Goal: Task Accomplishment & Management: Manage account settings

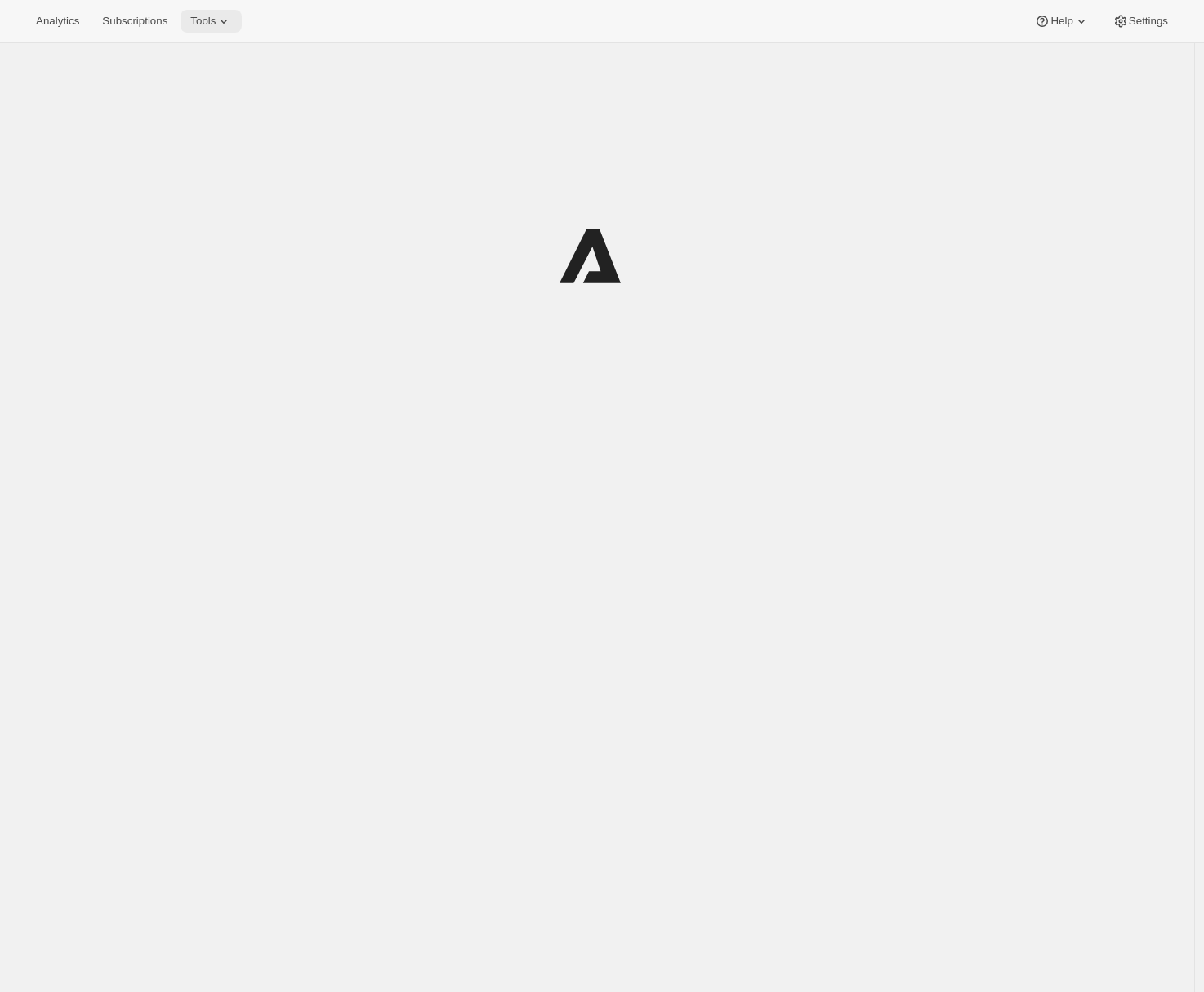
click at [232, 18] on icon at bounding box center [223, 21] width 16 height 16
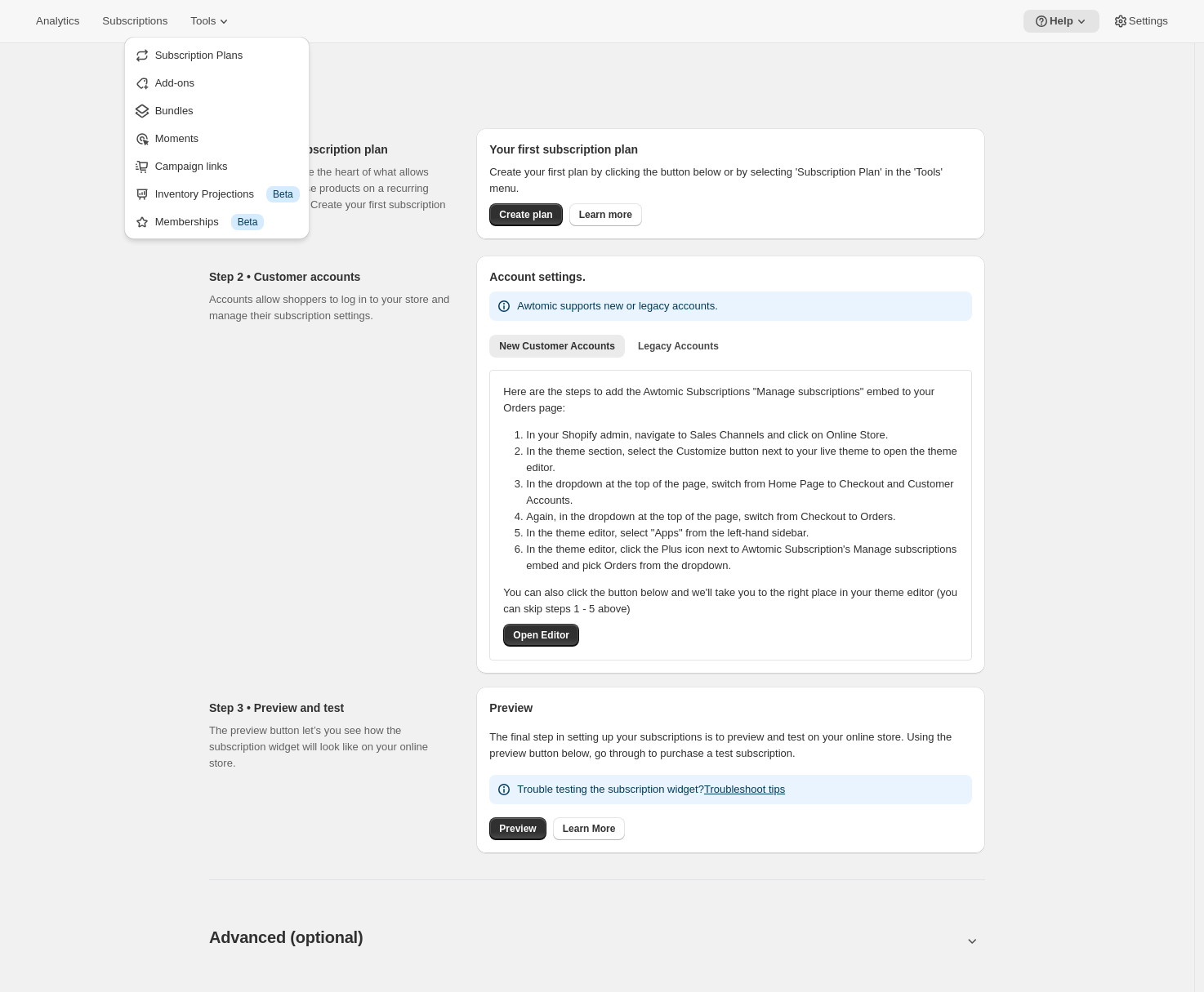
click at [199, 214] on div "Memberships Info Beta" at bounding box center [228, 221] width 145 height 16
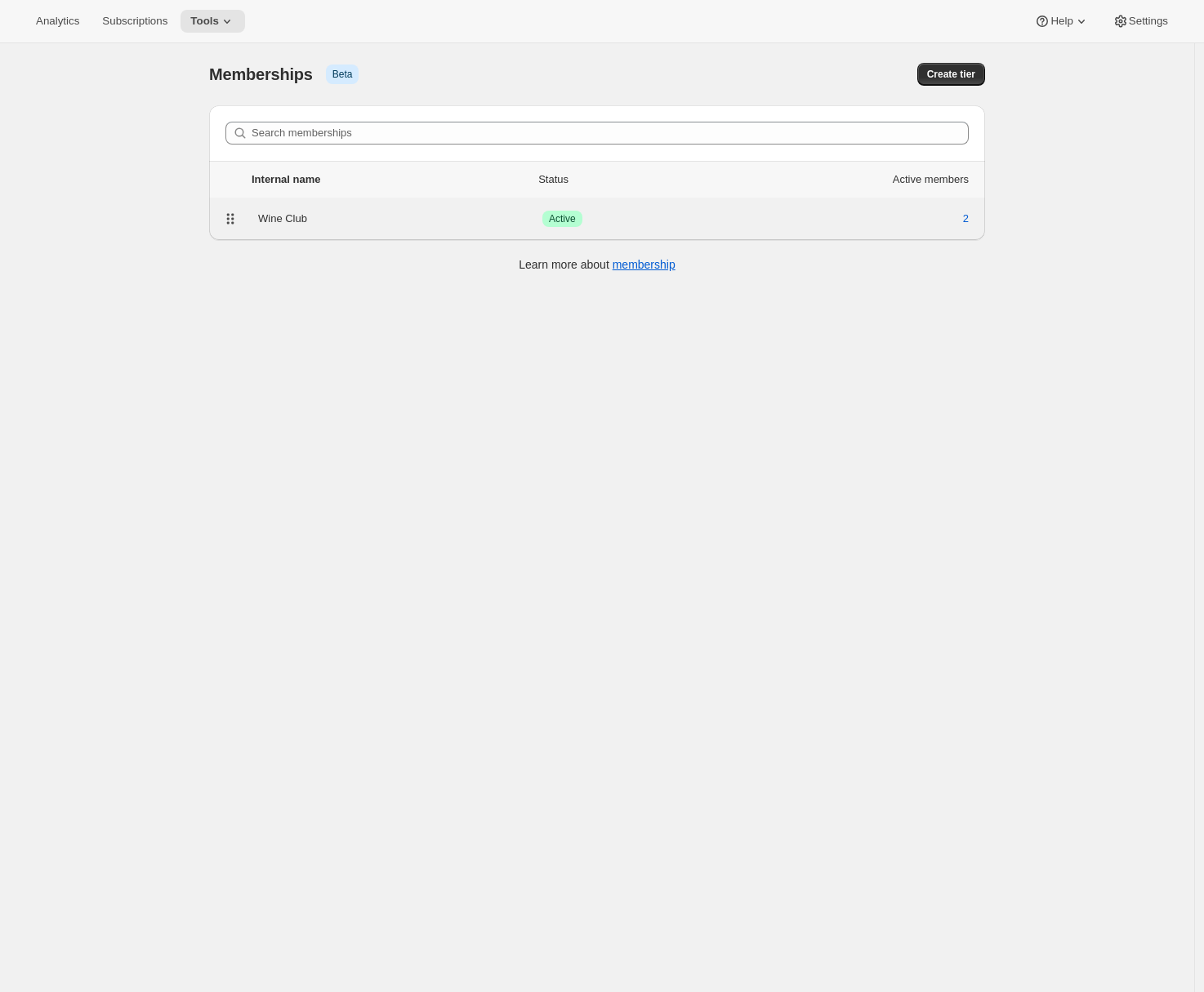
click at [368, 203] on div "Wine Club Success Active 2" at bounding box center [597, 219] width 776 height 43
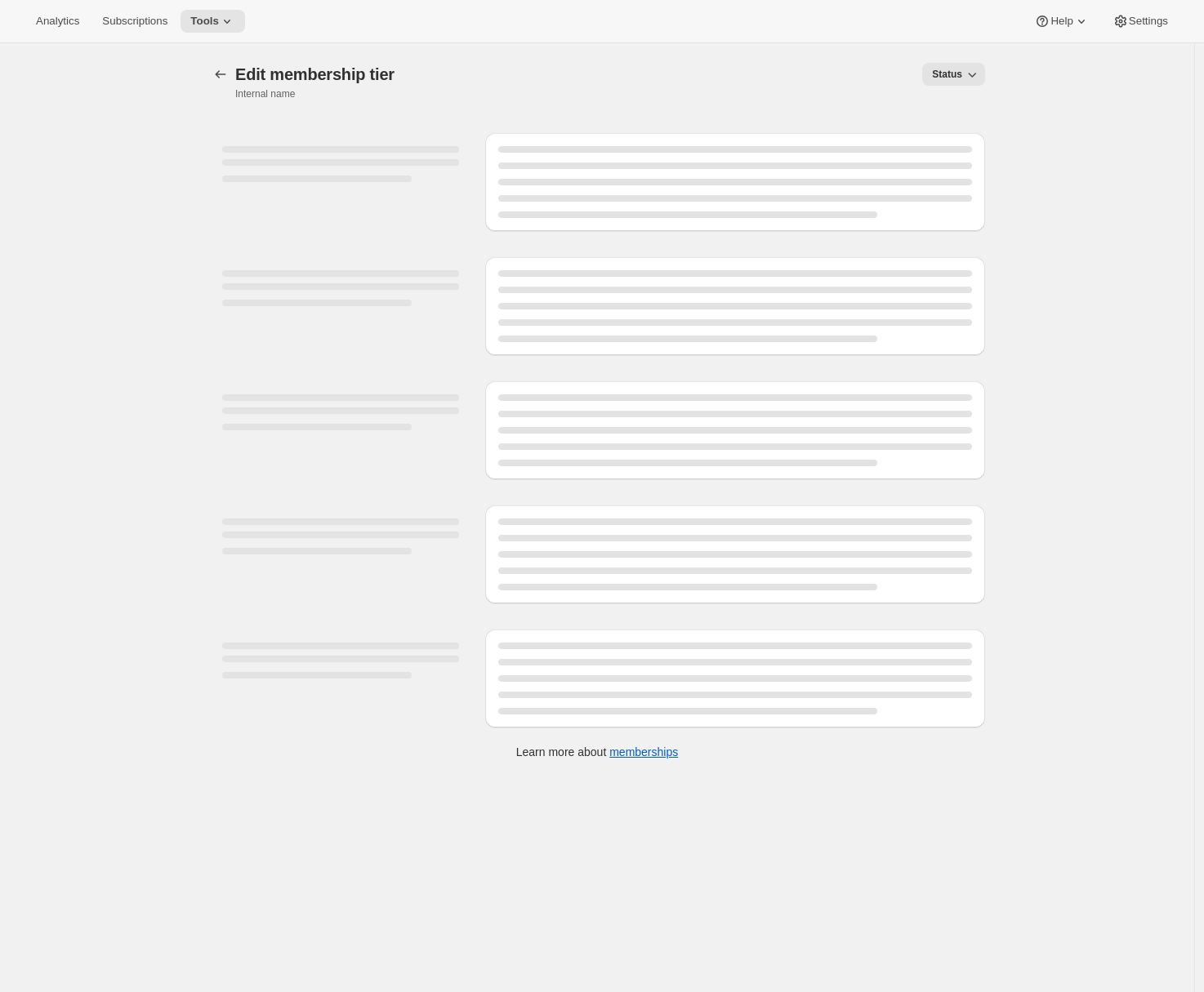
select select "products"
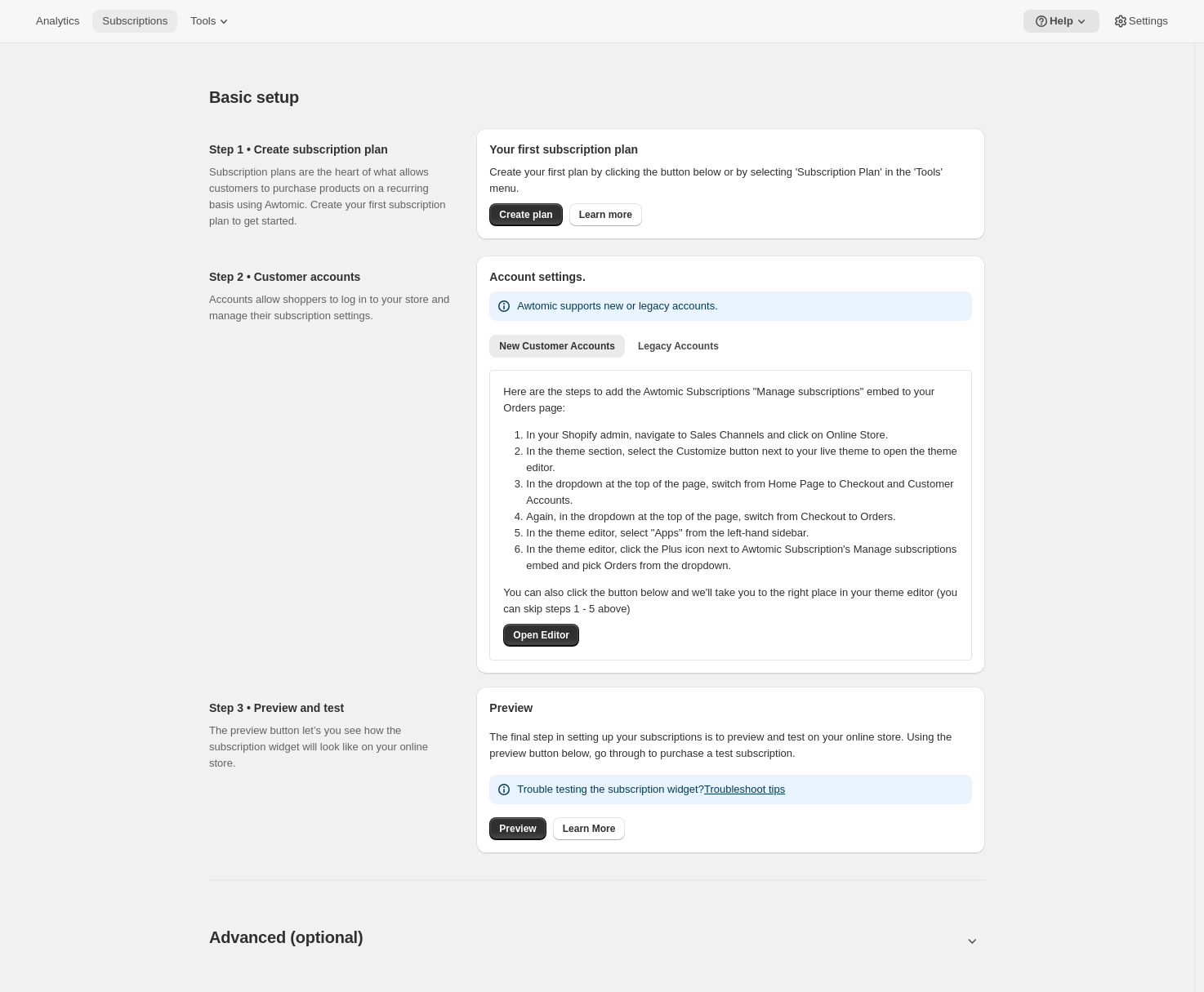
click at [132, 22] on span "Subscriptions" at bounding box center [135, 21] width 66 height 13
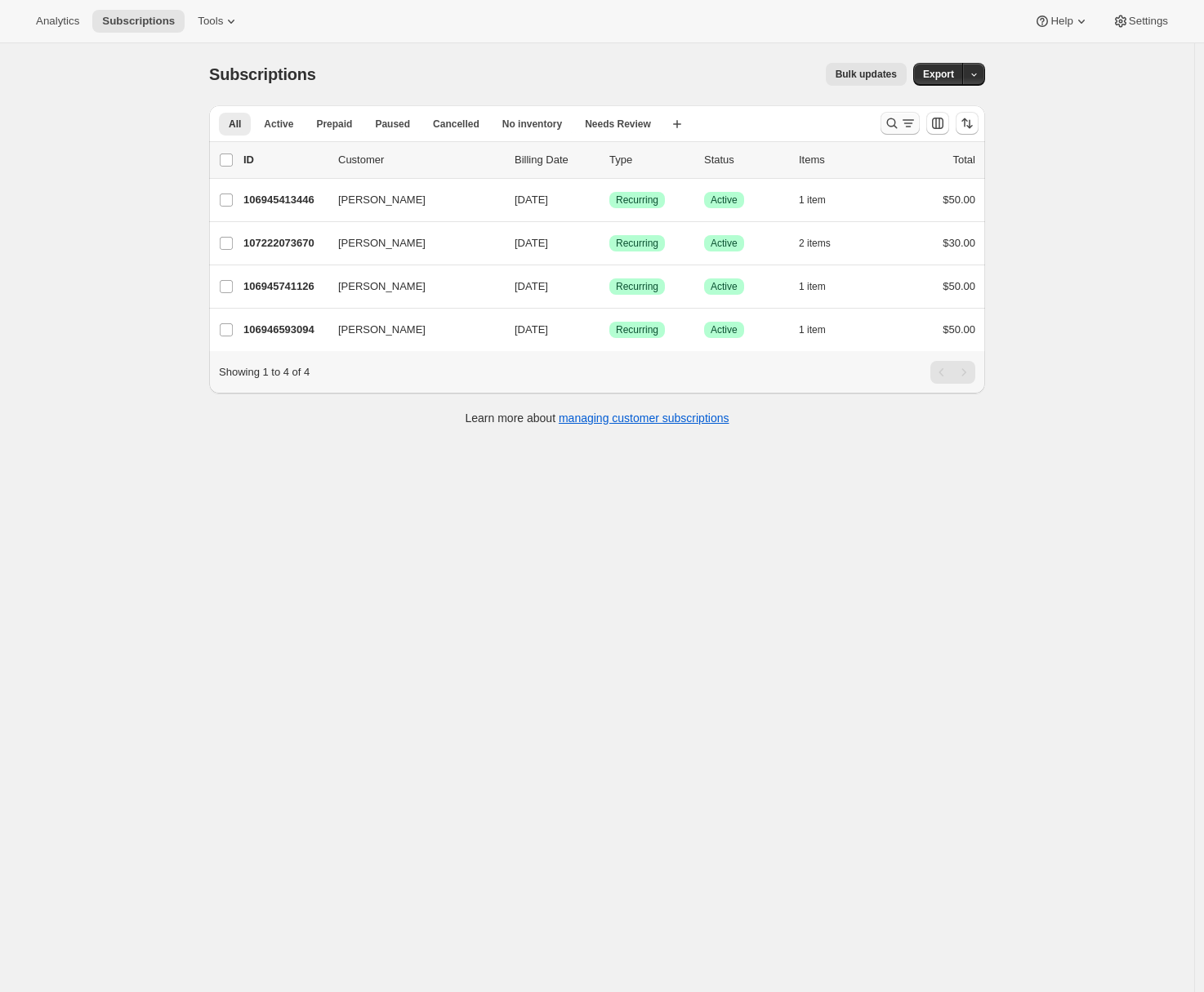
click at [894, 122] on icon "Search and filter results" at bounding box center [891, 123] width 16 height 16
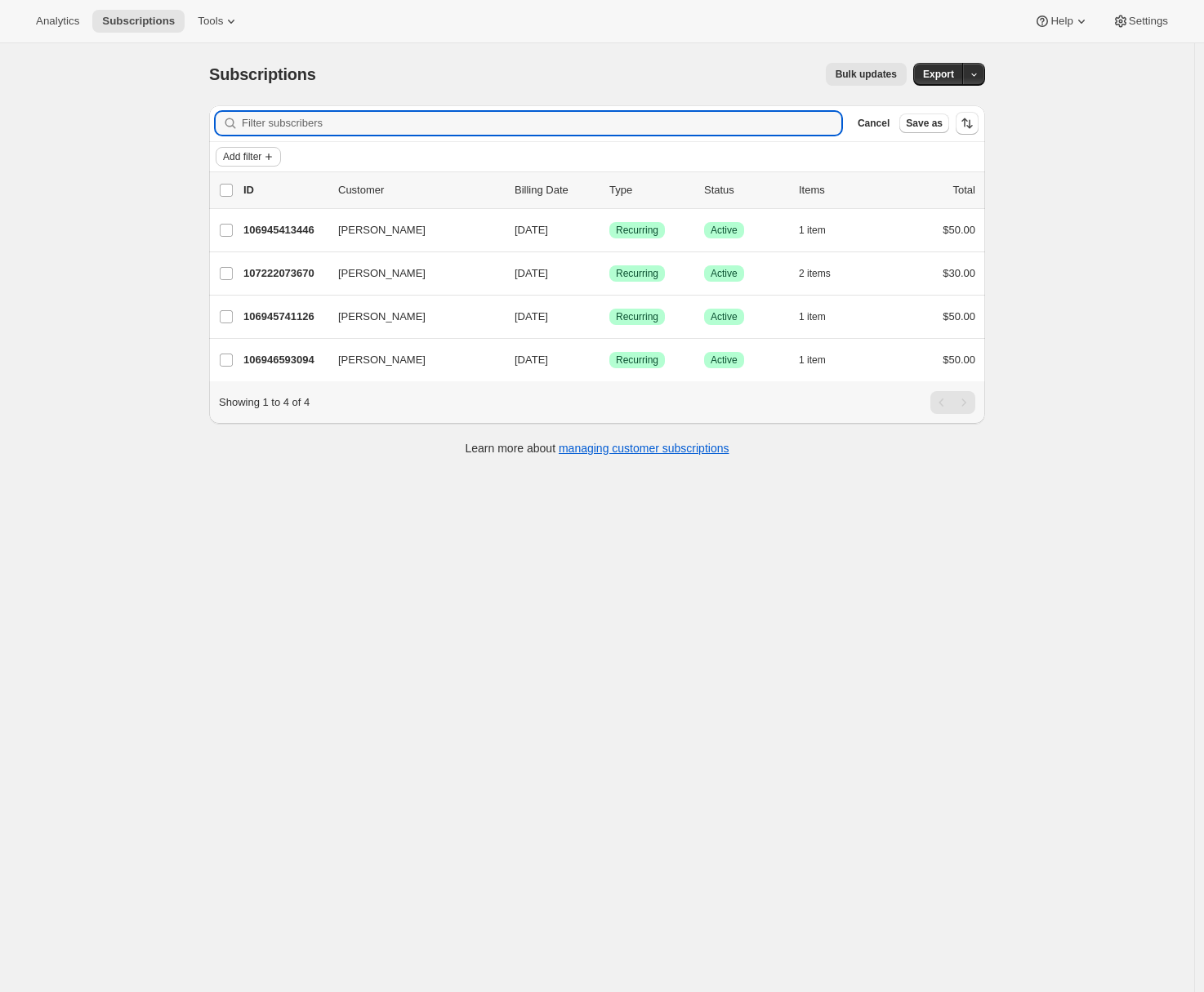
click at [255, 159] on span "Add filter" at bounding box center [242, 157] width 39 height 13
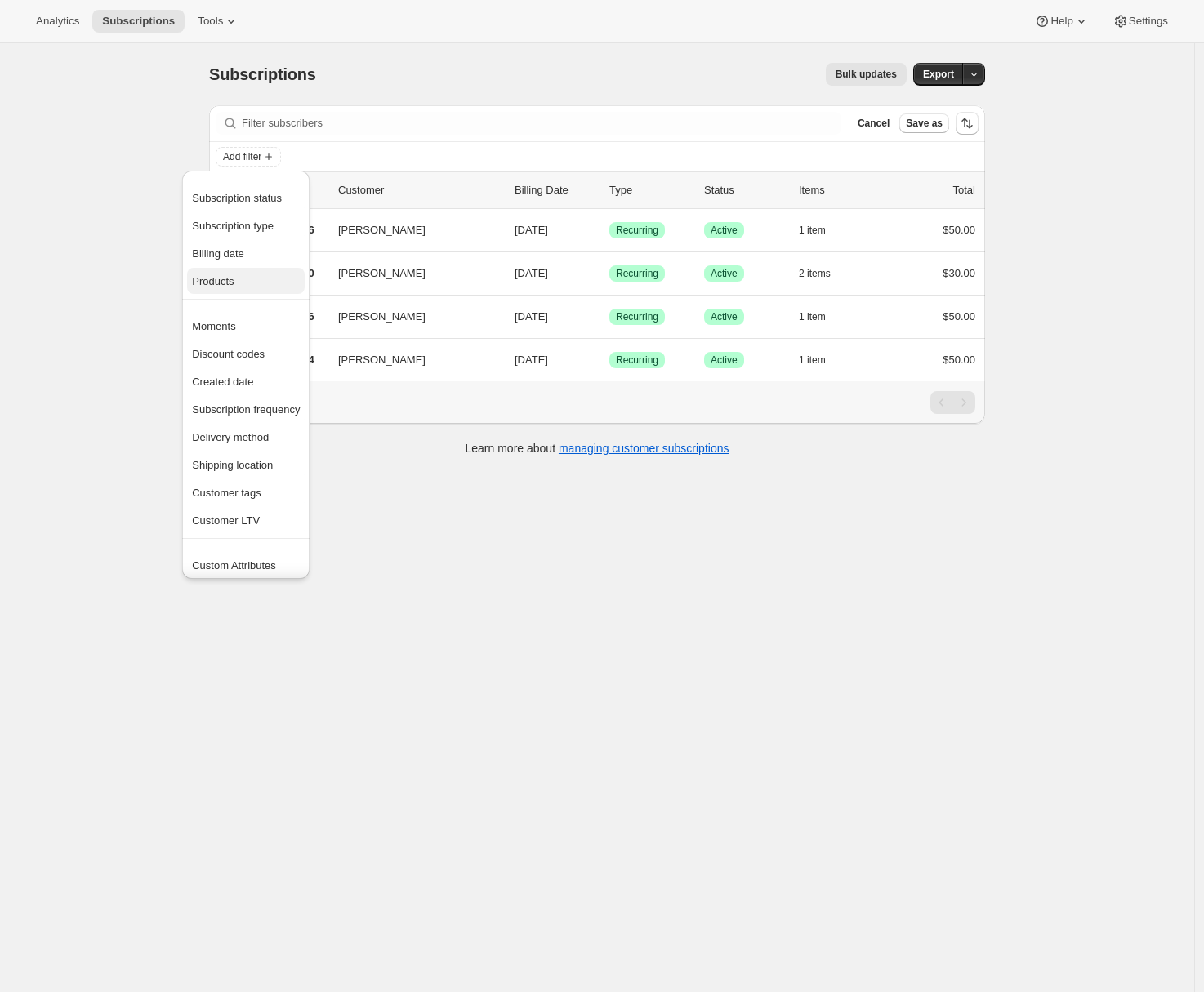
click at [227, 278] on span "Products" at bounding box center [213, 281] width 42 height 13
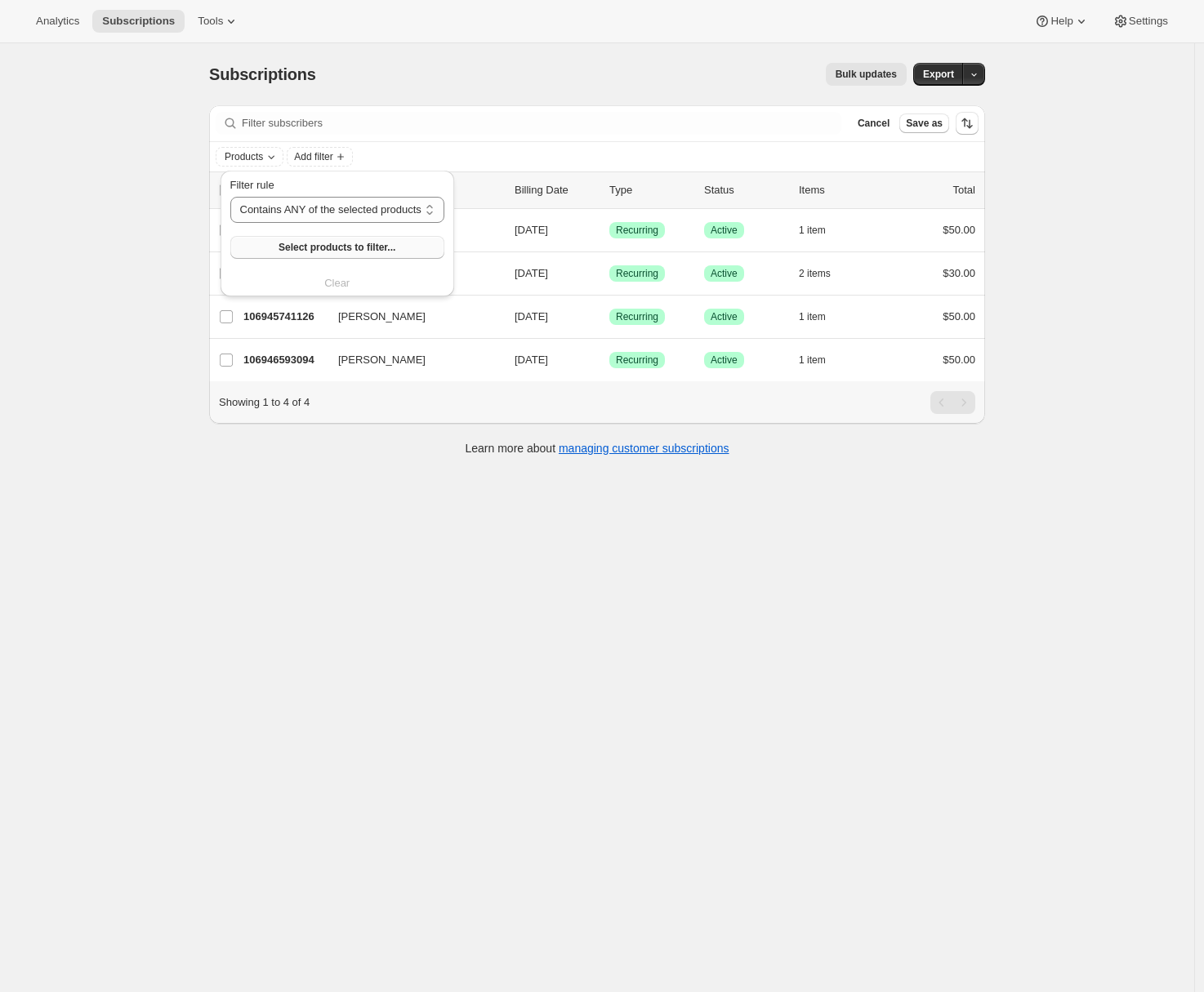
click at [315, 241] on span "Select products to filter..." at bounding box center [336, 248] width 117 height 13
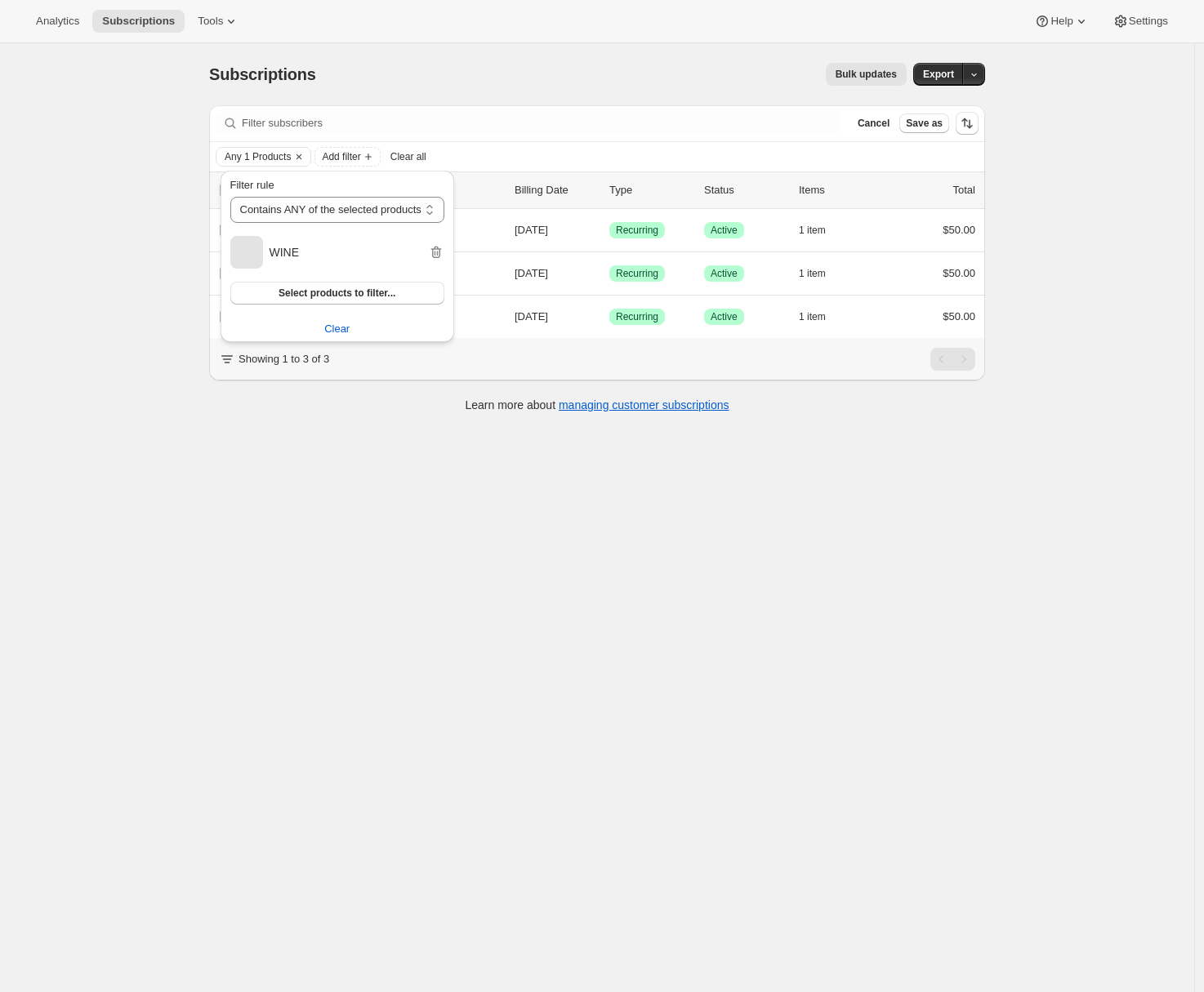
click at [705, 841] on div "Subscriptions. This page is ready Subscriptions Bulk updates More actions Bulk …" at bounding box center [597, 539] width 1194 height 992
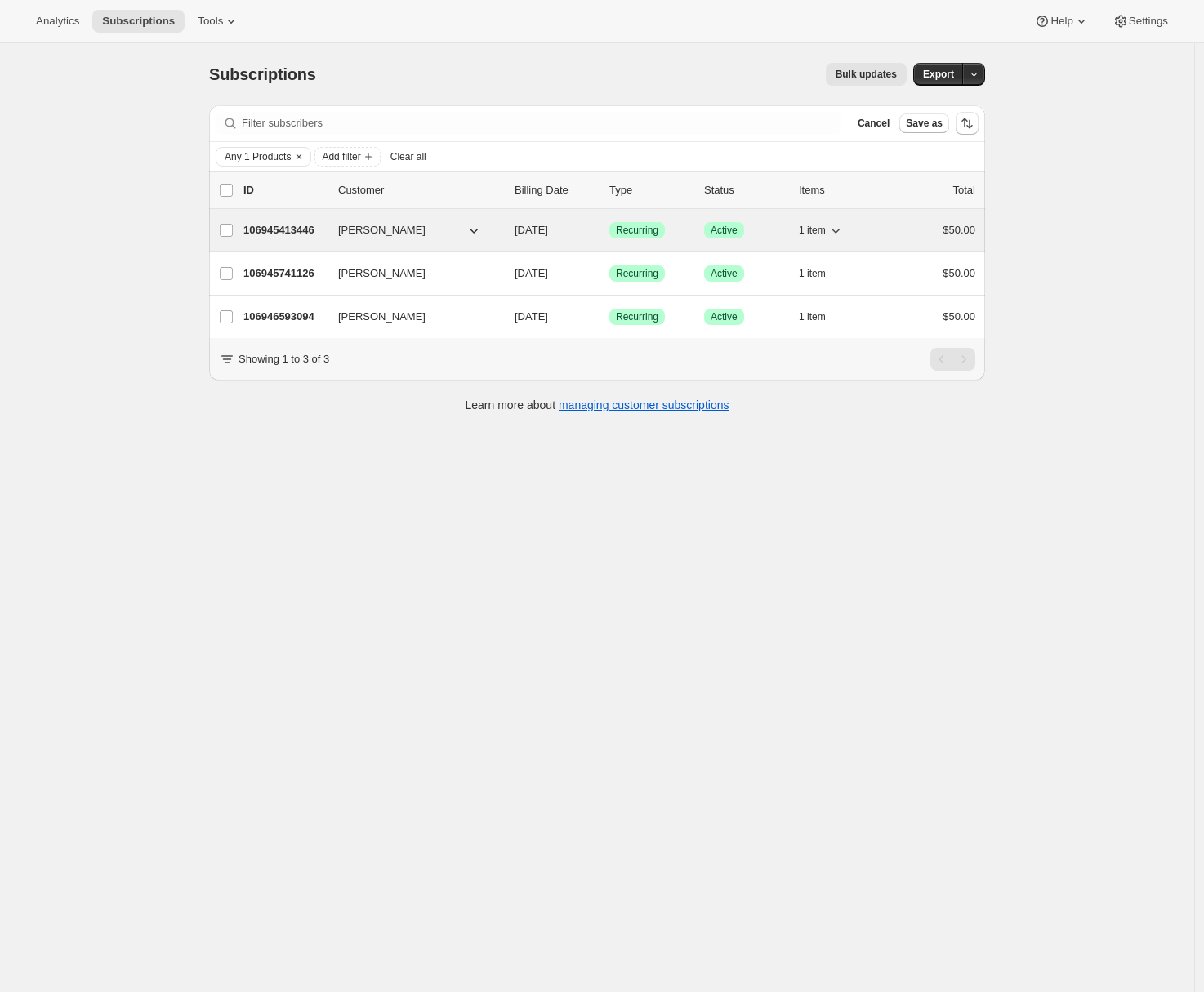
click at [271, 226] on p "106945413446" at bounding box center [283, 230] width 82 height 16
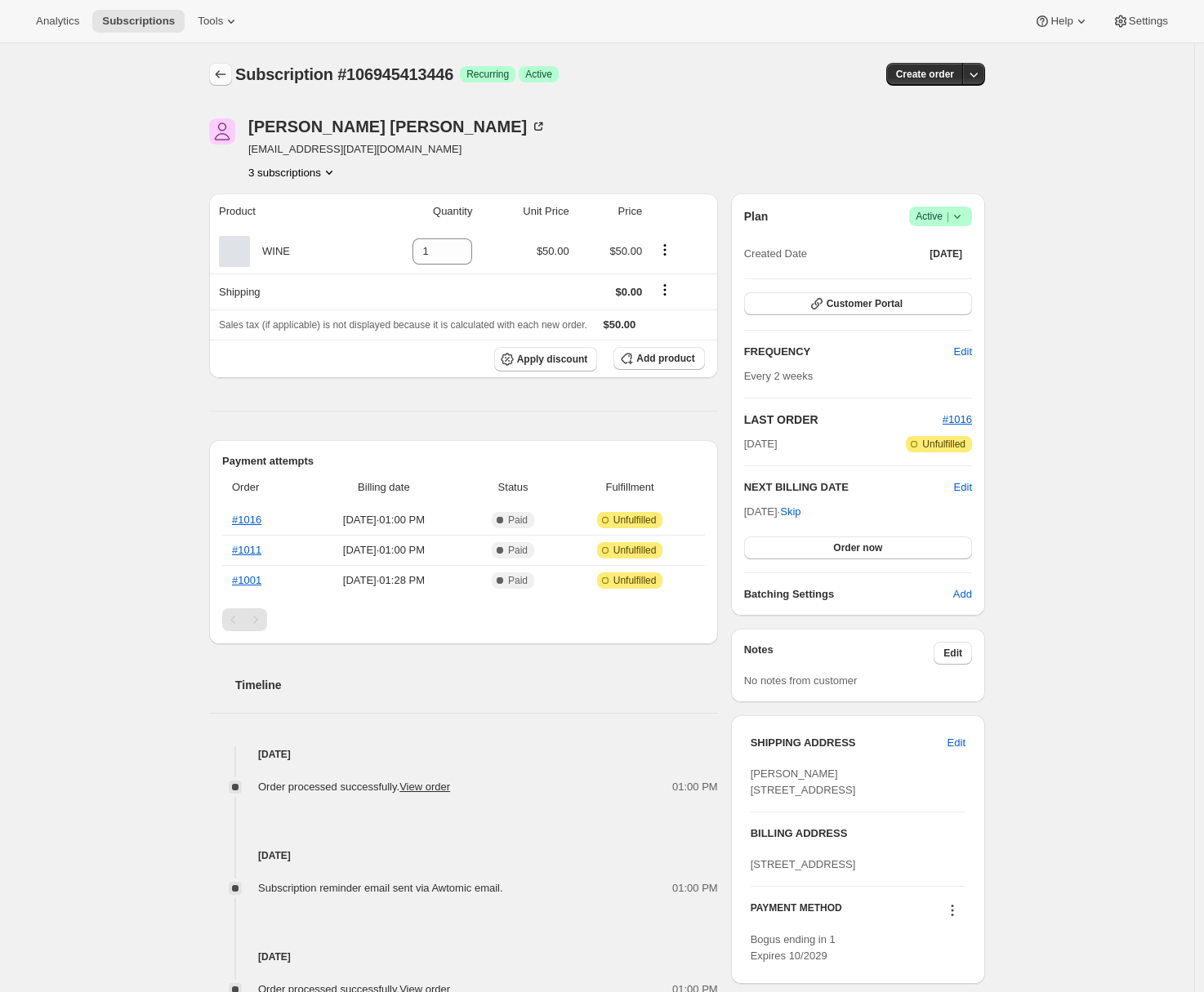
click at [224, 68] on icon "Subscriptions" at bounding box center [220, 74] width 16 height 16
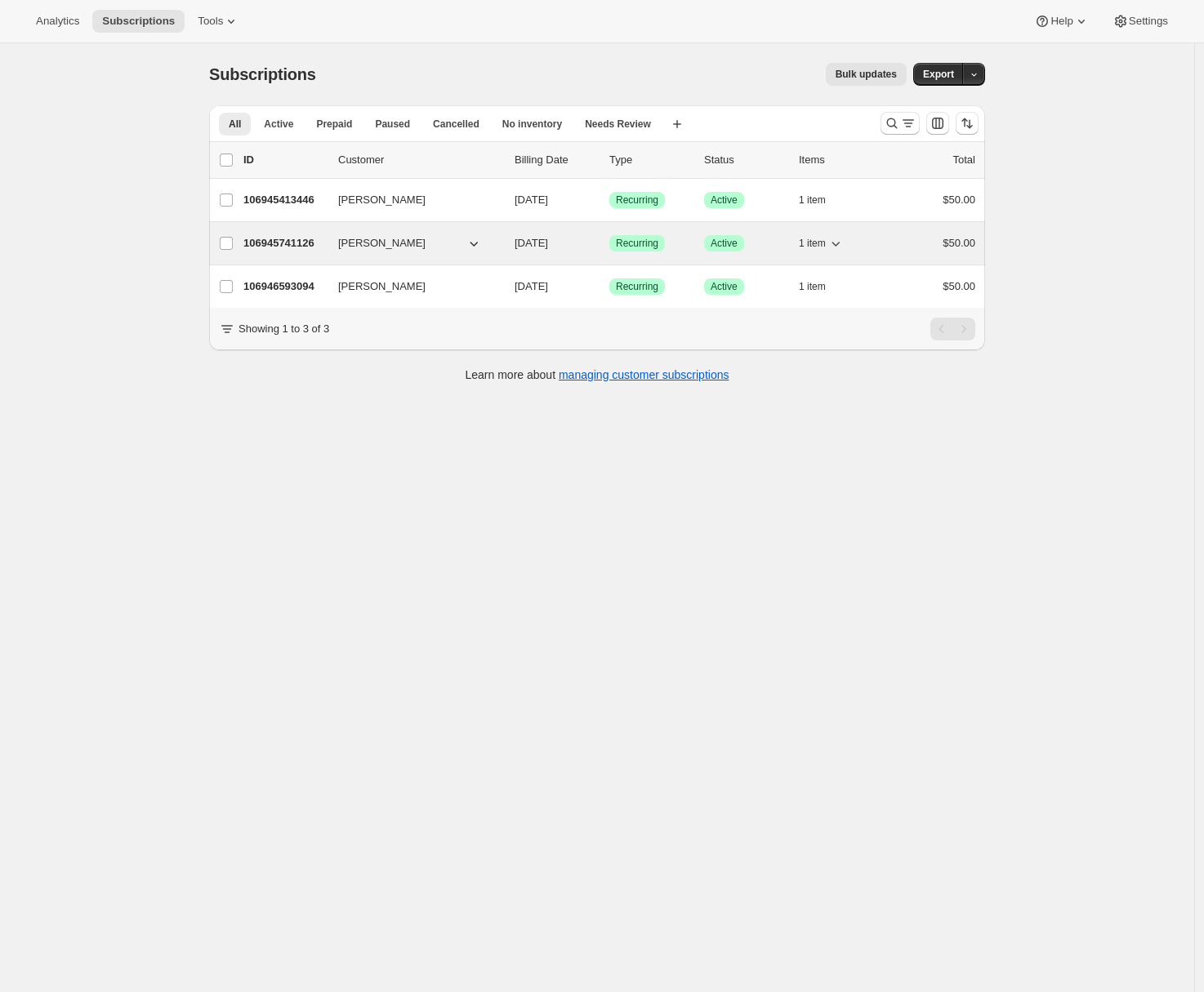
click at [265, 245] on p "106945741126" at bounding box center [283, 243] width 82 height 16
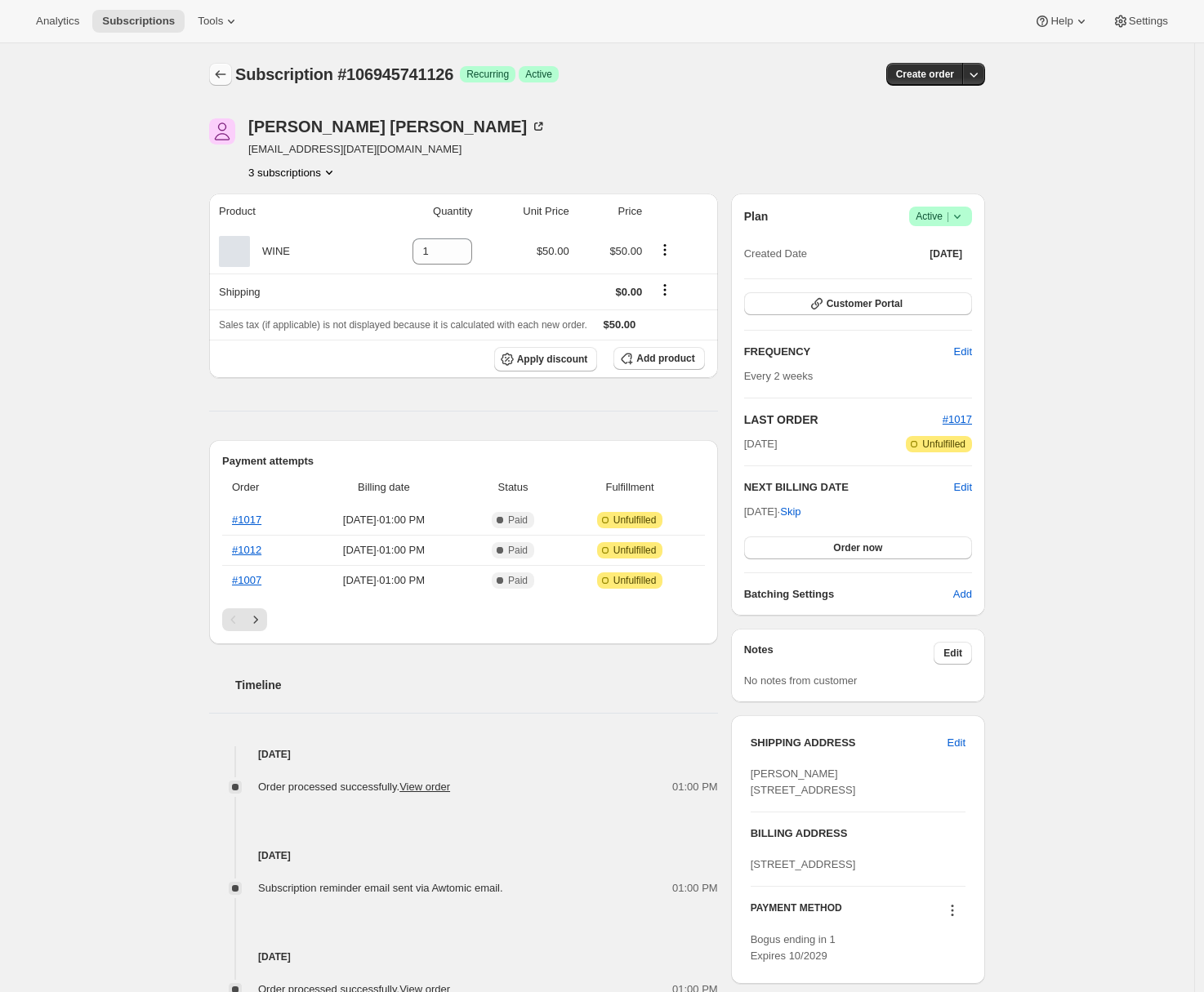
click at [225, 69] on icon "Subscriptions" at bounding box center [220, 74] width 16 height 16
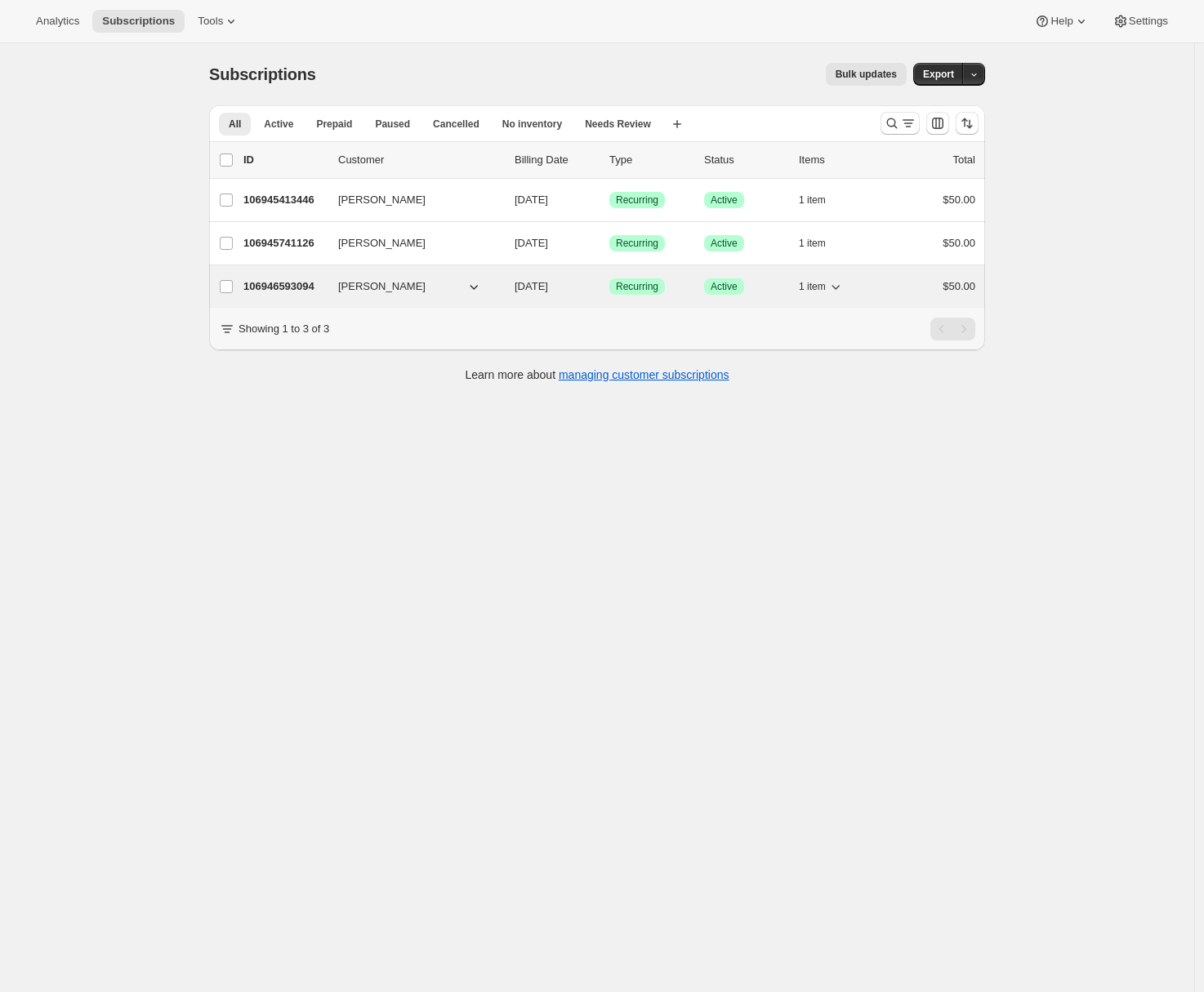
click at [289, 287] on p "106946593094" at bounding box center [283, 286] width 82 height 16
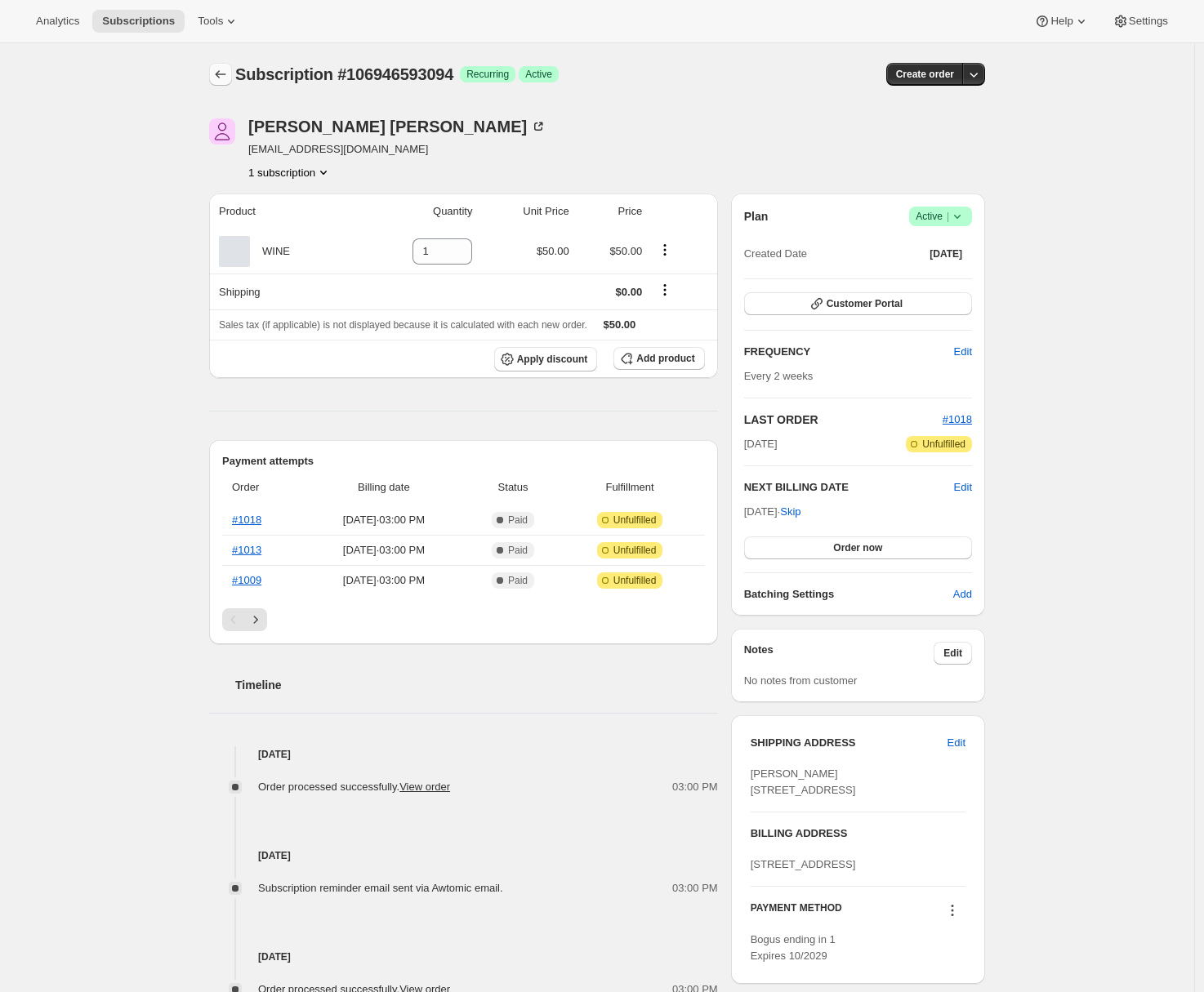
click at [223, 74] on icon "Subscriptions" at bounding box center [220, 75] width 11 height 8
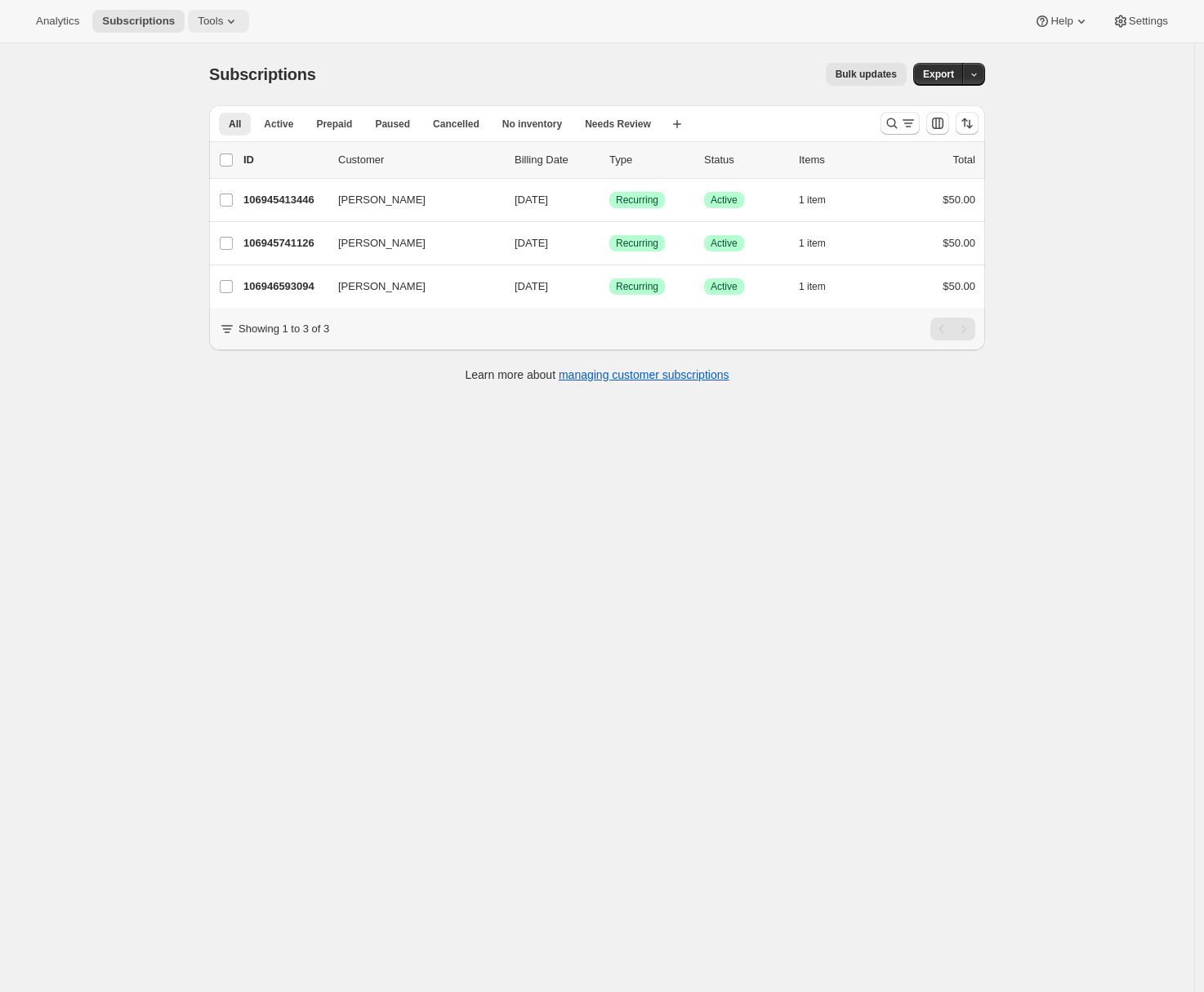
click at [218, 31] on button "Tools" at bounding box center [218, 21] width 61 height 23
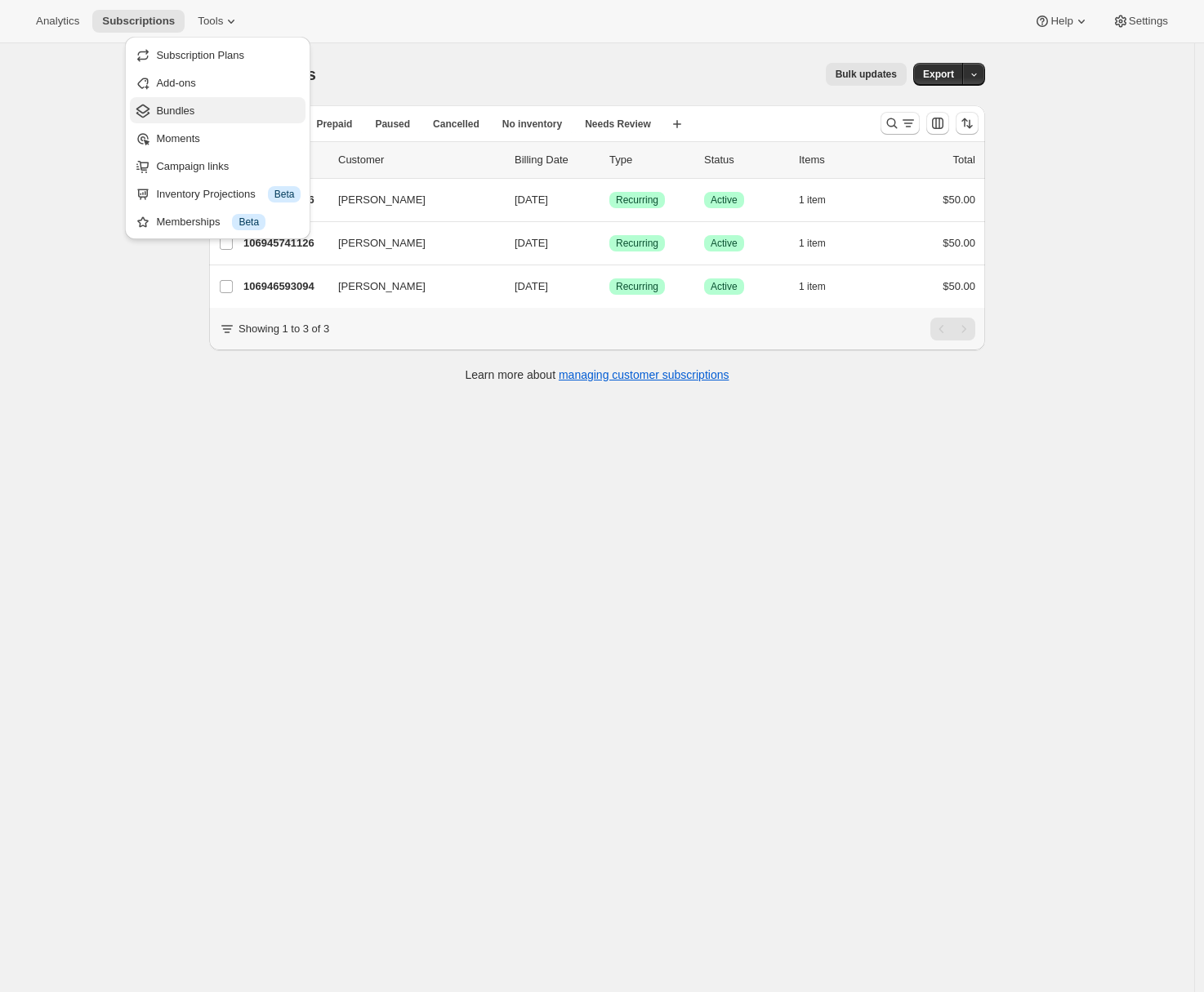
click at [224, 116] on span "Bundles" at bounding box center [229, 110] width 145 height 16
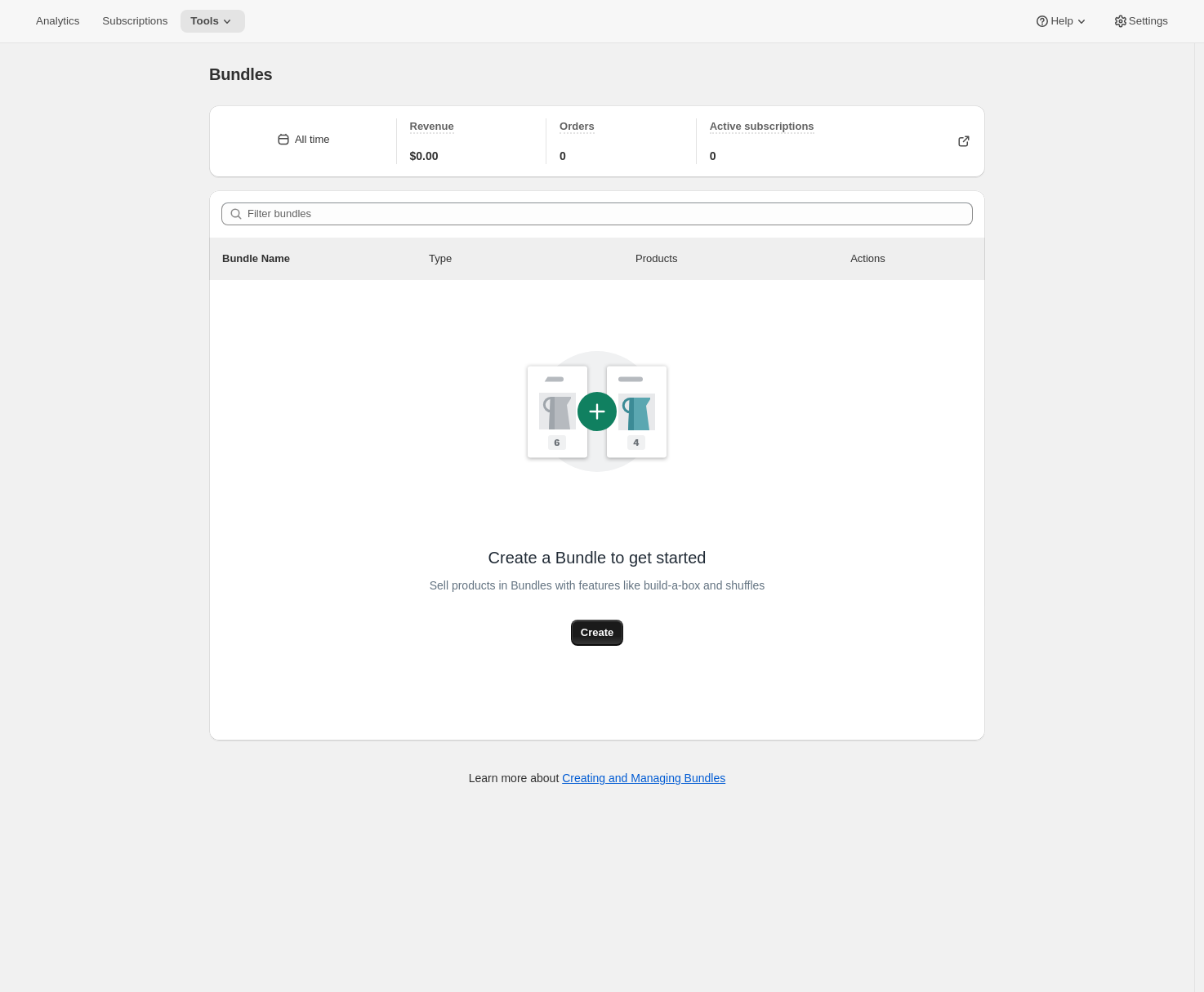
click at [604, 631] on span "Create" at bounding box center [597, 632] width 33 height 16
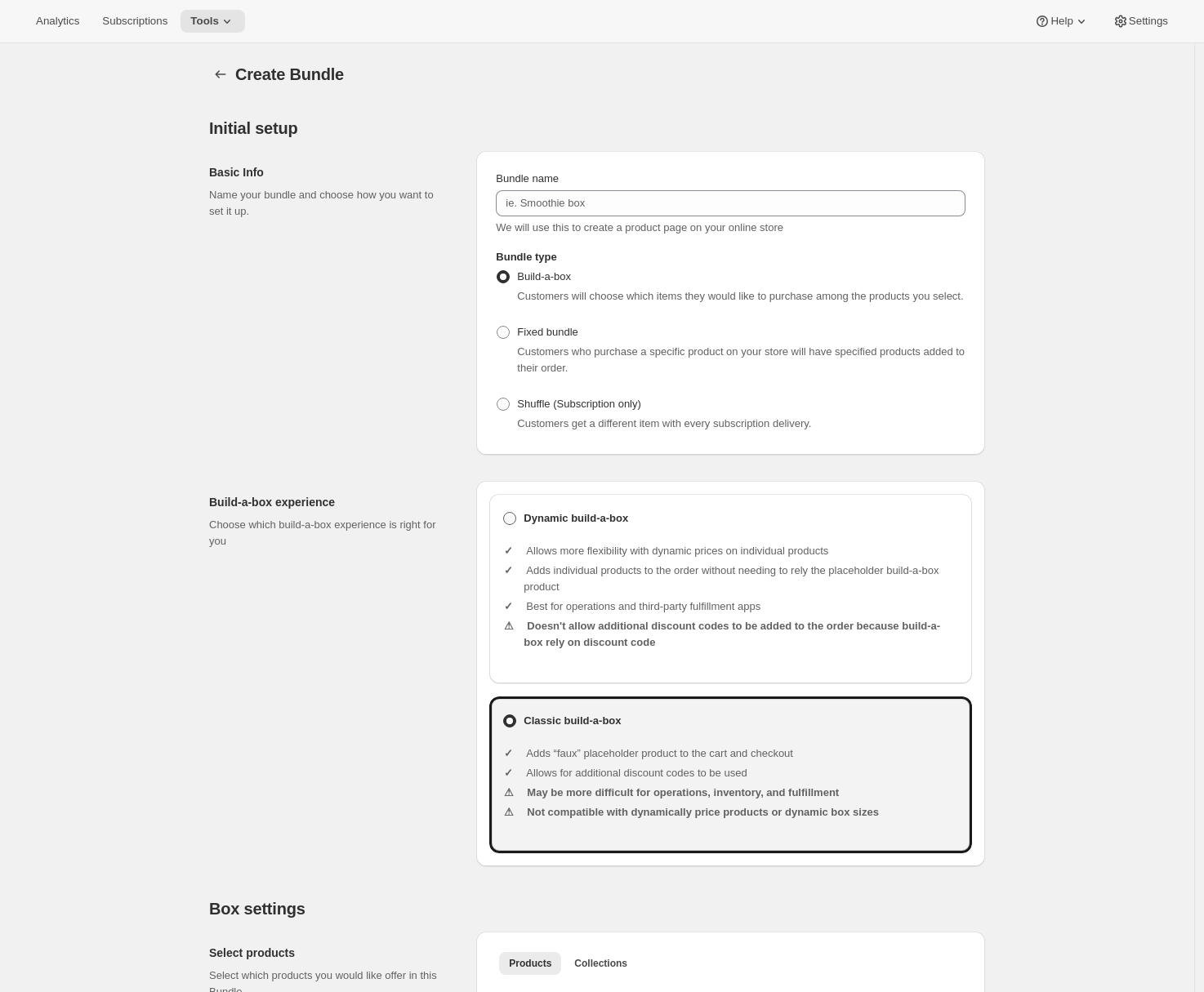
click at [578, 530] on label "Dynamic build-a-box" at bounding box center [730, 518] width 457 height 23
click at [504, 513] on input "Dynamic build-a-box" at bounding box center [503, 512] width 1 height 1
radio input "true"
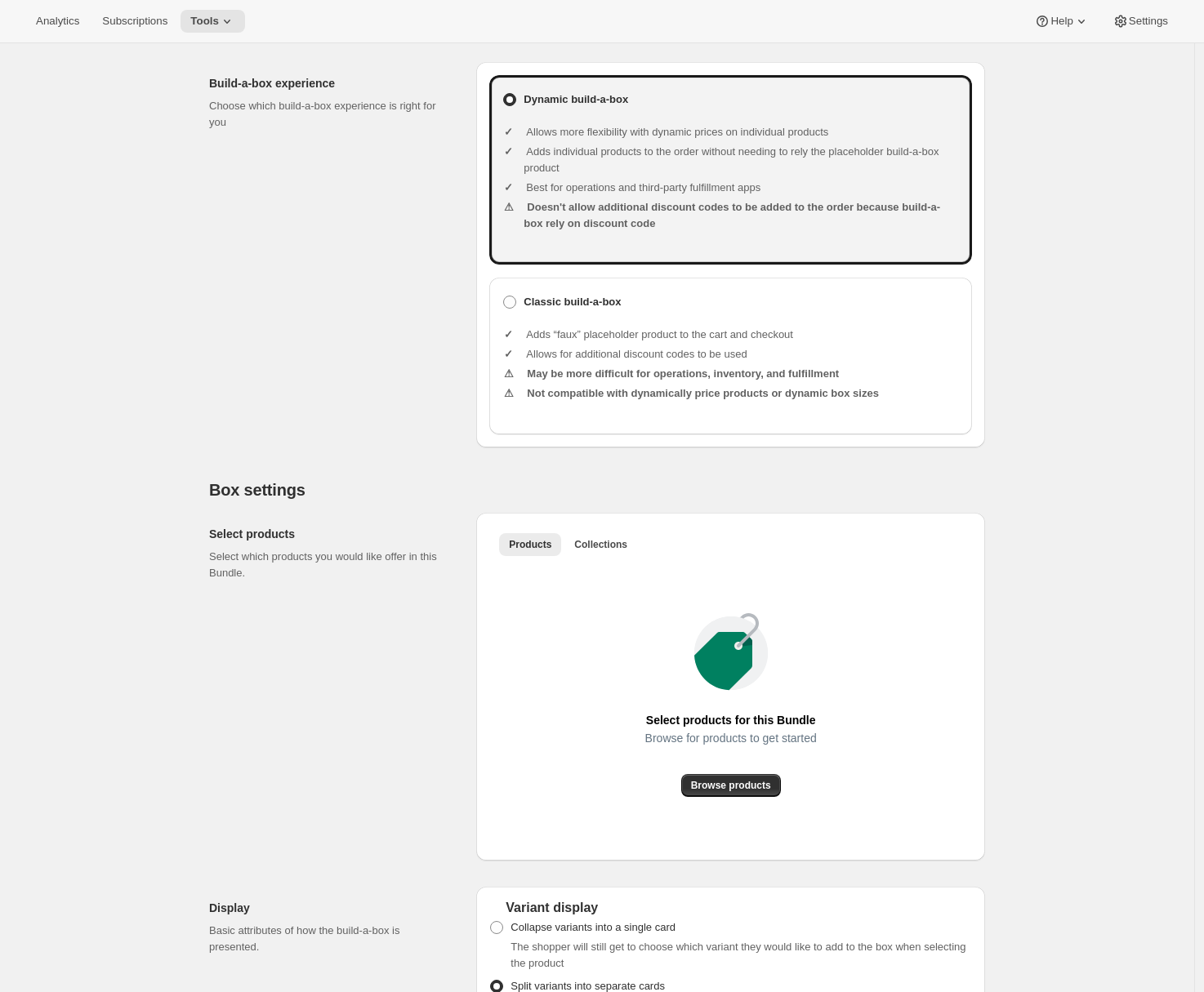
scroll to position [1017, 0]
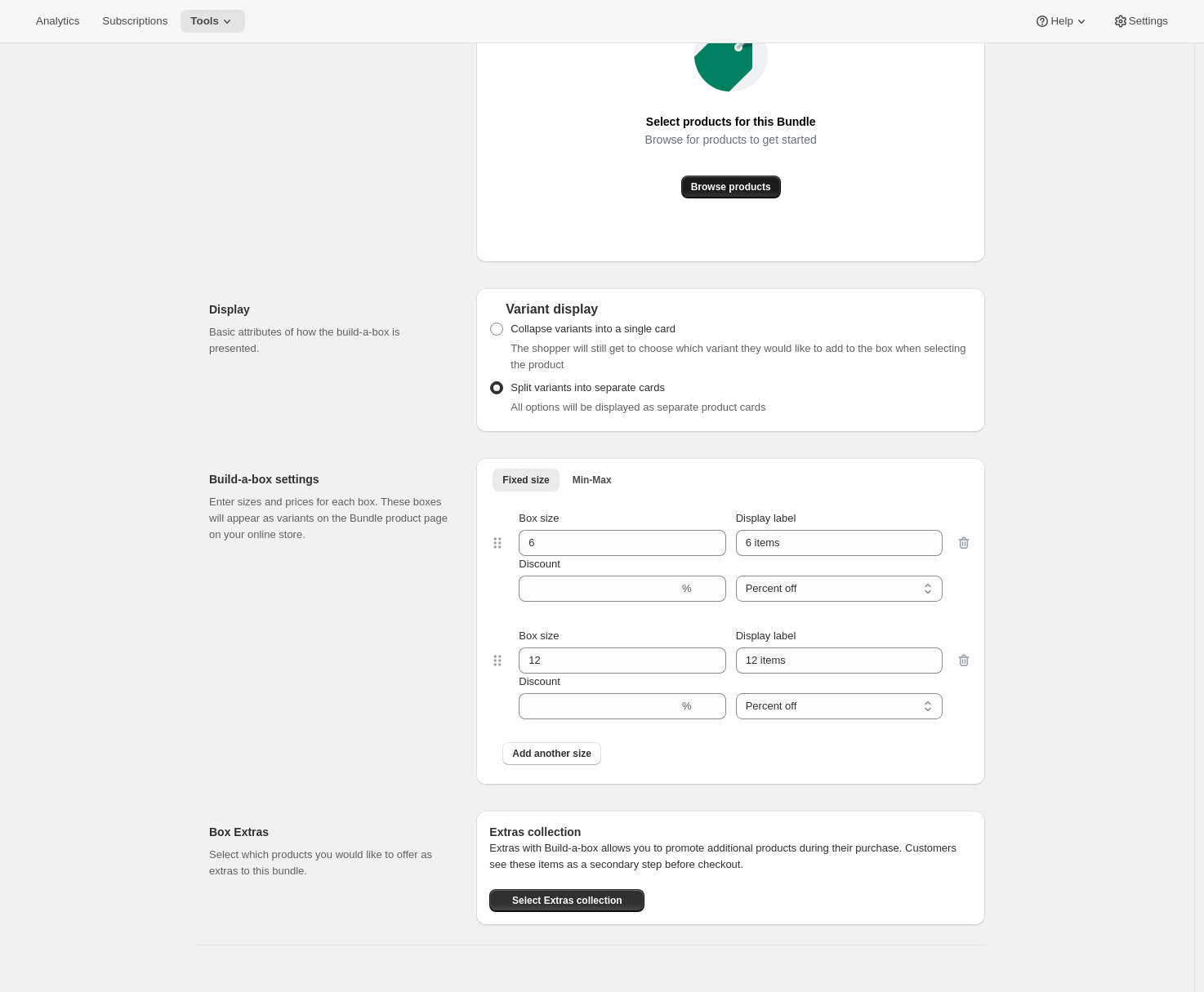
click at [716, 193] on span "Browse products" at bounding box center [731, 187] width 80 height 13
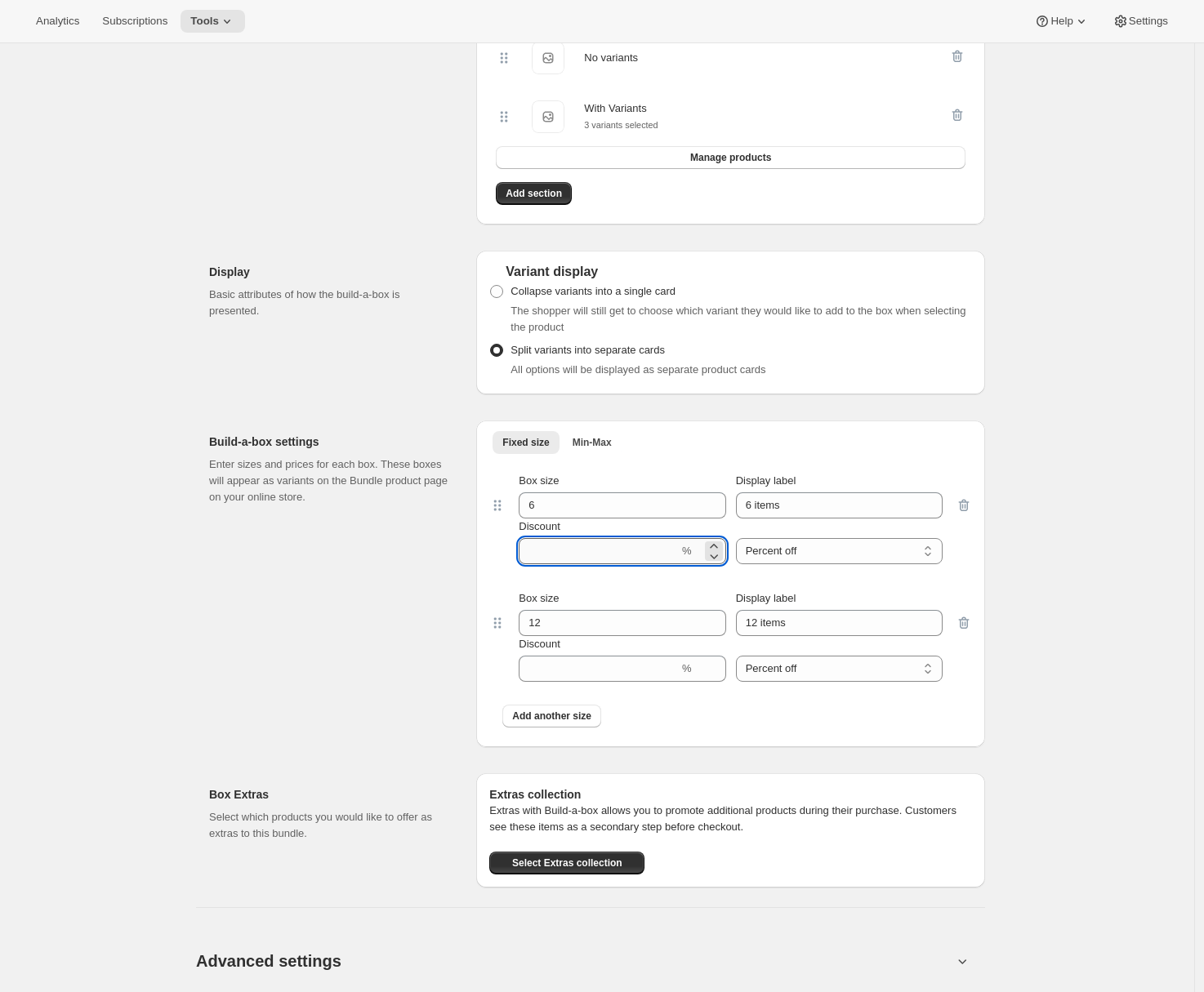
click at [573, 564] on input "Discount" at bounding box center [599, 551] width 160 height 26
type input "10"
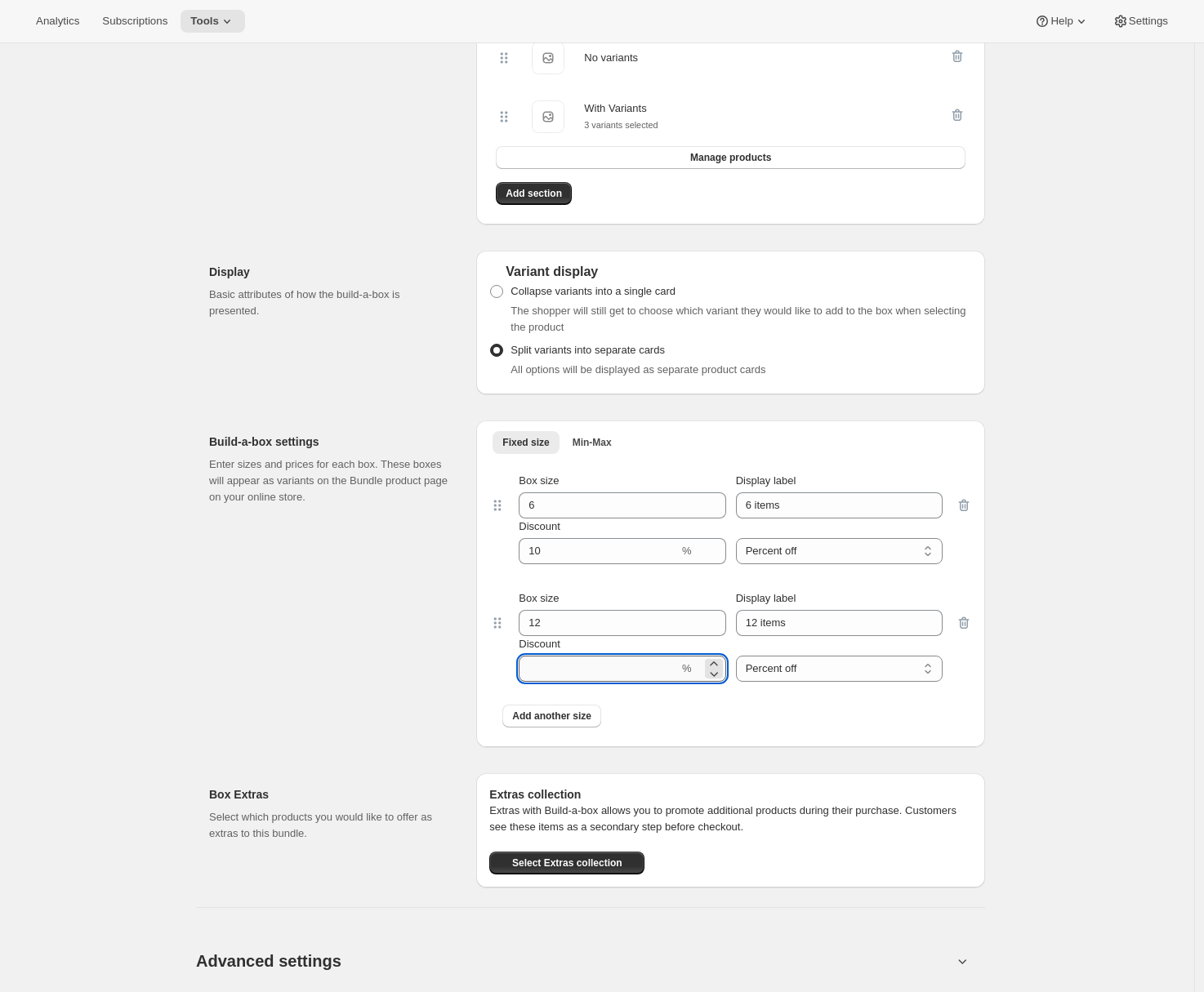
click at [581, 682] on input "Discount" at bounding box center [599, 668] width 160 height 26
type input "20"
click at [439, 653] on div "Build-a-box settings Enter sizes and prices for each box. These boxes will appe…" at bounding box center [336, 583] width 254 height 326
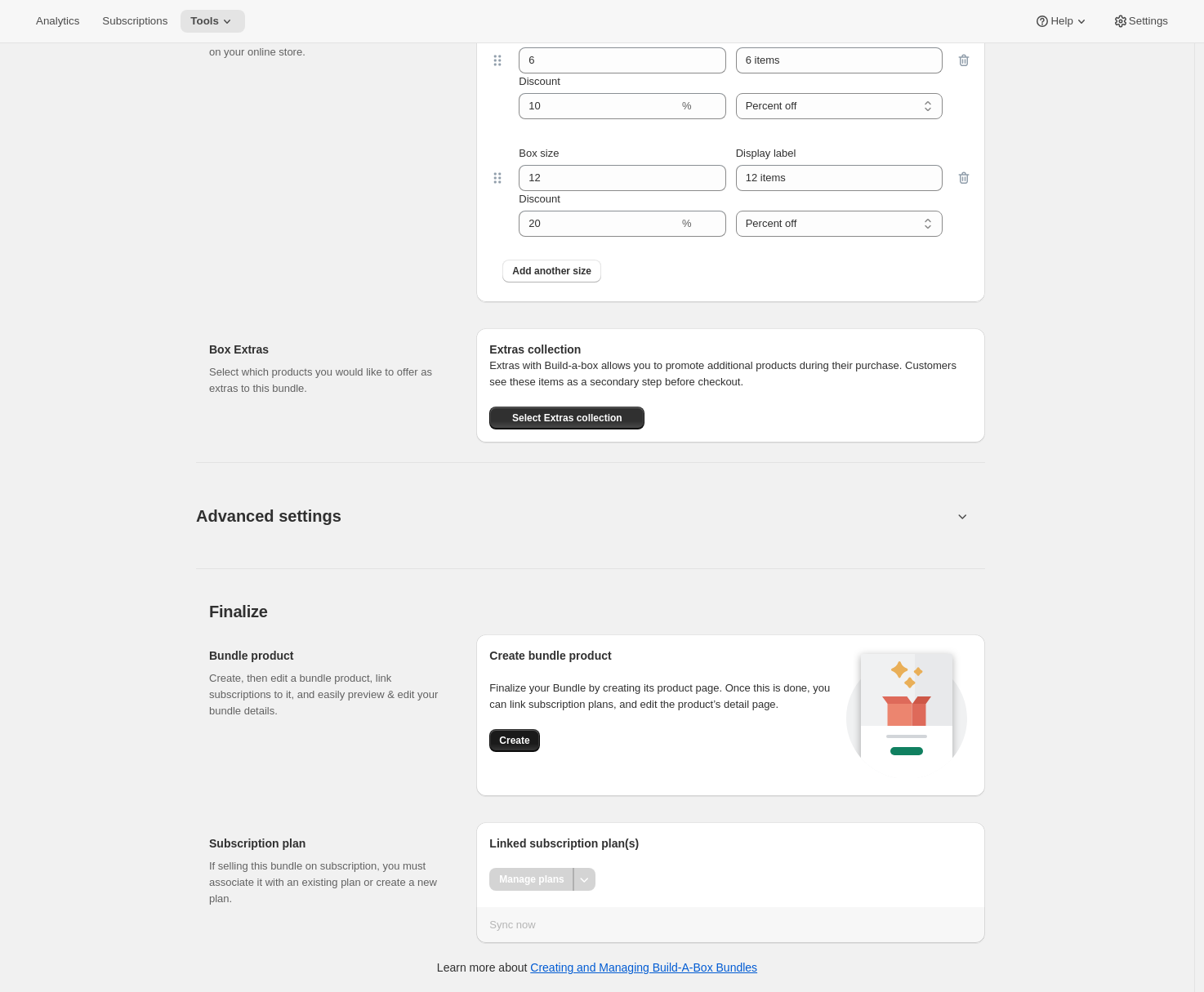
click at [539, 739] on button "Create" at bounding box center [514, 740] width 50 height 23
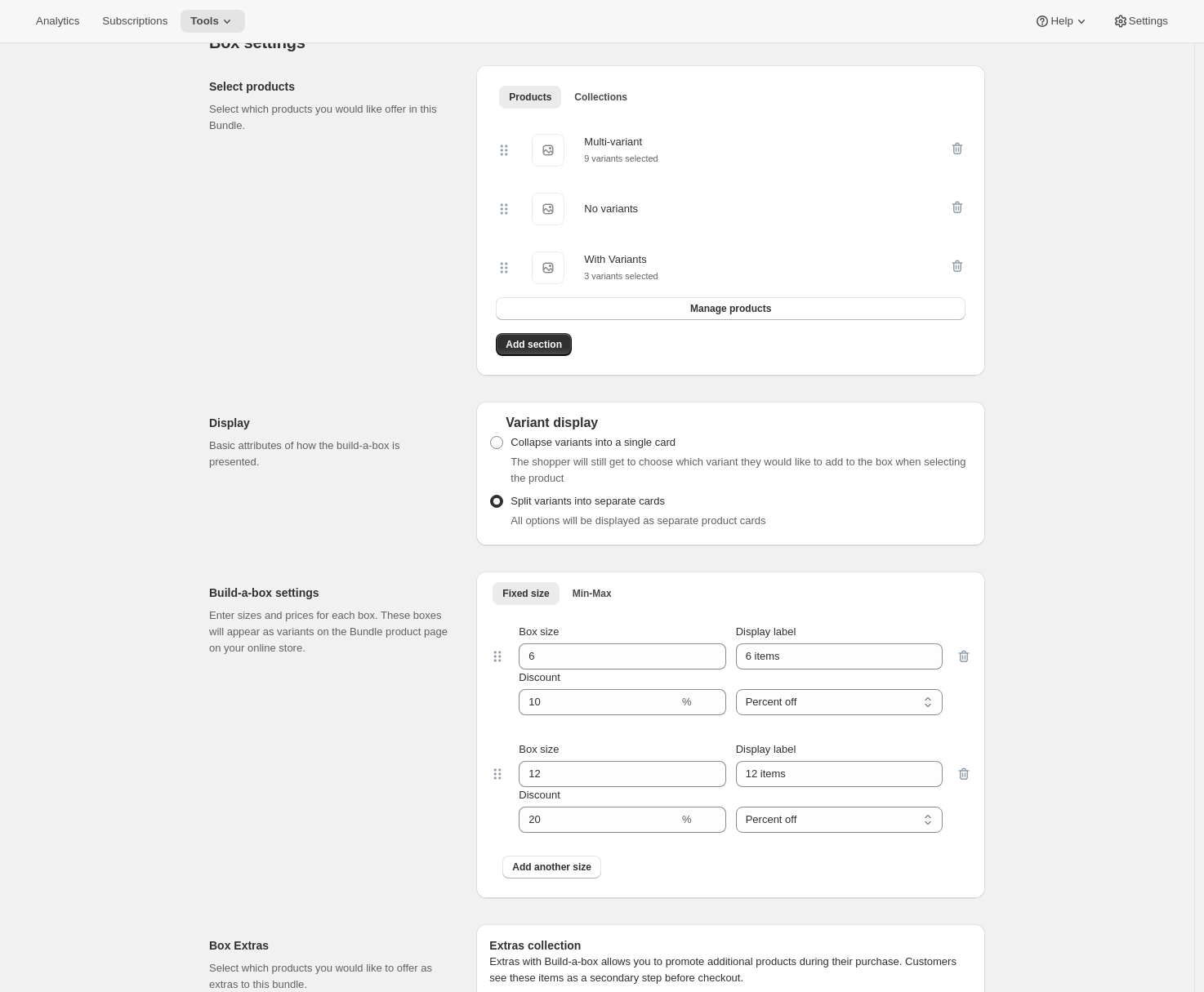
scroll to position [120, 0]
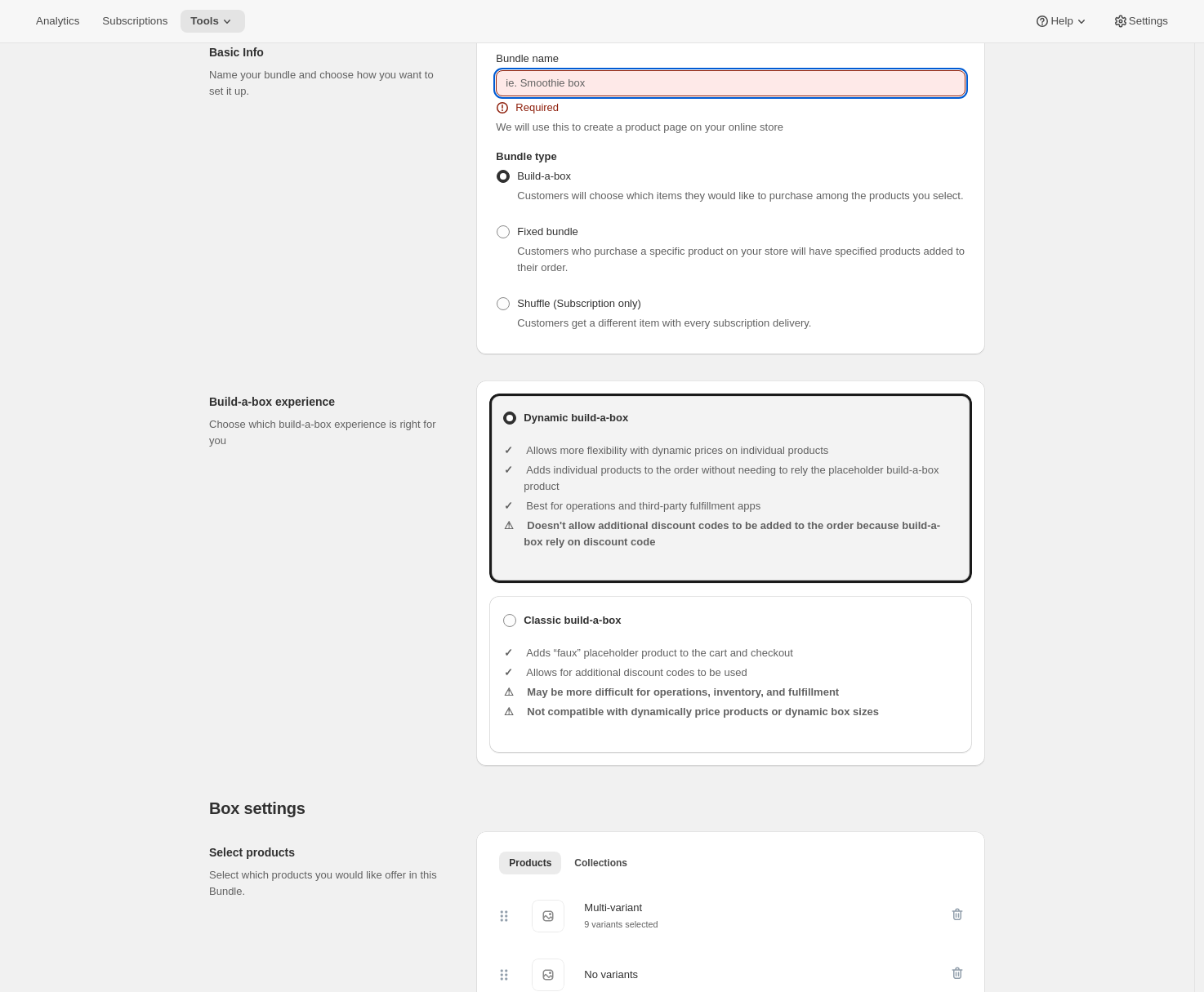
click at [569, 87] on input "Bundle name" at bounding box center [731, 83] width 469 height 26
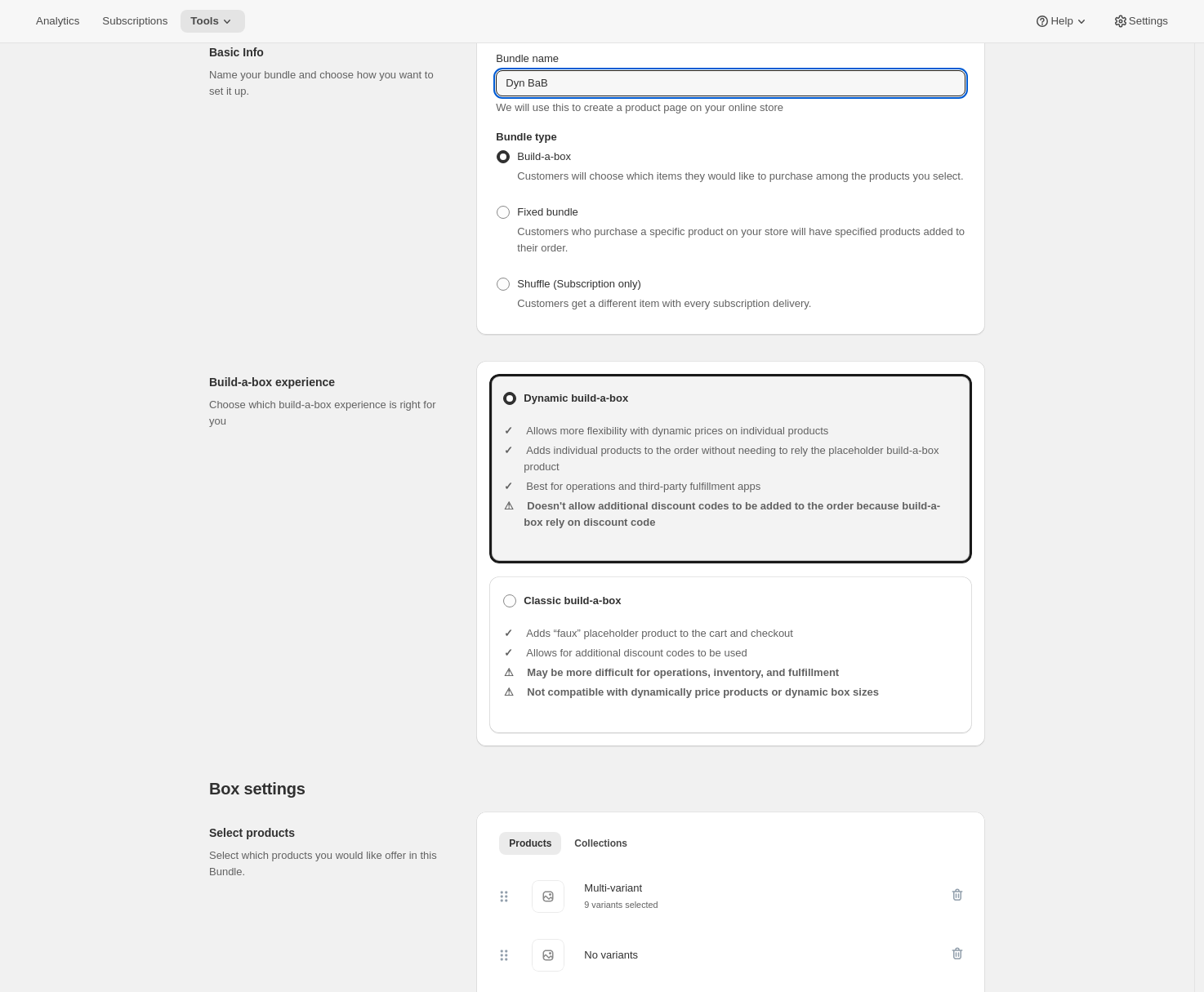
type input "Dyn BaB"
click at [325, 521] on div "Build-a-box experience Choose which build-a-box experience is right for you" at bounding box center [336, 553] width 254 height 385
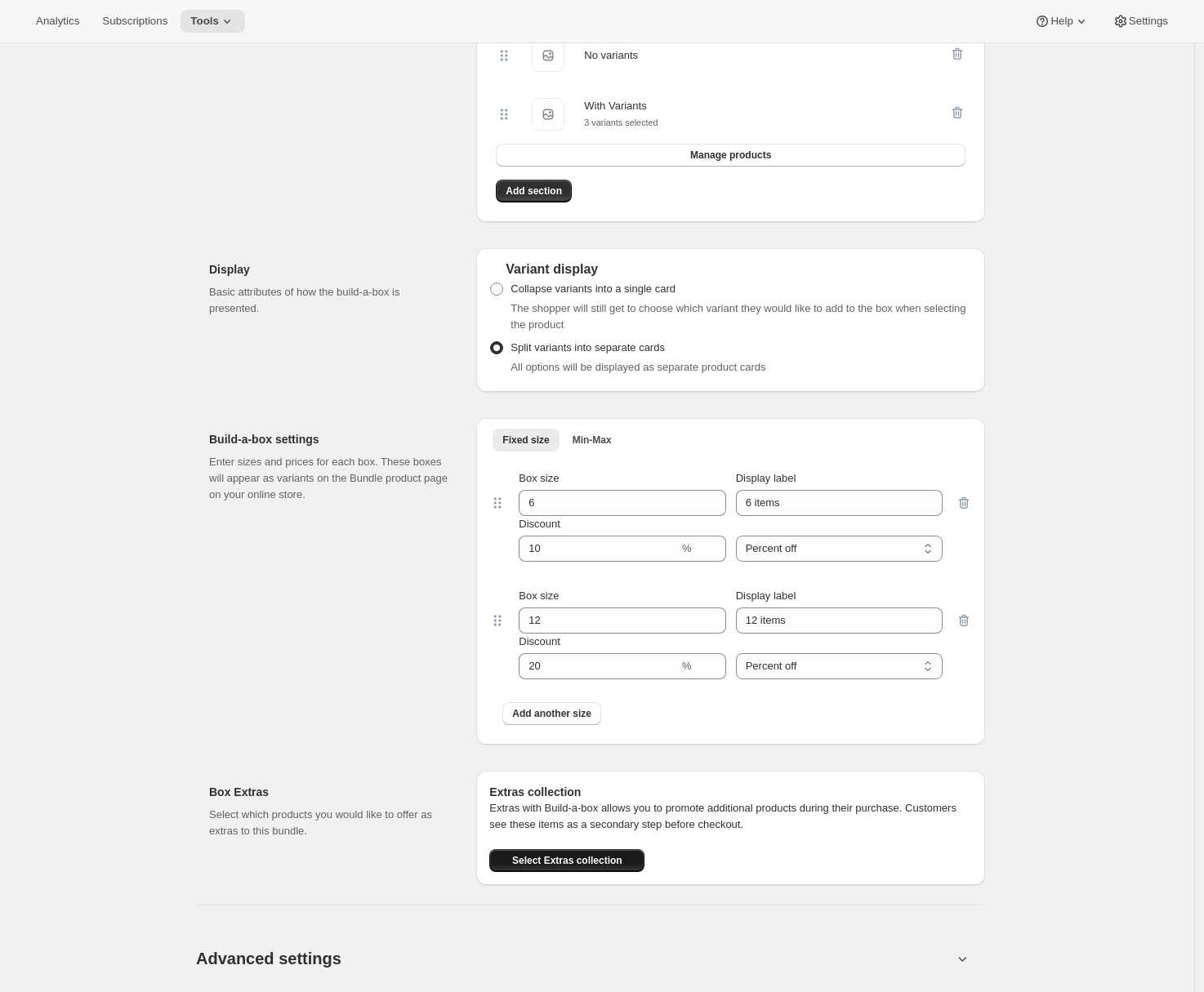
scroll to position [1438, 0]
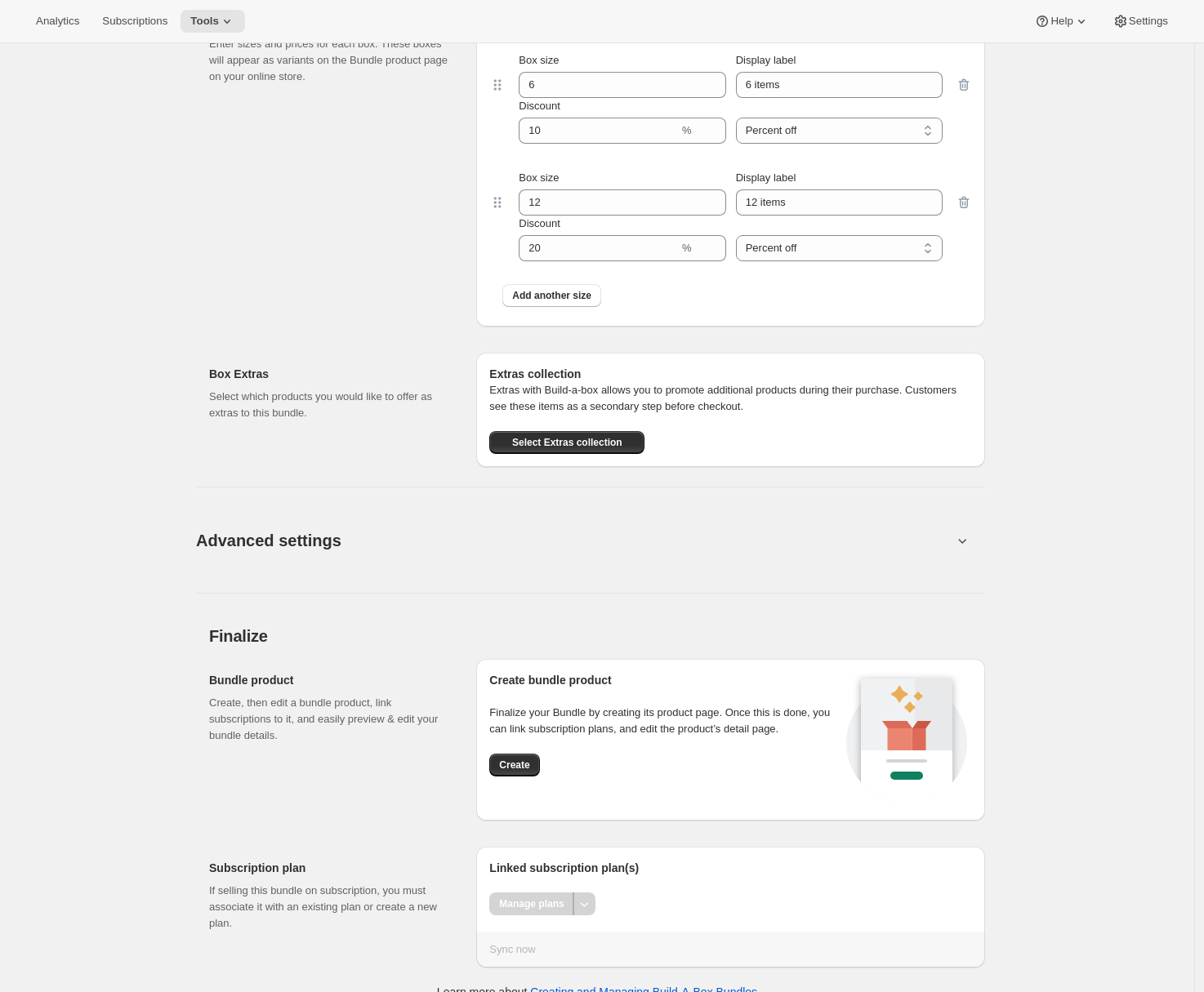
click at [496, 758] on div "Create bundle product Finalize your Bundle by creating its product page. Once t…" at bounding box center [665, 739] width 352 height 135
click at [509, 772] on span "Create" at bounding box center [514, 765] width 30 height 13
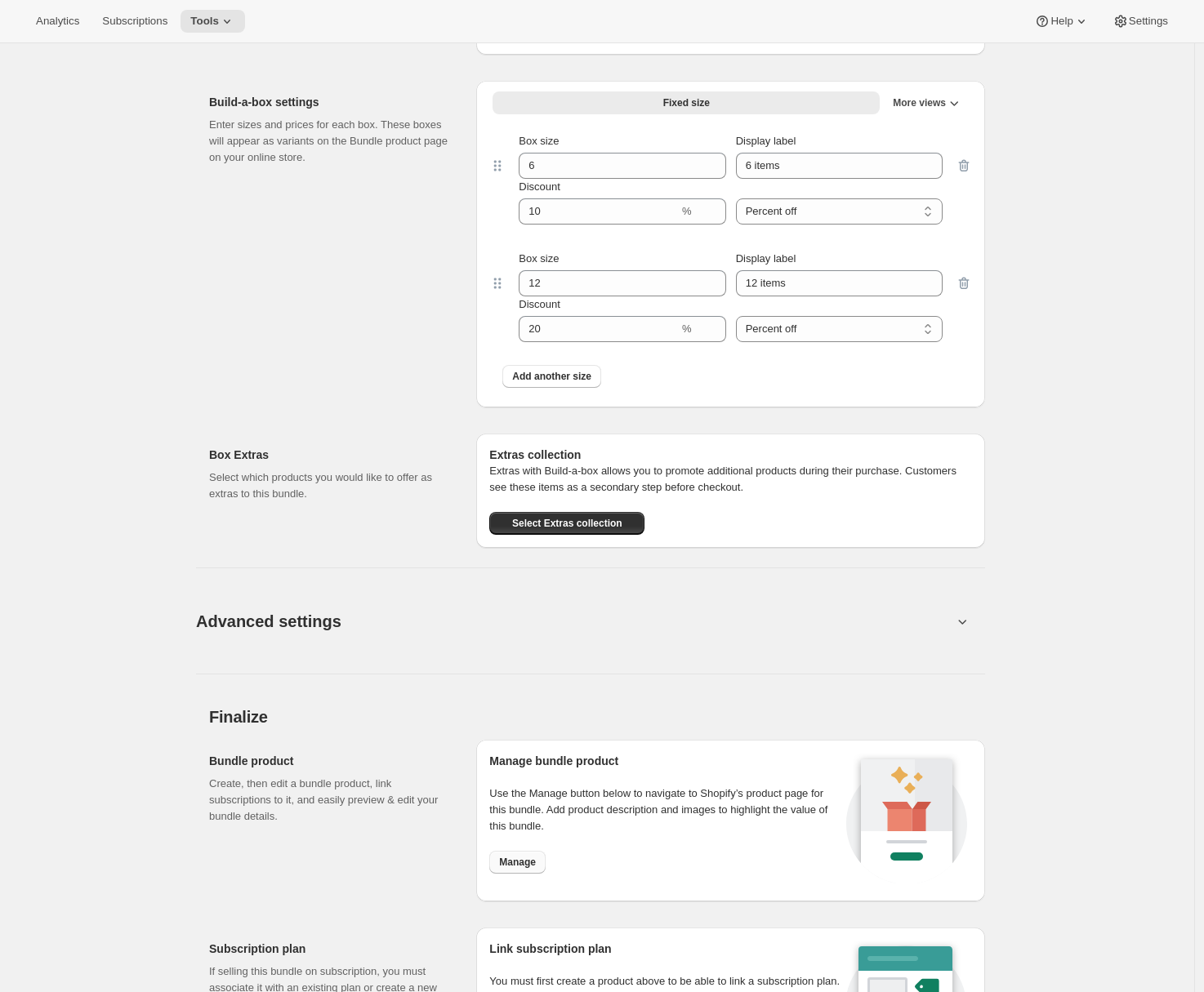
scroll to position [1001, 0]
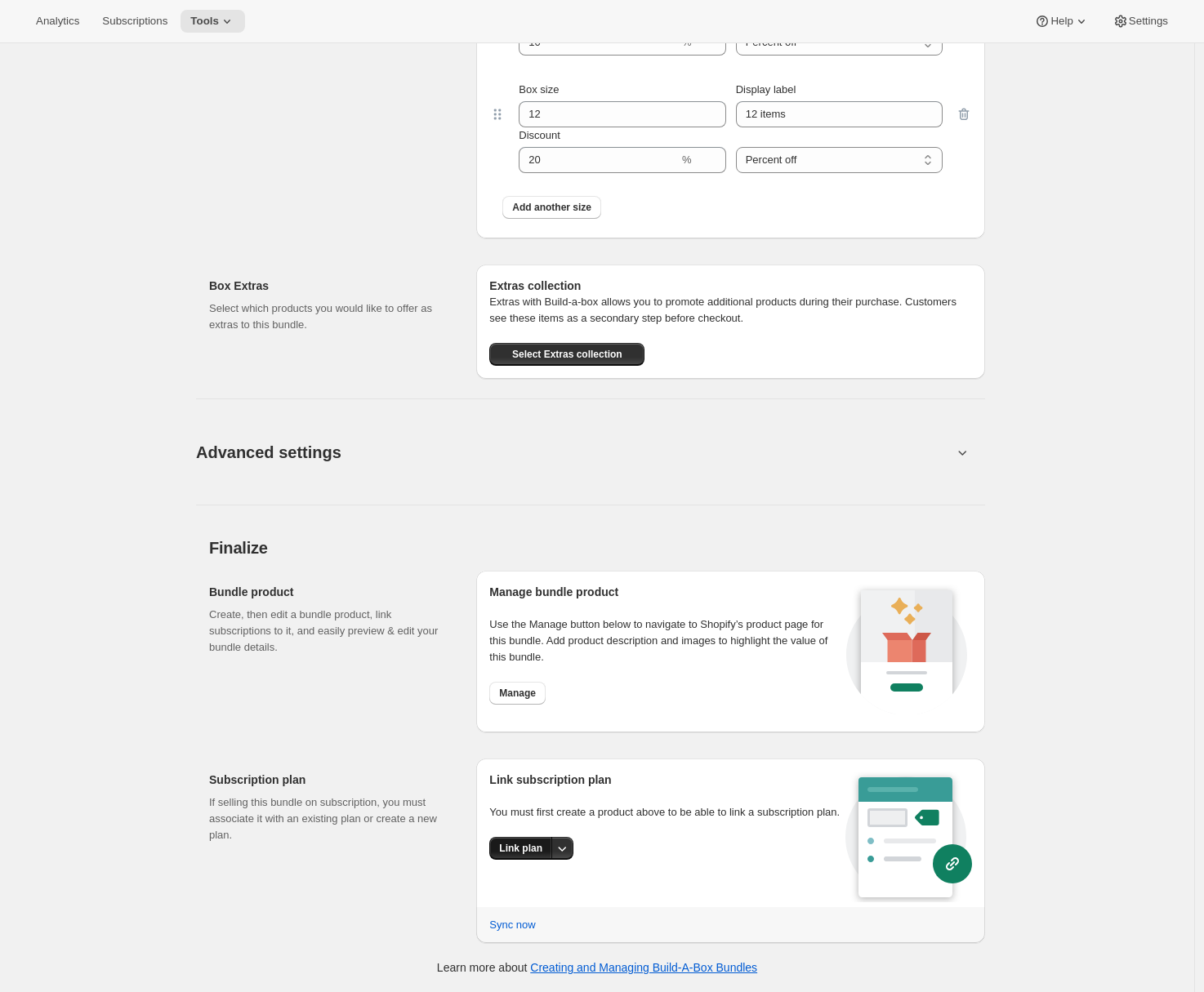
click at [519, 855] on span "Link plan" at bounding box center [520, 848] width 43 height 13
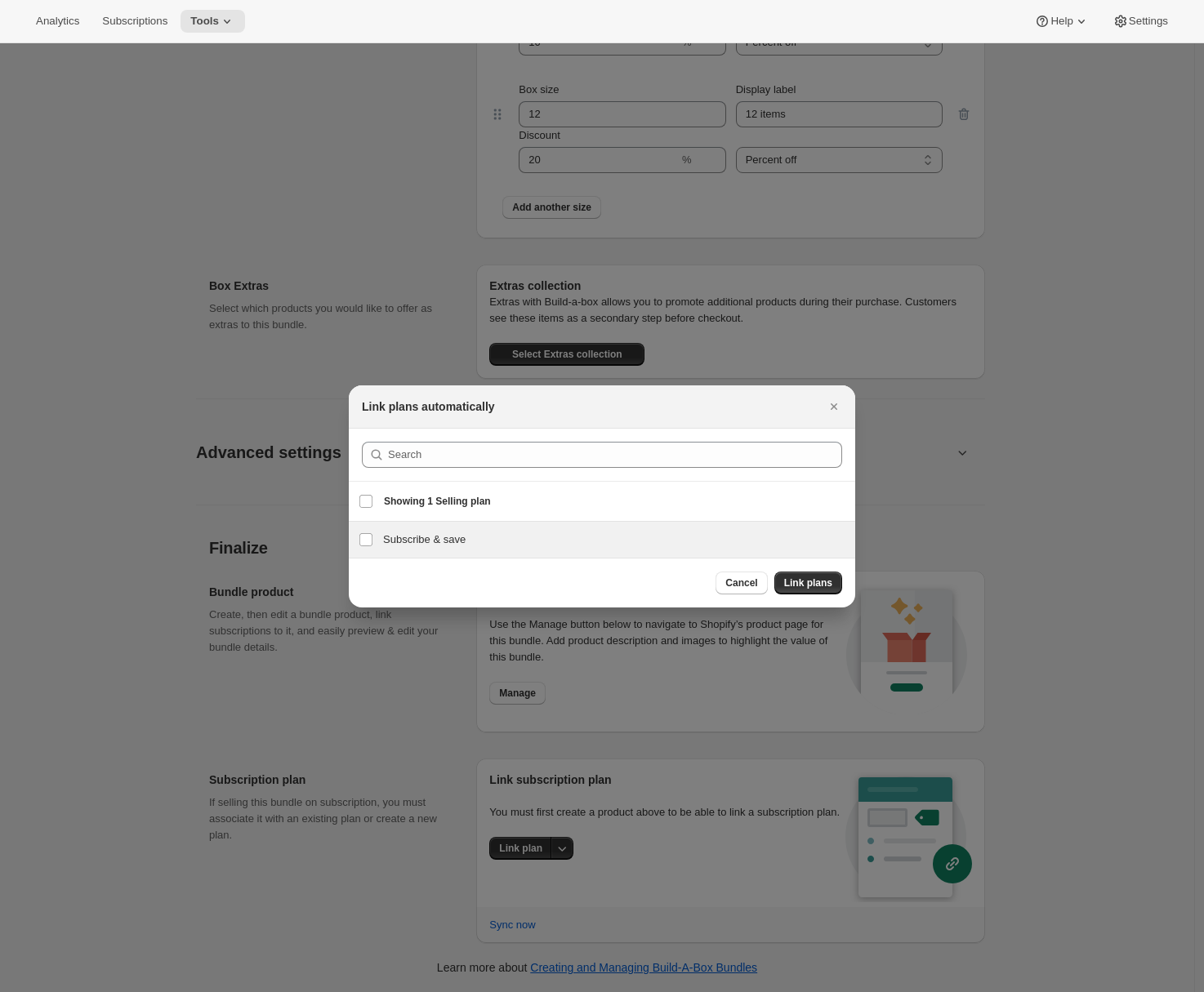
click at [461, 537] on h3 "Subscribe & save" at bounding box center [614, 539] width 462 height 16
checkbox input "true"
click at [793, 584] on span "Link plans" at bounding box center [807, 583] width 48 height 13
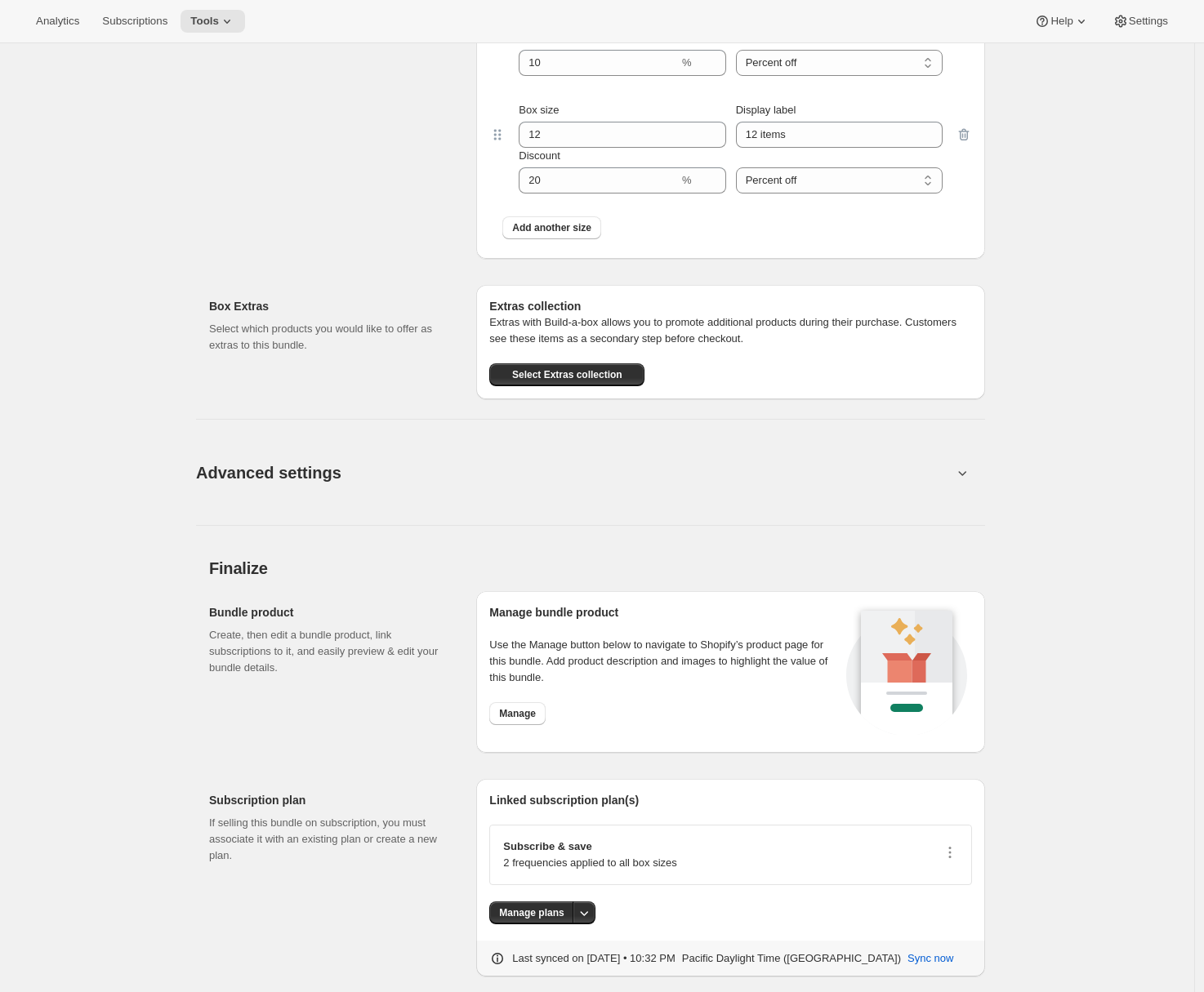
scroll to position [1015, 0]
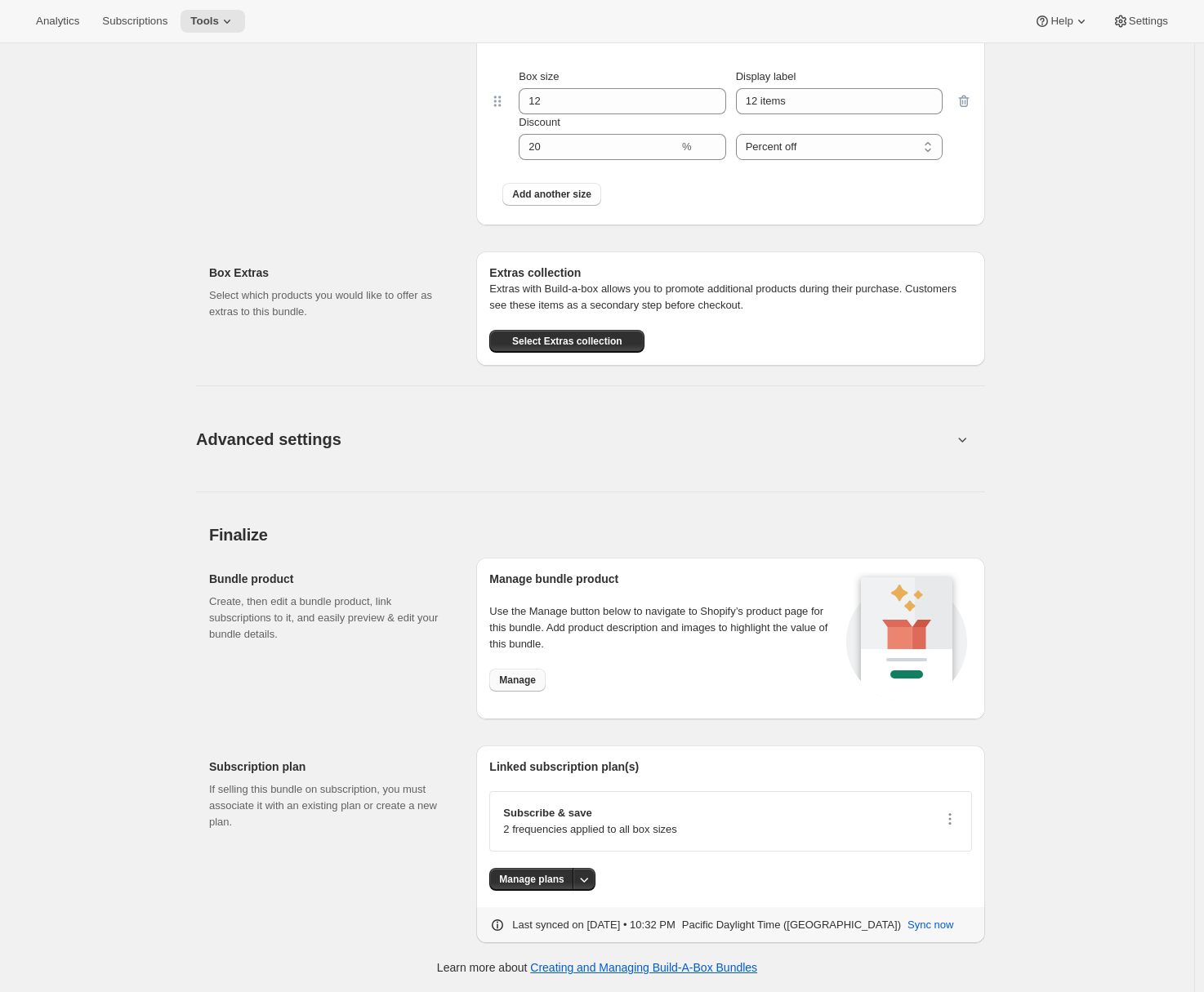
click at [525, 679] on span "Manage" at bounding box center [517, 680] width 37 height 13
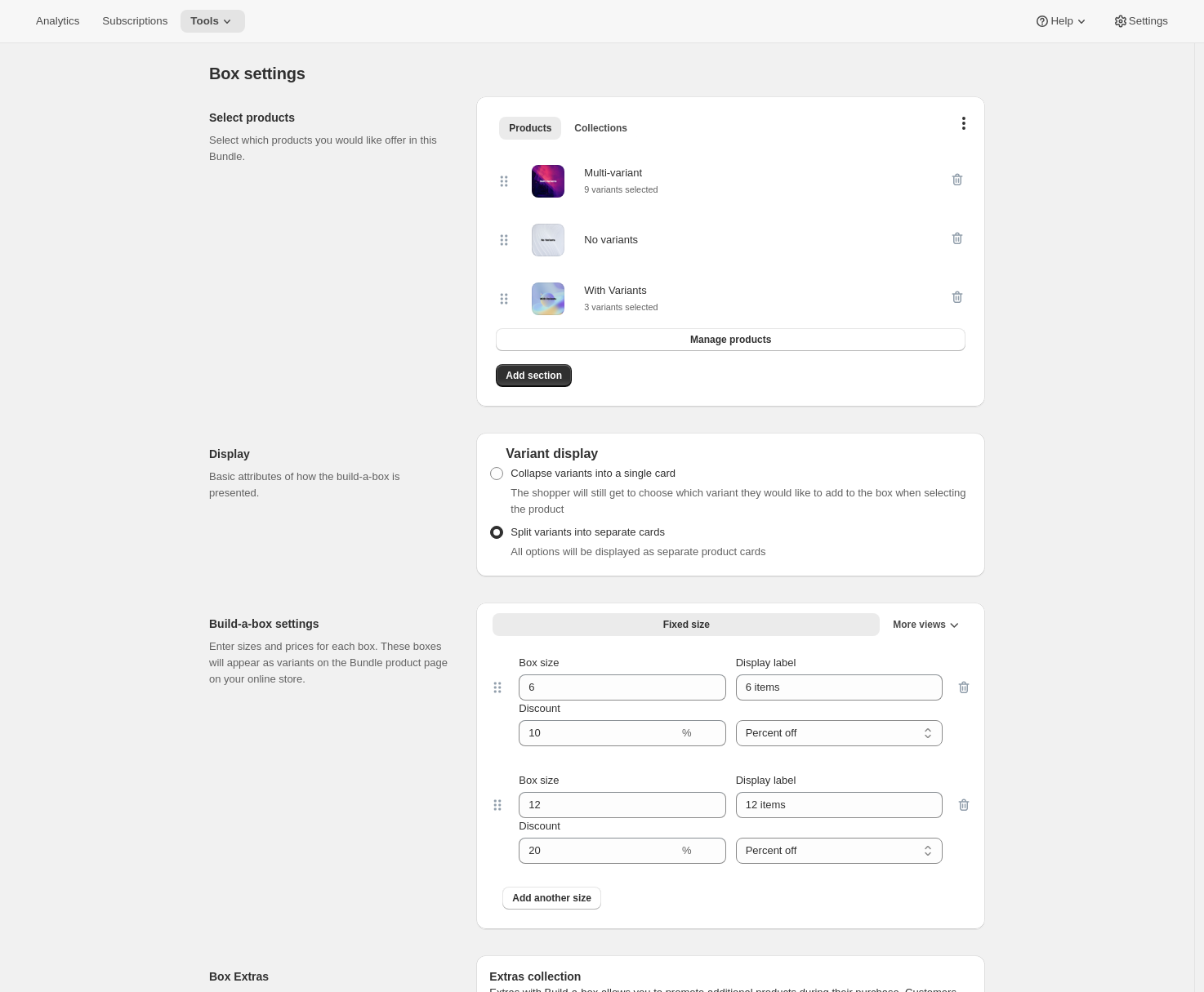
scroll to position [0, 0]
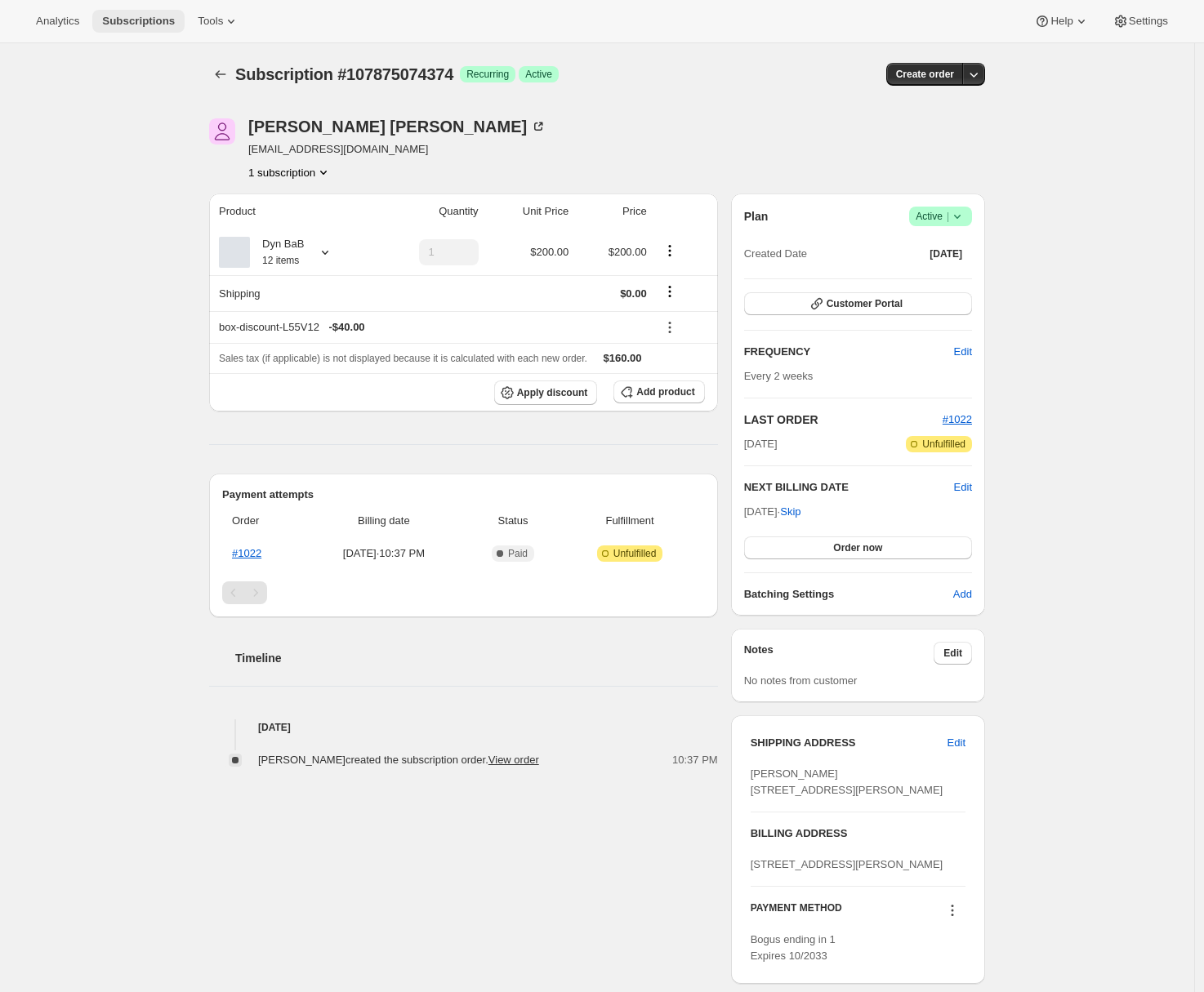
click at [161, 28] on button "Subscriptions" at bounding box center [139, 21] width 92 height 23
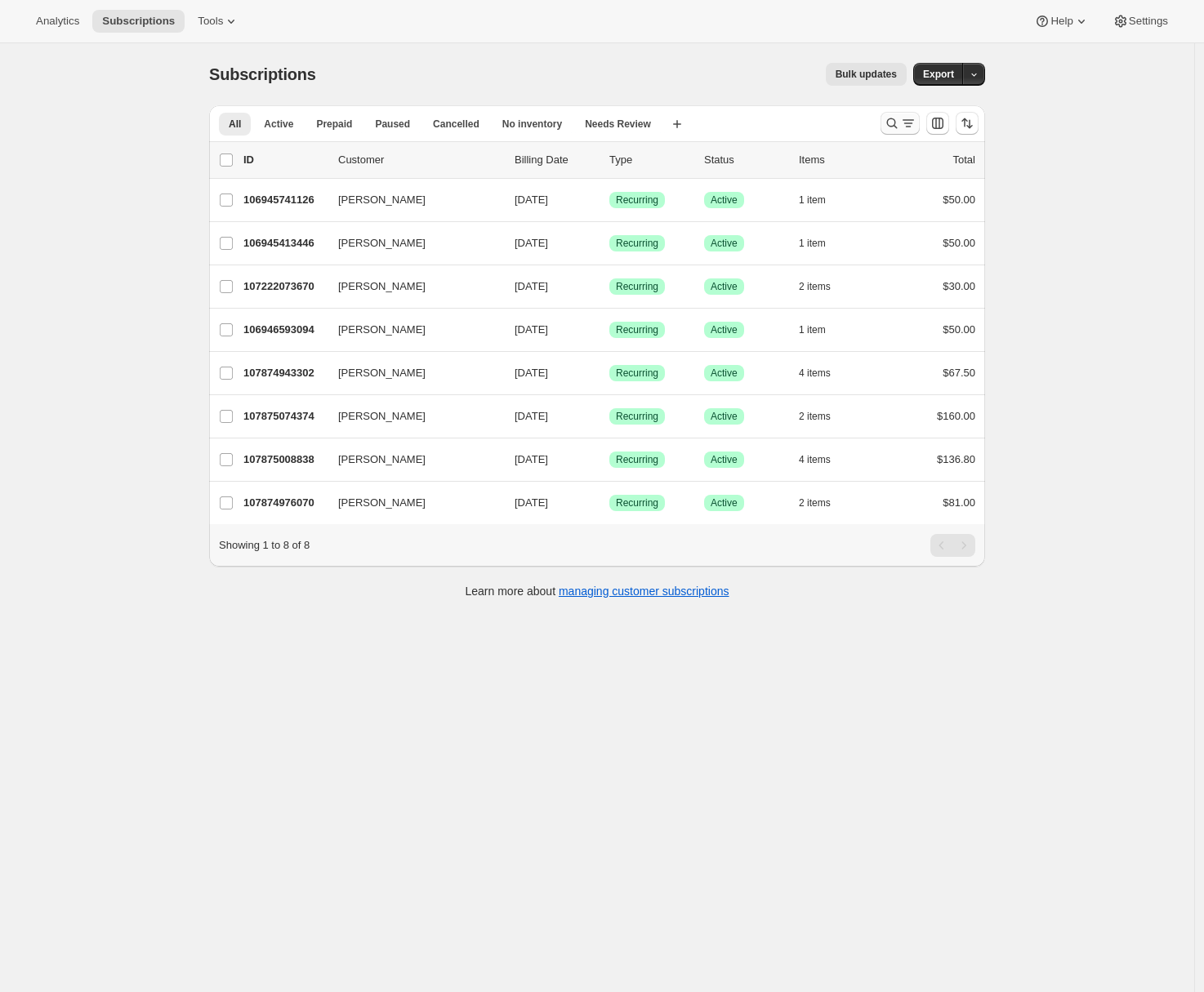
click at [907, 123] on icon "Search and filter results" at bounding box center [907, 123] width 16 height 16
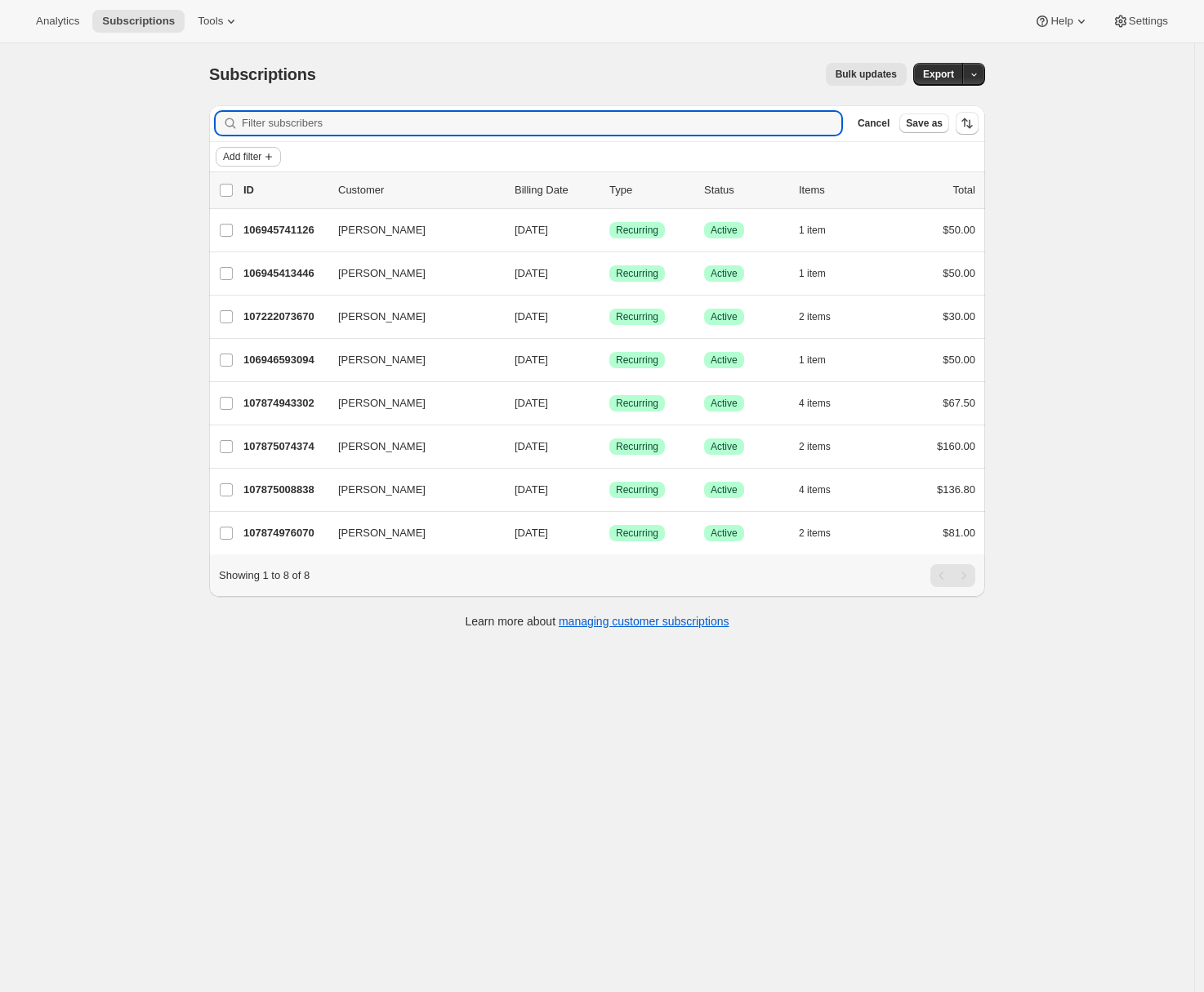
click at [249, 156] on span "Add filter" at bounding box center [242, 157] width 39 height 13
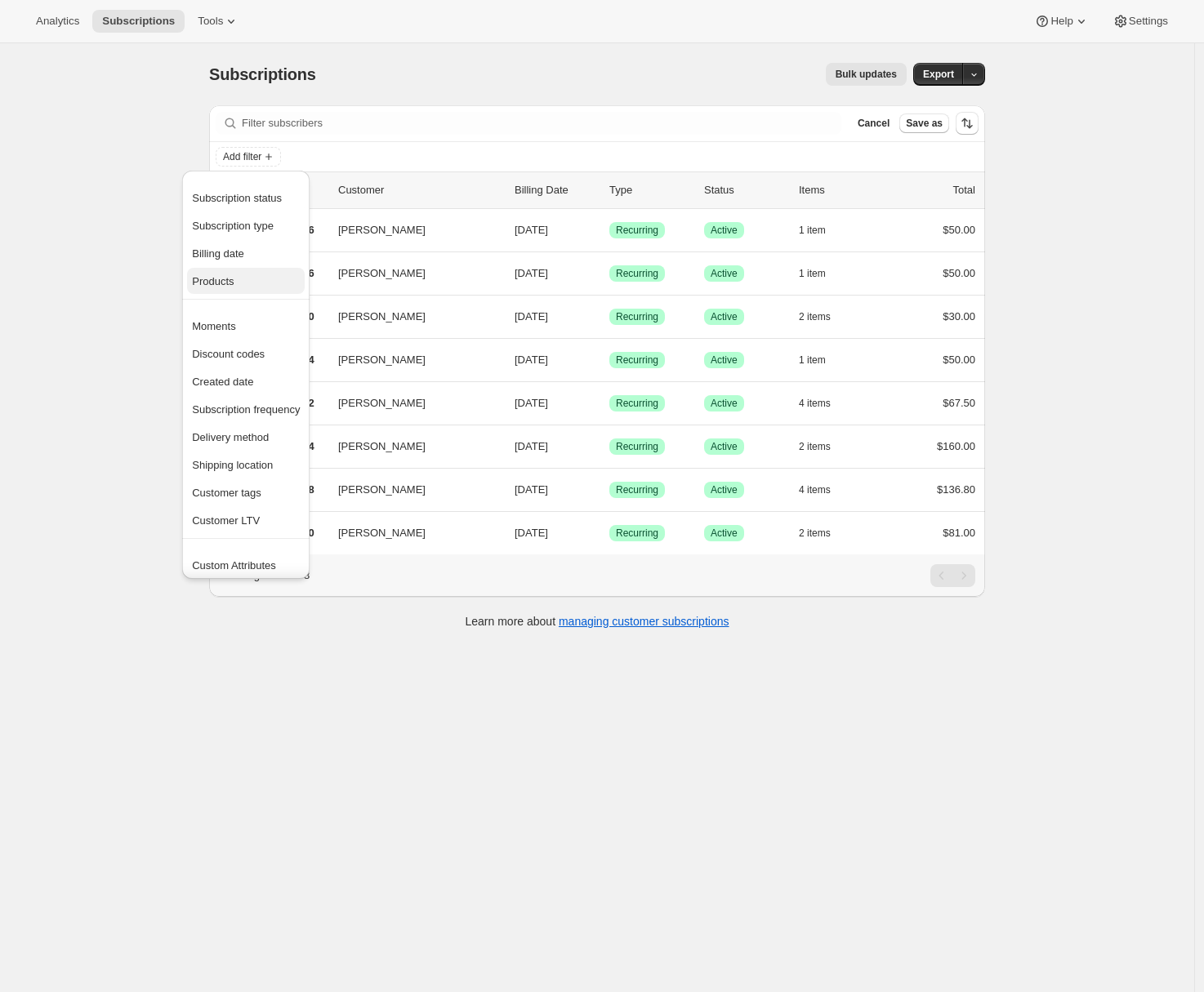
click at [212, 286] on span "Products" at bounding box center [213, 281] width 42 height 13
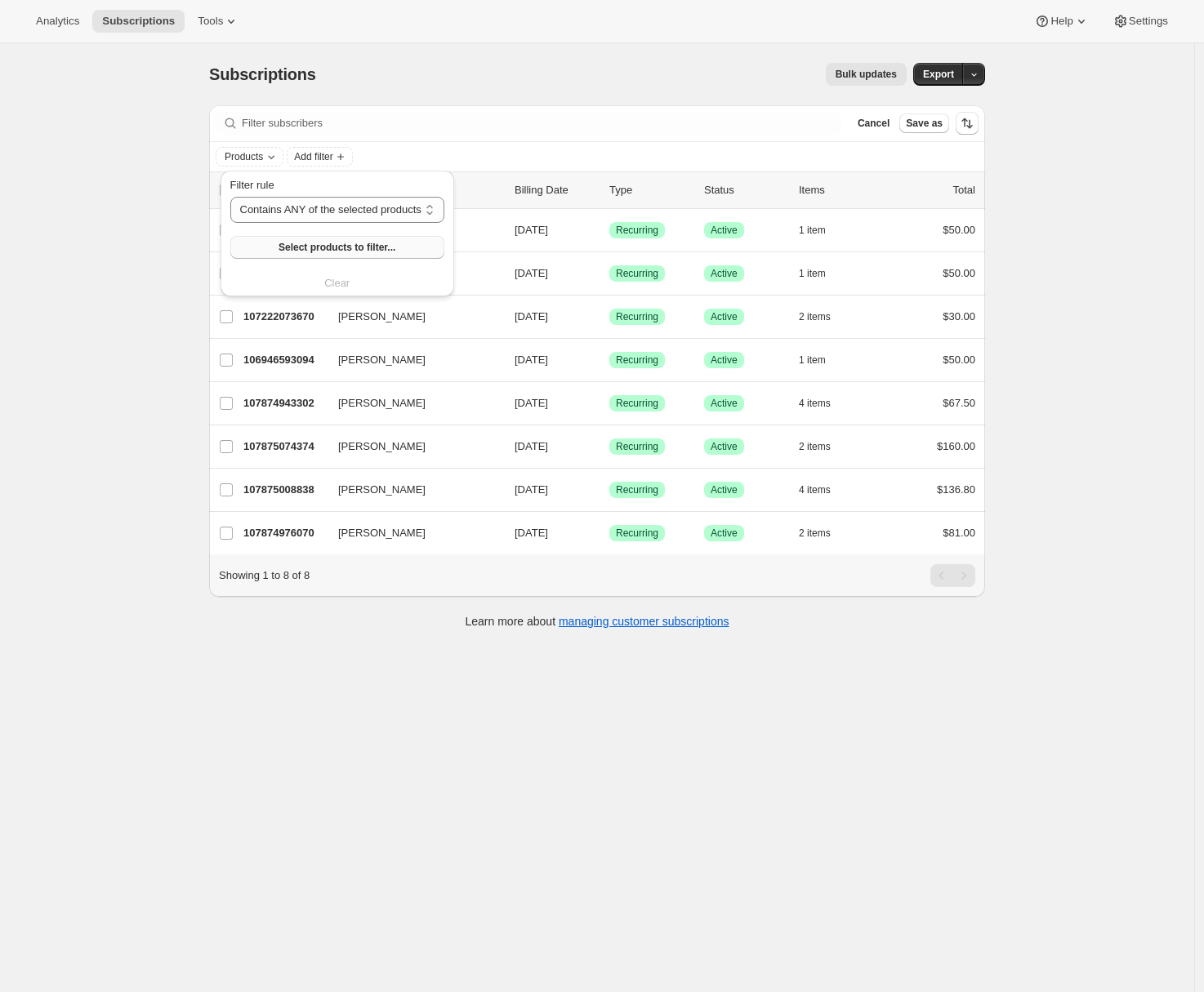
click at [292, 242] on span "Select products to filter..." at bounding box center [336, 248] width 117 height 13
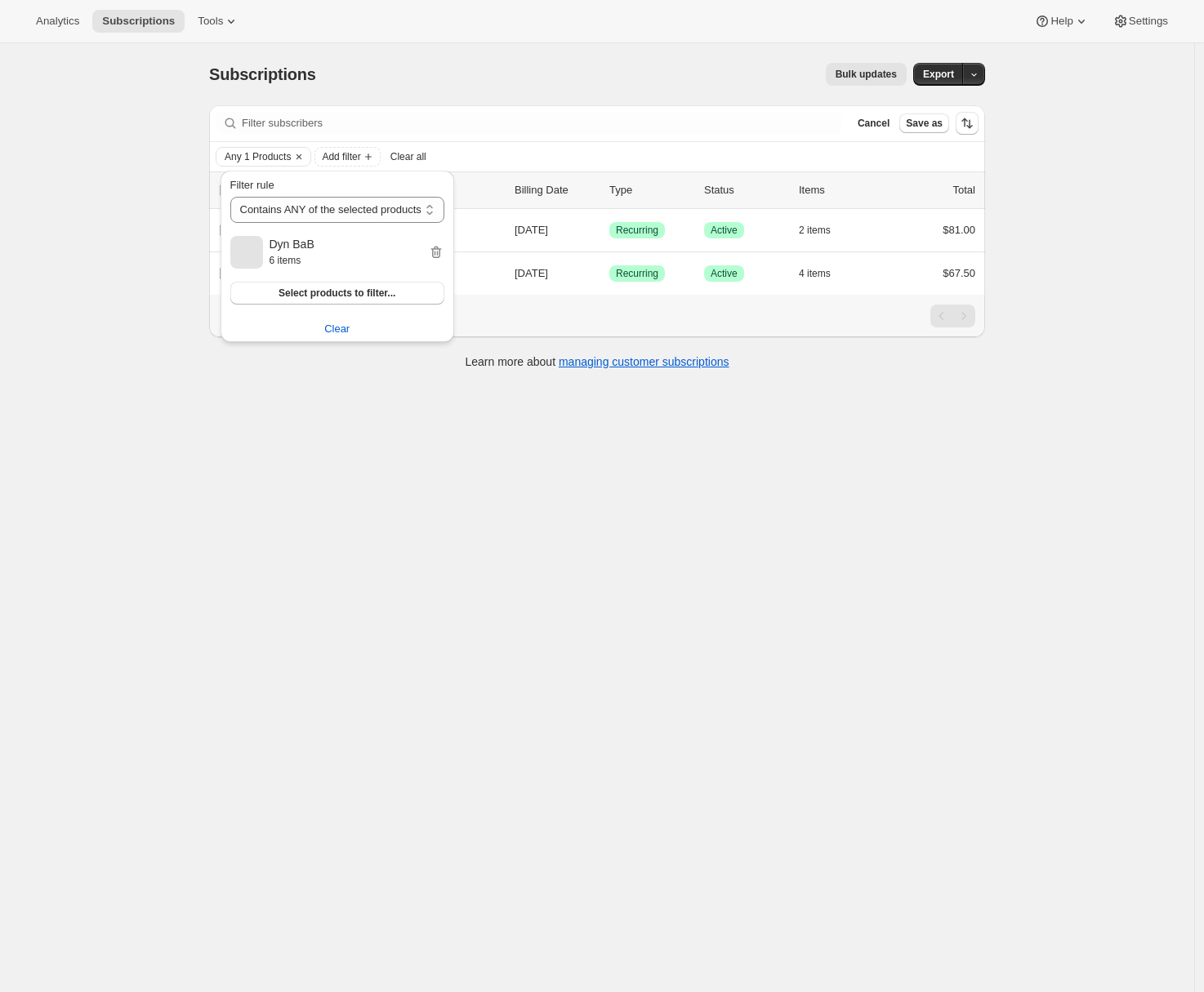
click at [397, 475] on div "Subscriptions. This page is ready Subscriptions Bulk updates More actions Bulk …" at bounding box center [597, 539] width 1194 height 992
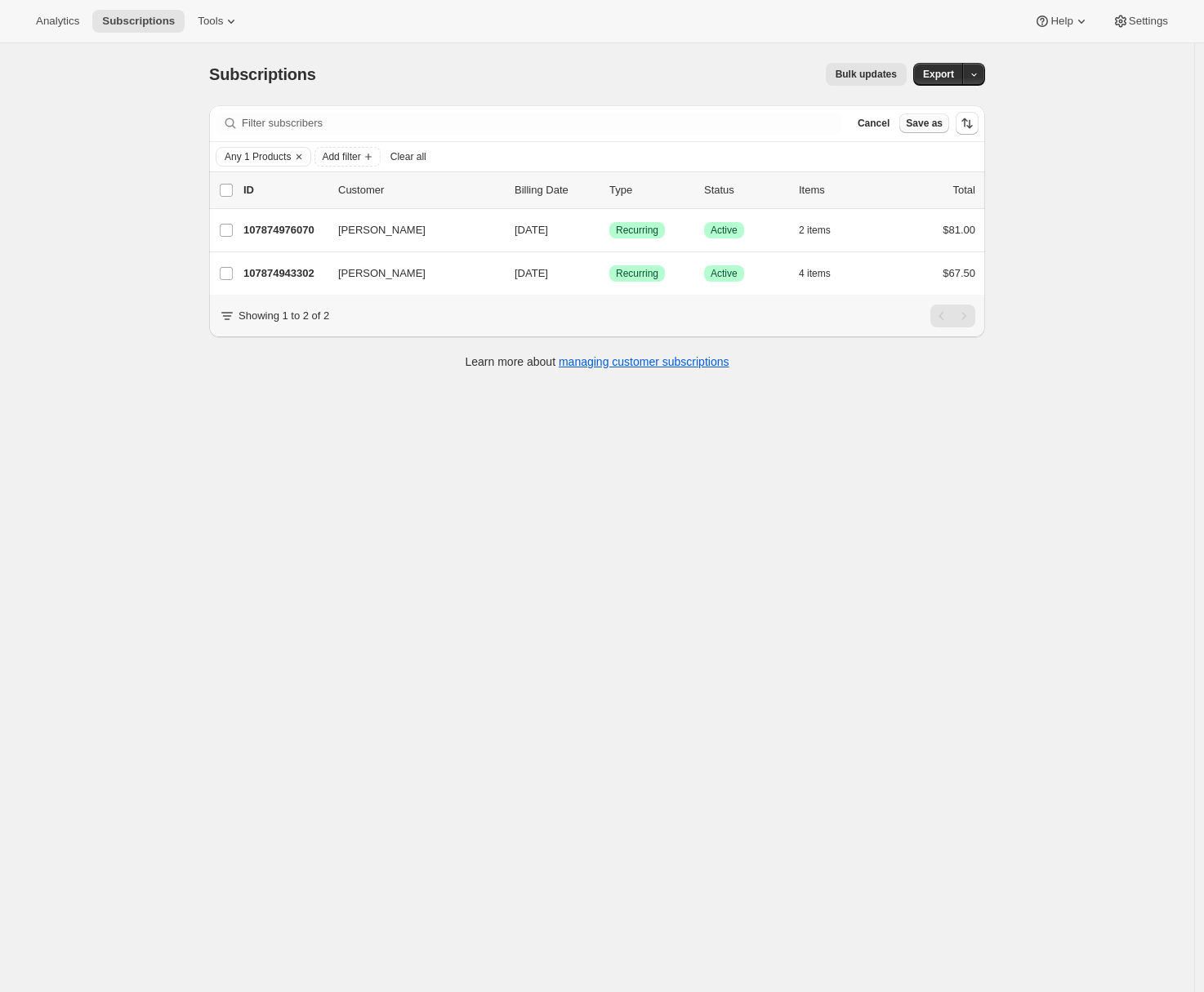
click at [938, 126] on span "Save as" at bounding box center [924, 124] width 37 height 13
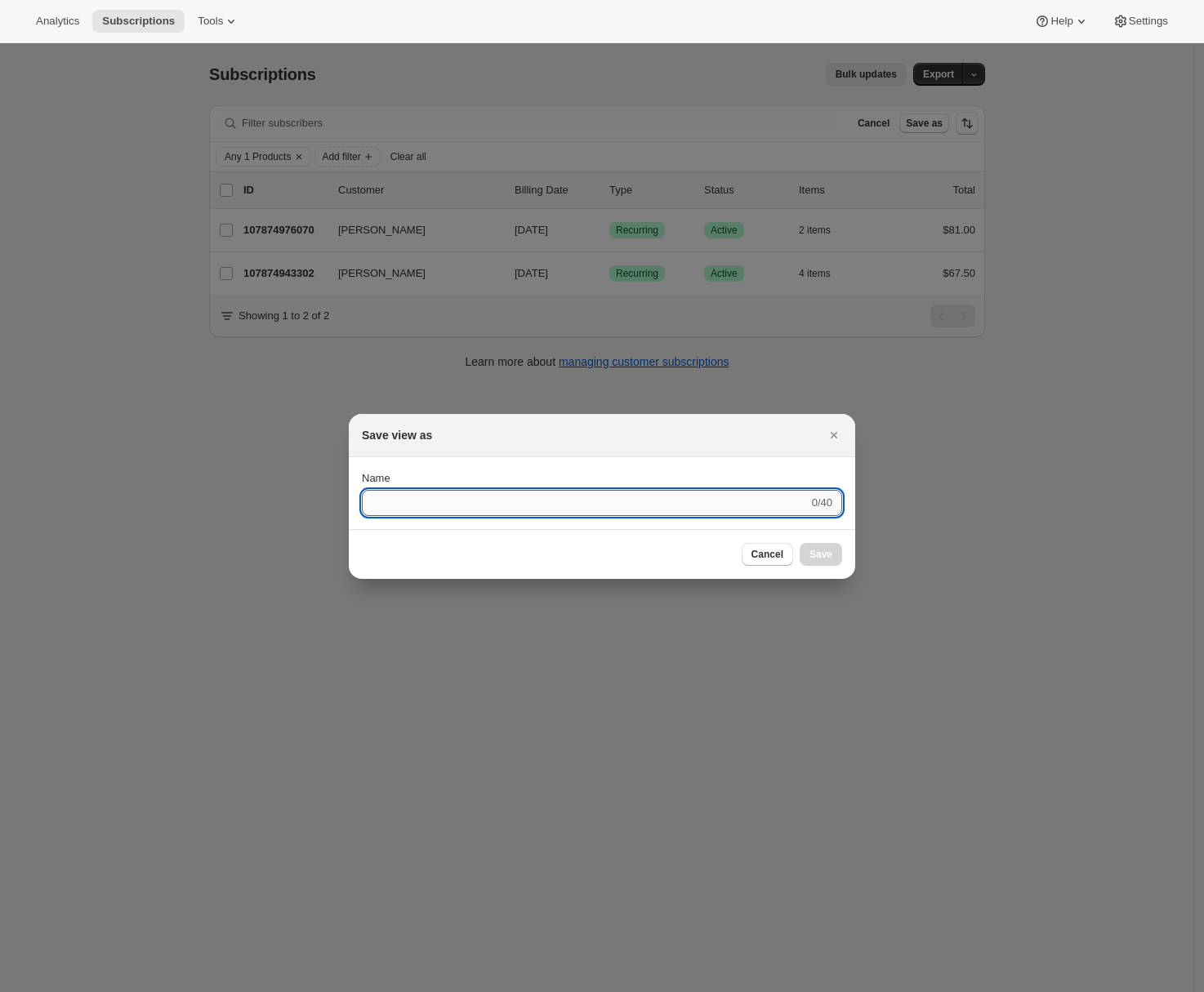
click at [386, 510] on input "Name" at bounding box center [584, 503] width 446 height 26
type input "Dyn 6"
click at [812, 551] on span "Save" at bounding box center [820, 555] width 23 height 13
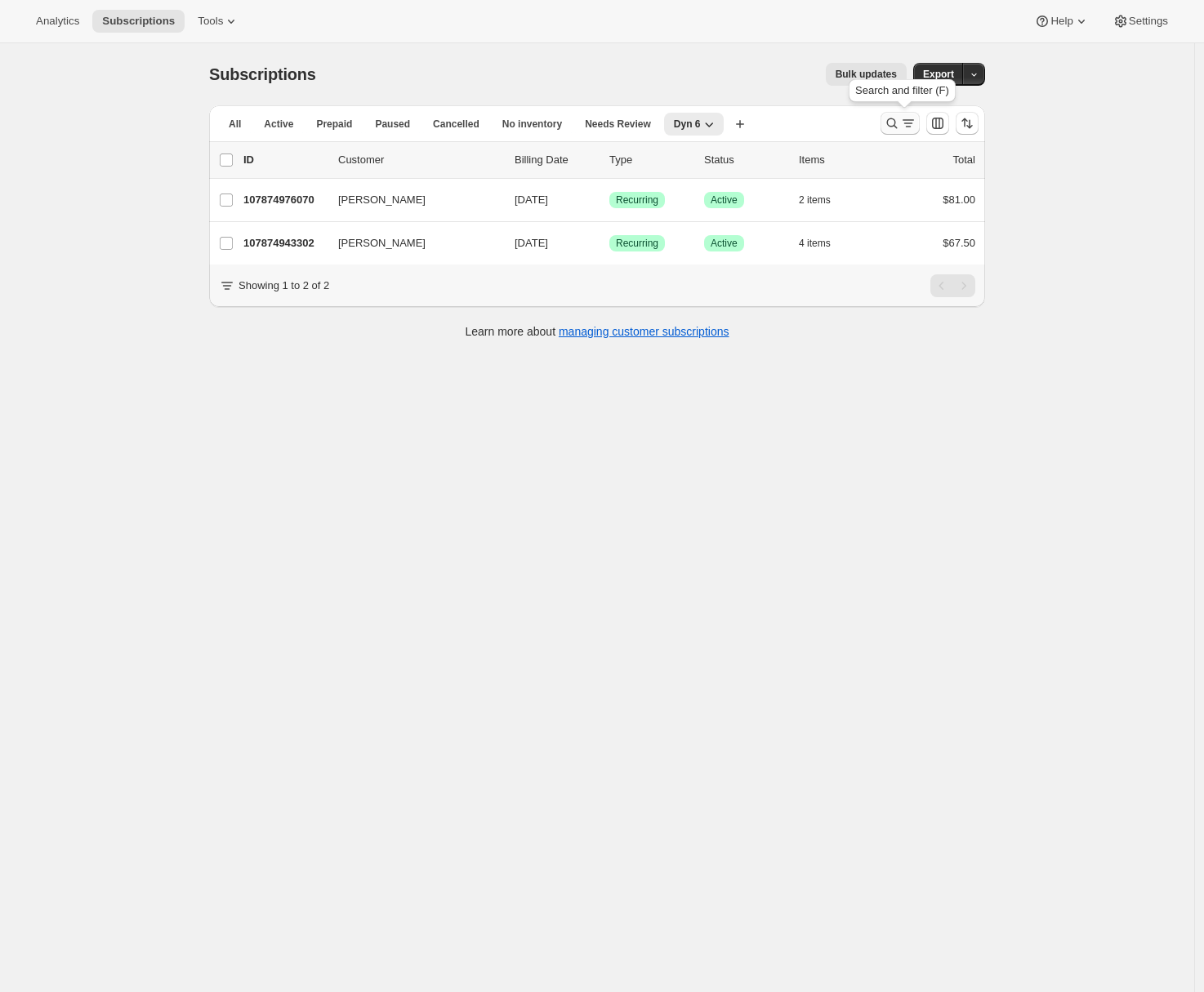
click at [916, 124] on icon "Search and filter results" at bounding box center [907, 123] width 16 height 16
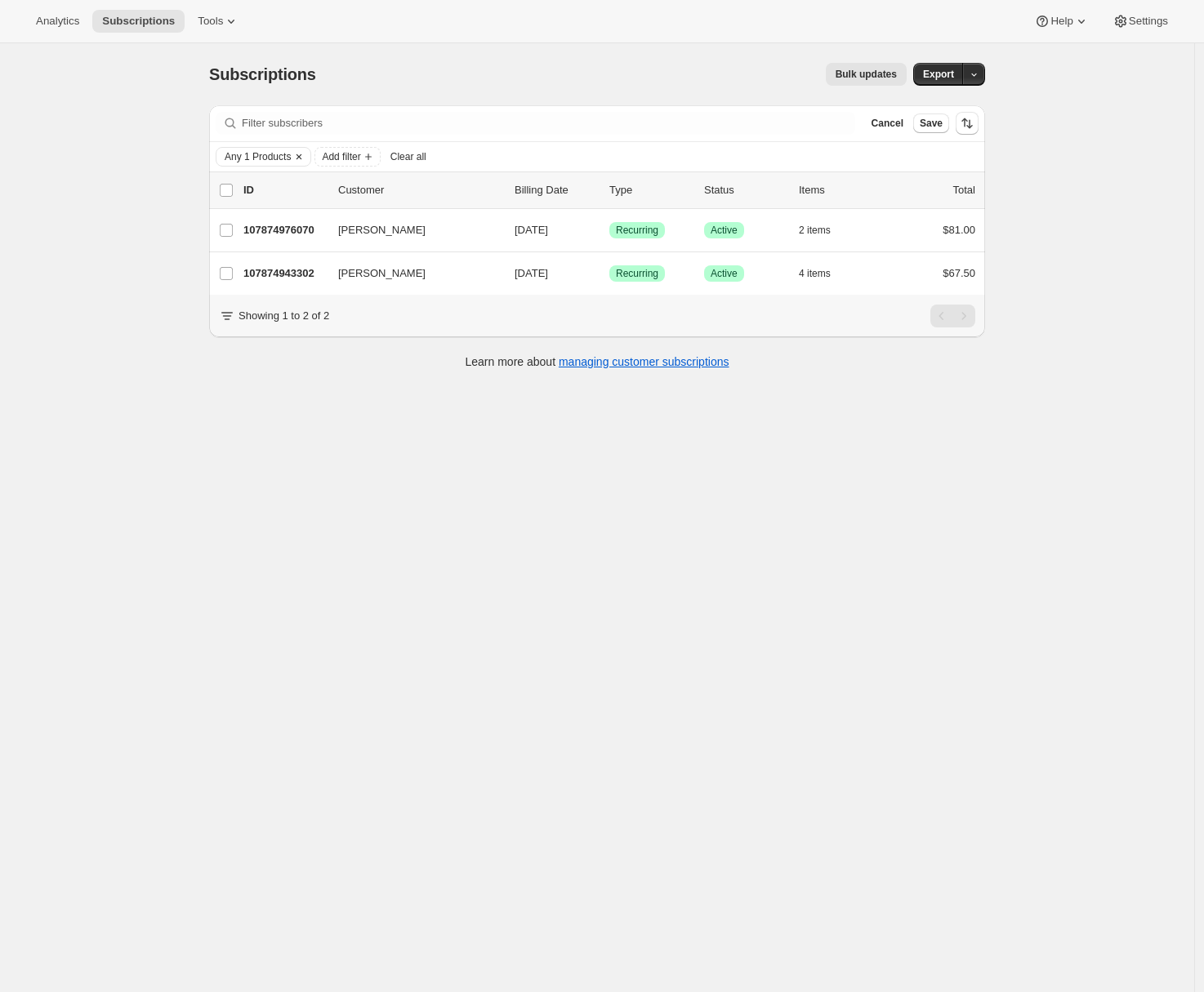
click at [291, 153] on span "Any 1 Products" at bounding box center [257, 157] width 66 height 13
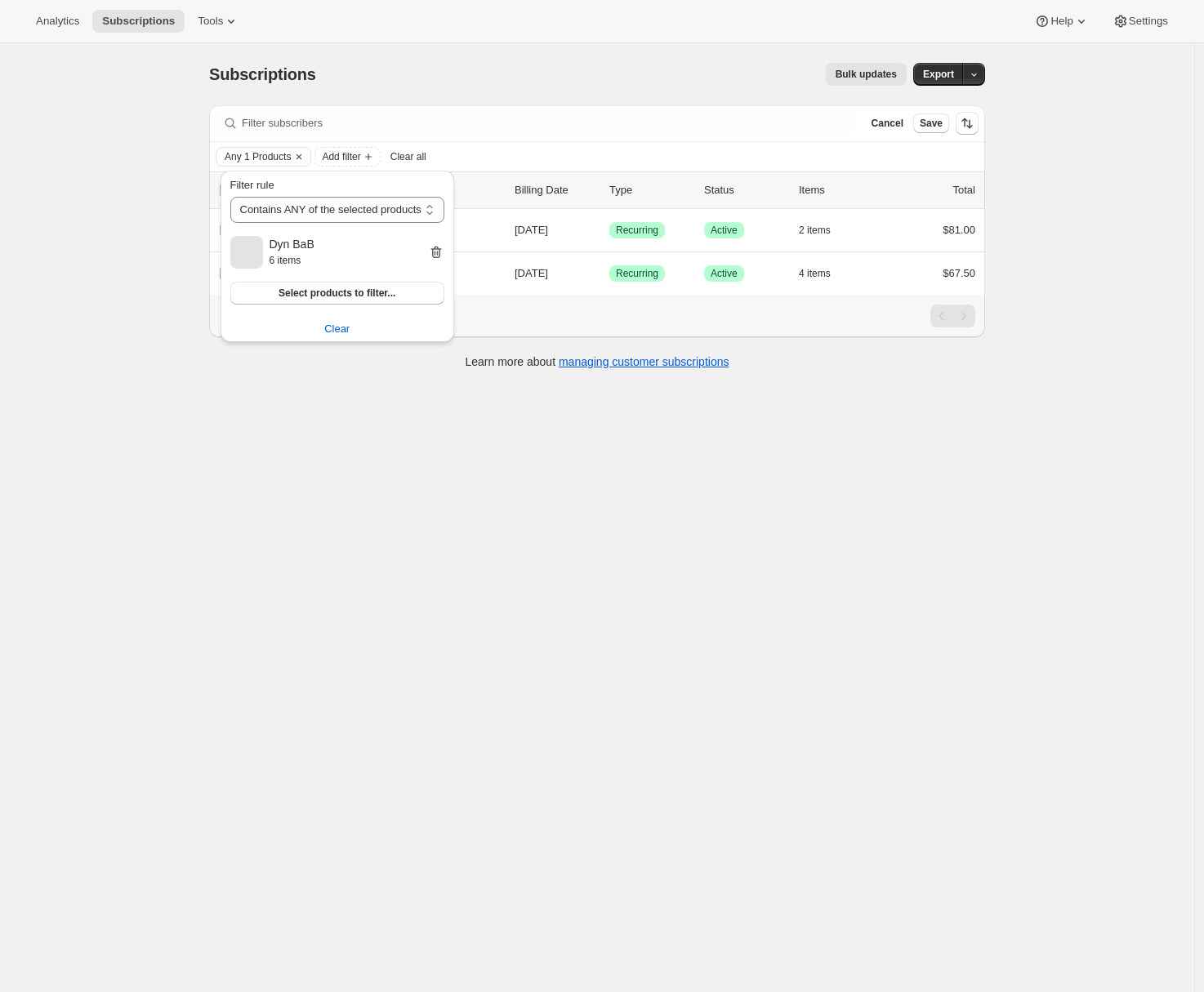
click at [441, 250] on icon "button" at bounding box center [436, 252] width 11 height 13
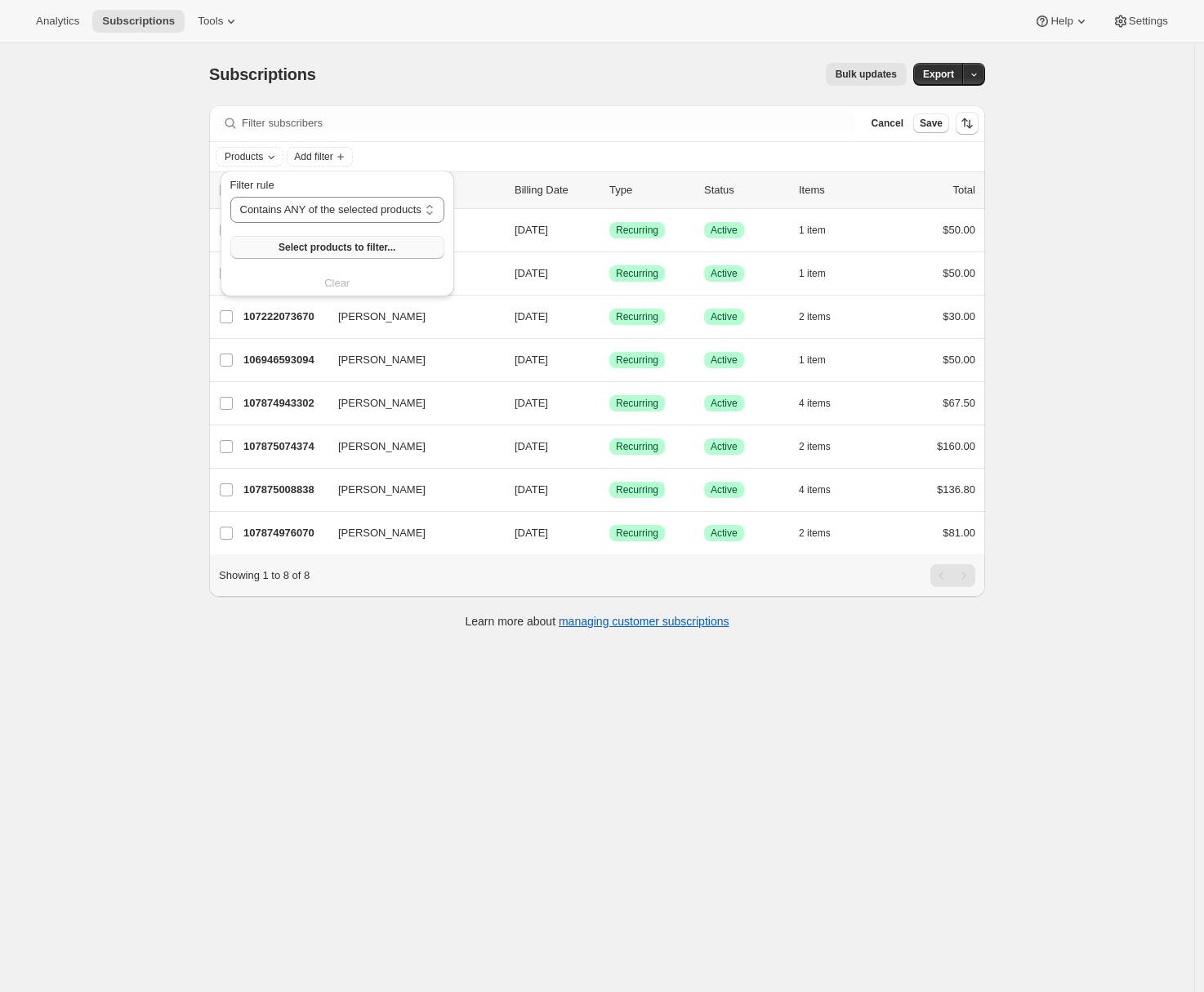
click at [367, 251] on span "Select products to filter..." at bounding box center [336, 248] width 117 height 13
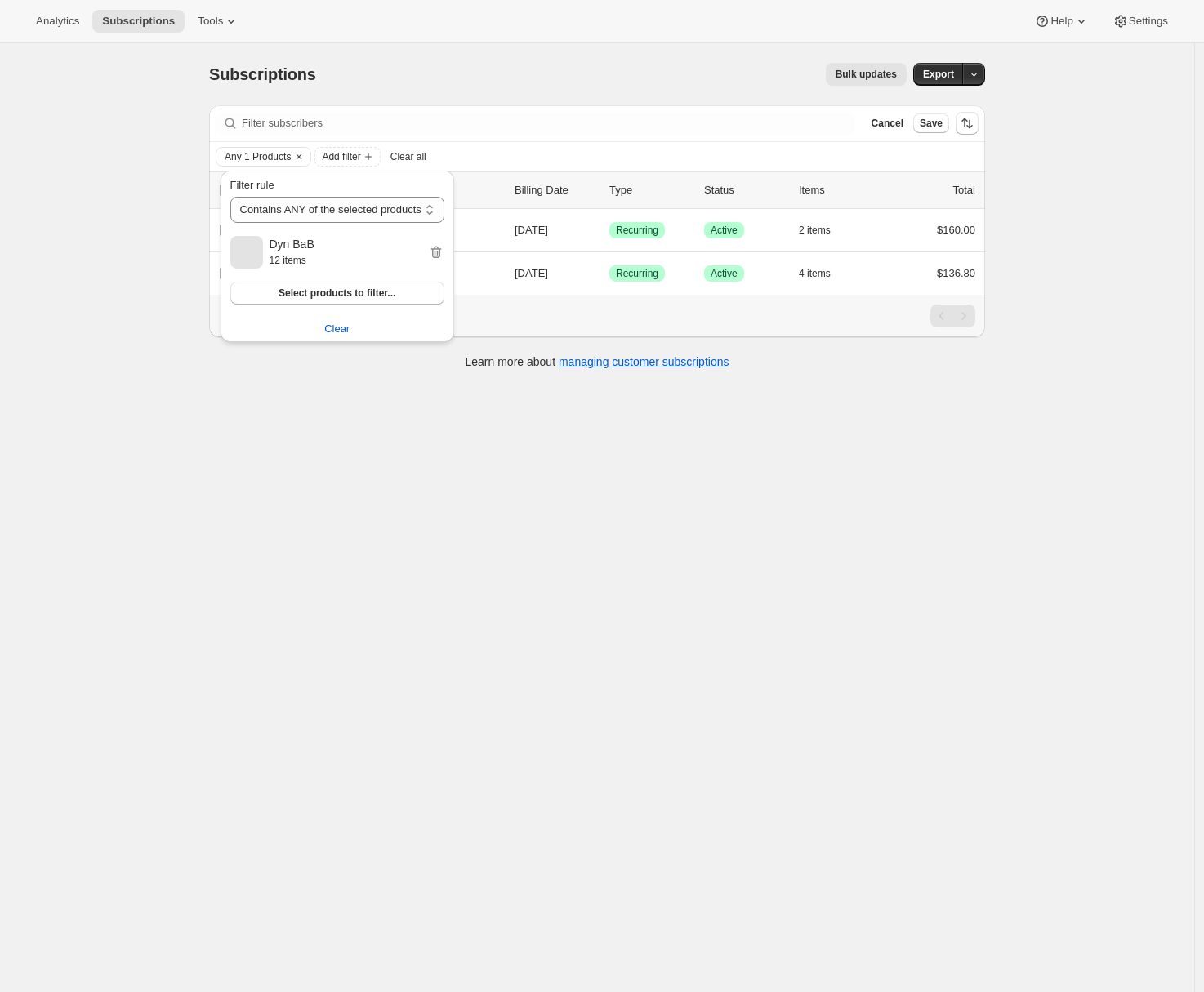
click at [678, 92] on div "Subscriptions. This page is ready Subscriptions Bulk updates More actions Bulk …" at bounding box center [597, 74] width 776 height 62
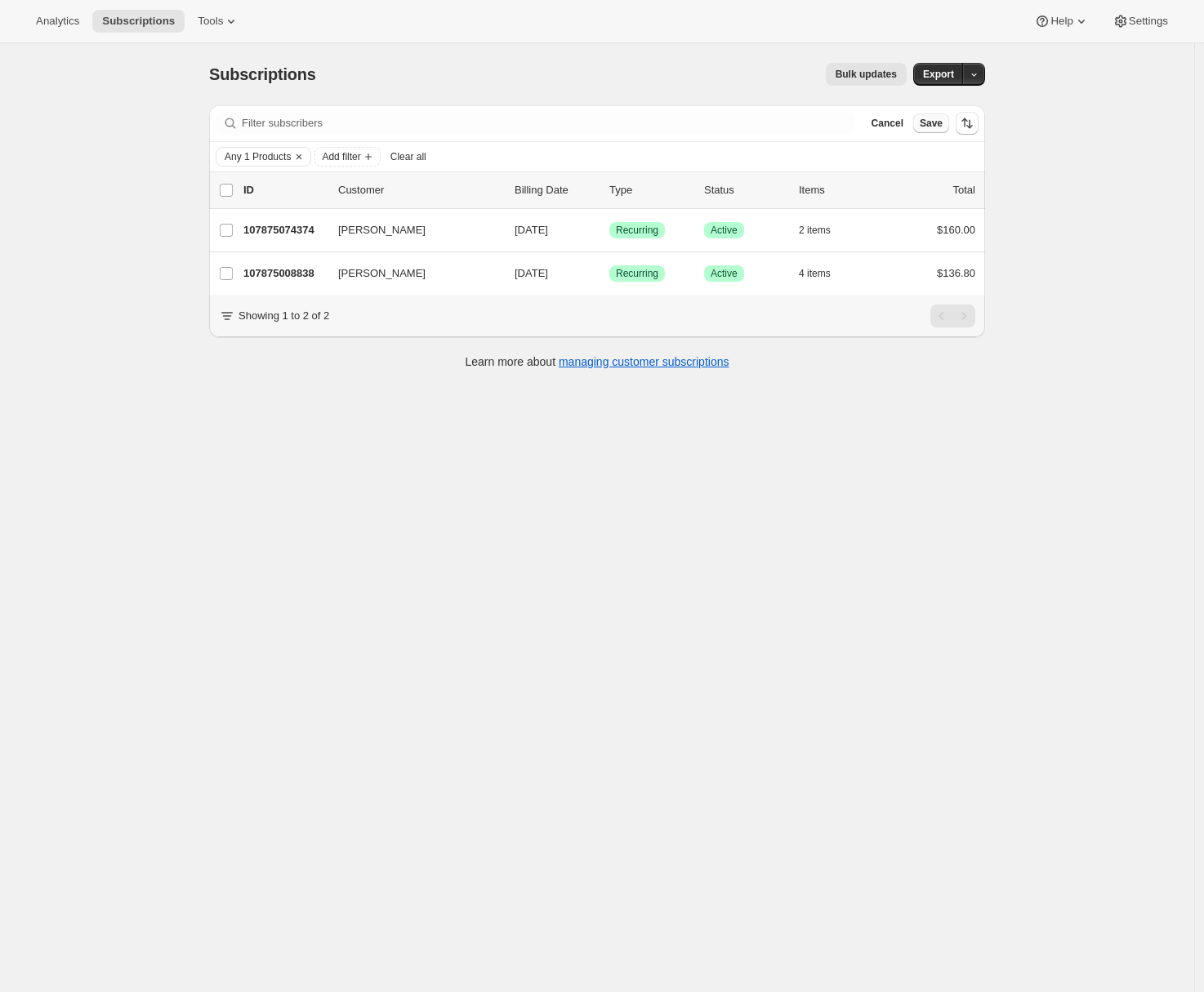
click at [939, 124] on span "Save" at bounding box center [931, 124] width 23 height 13
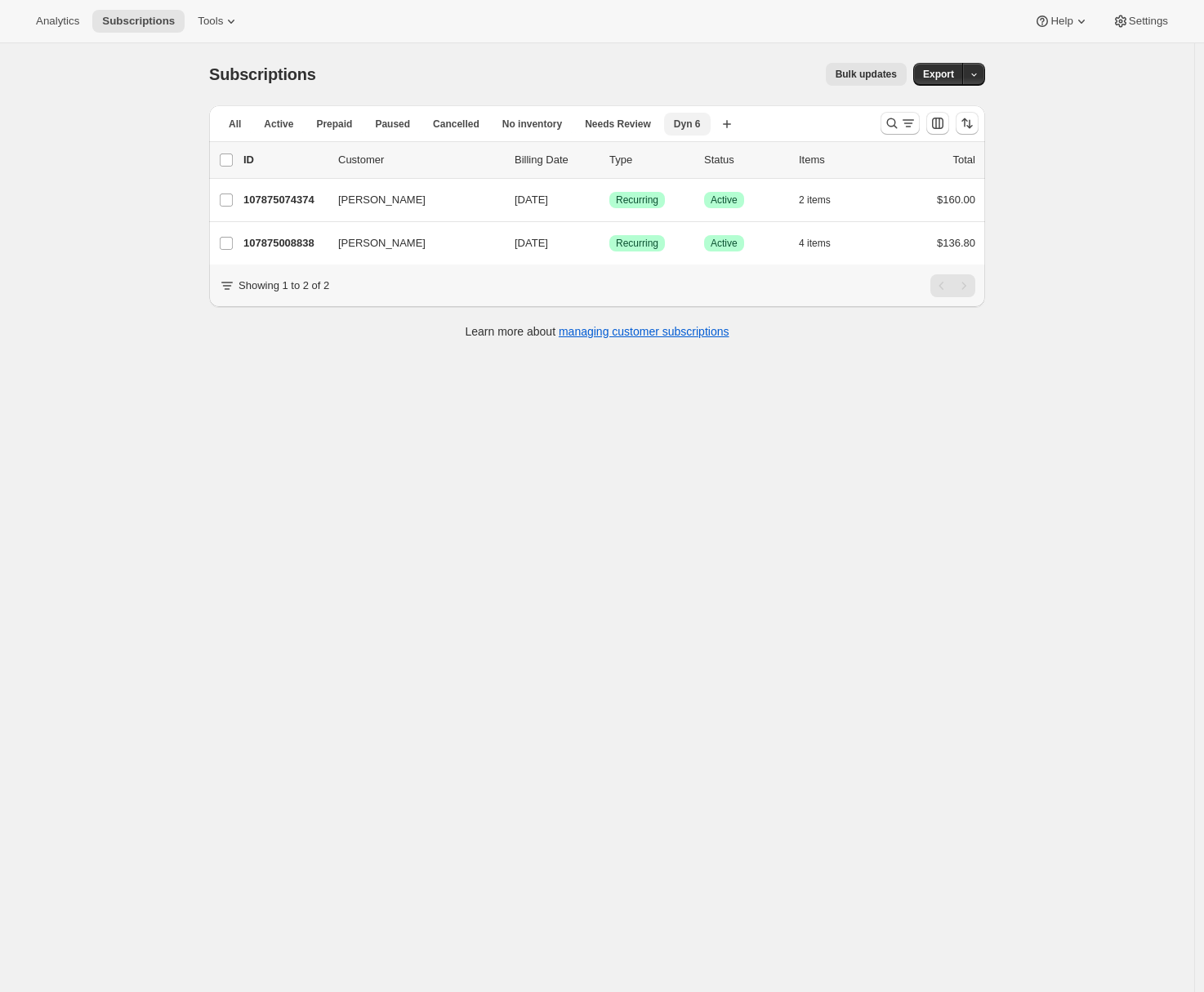
click at [700, 123] on span "Dyn 6" at bounding box center [687, 124] width 27 height 13
click at [702, 156] on span "Duplicate view" at bounding box center [706, 158] width 69 height 13
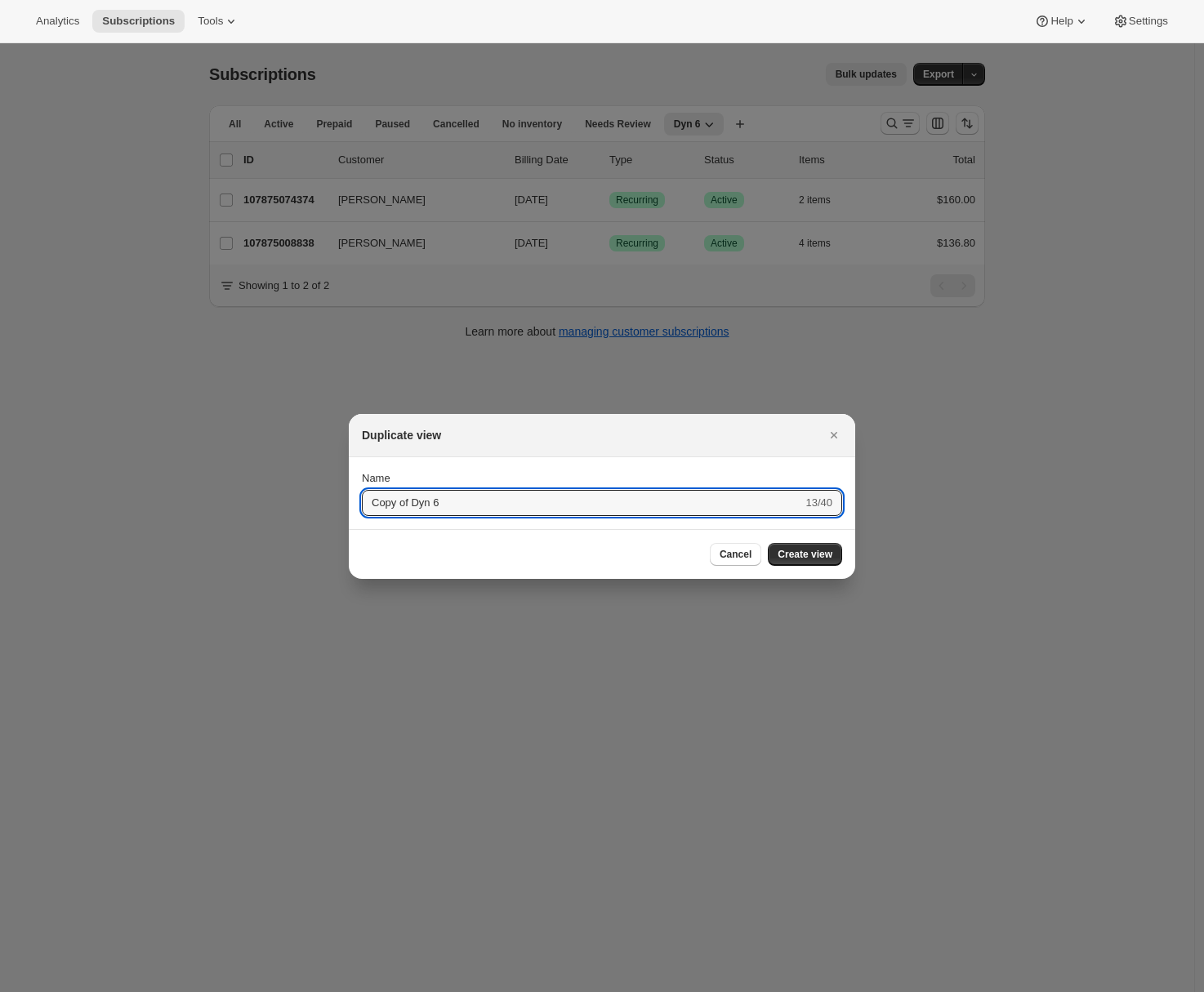
drag, startPoint x: 414, startPoint y: 504, endPoint x: 297, endPoint y: 497, distance: 117.2
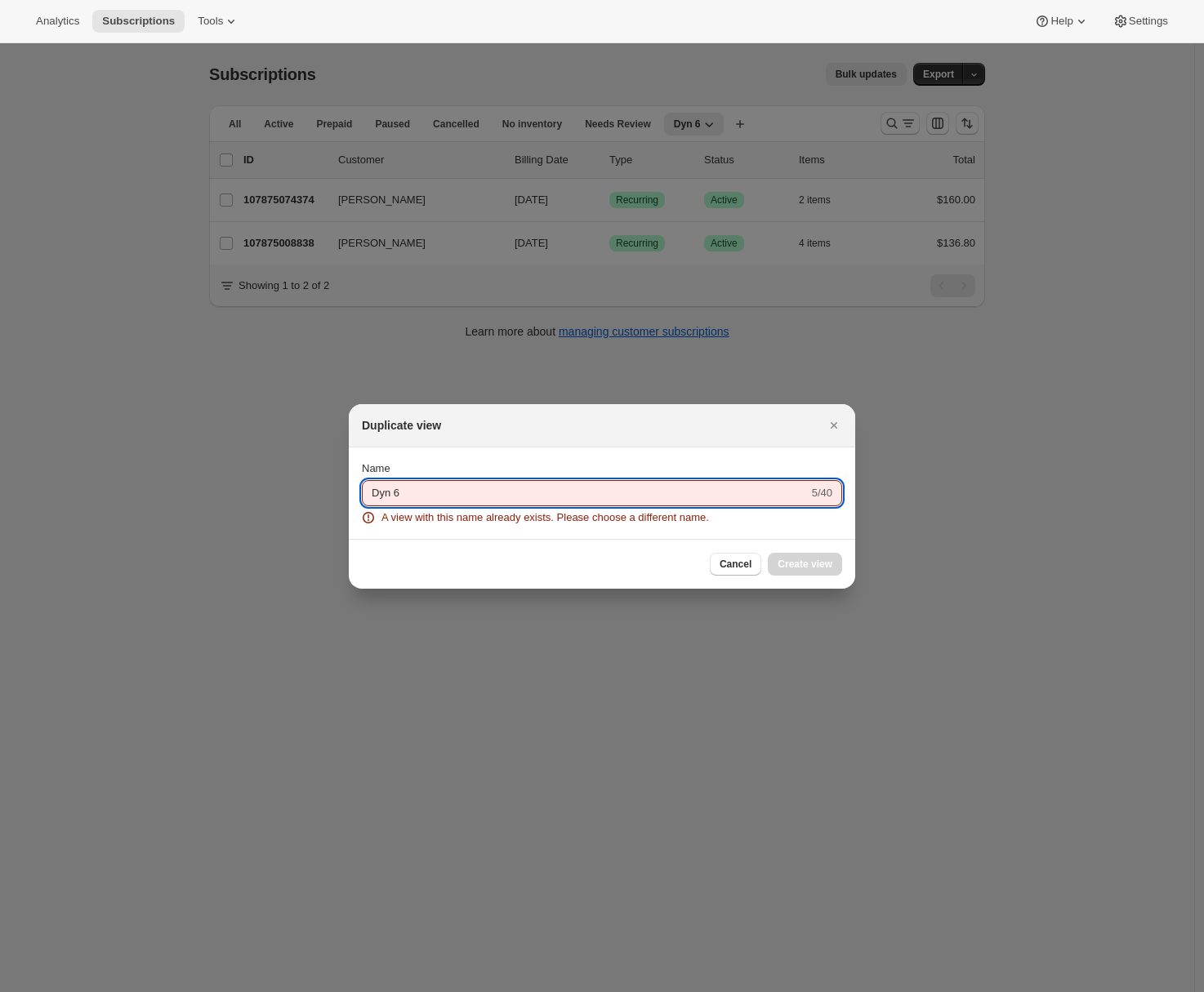
drag, startPoint x: 395, startPoint y: 495, endPoint x: 405, endPoint y: 496, distance: 10.0
click at [405, 495] on input "Dyn 6" at bounding box center [584, 493] width 446 height 26
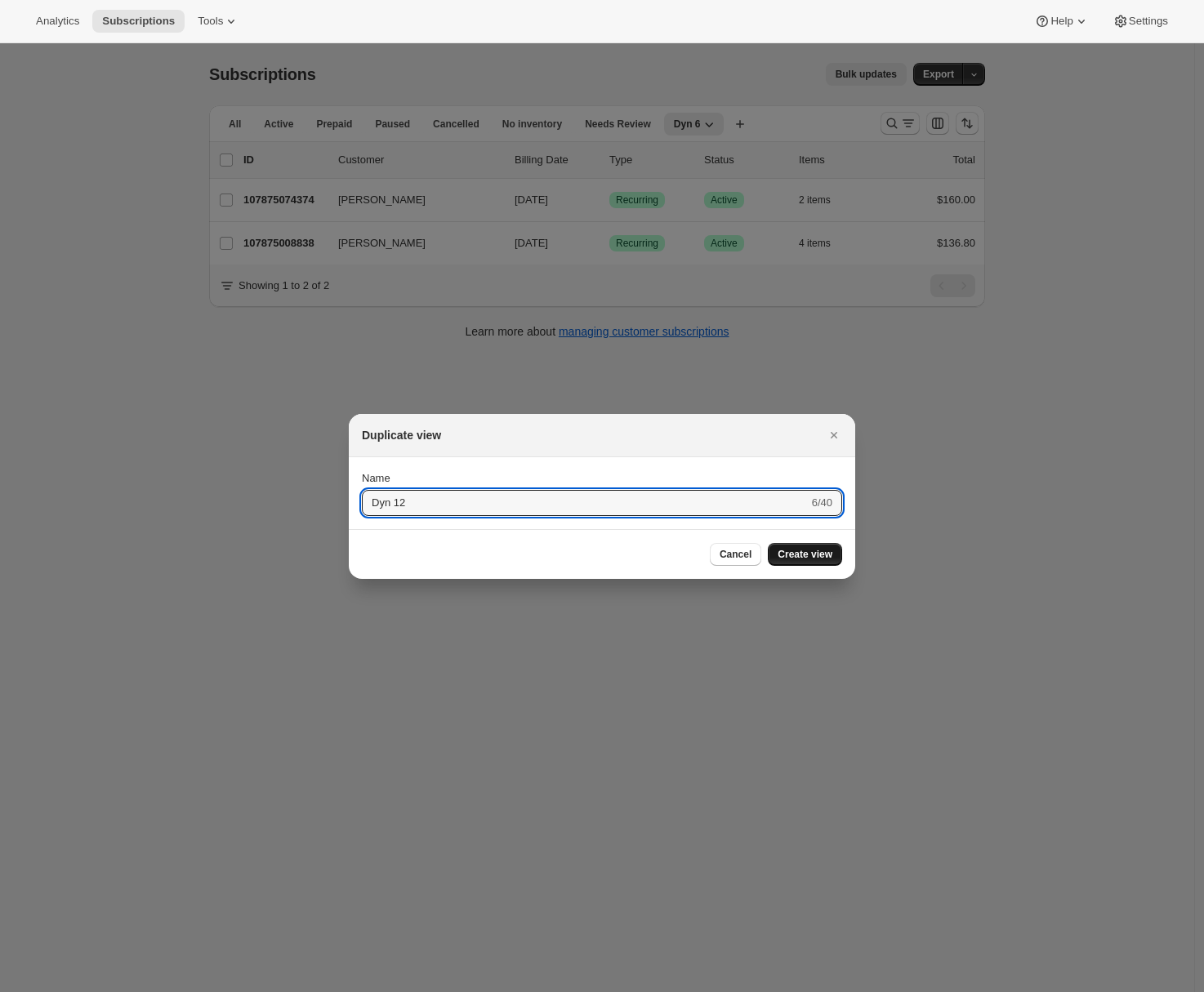
type input "Dyn 12"
click at [833, 561] on button "Create view" at bounding box center [805, 554] width 74 height 23
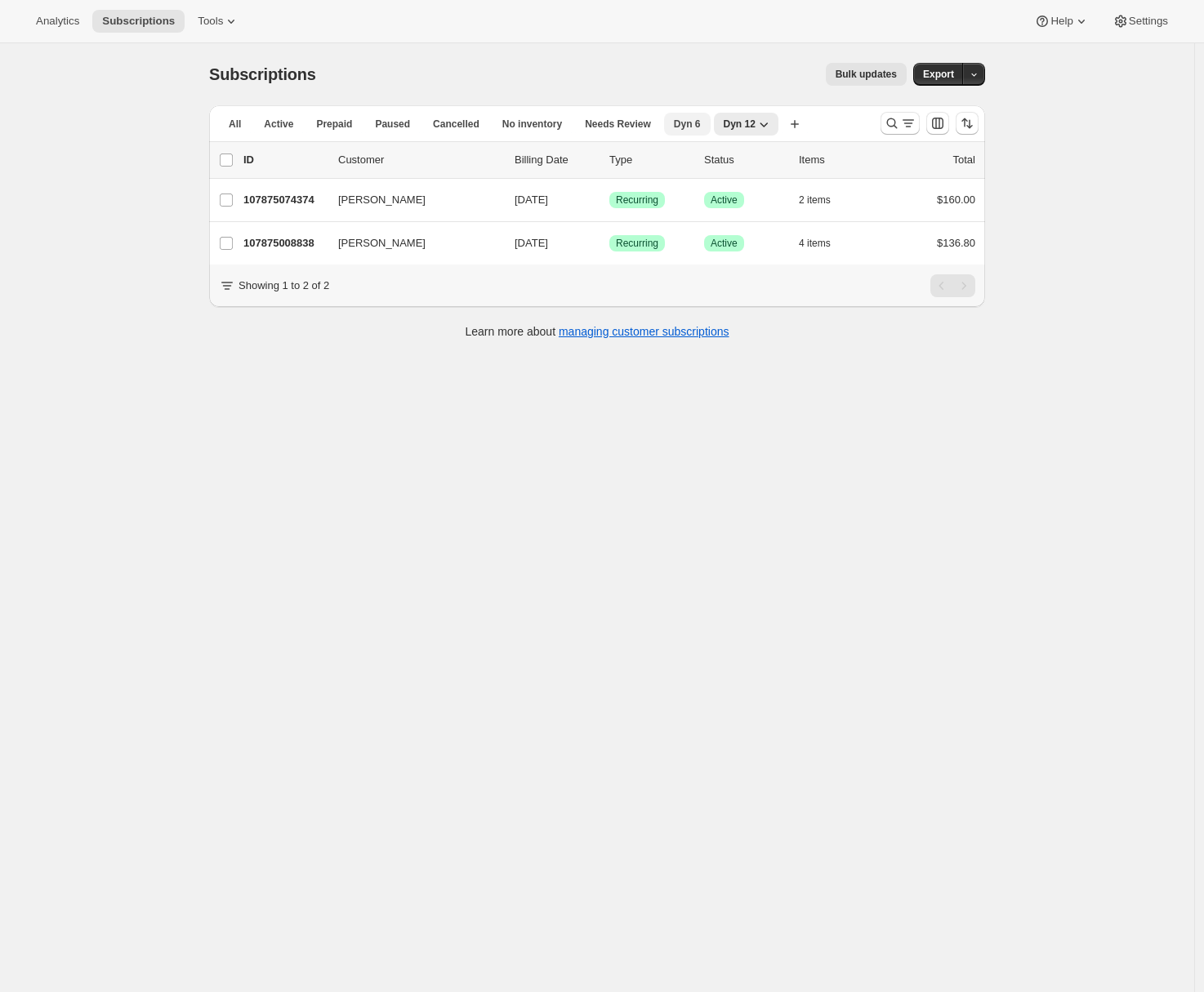
click at [690, 118] on span "Dyn 6" at bounding box center [687, 124] width 27 height 13
click at [900, 124] on icon "Search and filter results" at bounding box center [891, 123] width 16 height 16
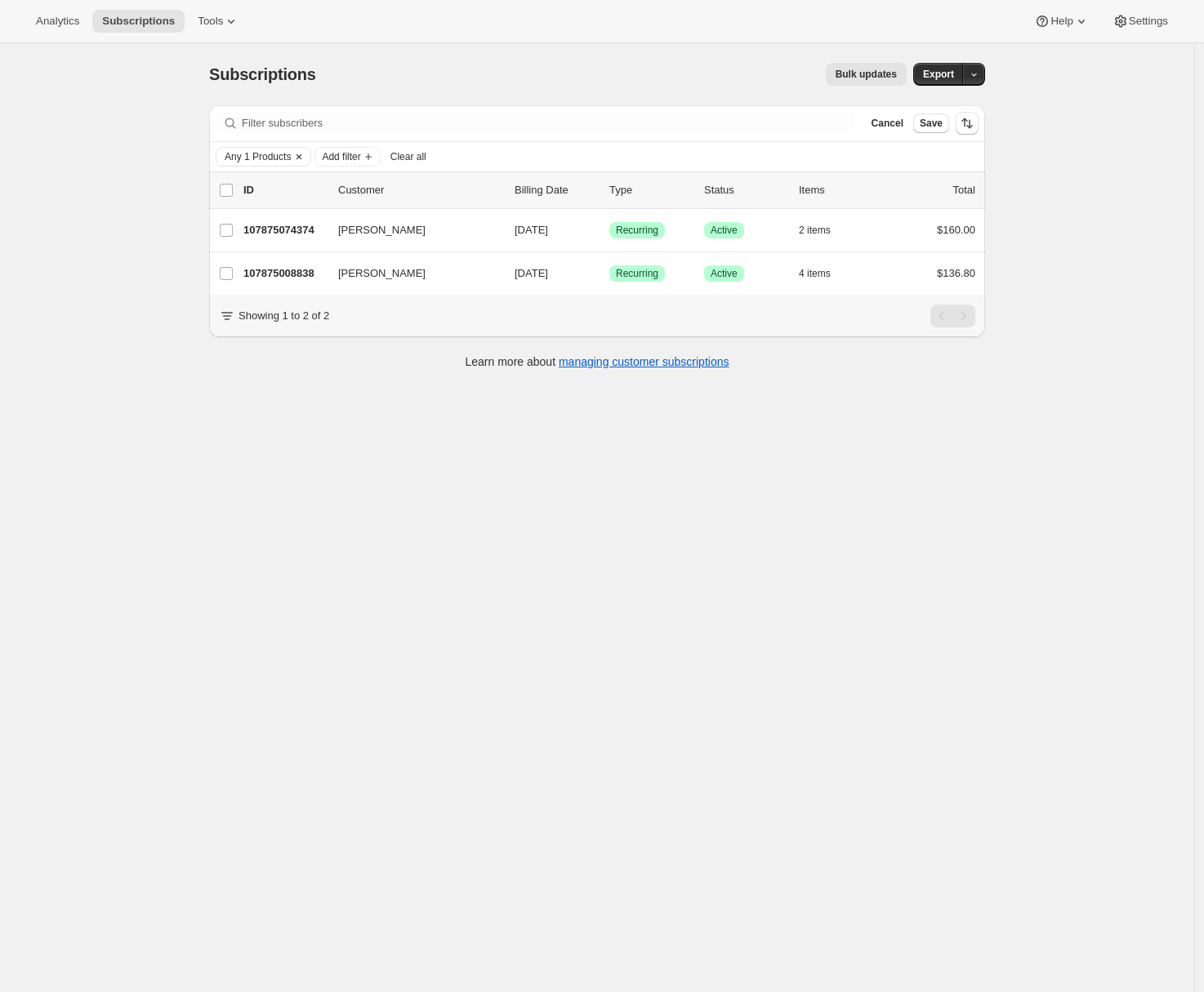
click at [248, 159] on span "Any 1 Products" at bounding box center [257, 157] width 66 height 13
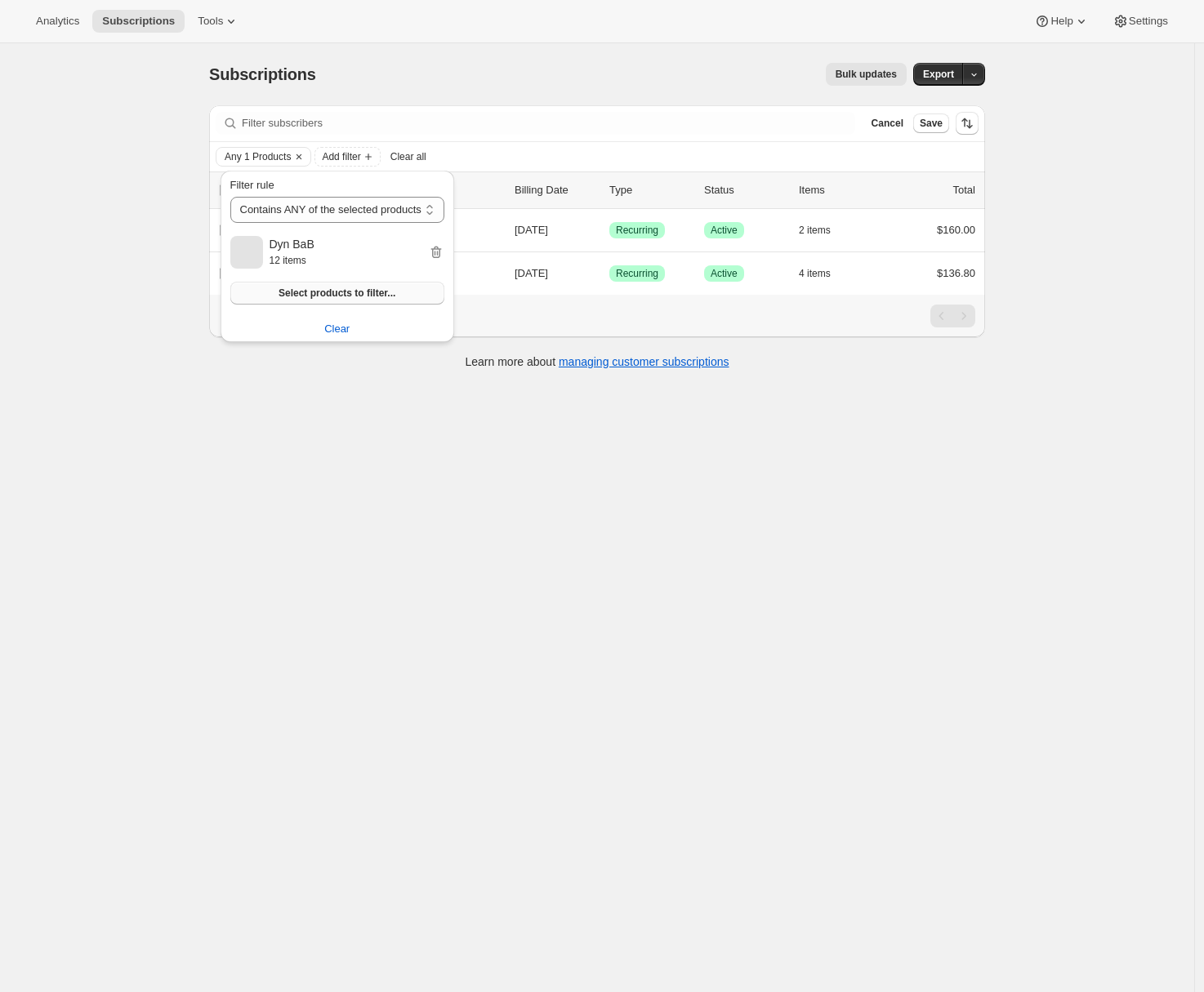
click at [330, 288] on span "Select products to filter..." at bounding box center [336, 293] width 117 height 13
click at [515, 732] on div "Subscriptions. This page is ready Subscriptions Bulk updates More actions Bulk …" at bounding box center [597, 539] width 1194 height 992
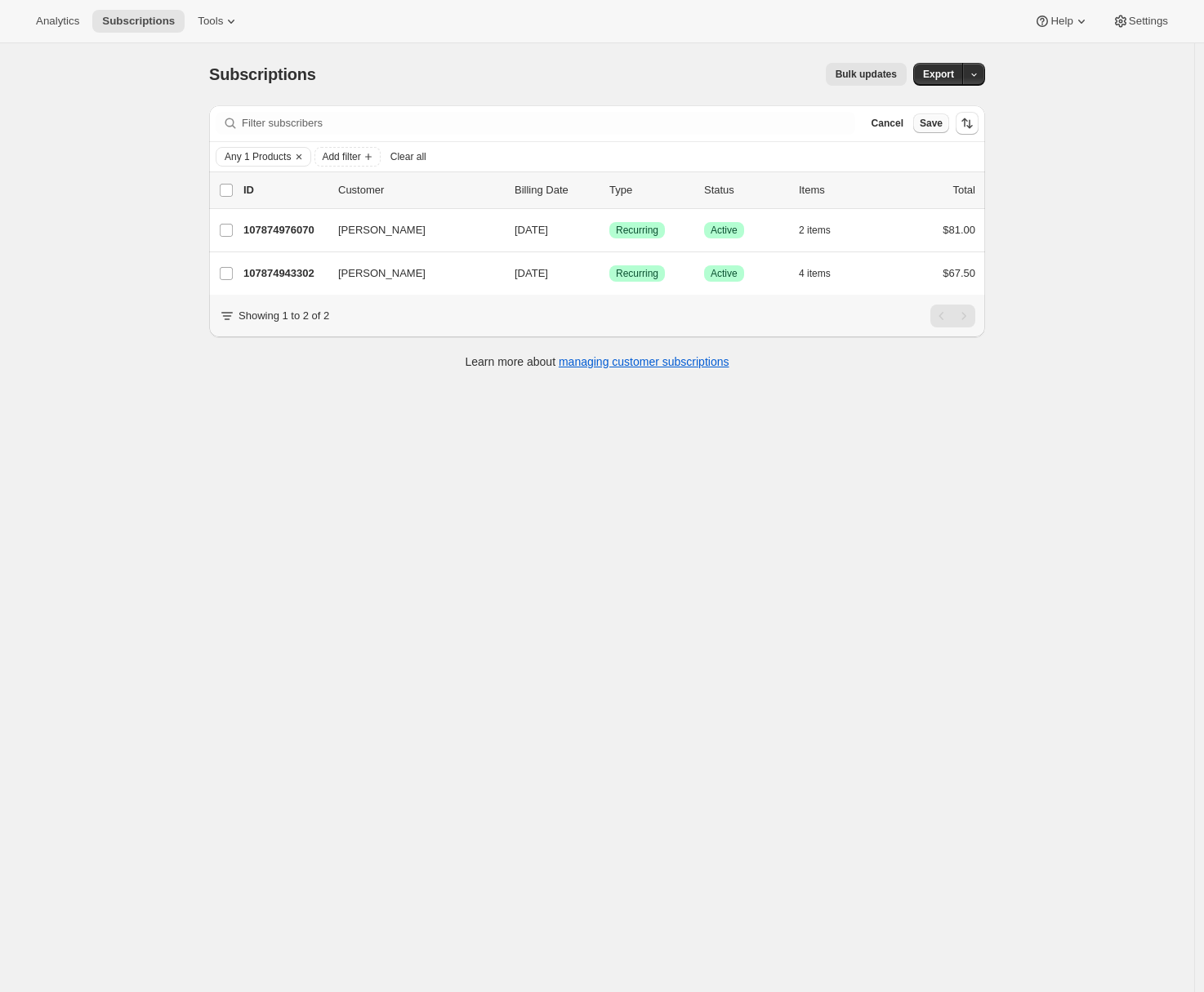
click at [948, 117] on button "Save" at bounding box center [931, 123] width 36 height 19
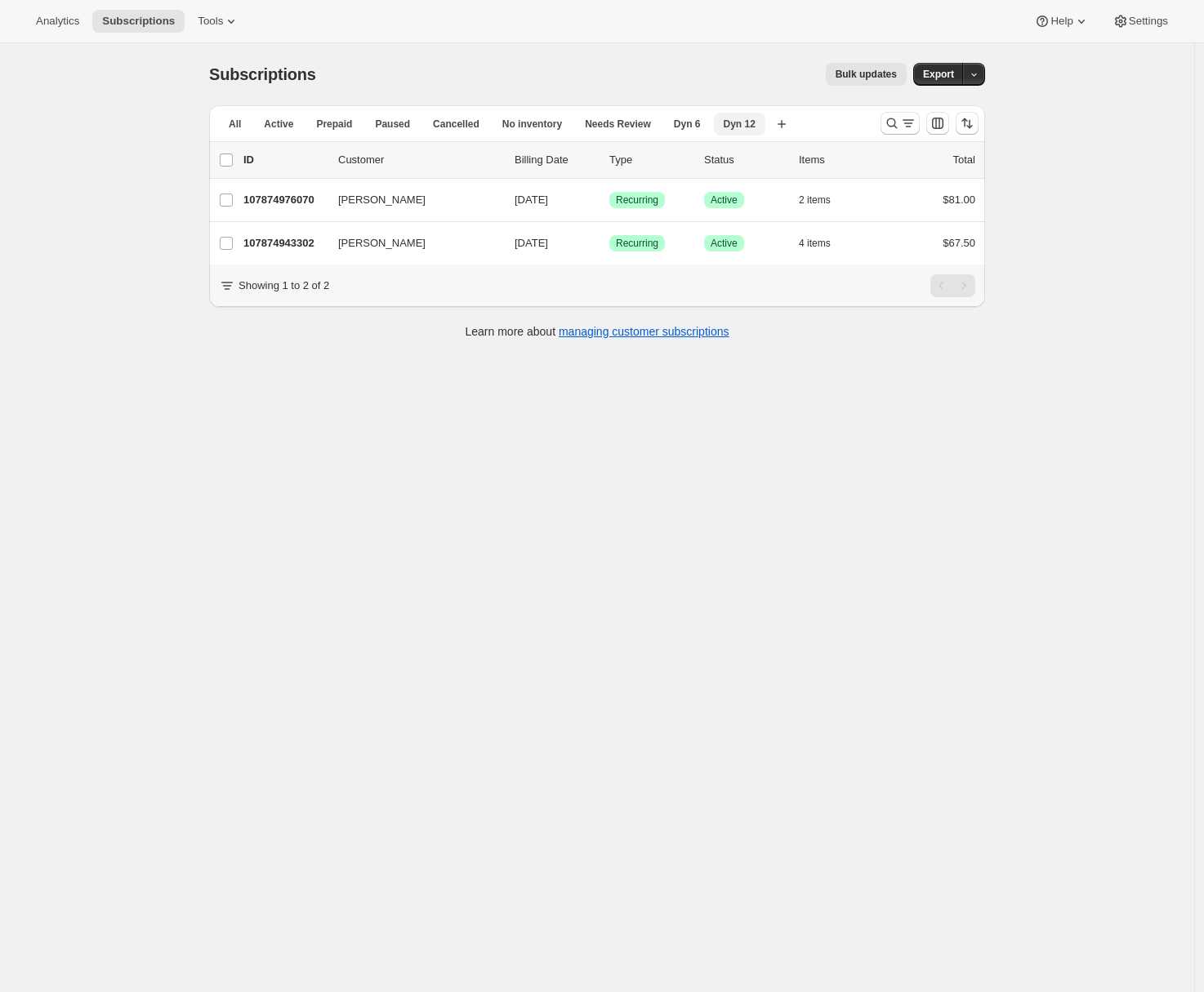
click at [734, 124] on span "Dyn 12" at bounding box center [739, 124] width 32 height 13
click at [687, 125] on span "Dyn 6" at bounding box center [687, 124] width 27 height 13
click at [754, 124] on span "Dyn 12" at bounding box center [752, 124] width 32 height 13
click at [676, 131] on button "Dyn 6" at bounding box center [687, 124] width 46 height 23
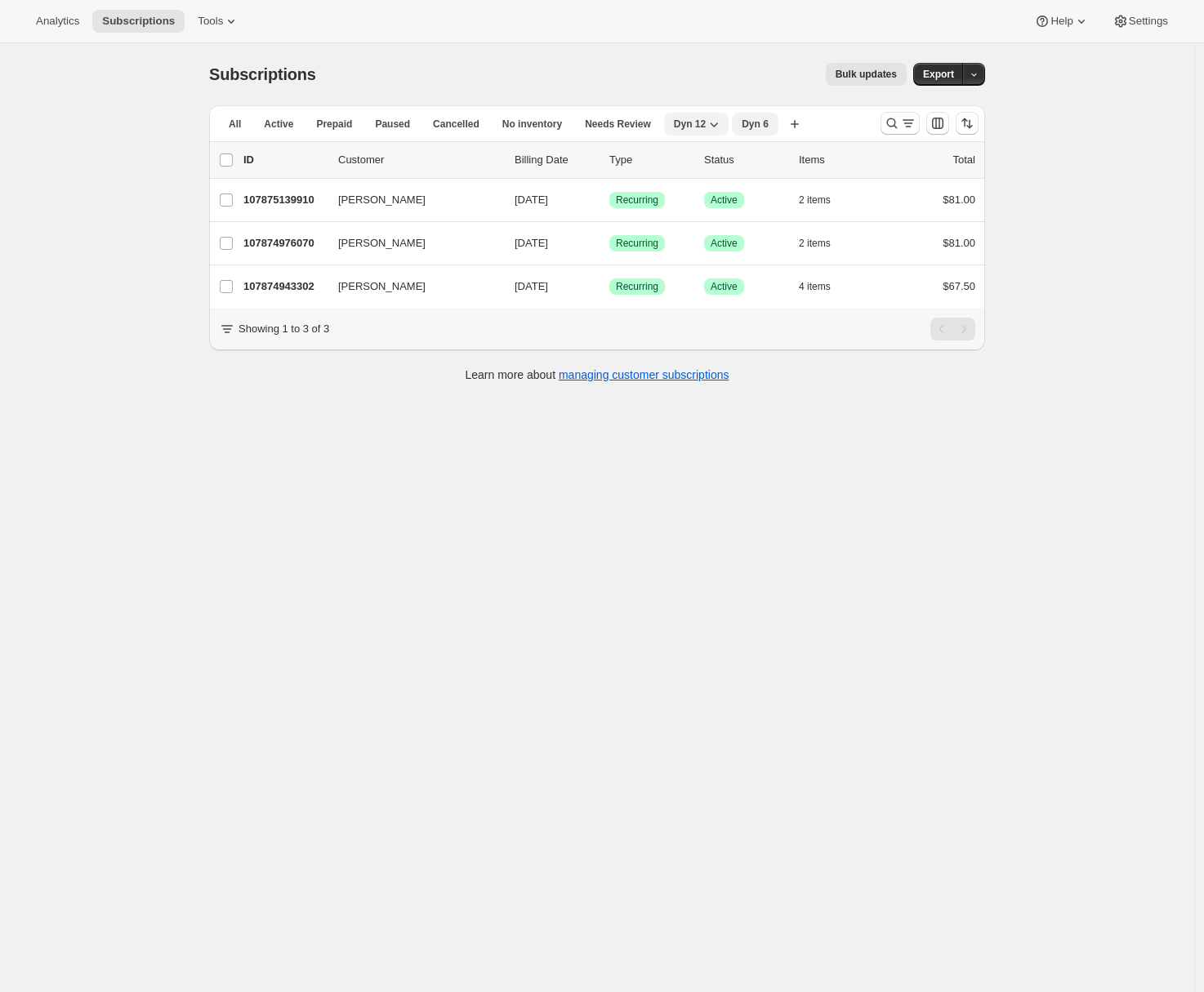
click at [759, 128] on span "Dyn 6" at bounding box center [755, 124] width 27 height 13
click at [685, 120] on span "Dyn 12" at bounding box center [689, 124] width 32 height 13
click at [755, 124] on span "Dyn 6" at bounding box center [755, 124] width 27 height 13
click at [803, 124] on icon "button" at bounding box center [794, 124] width 16 height 16
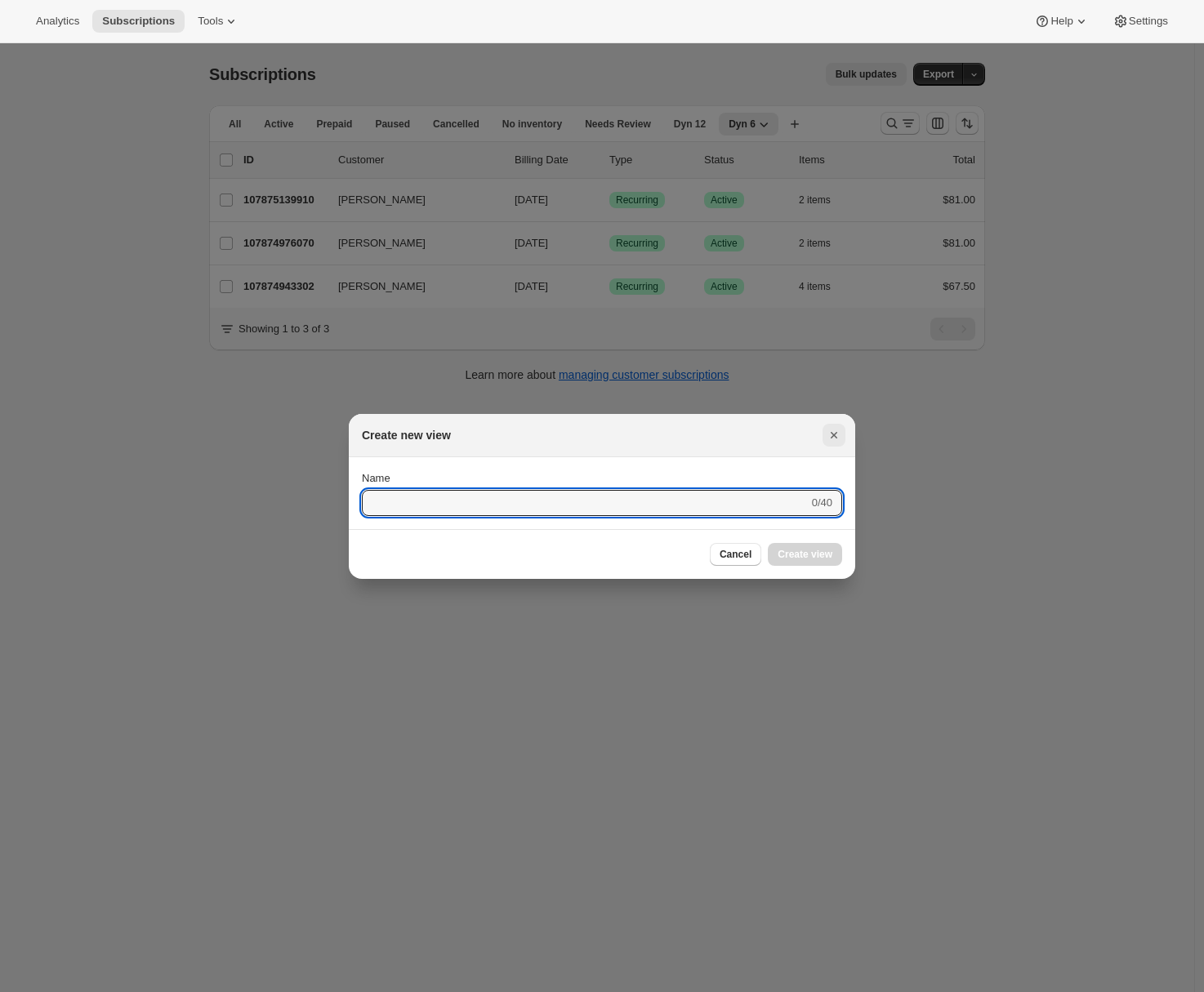
click at [836, 438] on icon "Close" at bounding box center [834, 435] width 7 height 7
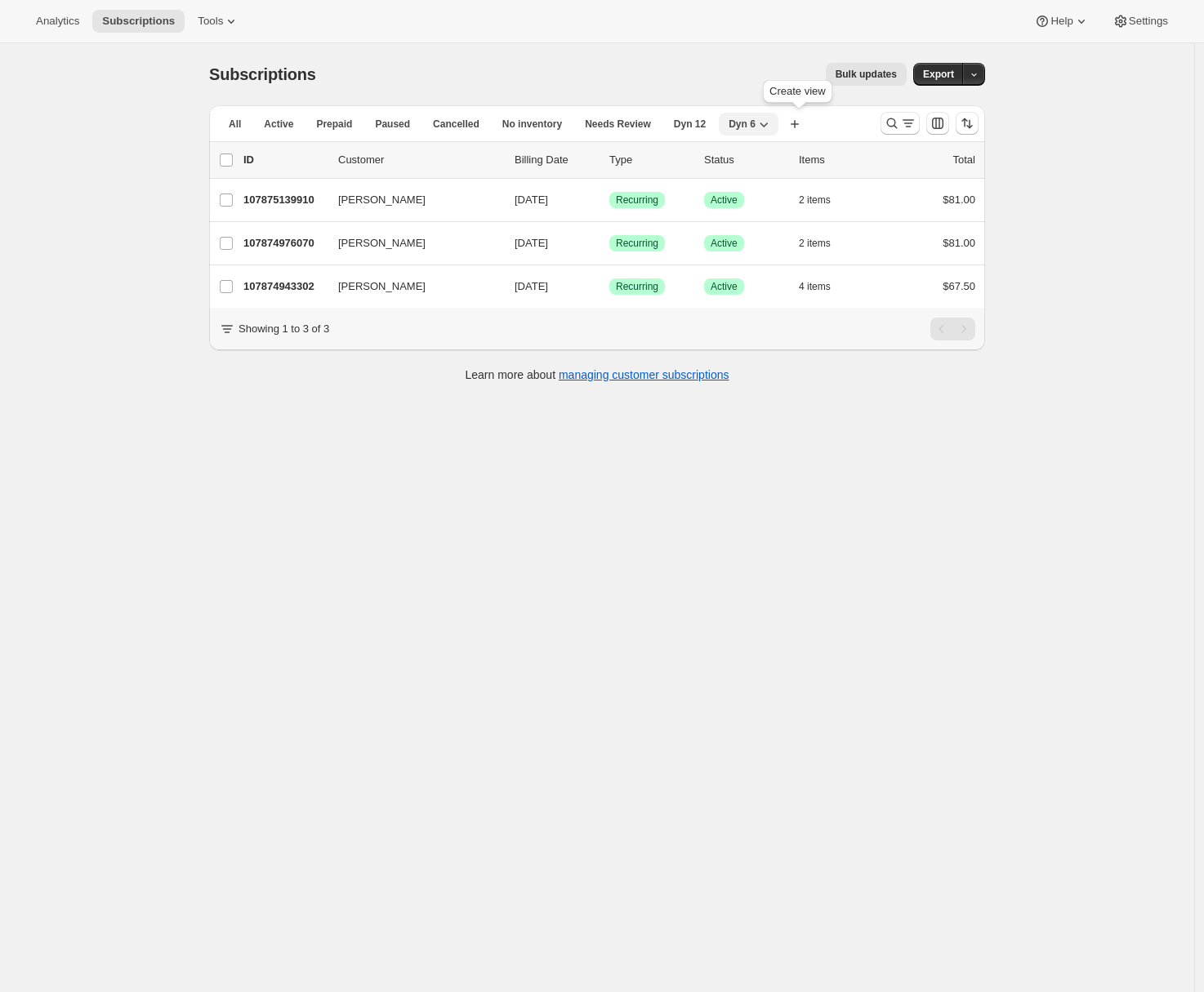
click at [772, 126] on icon "button" at bounding box center [763, 124] width 16 height 16
click at [756, 441] on div "Subscriptions. This page is ready Subscriptions Bulk updates More actions Bulk …" at bounding box center [597, 539] width 1194 height 992
drag, startPoint x: 752, startPoint y: 123, endPoint x: 673, endPoint y: 127, distance: 79.1
click at [673, 127] on ul "All Active Prepaid Paused Cancelled No inventory Needs Review Dyn 12 Dyn 6 More…" at bounding box center [498, 123] width 566 height 23
click at [699, 128] on span "Dyn 12" at bounding box center [689, 124] width 32 height 13
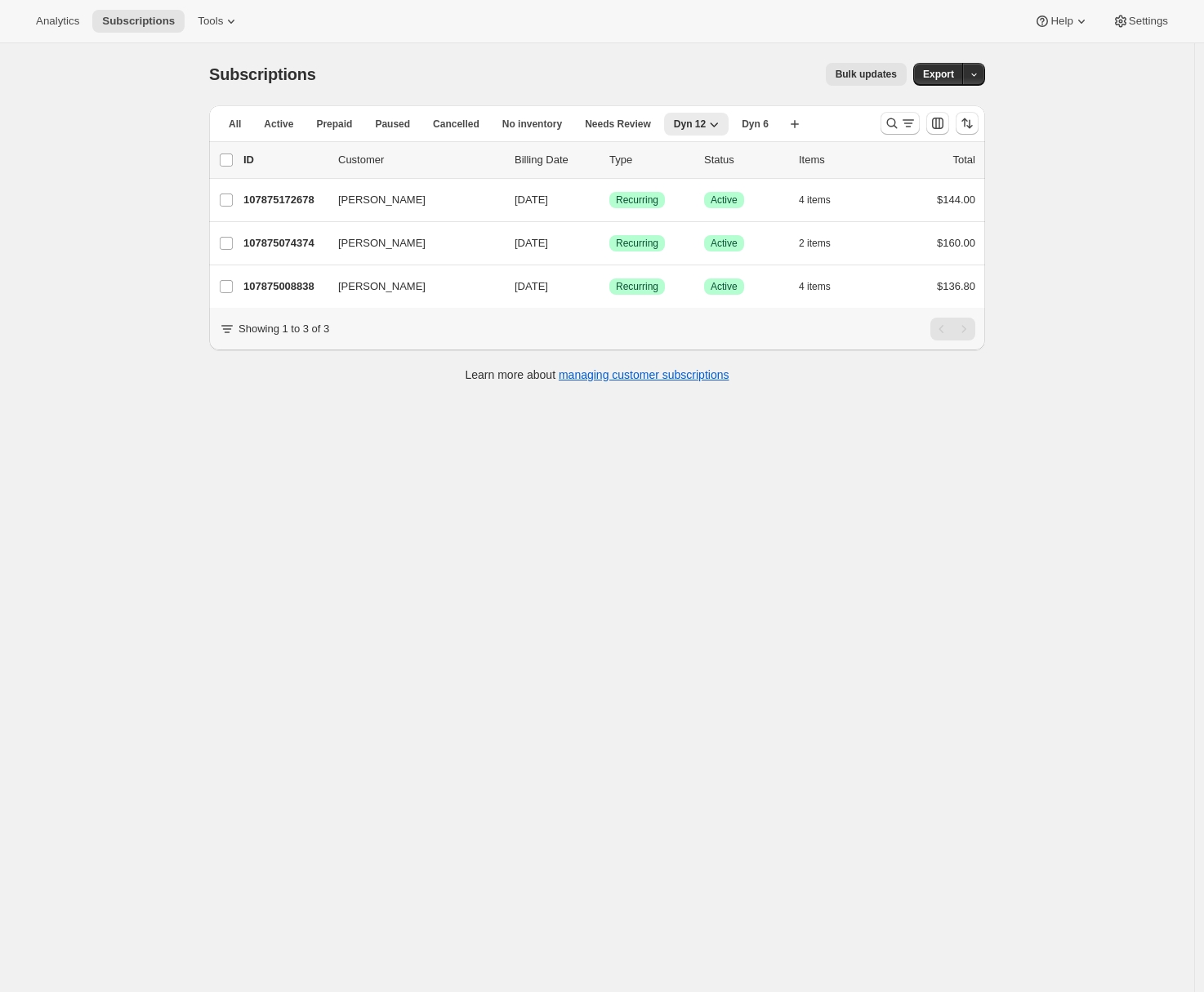
click at [1117, 236] on div "Subscriptions. This page is ready Subscriptions Bulk updates More actions Bulk …" at bounding box center [597, 539] width 1194 height 992
click at [230, 7] on div "Analytics Subscriptions Tools Help Settings" at bounding box center [602, 21] width 1204 height 43
click at [233, 29] on icon at bounding box center [230, 21] width 16 height 16
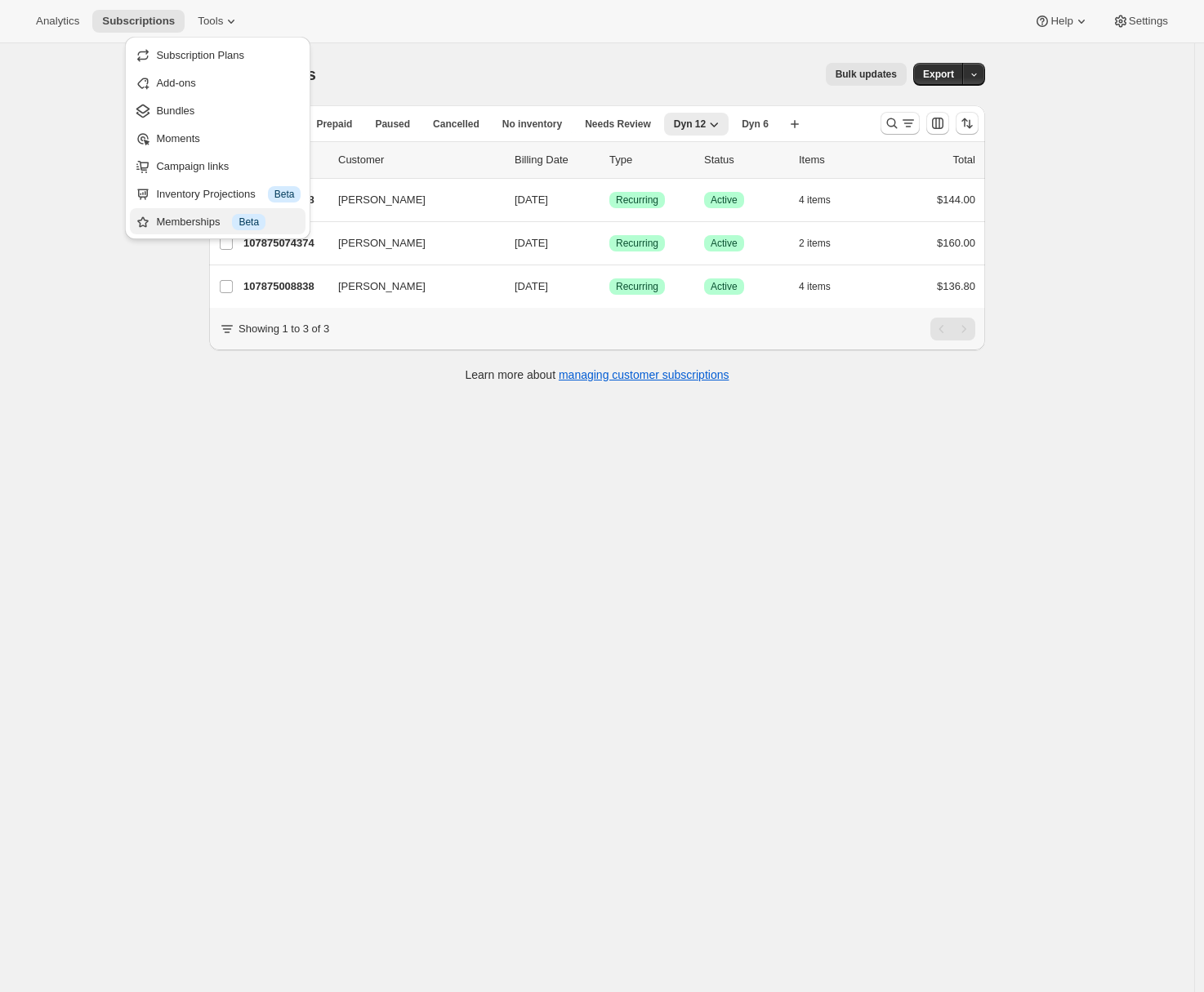
click at [181, 216] on div "Memberships Info Beta" at bounding box center [229, 221] width 145 height 16
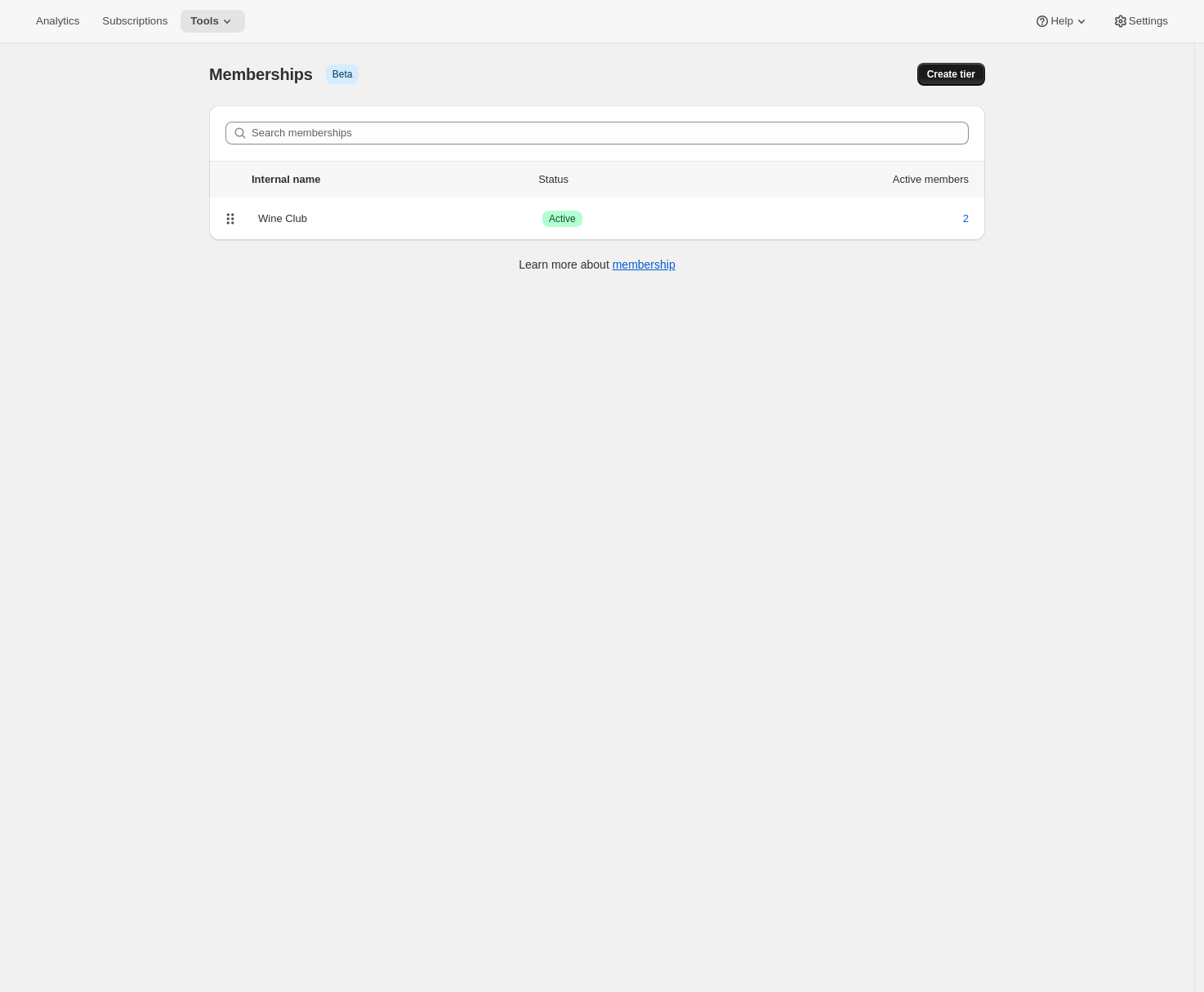
click at [948, 72] on span "Create tier" at bounding box center [950, 75] width 48 height 13
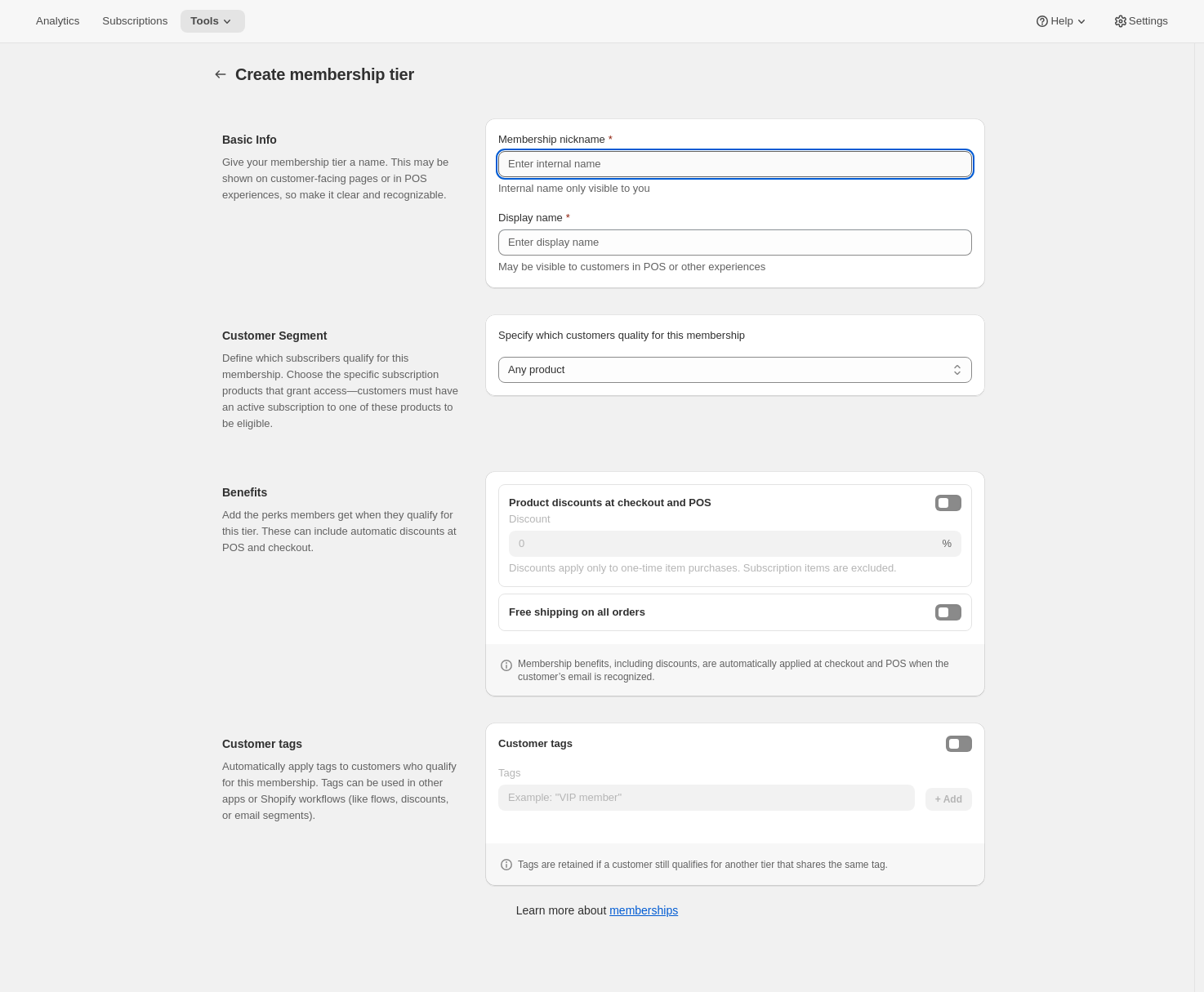
click at [581, 161] on input "Membership nickname" at bounding box center [734, 164] width 473 height 26
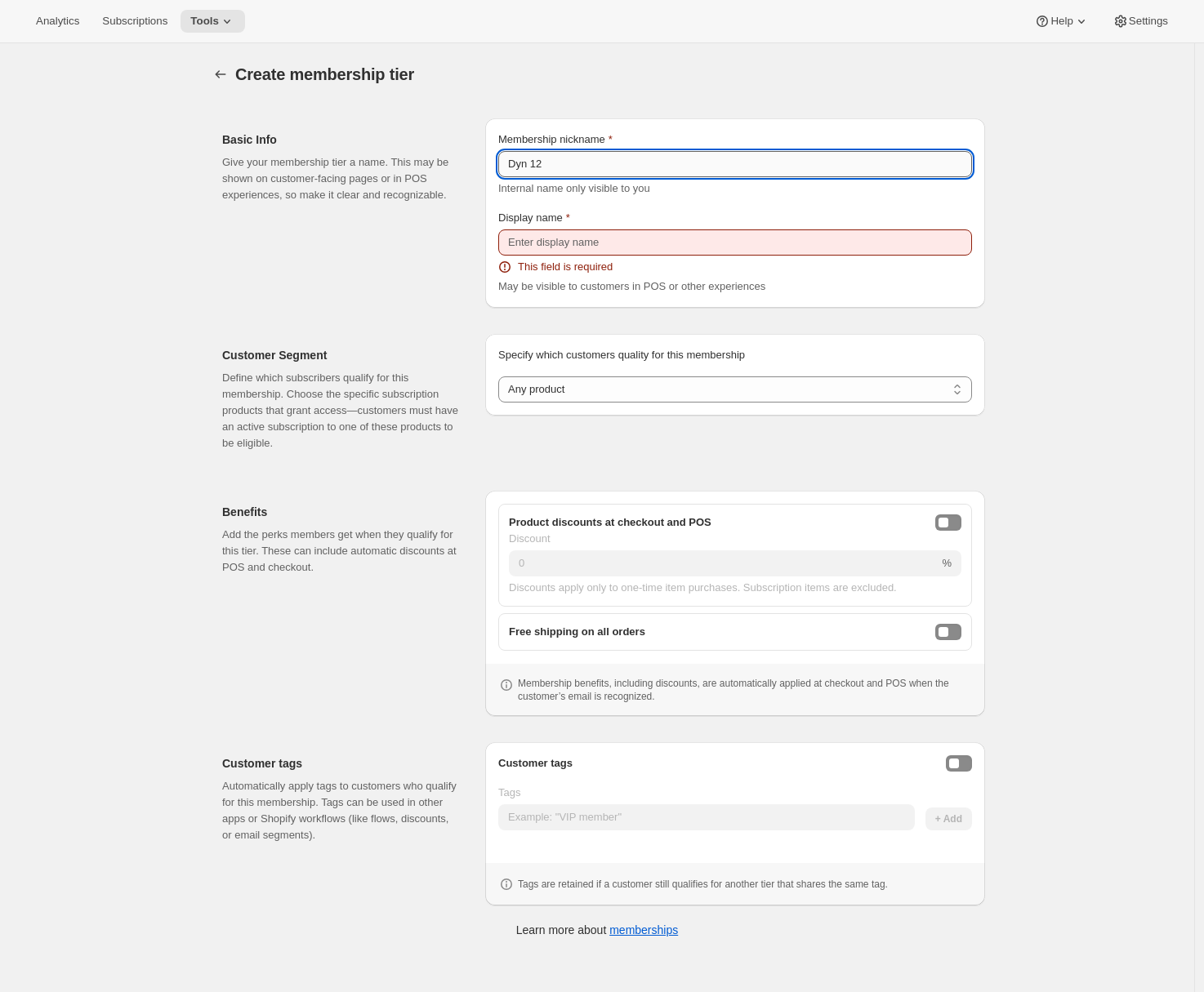
click at [581, 161] on input "Dyn 12" at bounding box center [734, 164] width 473 height 26
type input "Dyn 12"
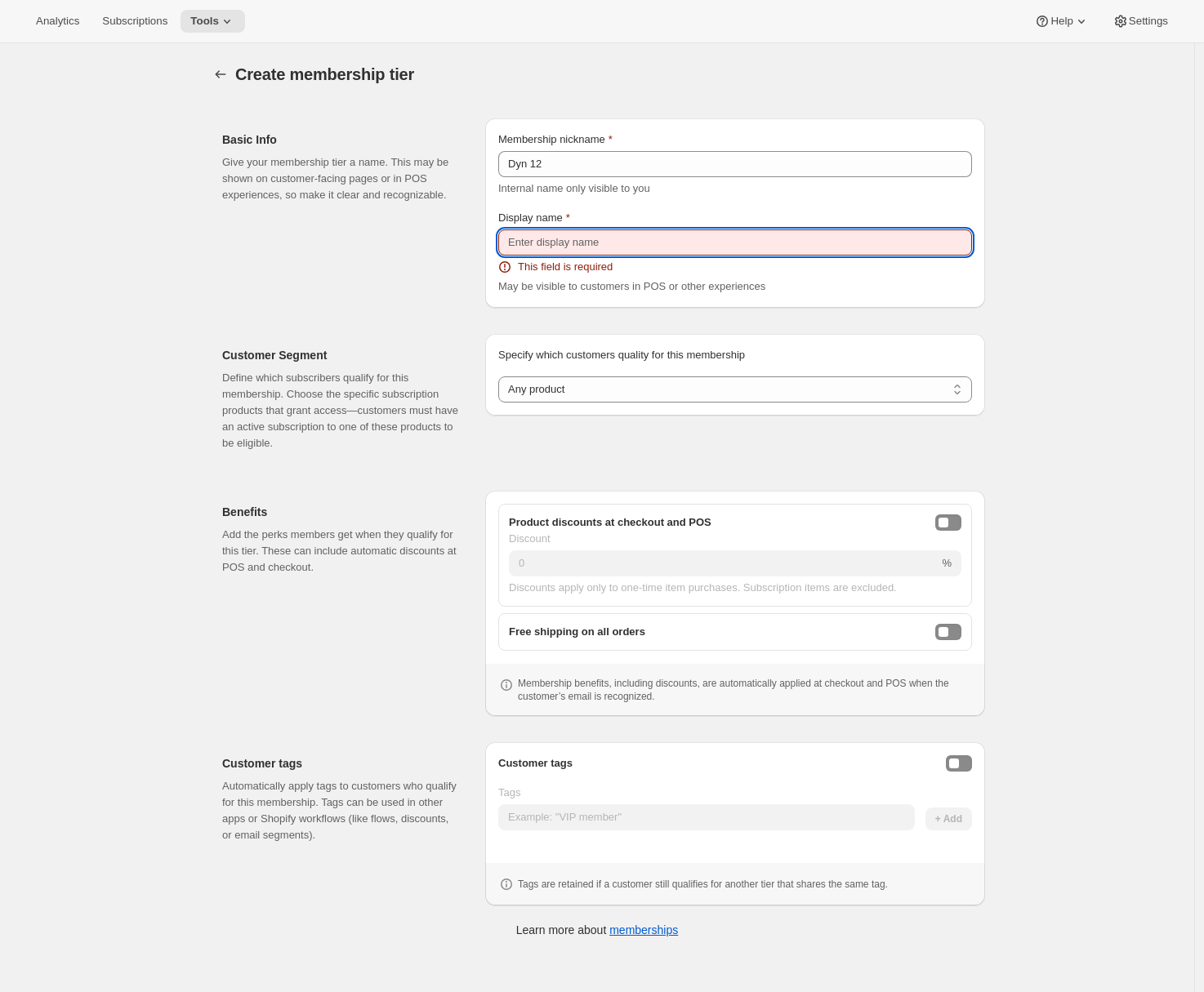
click at [548, 243] on input "Display name" at bounding box center [734, 242] width 473 height 26
paste input "Dyn 12"
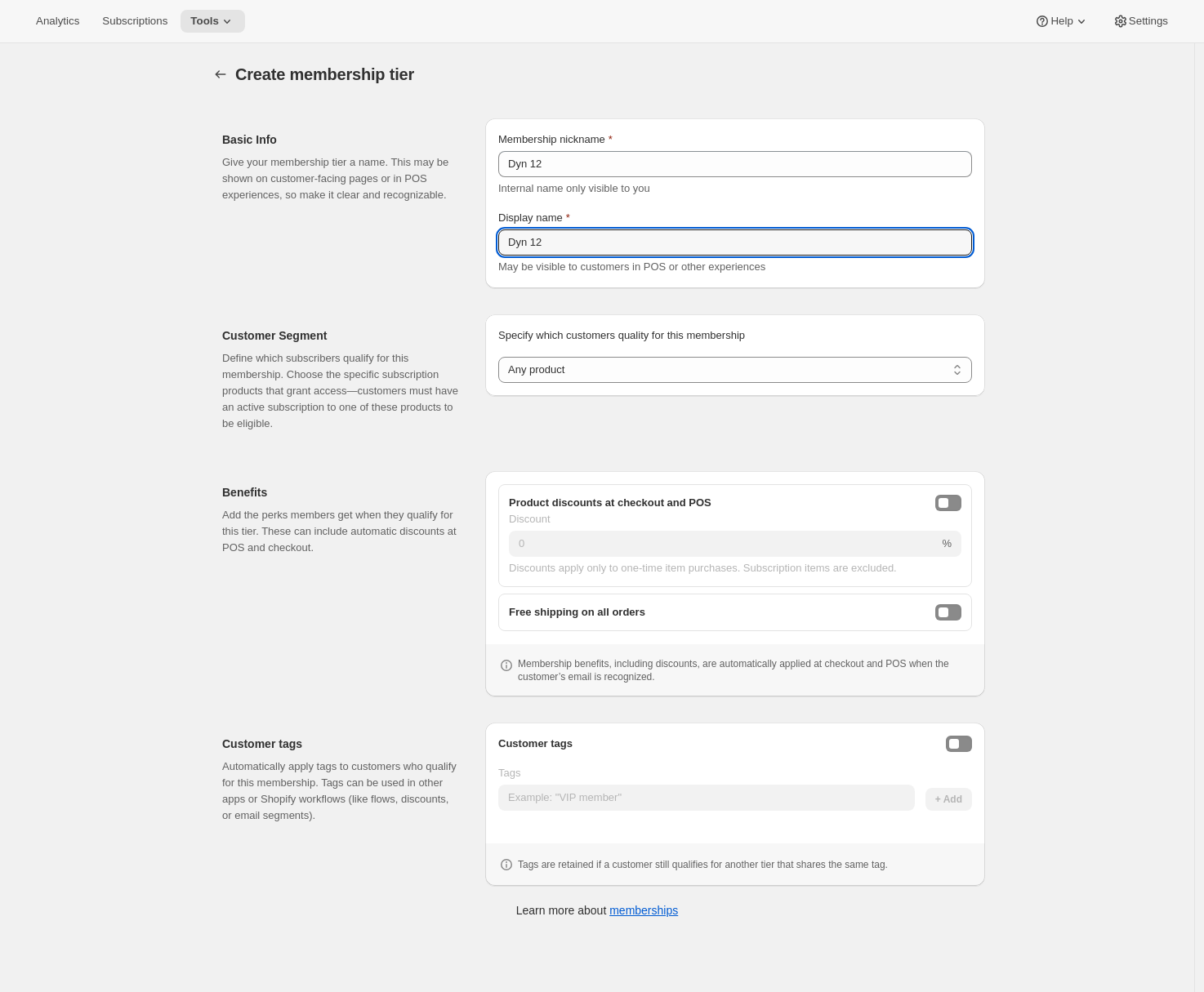
type input "Dyn 12"
click at [447, 309] on div "Customer Segment Define which subscribers qualify for this membership. Choose t…" at bounding box center [597, 372] width 776 height 144
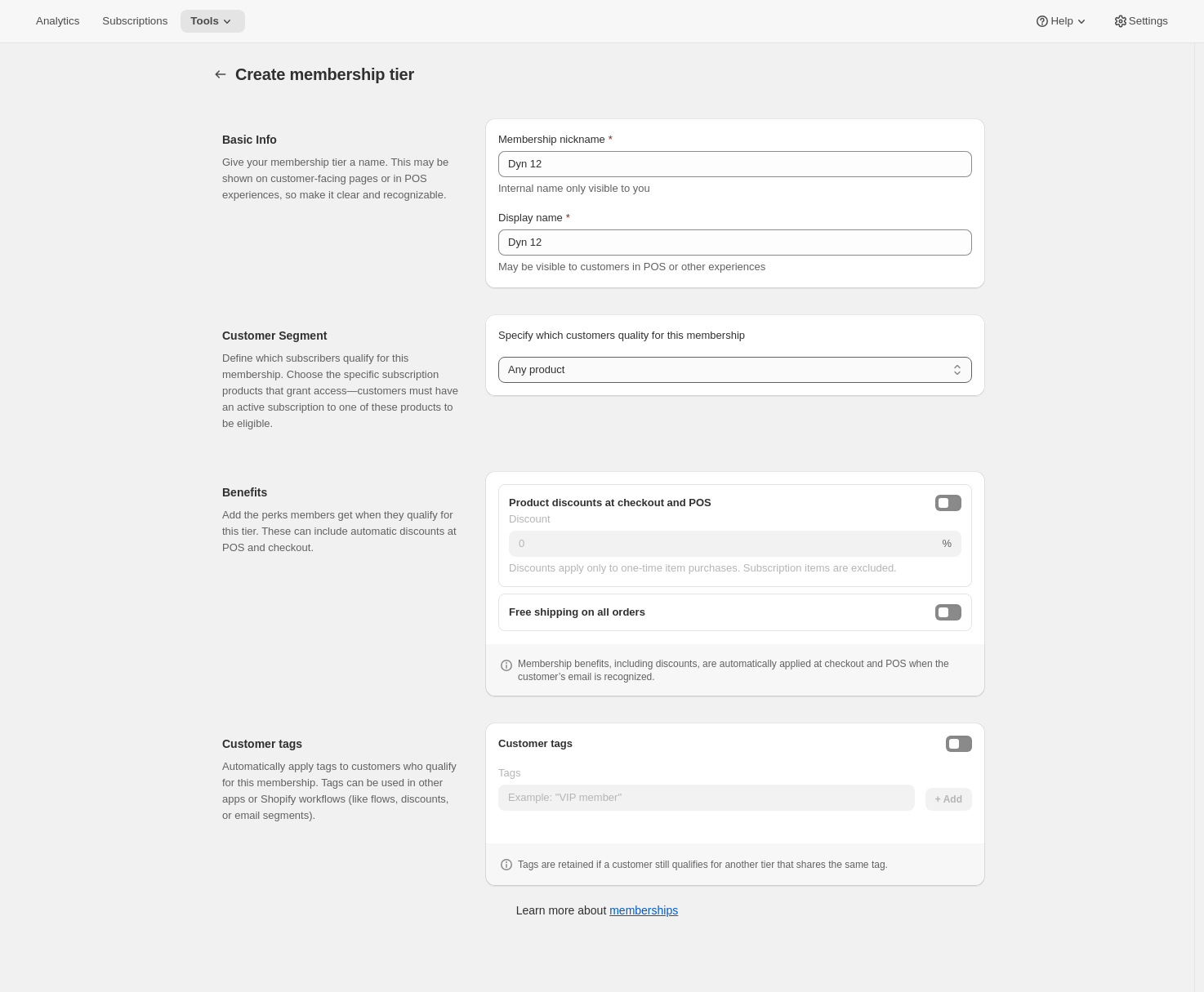
click at [589, 371] on select "Any product Subscribe to specific product(s) Subscribe to specific variant(s)" at bounding box center [734, 369] width 473 height 26
click at [502, 356] on select "Any product Subscribe to specific product(s) Subscribe to specific variant(s)" at bounding box center [734, 369] width 473 height 26
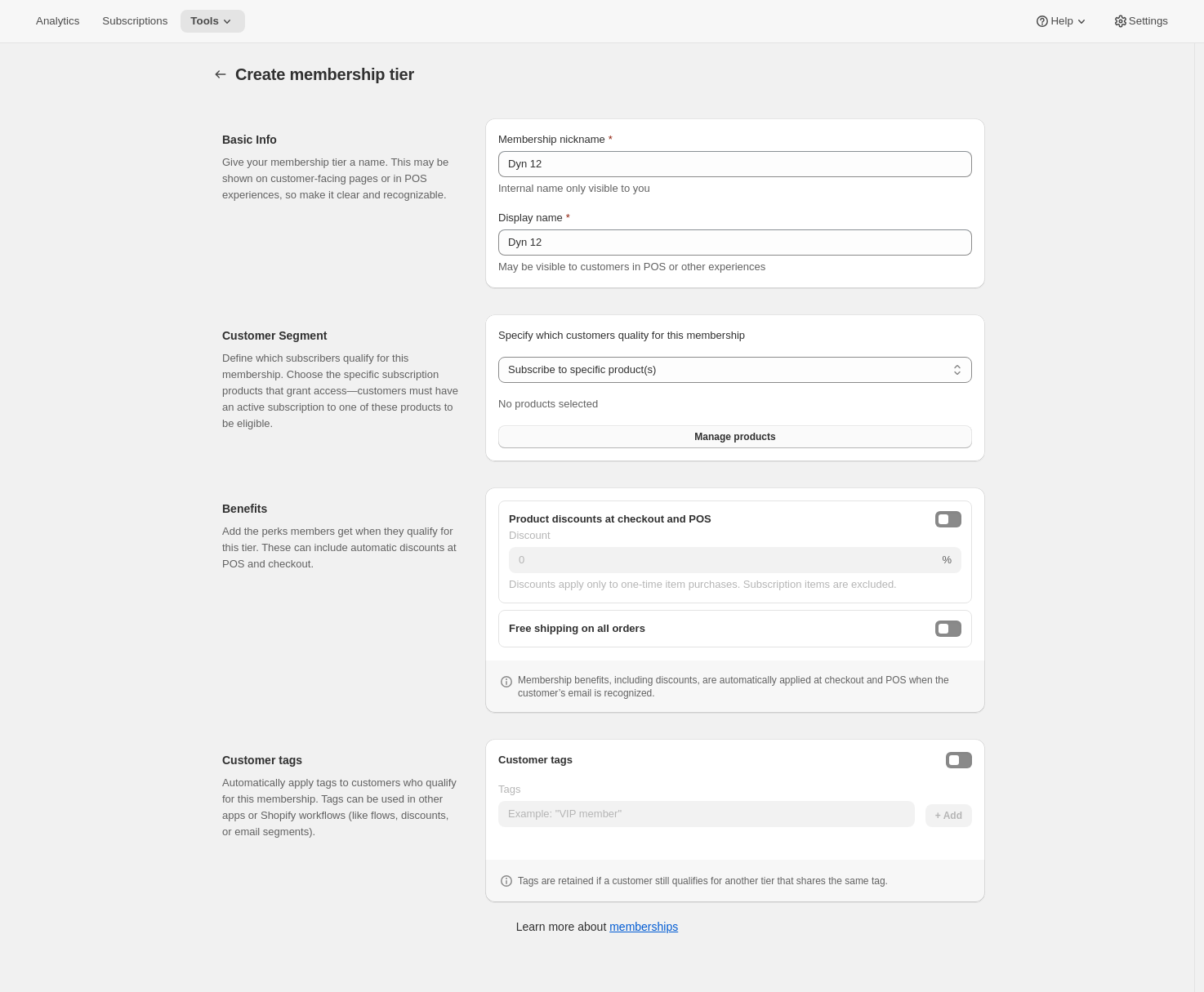
click at [595, 439] on button "Manage products" at bounding box center [734, 436] width 473 height 23
click at [596, 377] on select "Any product Subscribe to specific product(s) Subscribe to specific variant(s)" at bounding box center [734, 369] width 473 height 26
select select "variants"
click at [502, 356] on select "Any product Subscribe to specific product(s) Subscribe to specific variant(s)" at bounding box center [734, 369] width 473 height 26
click at [590, 439] on button "Manage variants" at bounding box center [734, 436] width 473 height 23
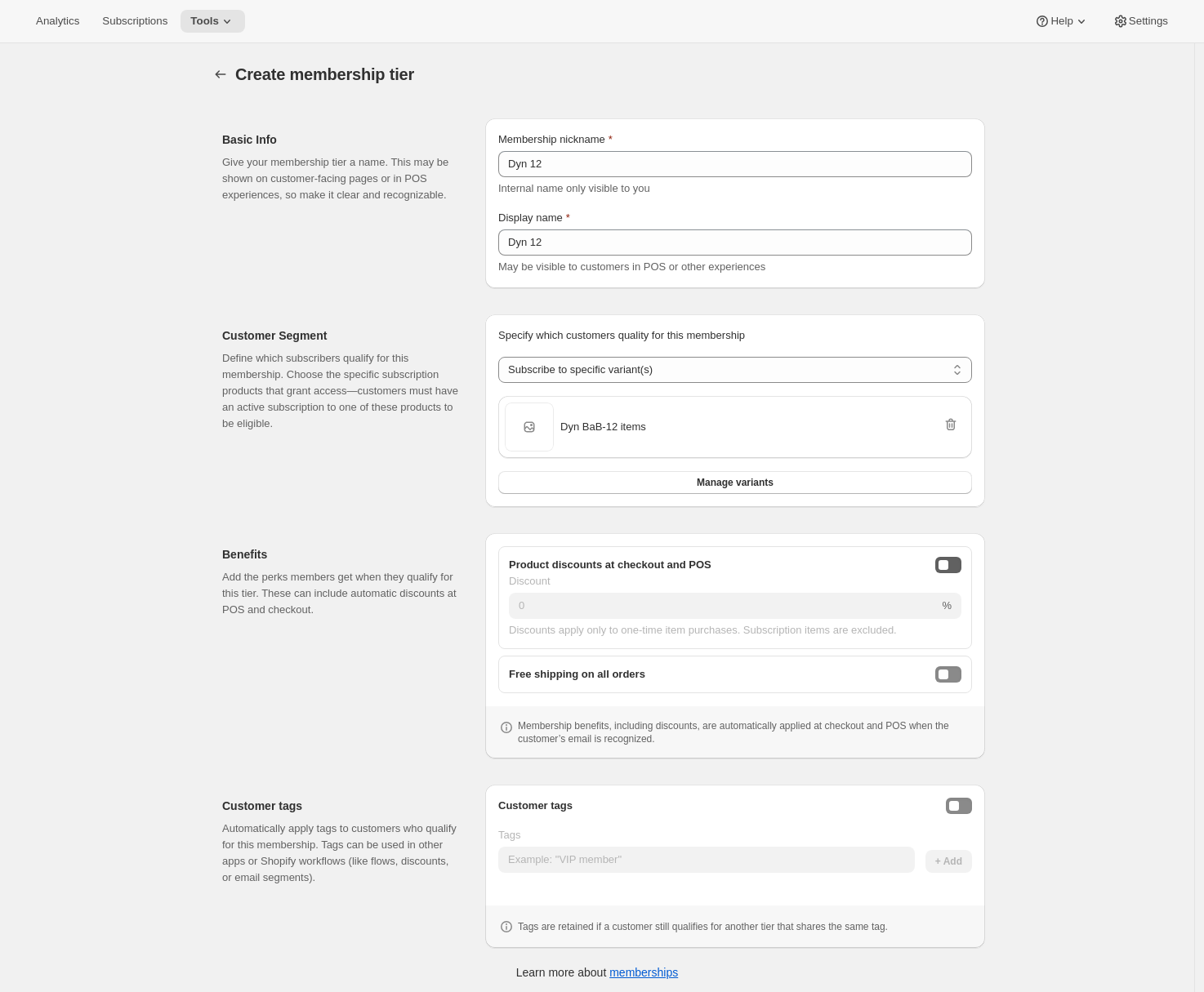
click at [948, 567] on div "onlineDiscountEnabled" at bounding box center [943, 565] width 10 height 10
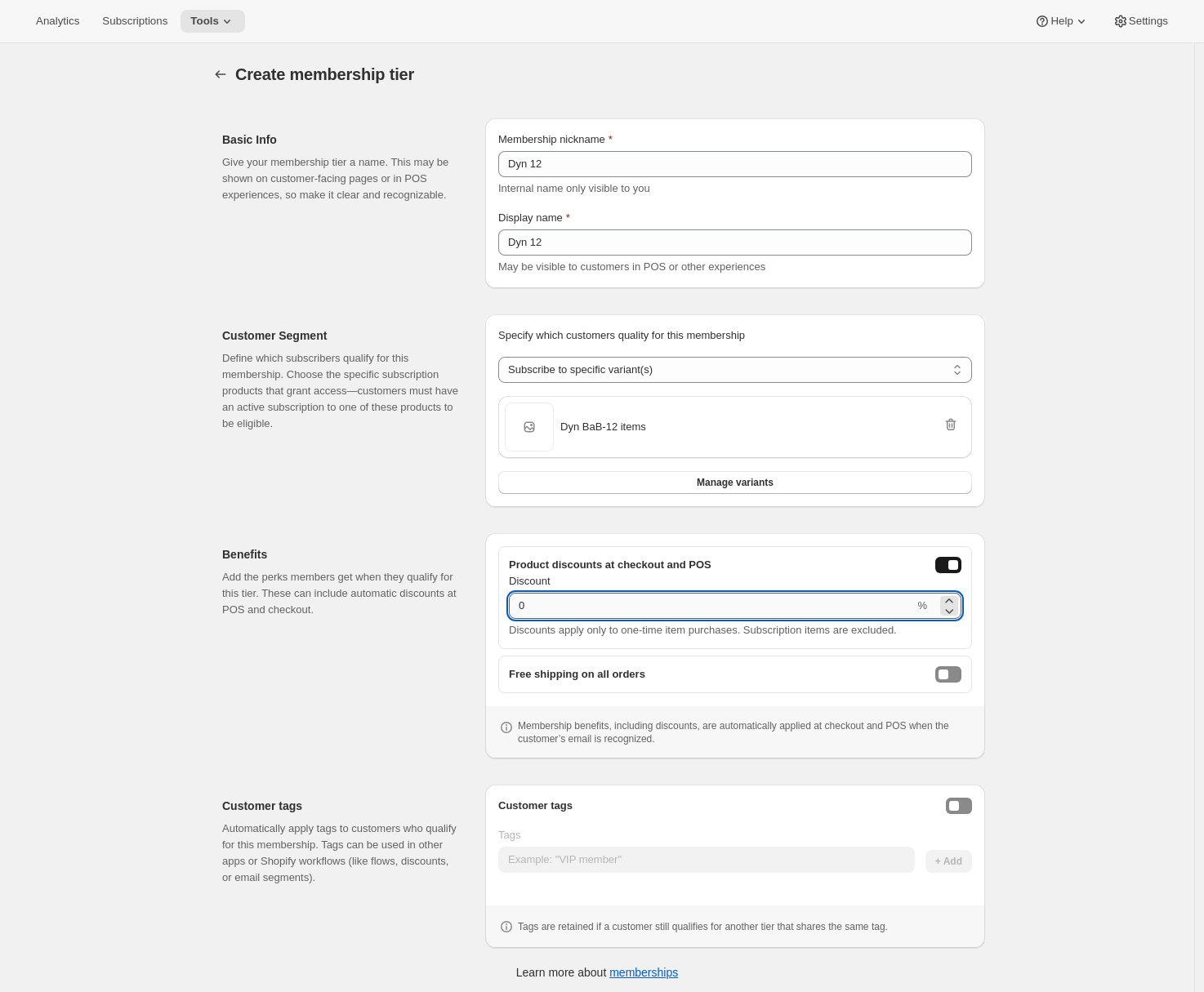
click at [573, 611] on input "0" at bounding box center [711, 605] width 405 height 26
drag, startPoint x: 520, startPoint y: 605, endPoint x: 542, endPoint y: 607, distance: 22.1
click at [542, 607] on input "0" at bounding box center [711, 605] width 405 height 26
type input "12"
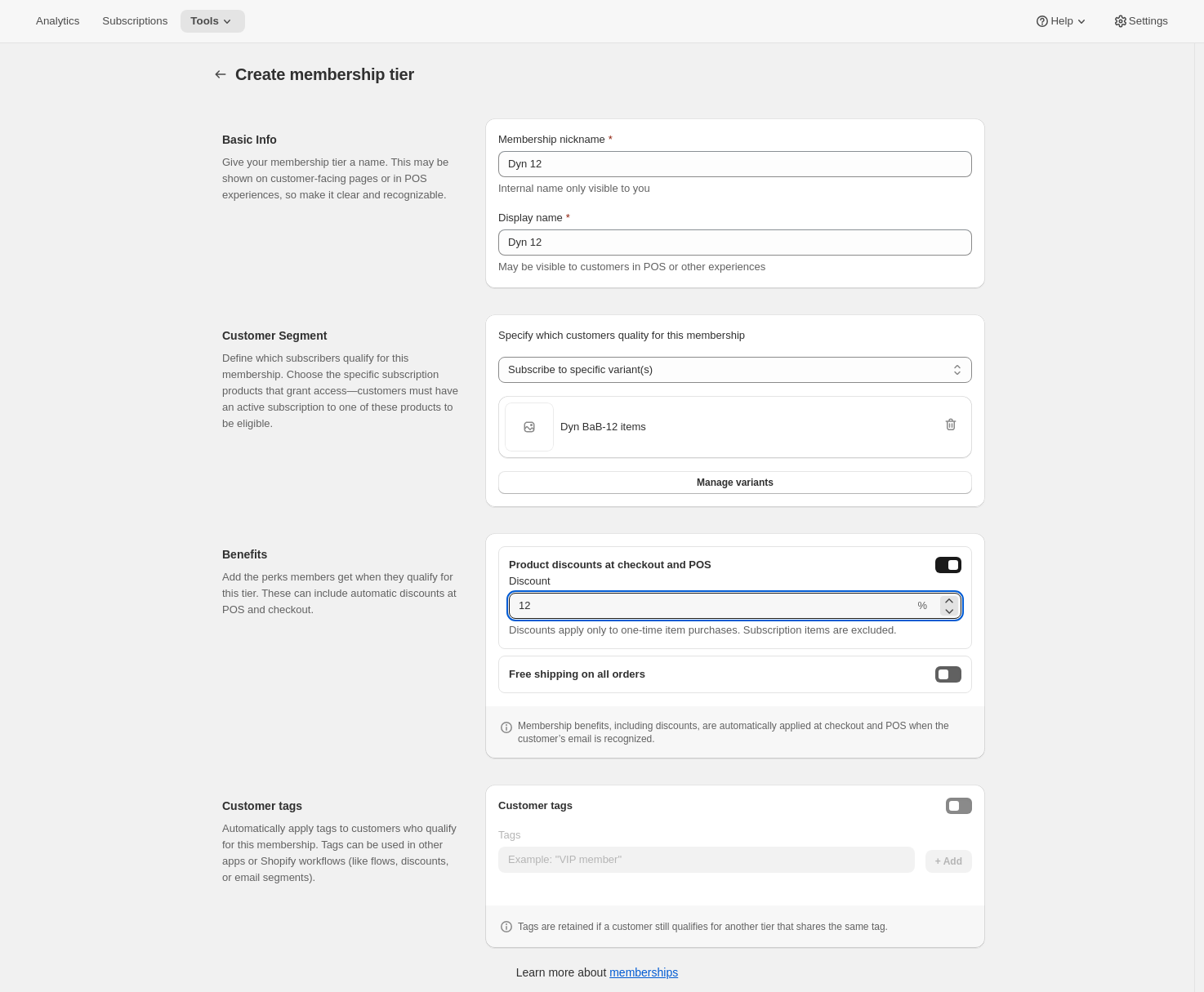
click at [948, 678] on div "freeShippingEnabled" at bounding box center [943, 674] width 10 height 10
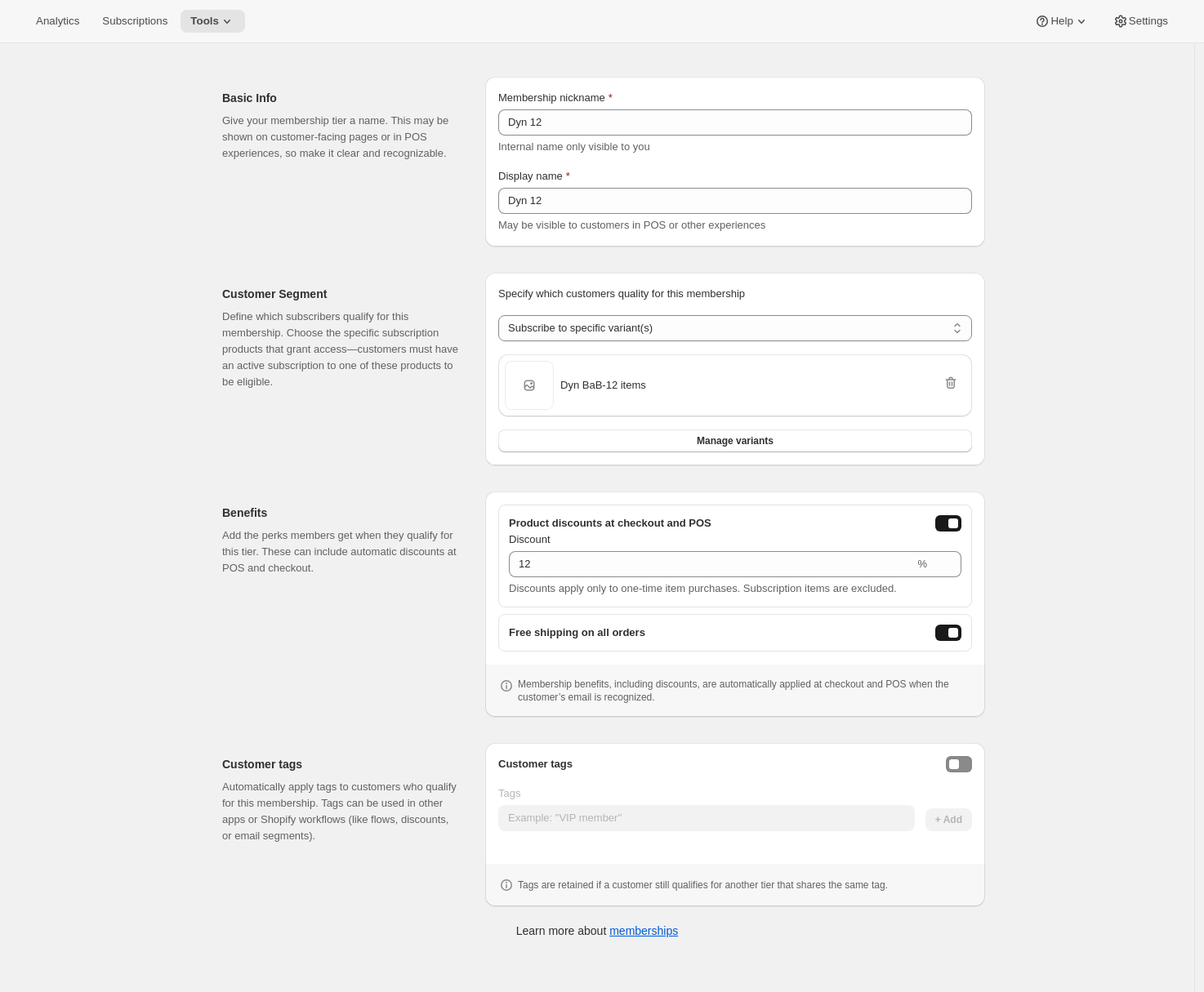
scroll to position [43, 0]
click at [958, 762] on div "Enable customer tags" at bounding box center [954, 762] width 10 height 10
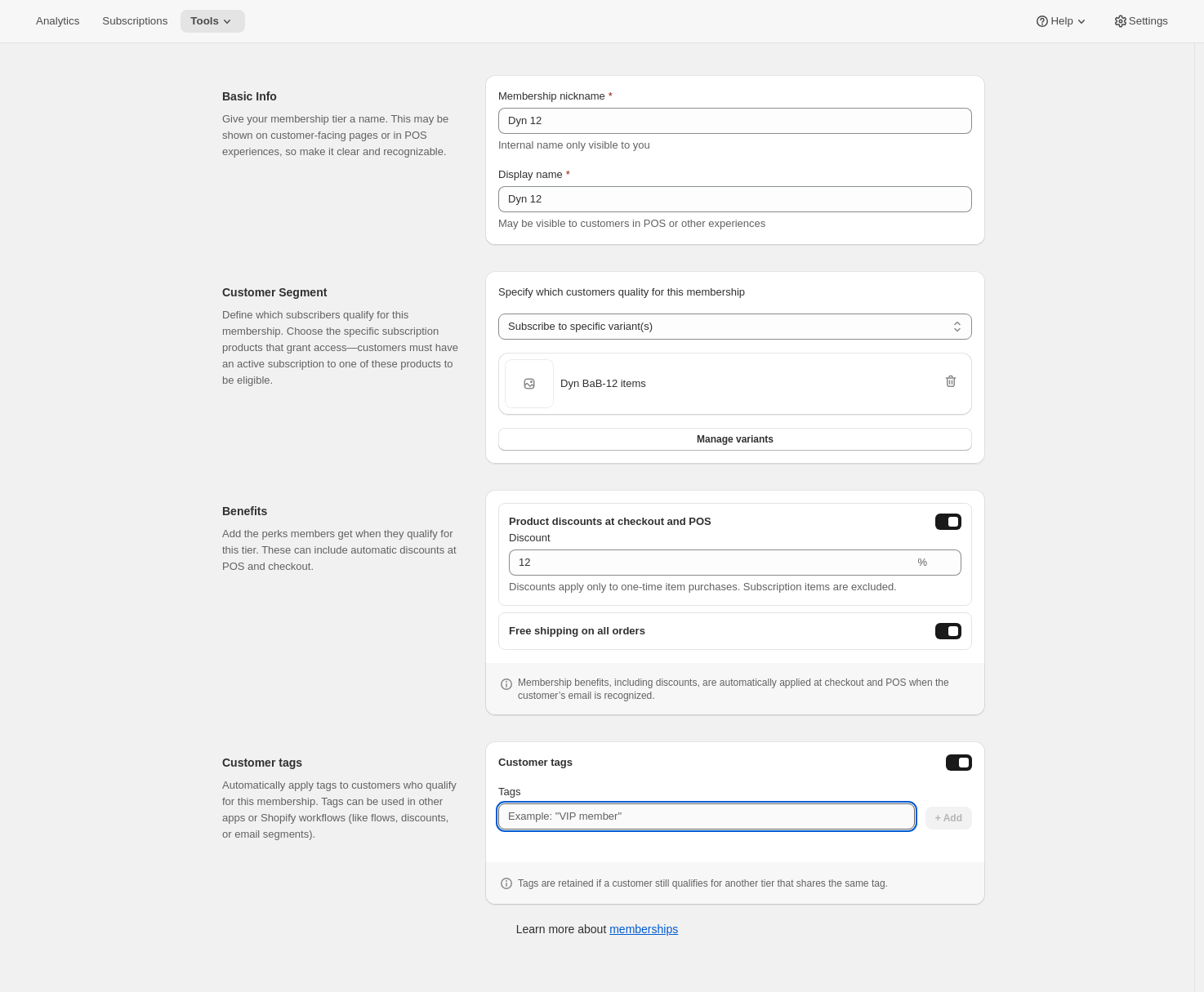
click at [659, 819] on input "Tags" at bounding box center [705, 816] width 416 height 26
type input "Dyn 12"
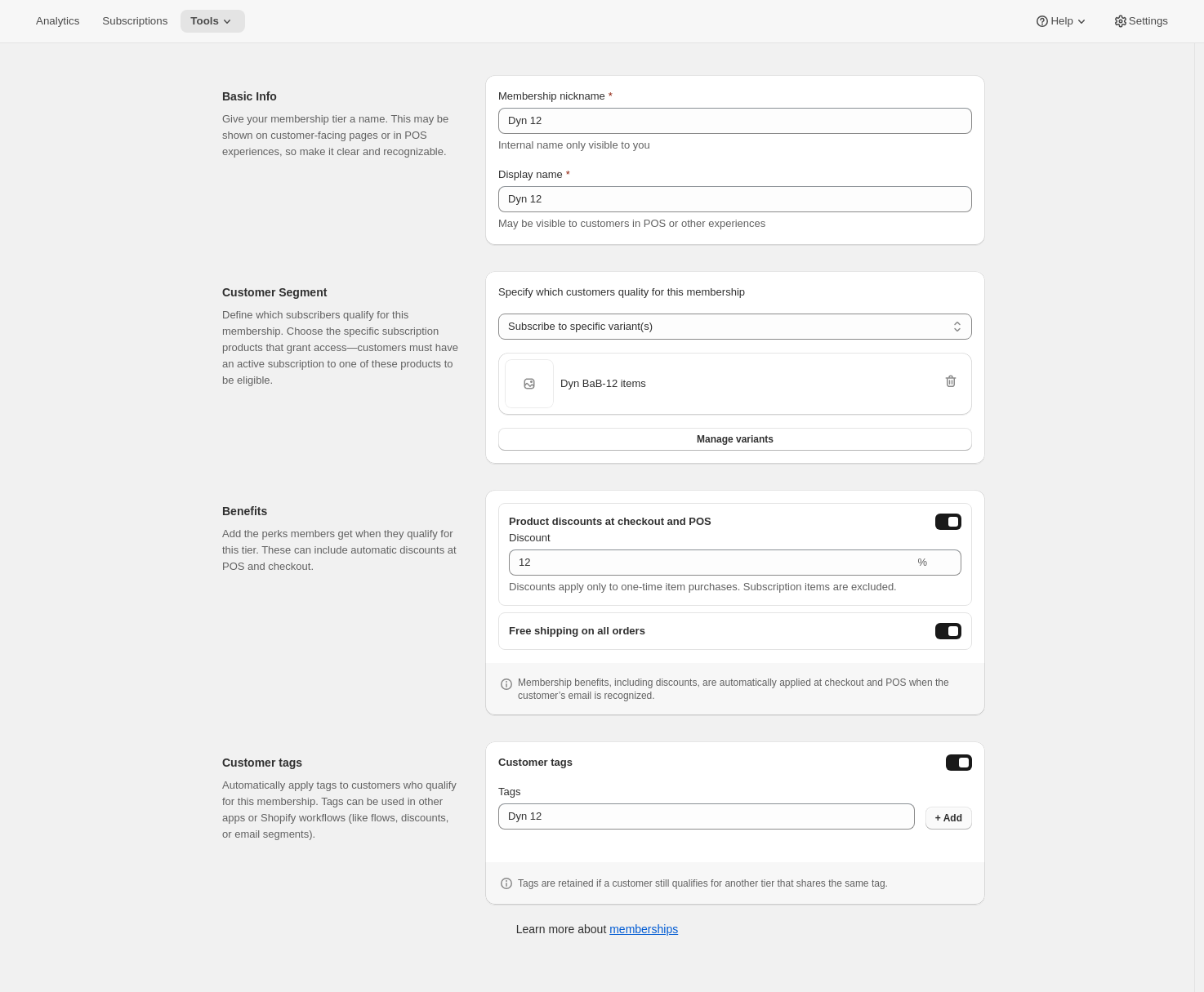
click at [941, 818] on span "+ Add" at bounding box center [948, 818] width 27 height 13
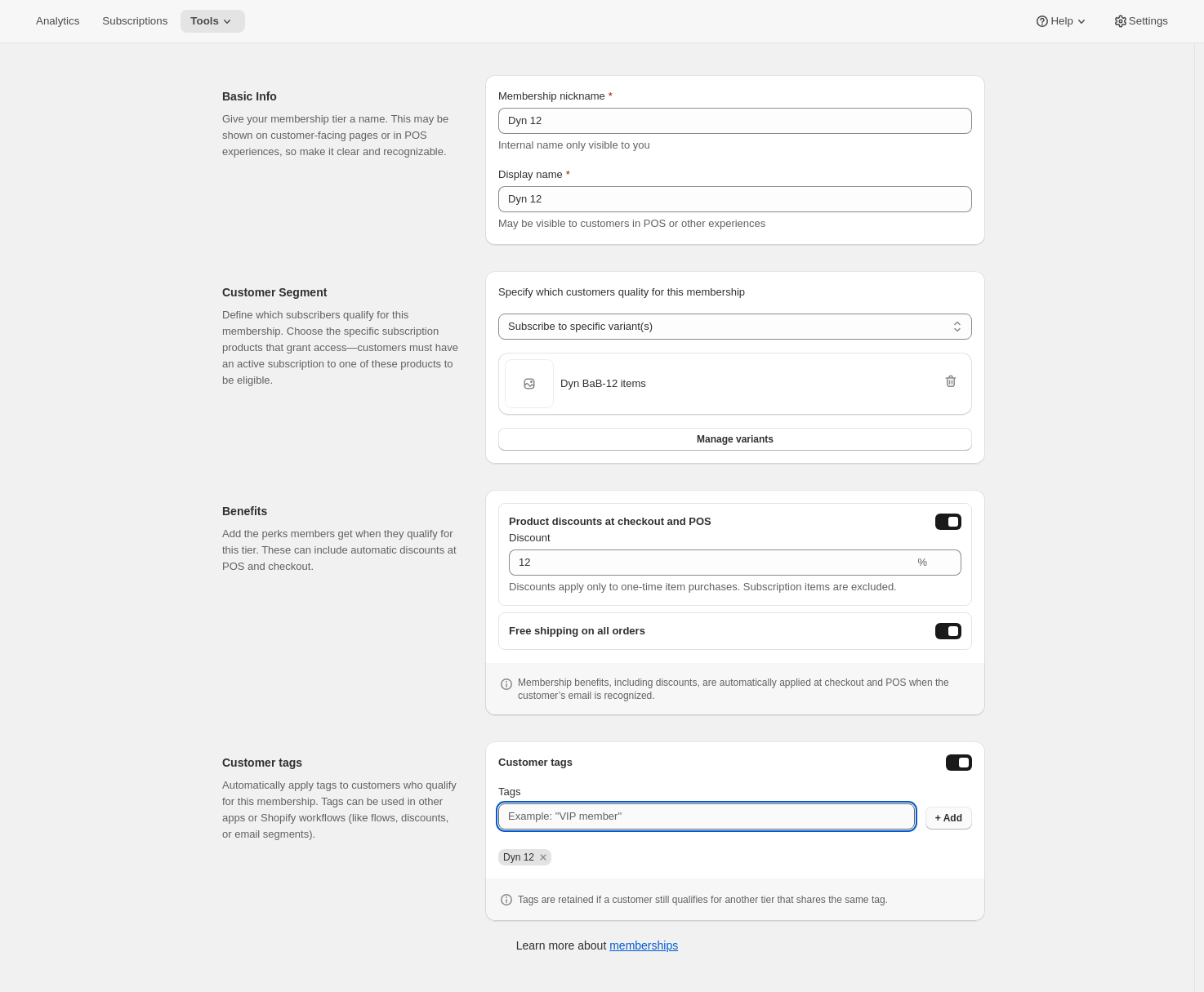
click at [700, 822] on input "Tags" at bounding box center [705, 816] width 416 height 26
type input "Dyn Member"
click at [962, 817] on span "+ Add" at bounding box center [948, 818] width 27 height 13
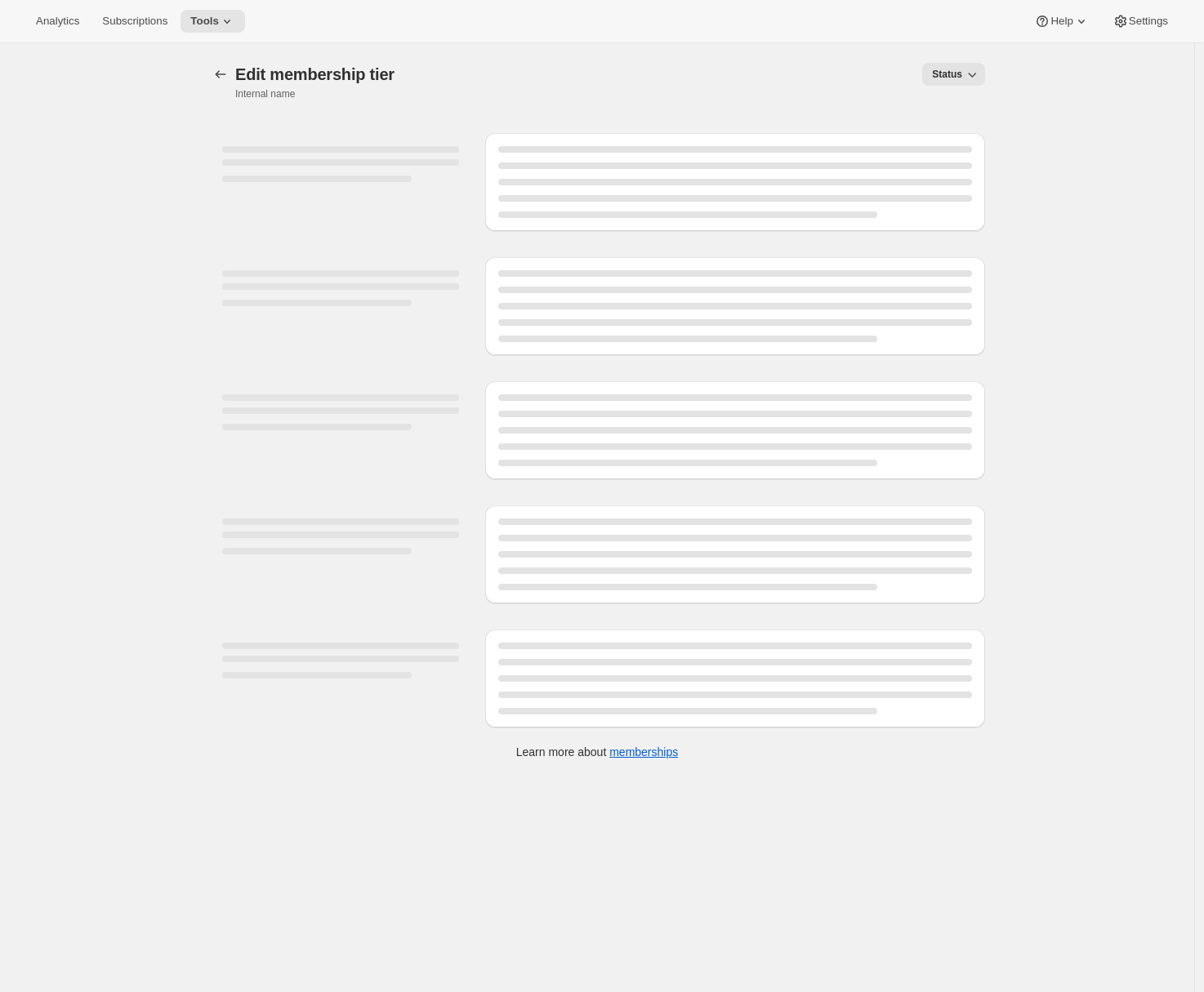
select select "variants"
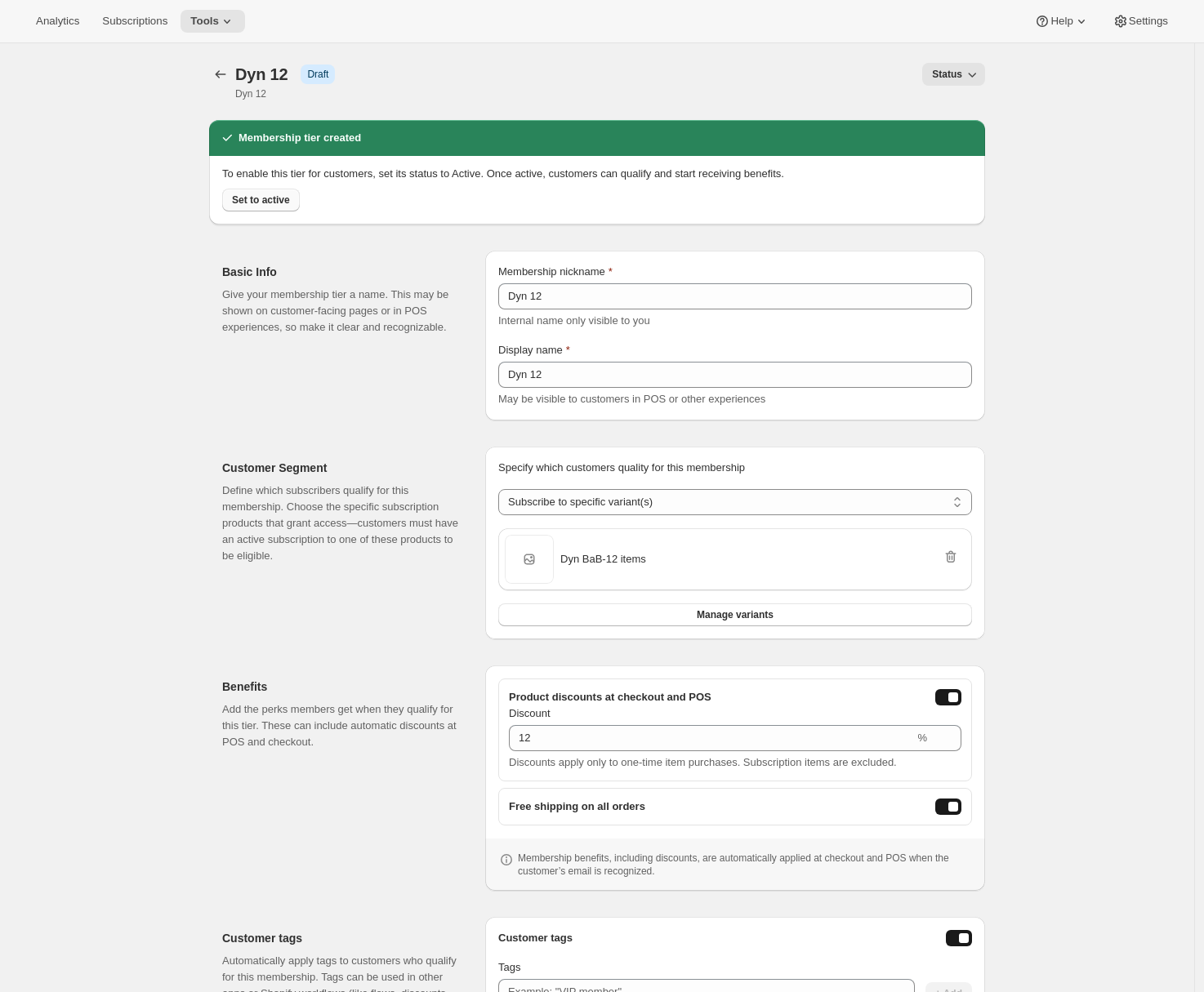
click at [281, 201] on span "Set to active" at bounding box center [261, 200] width 58 height 13
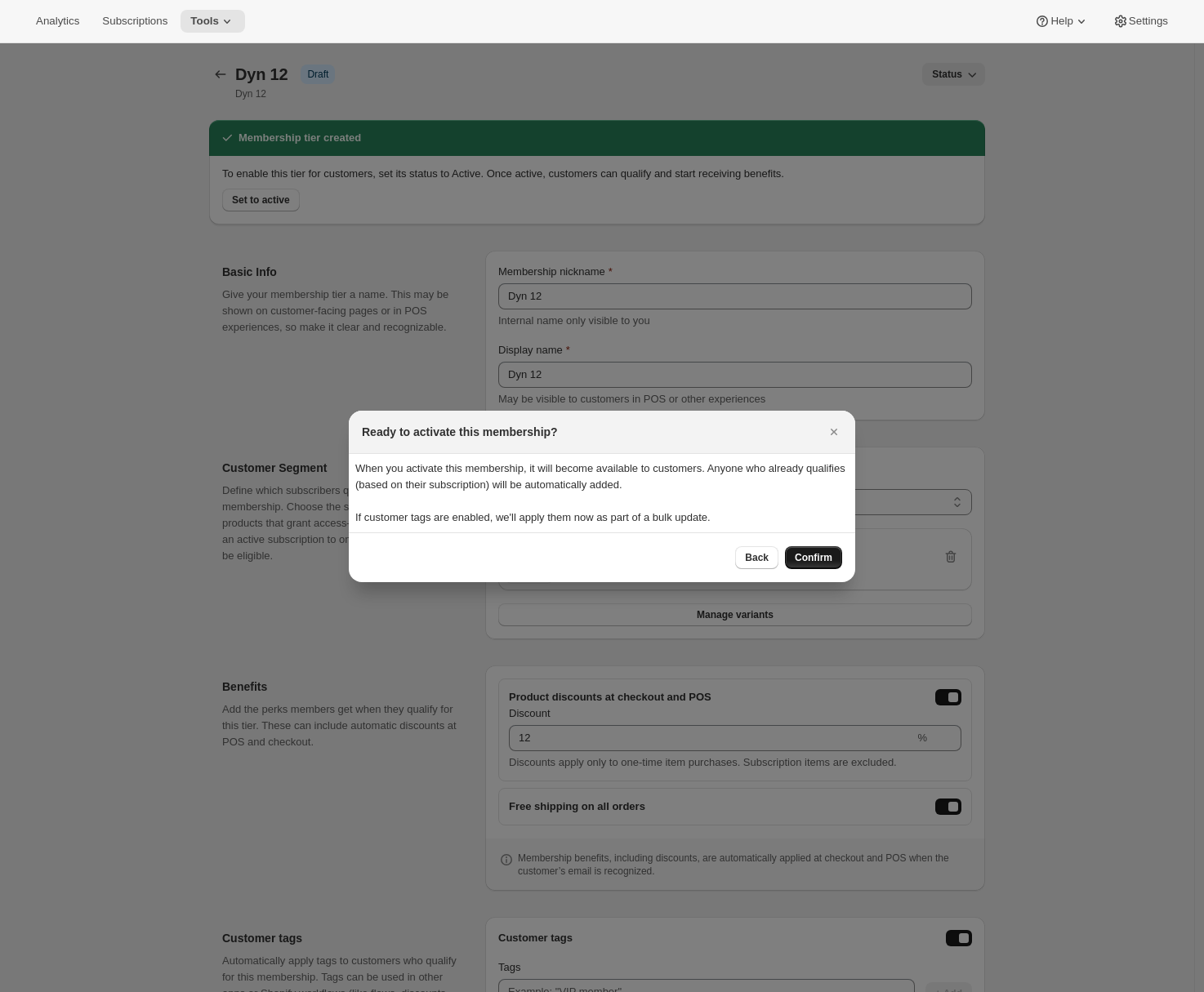
click at [801, 554] on span "Confirm" at bounding box center [813, 558] width 38 height 13
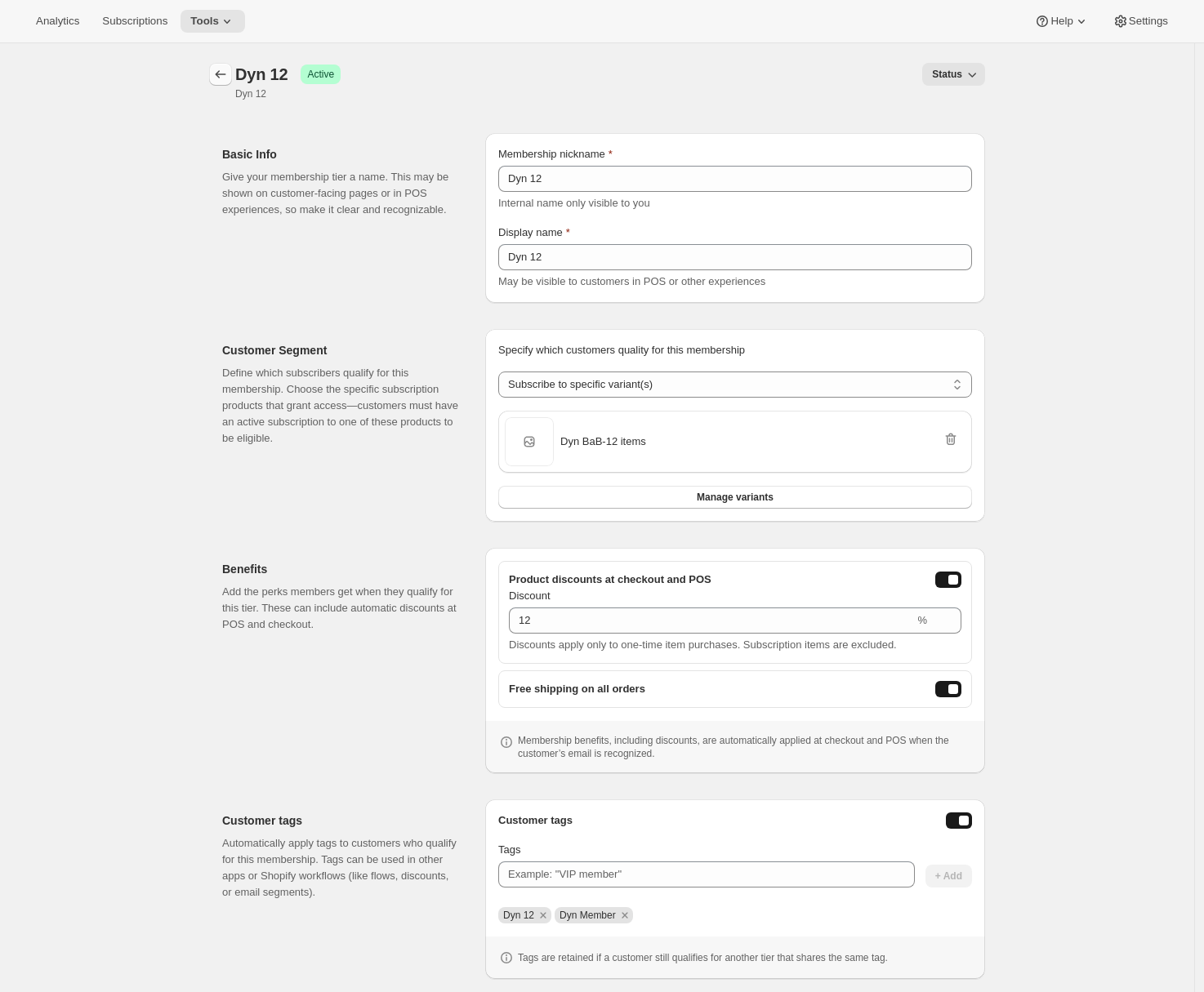
click at [229, 72] on icon "Memberships" at bounding box center [220, 74] width 16 height 16
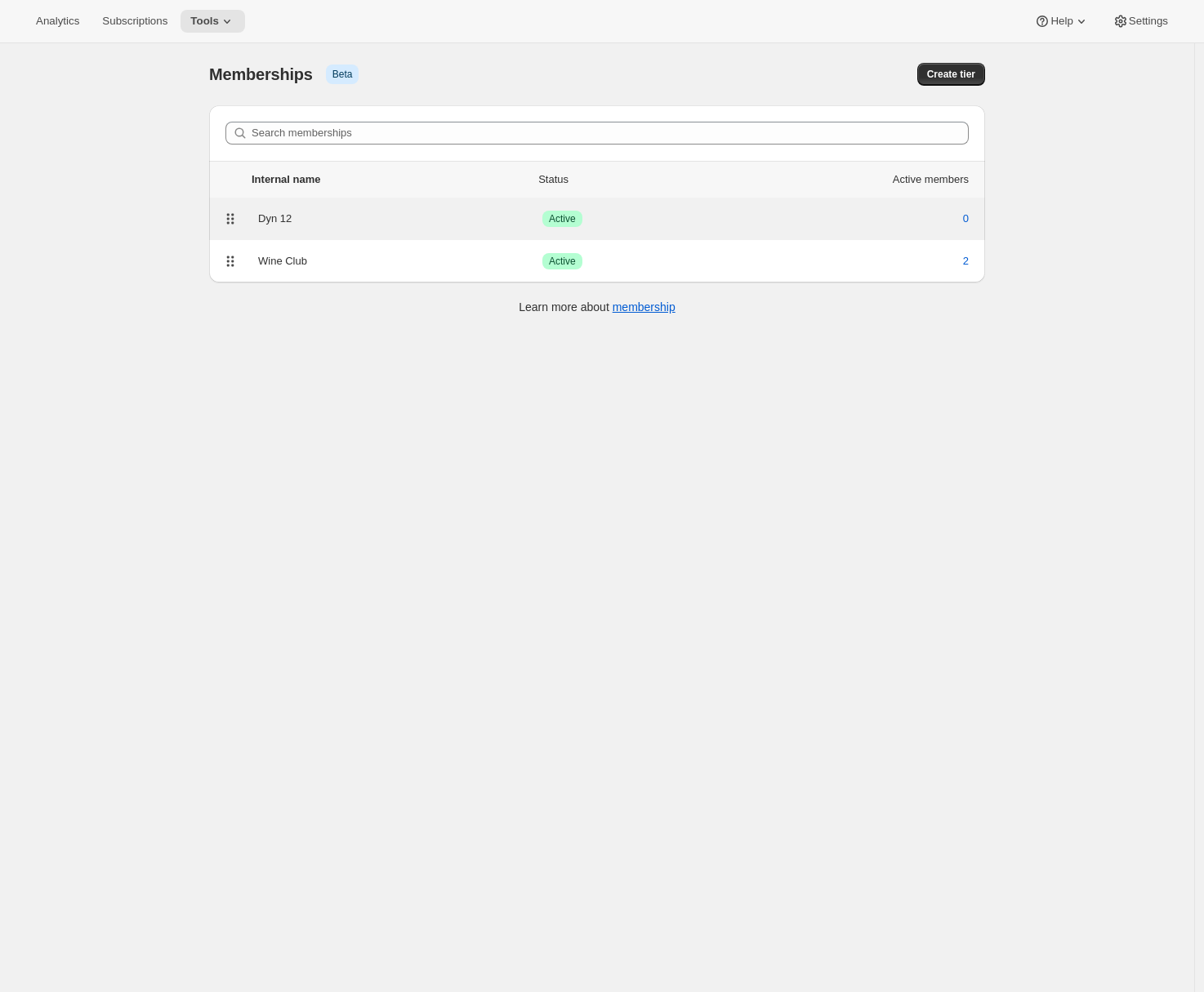
click at [436, 217] on div "Dyn 12" at bounding box center [400, 219] width 284 height 16
select select "variants"
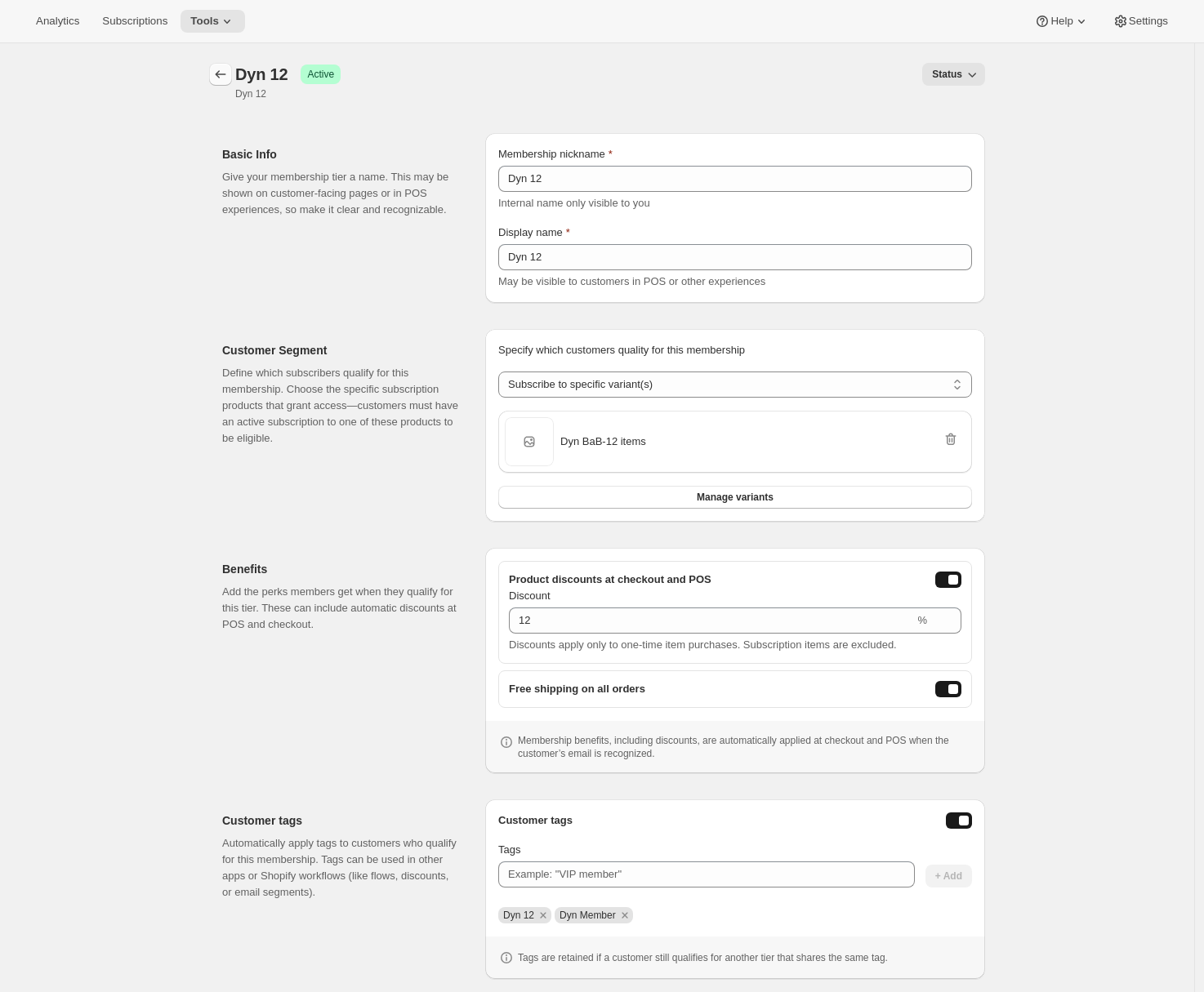
click at [229, 76] on icon "Memberships" at bounding box center [220, 74] width 16 height 16
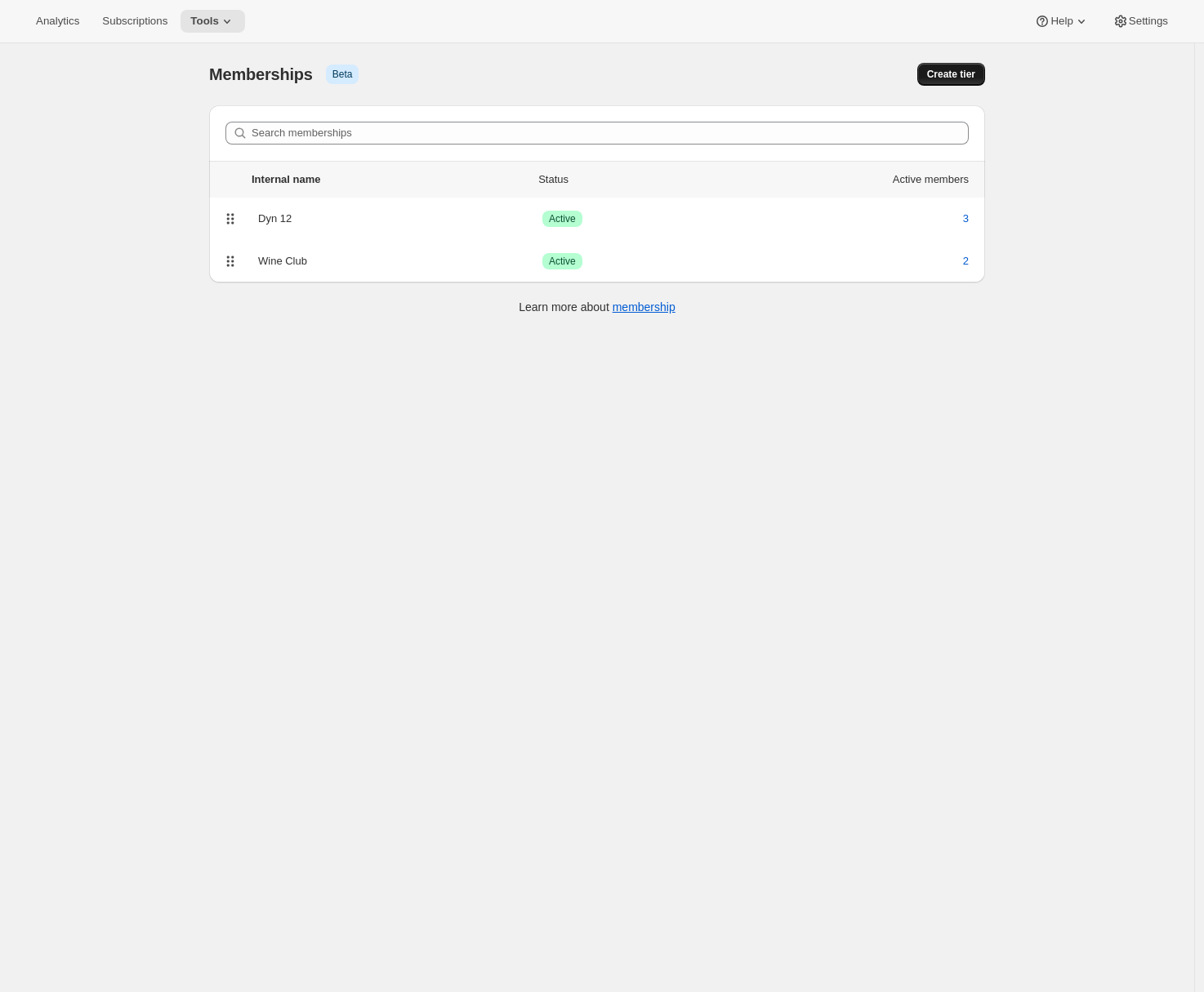
click at [973, 74] on span "Create tier" at bounding box center [950, 75] width 48 height 13
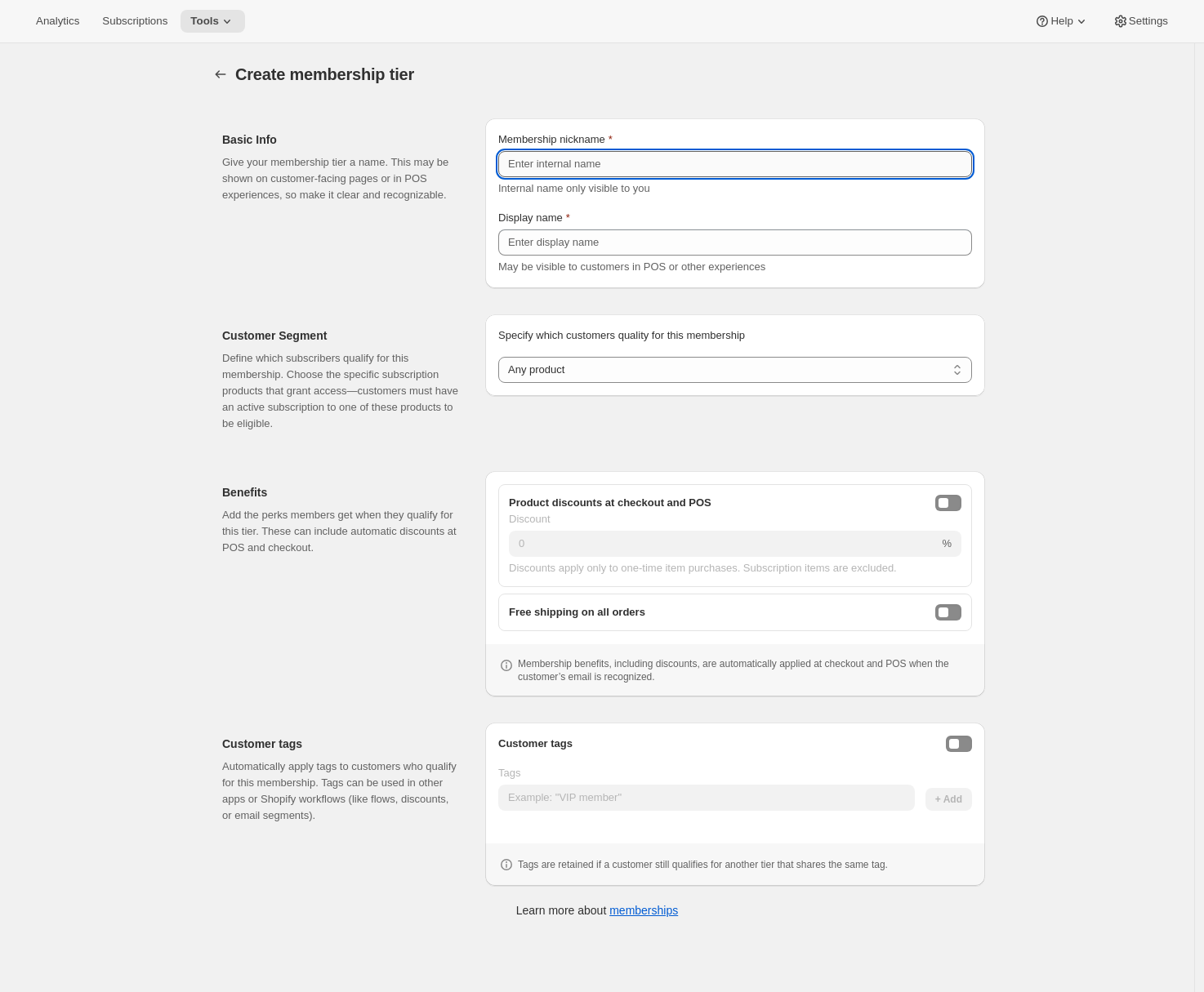
click at [646, 159] on input "Membership nickname" at bounding box center [734, 164] width 473 height 26
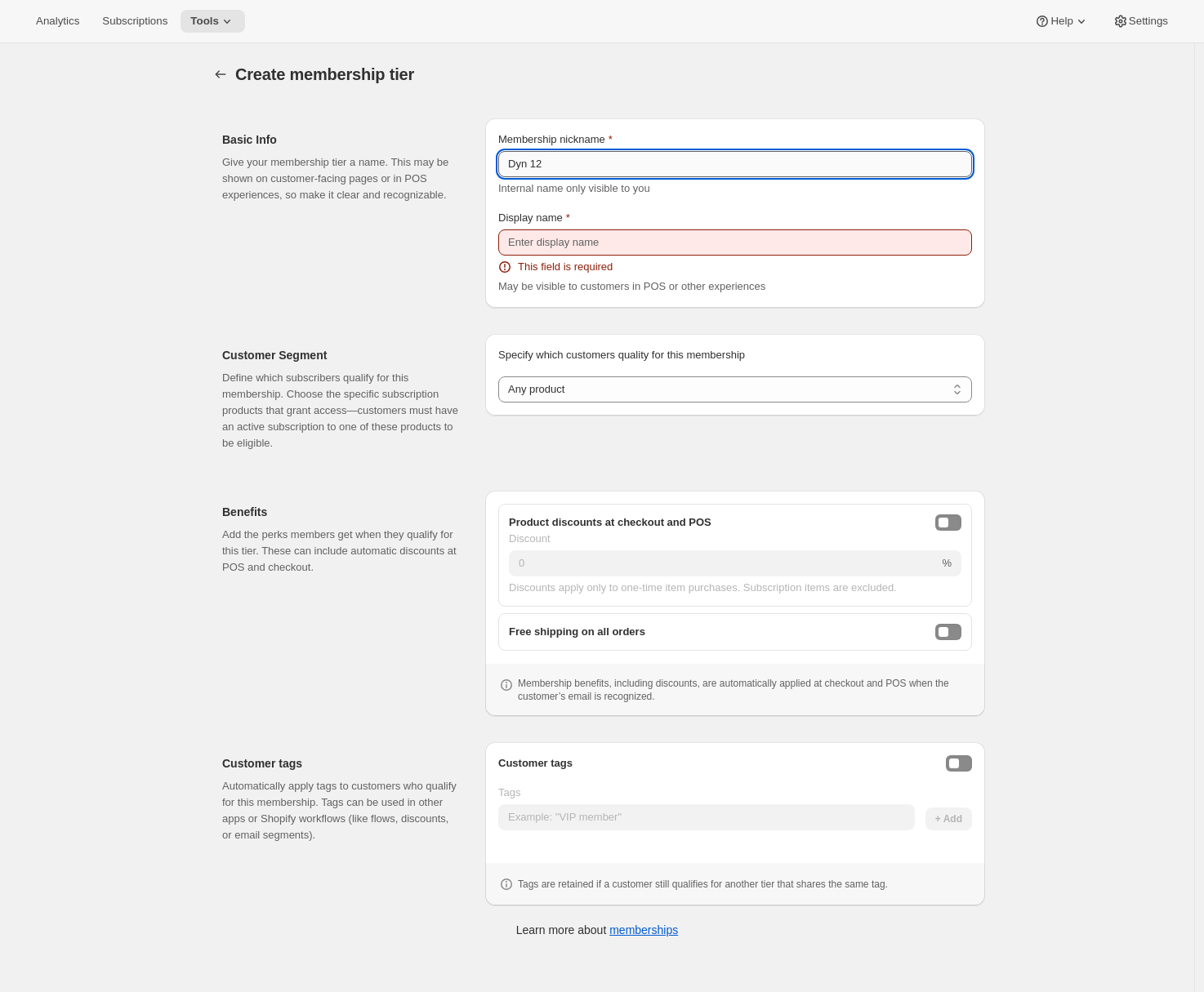
click at [544, 166] on input "Dyn 12" at bounding box center [734, 164] width 473 height 26
type input "Dyn 6"
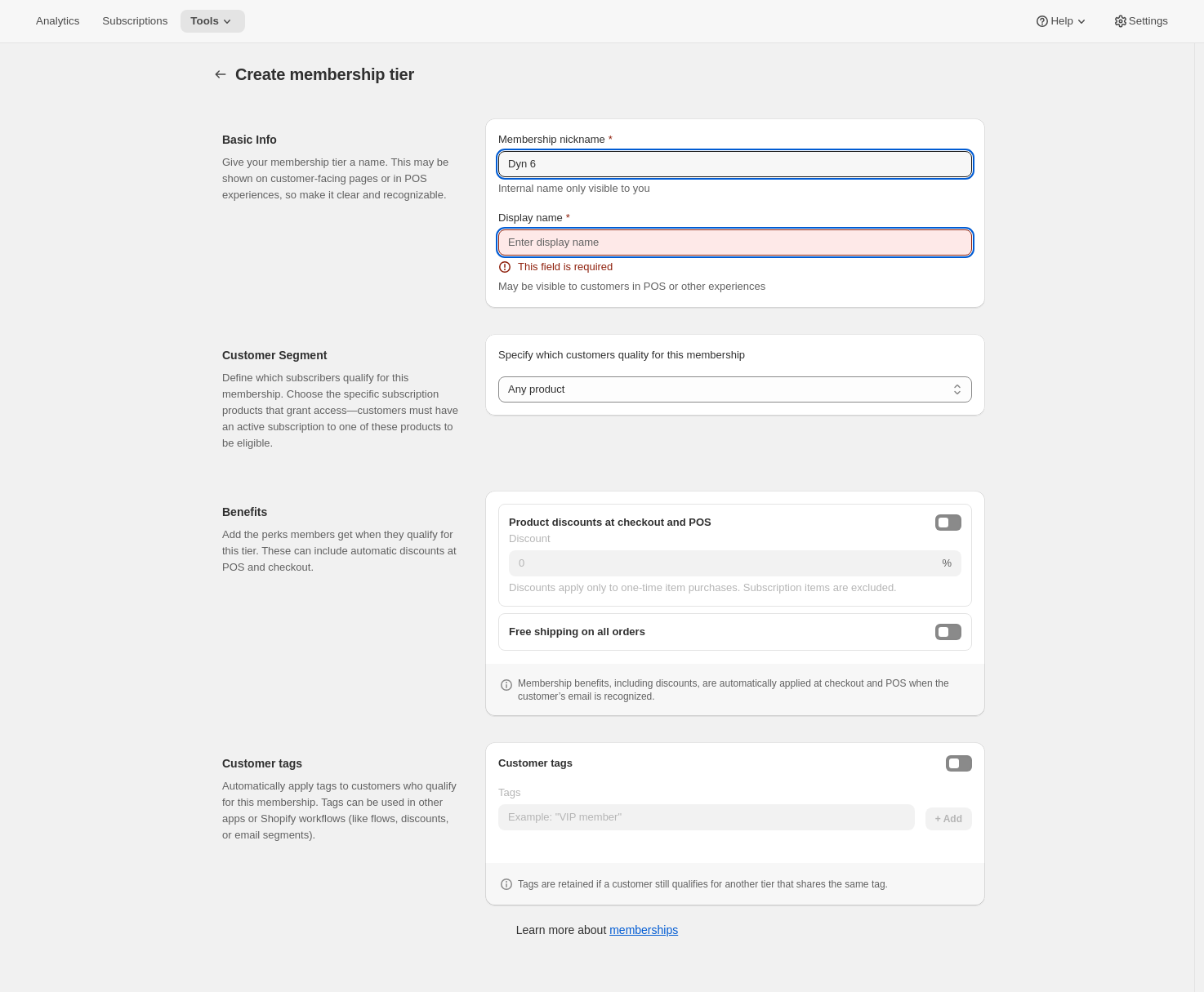
click at [532, 233] on input "Display name" at bounding box center [734, 242] width 473 height 26
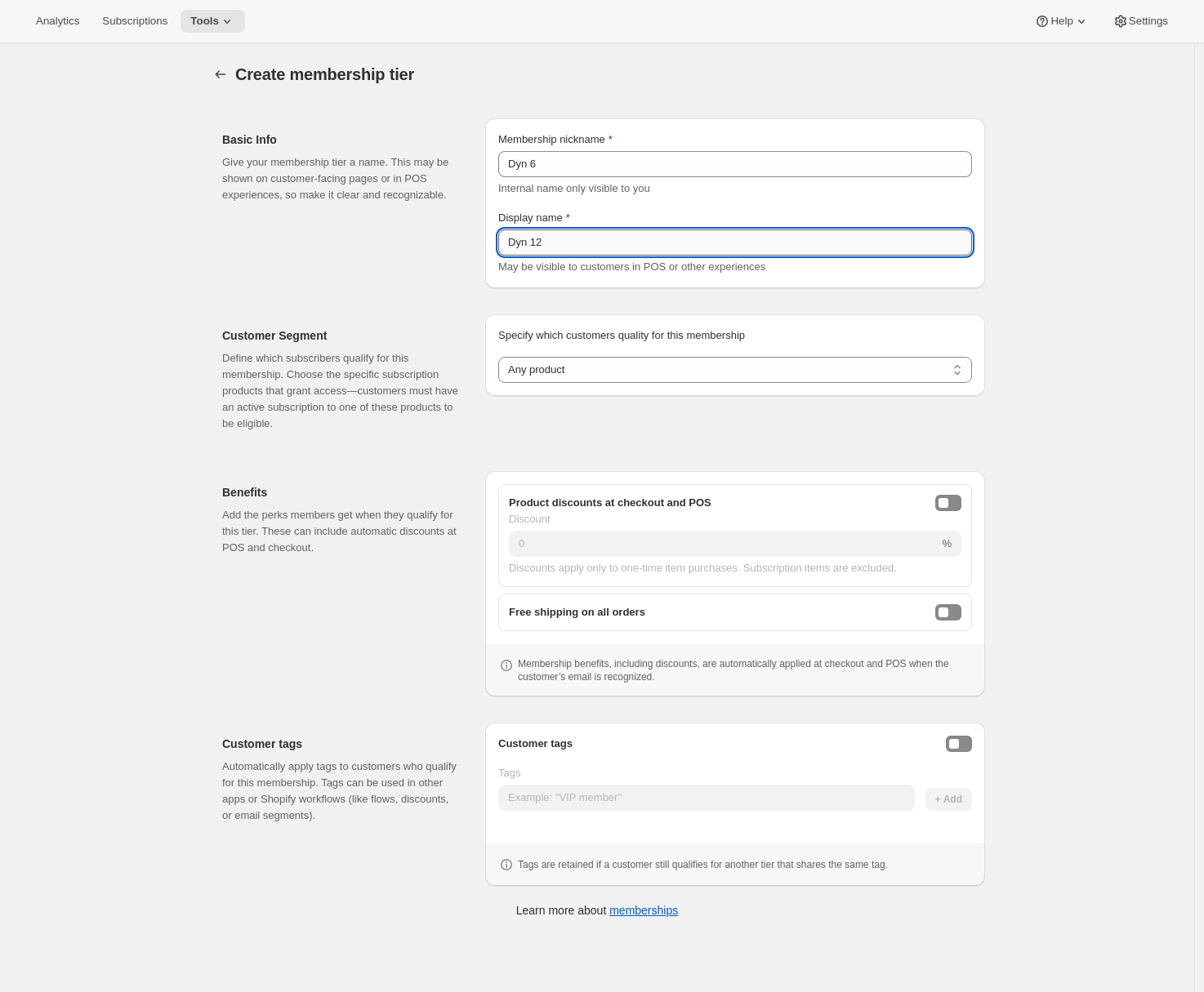
click at [541, 245] on input "Dyn 12" at bounding box center [734, 242] width 473 height 26
type input "Dyn 6"
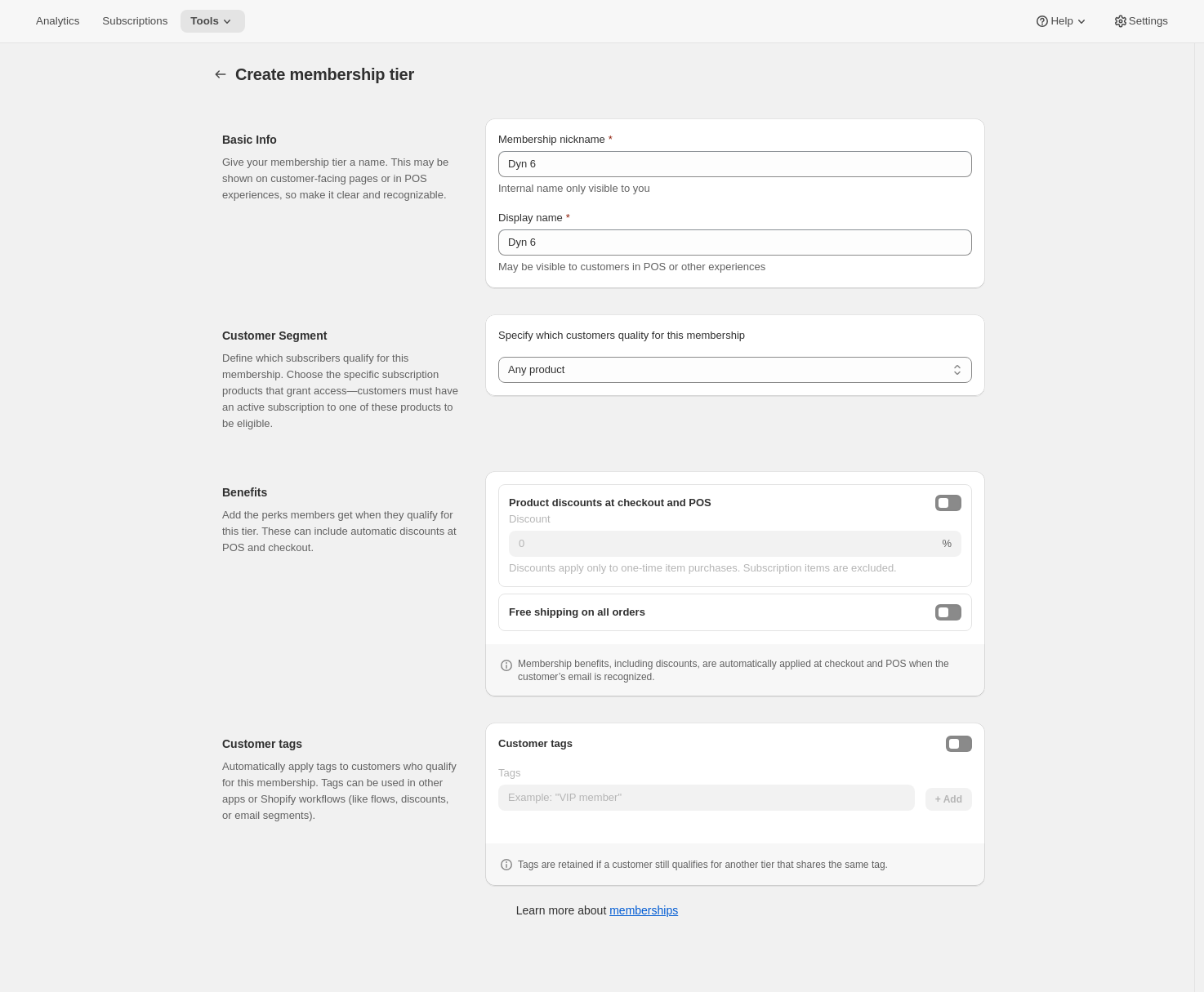
click at [406, 304] on div "Customer Segment Define which subscribers qualify for this membership. Choose t…" at bounding box center [597, 372] width 776 height 144
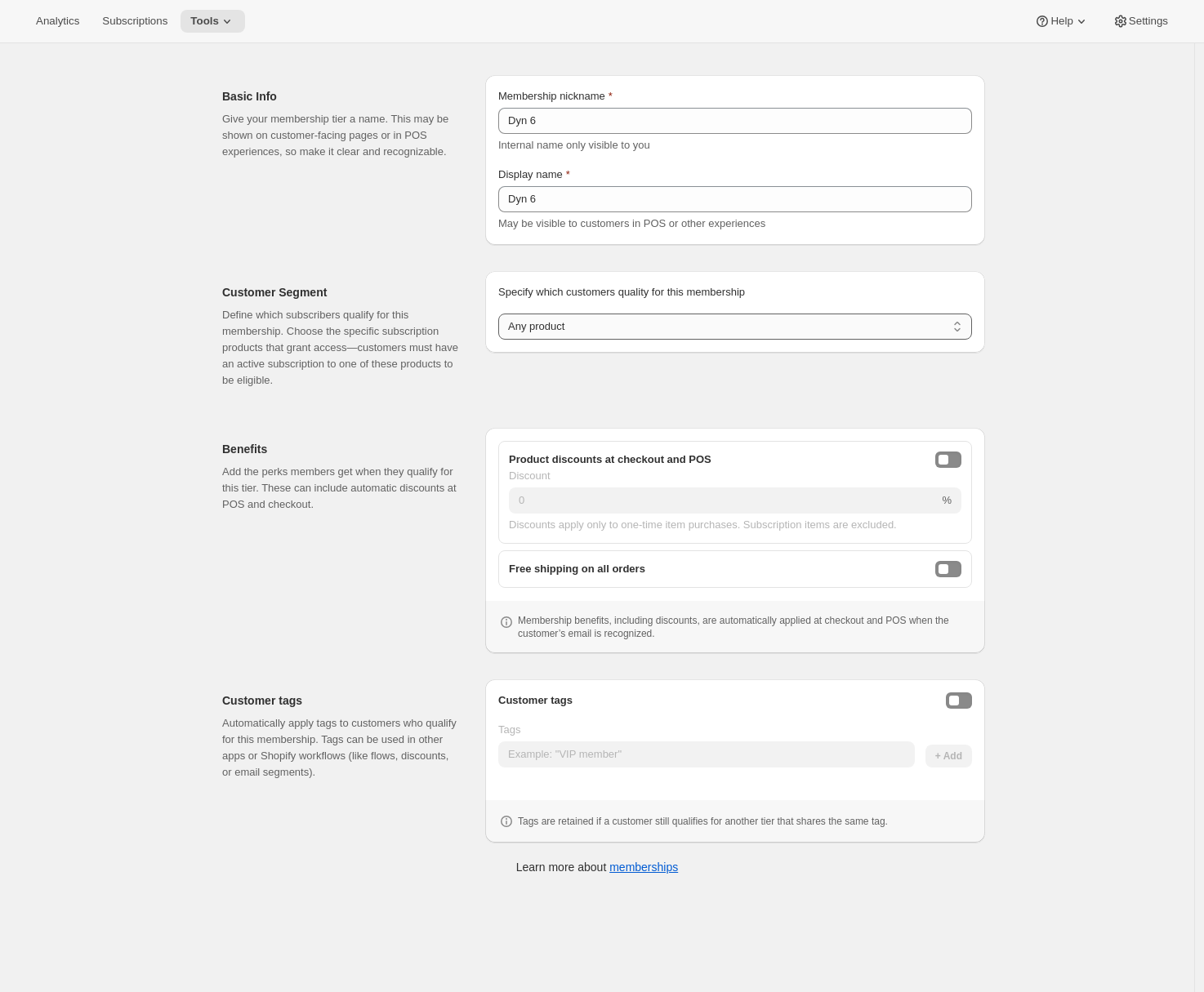
click at [541, 325] on select "Any product Subscribe to specific product(s) Subscribe to specific variant(s)" at bounding box center [734, 326] width 473 height 26
select select "variants"
click at [502, 314] on select "Any product Subscribe to specific product(s) Subscribe to specific variant(s)" at bounding box center [734, 326] width 473 height 26
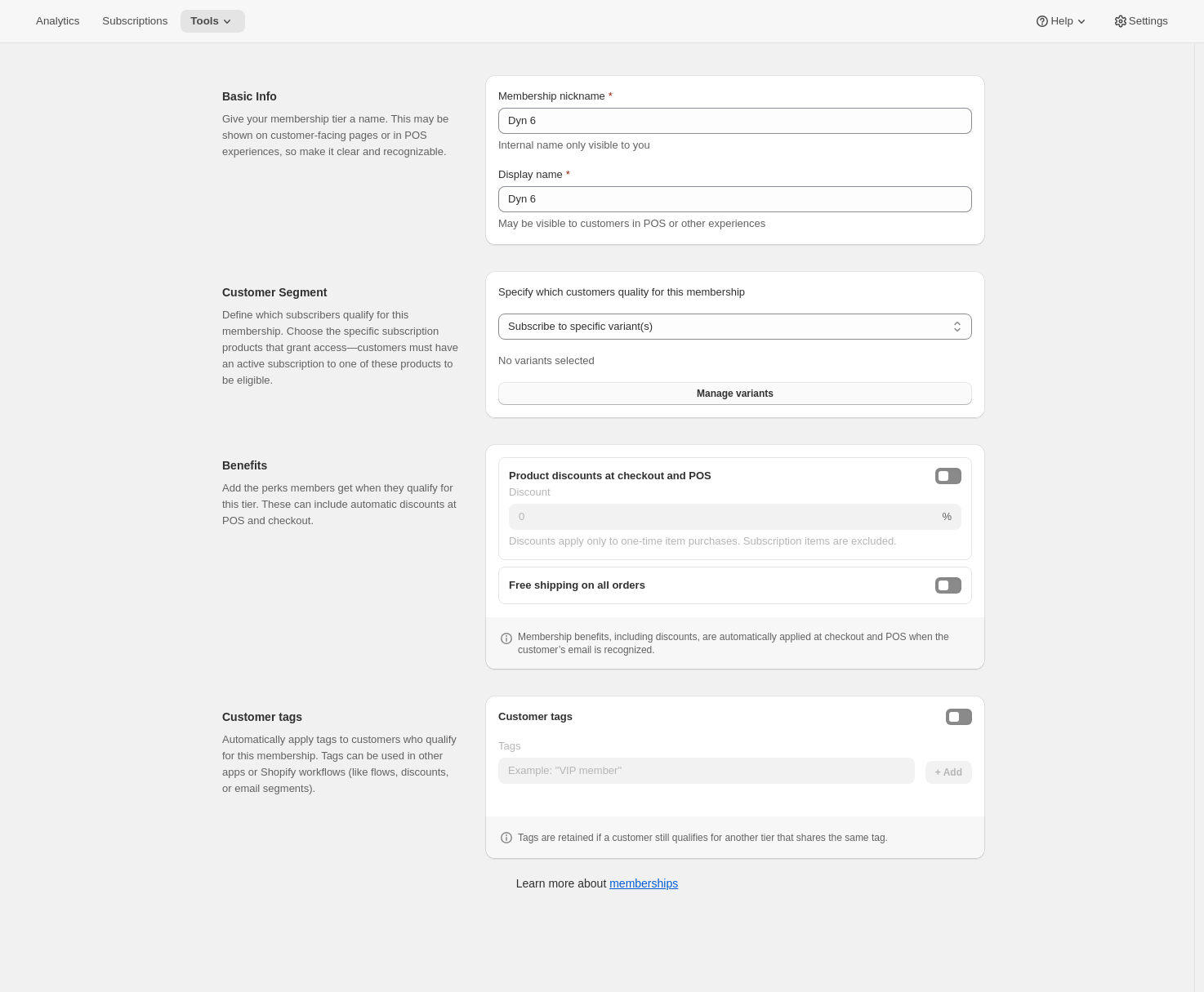
click at [632, 387] on button "Manage variants" at bounding box center [734, 393] width 473 height 23
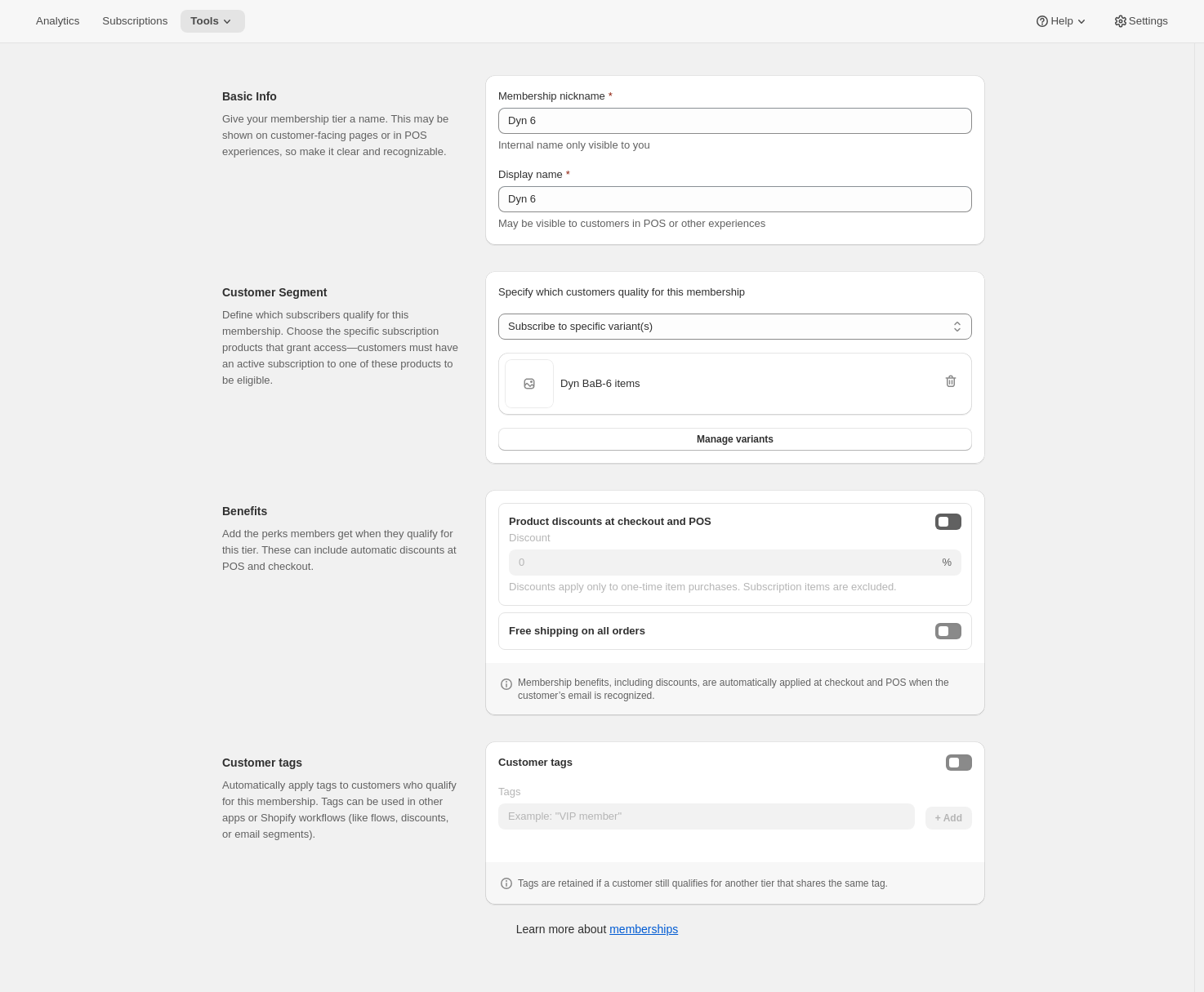
click at [947, 522] on div "onlineDiscountEnabled" at bounding box center [943, 522] width 10 height 10
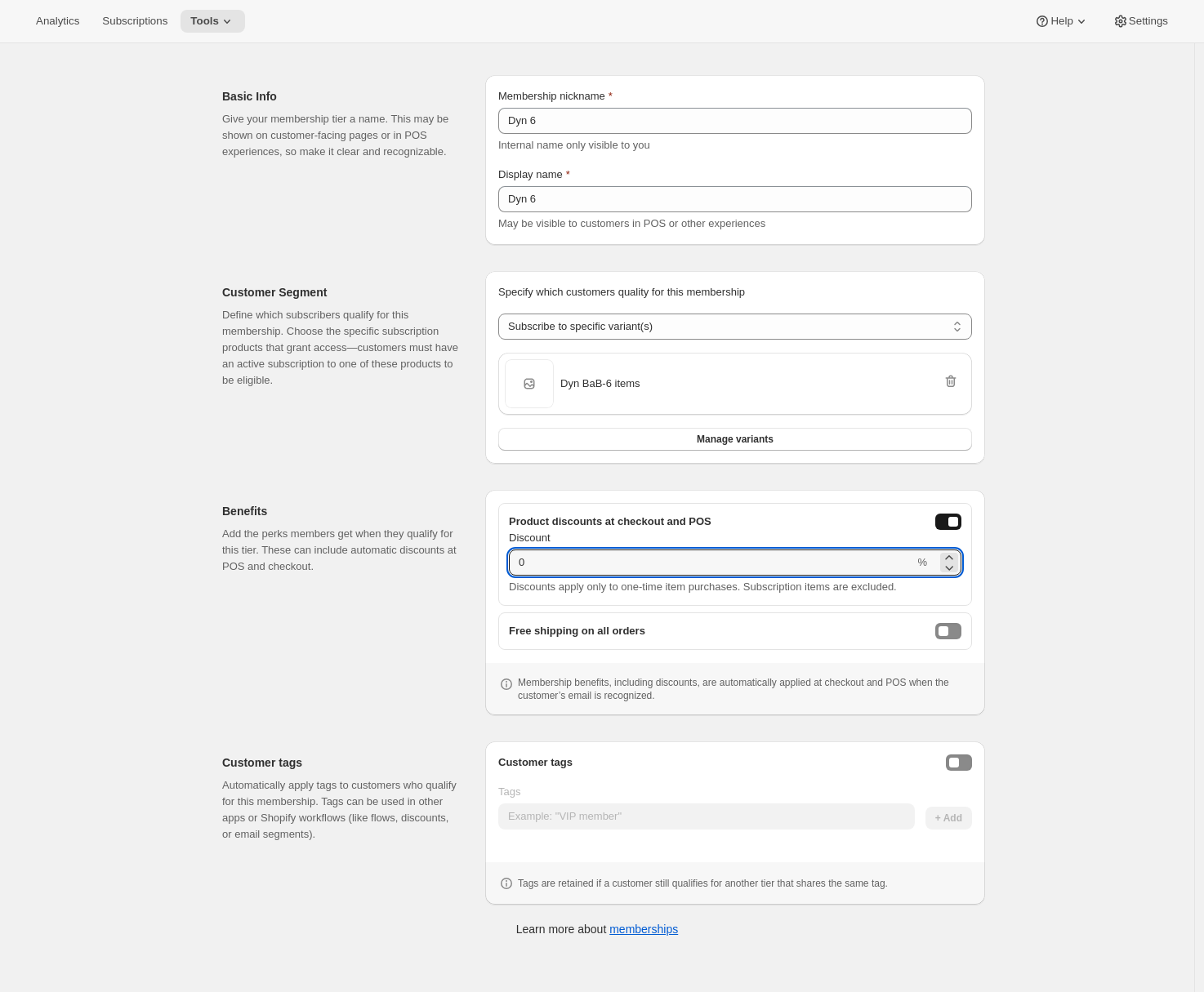
drag, startPoint x: 566, startPoint y: 567, endPoint x: 494, endPoint y: 563, distance: 72.1
click at [494, 563] on div "Product discounts at checkout and POS Discount 0 % Discounts apply only to one-…" at bounding box center [735, 603] width 499 height 225
type input "6"
click at [958, 768] on button "Enable customer tags" at bounding box center [958, 762] width 26 height 16
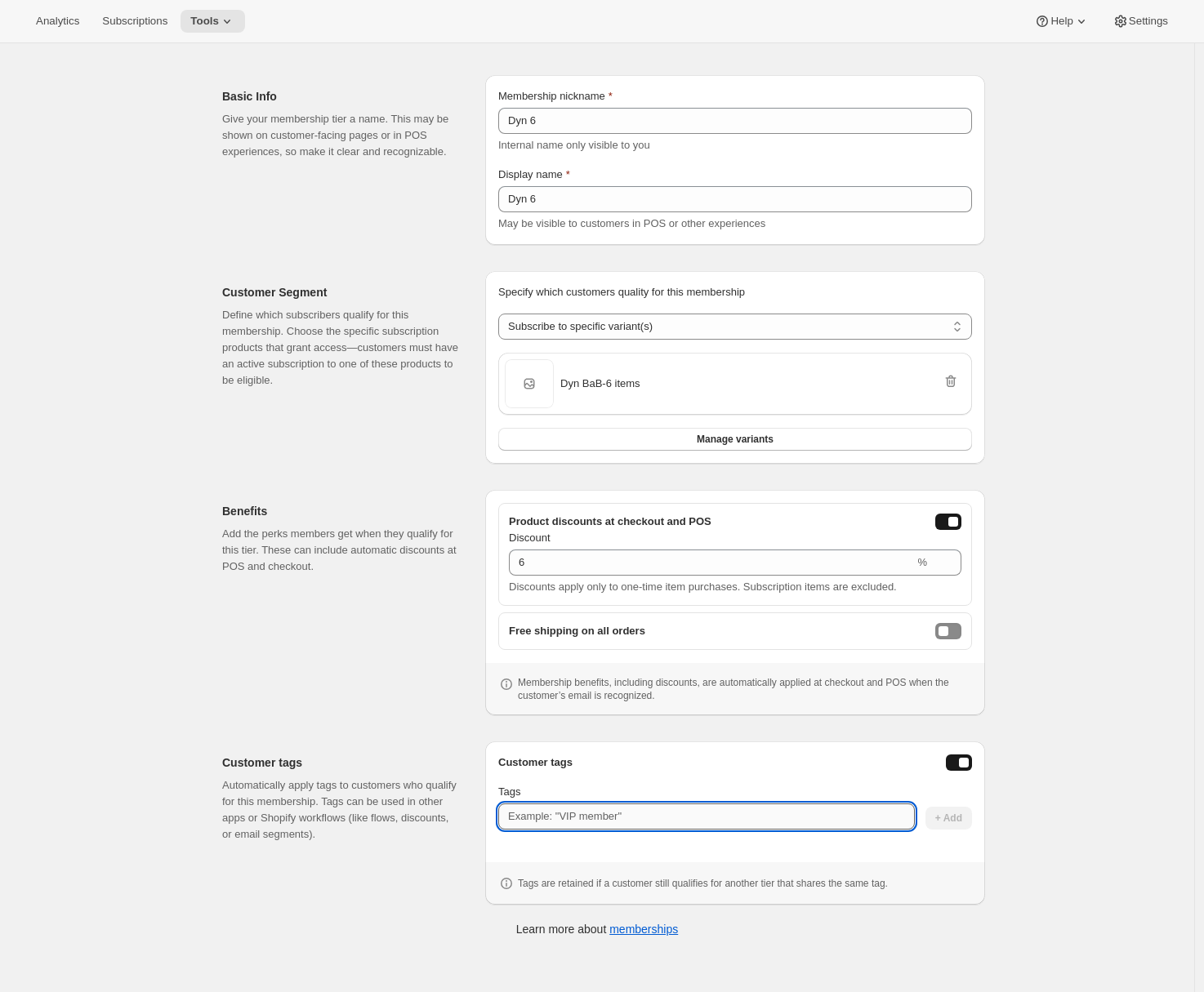
click at [662, 822] on input "Tags" at bounding box center [705, 816] width 416 height 26
type input "d"
type input "Dyn 6"
click at [955, 813] on span "+ Add" at bounding box center [948, 818] width 27 height 13
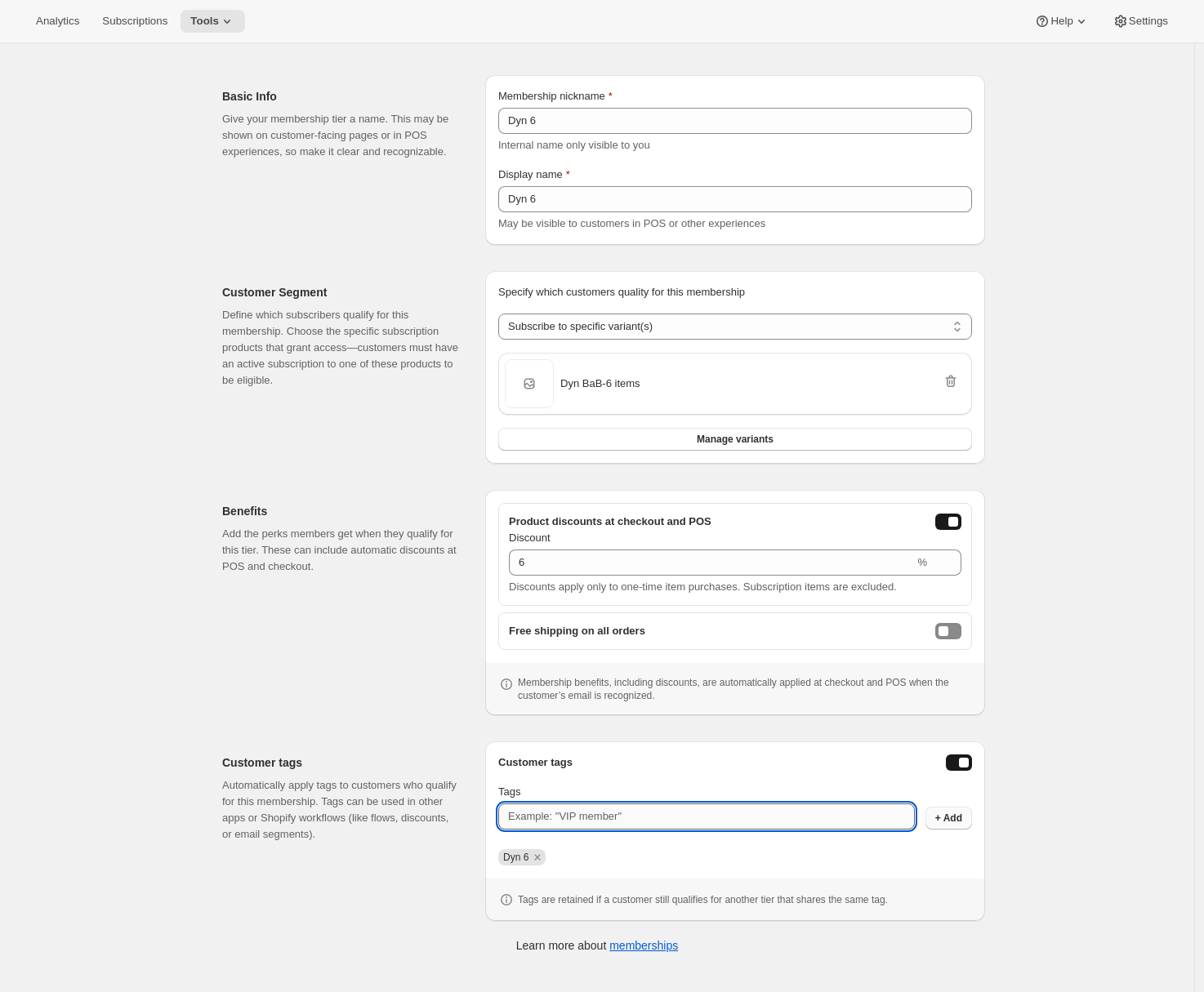
click at [647, 820] on input "Tags" at bounding box center [705, 816] width 416 height 26
type input "Dyn Member"
click at [955, 820] on span "+ Add" at bounding box center [948, 818] width 27 height 13
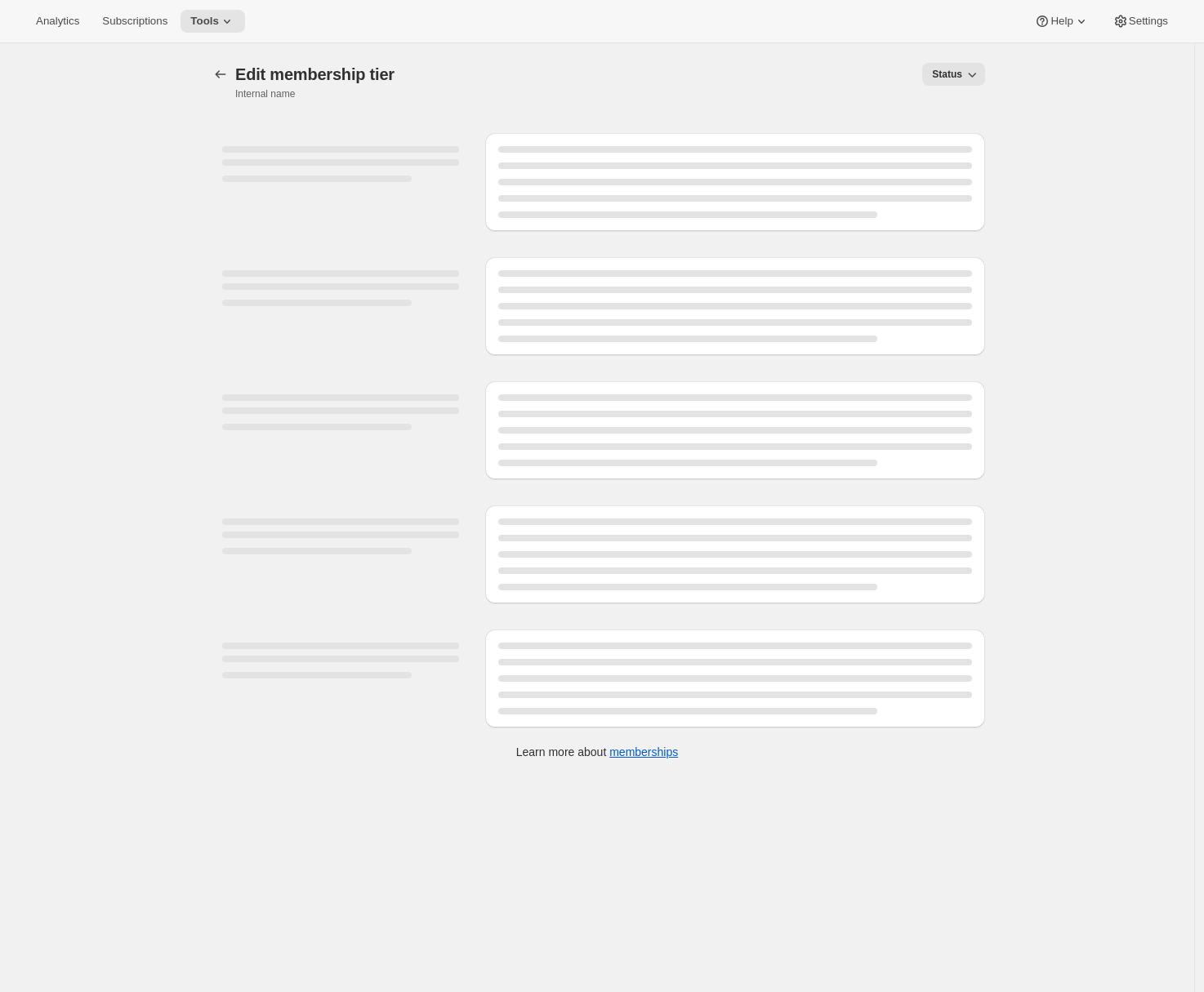
select select "variants"
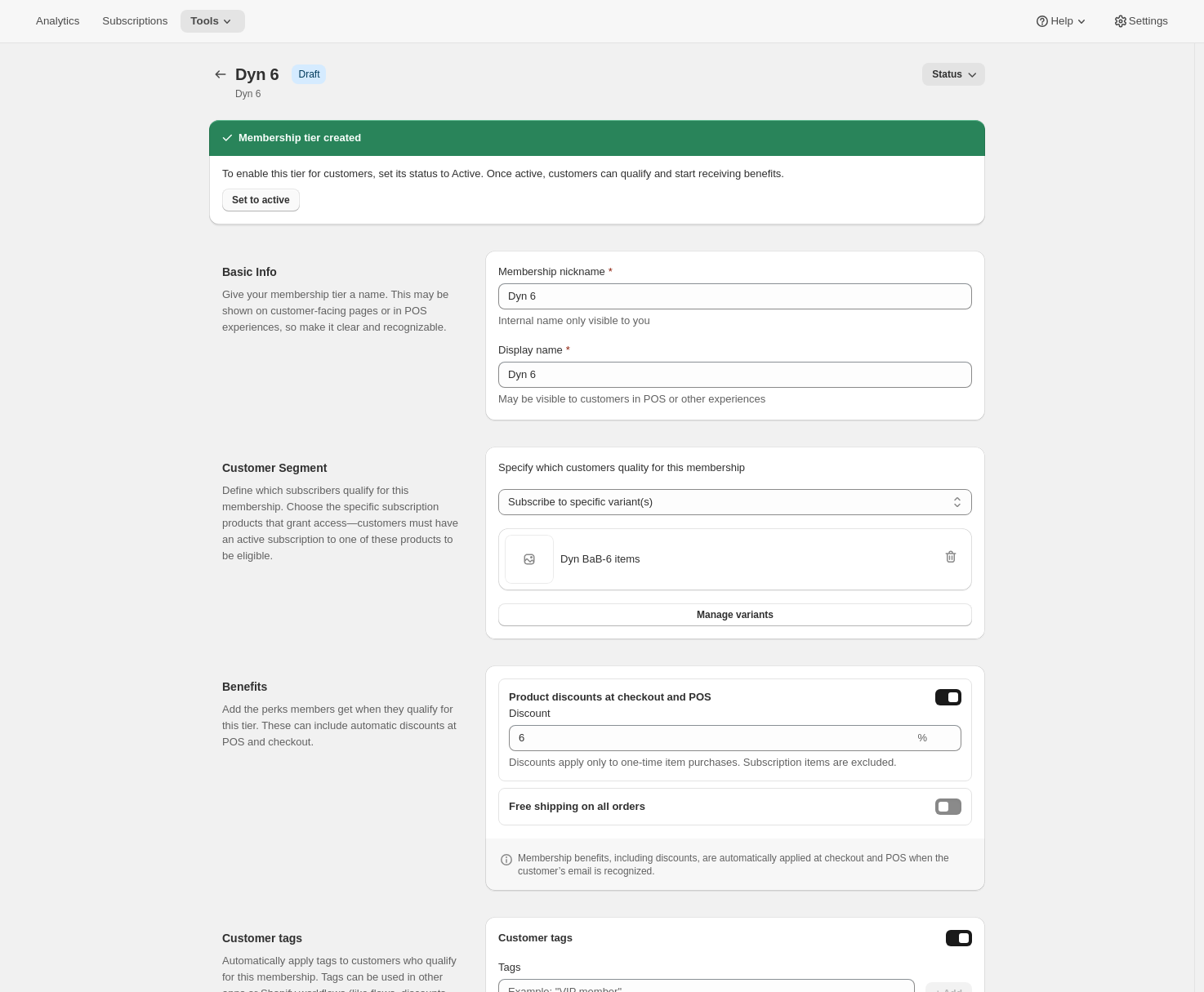
click at [277, 200] on span "Set to active" at bounding box center [261, 200] width 58 height 13
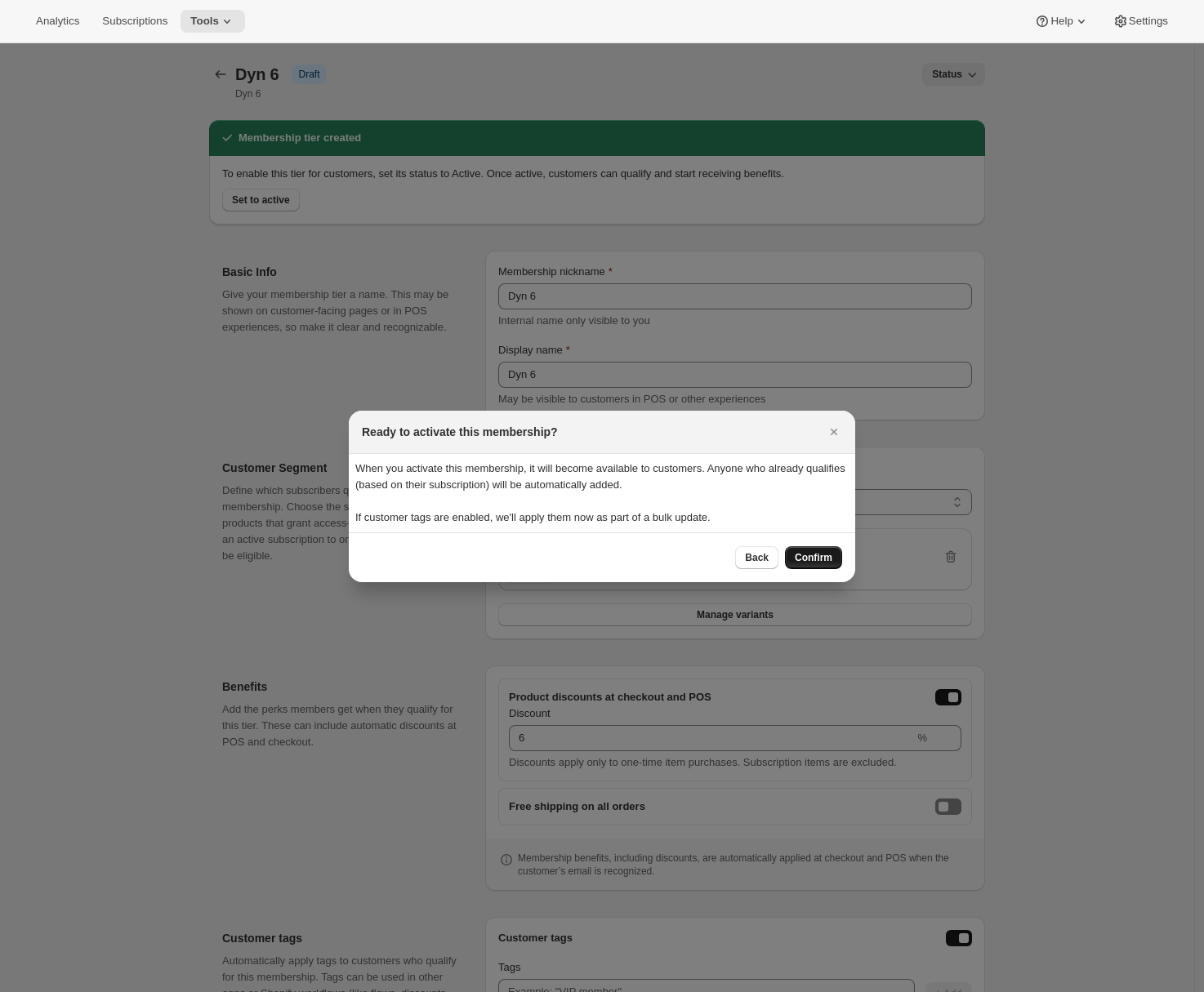
click at [831, 561] on span "Confirm" at bounding box center [813, 558] width 38 height 13
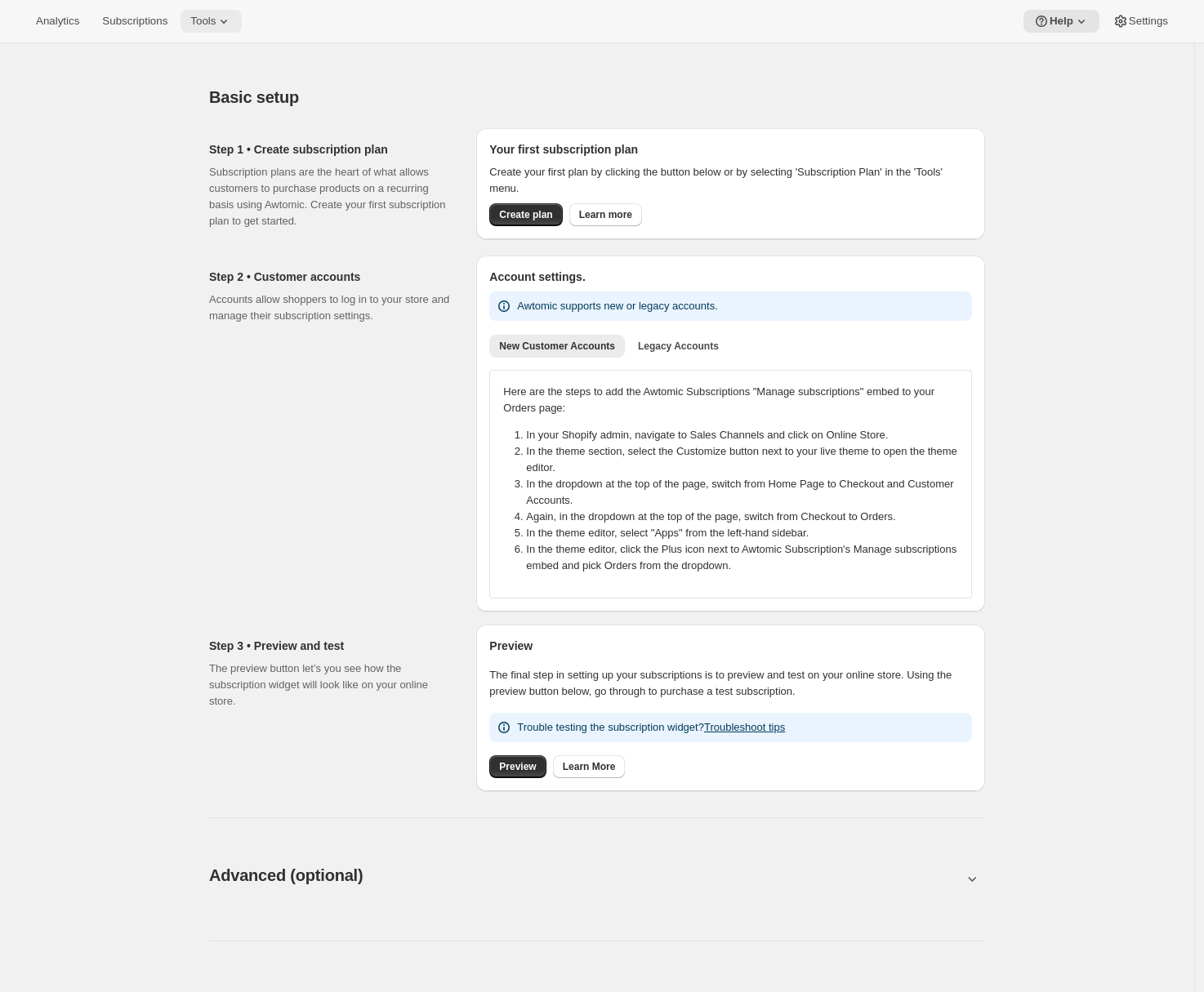
click at [215, 24] on span "Tools" at bounding box center [203, 21] width 25 height 13
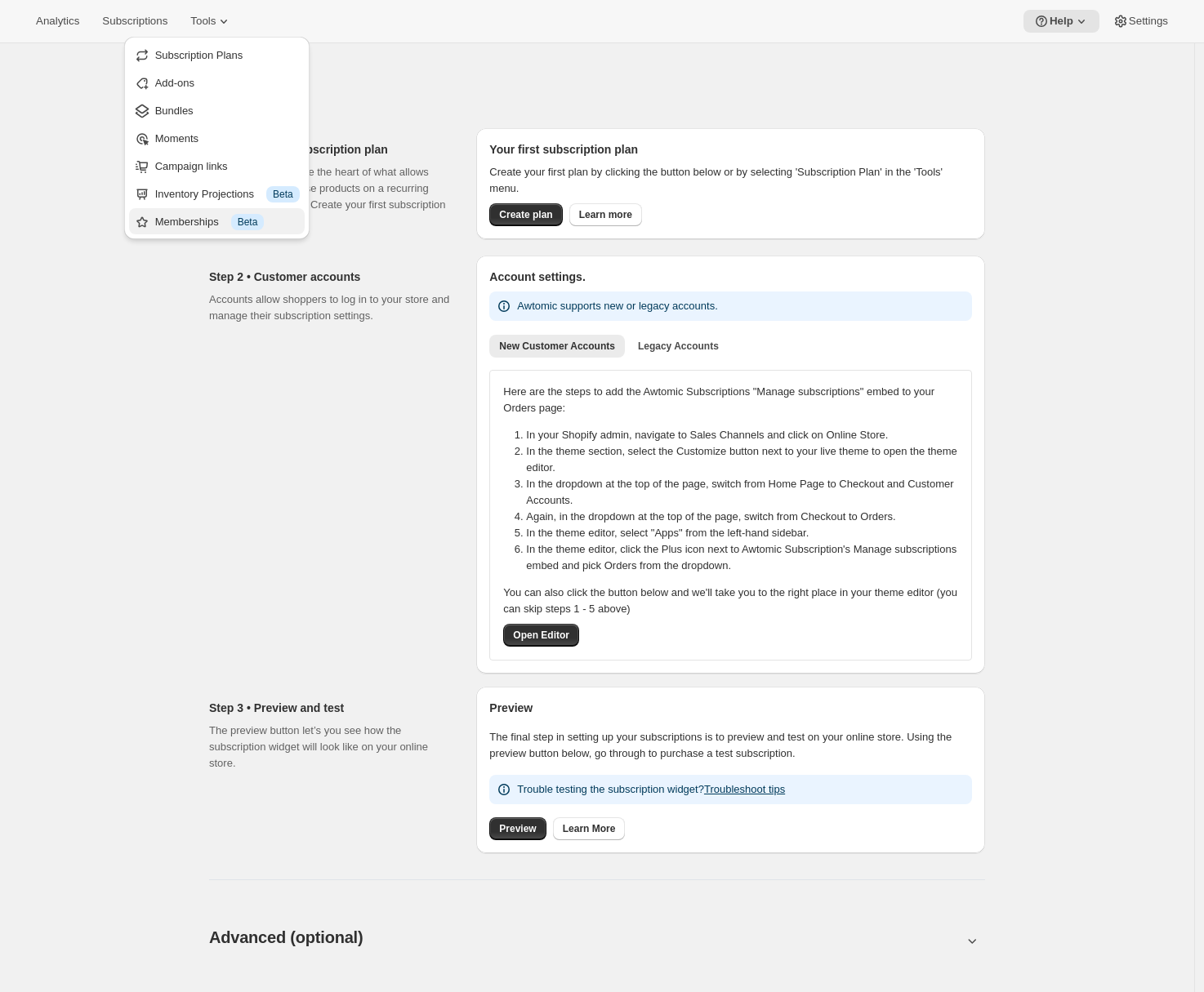
click at [190, 218] on div "Memberships Info Beta" at bounding box center [228, 221] width 145 height 16
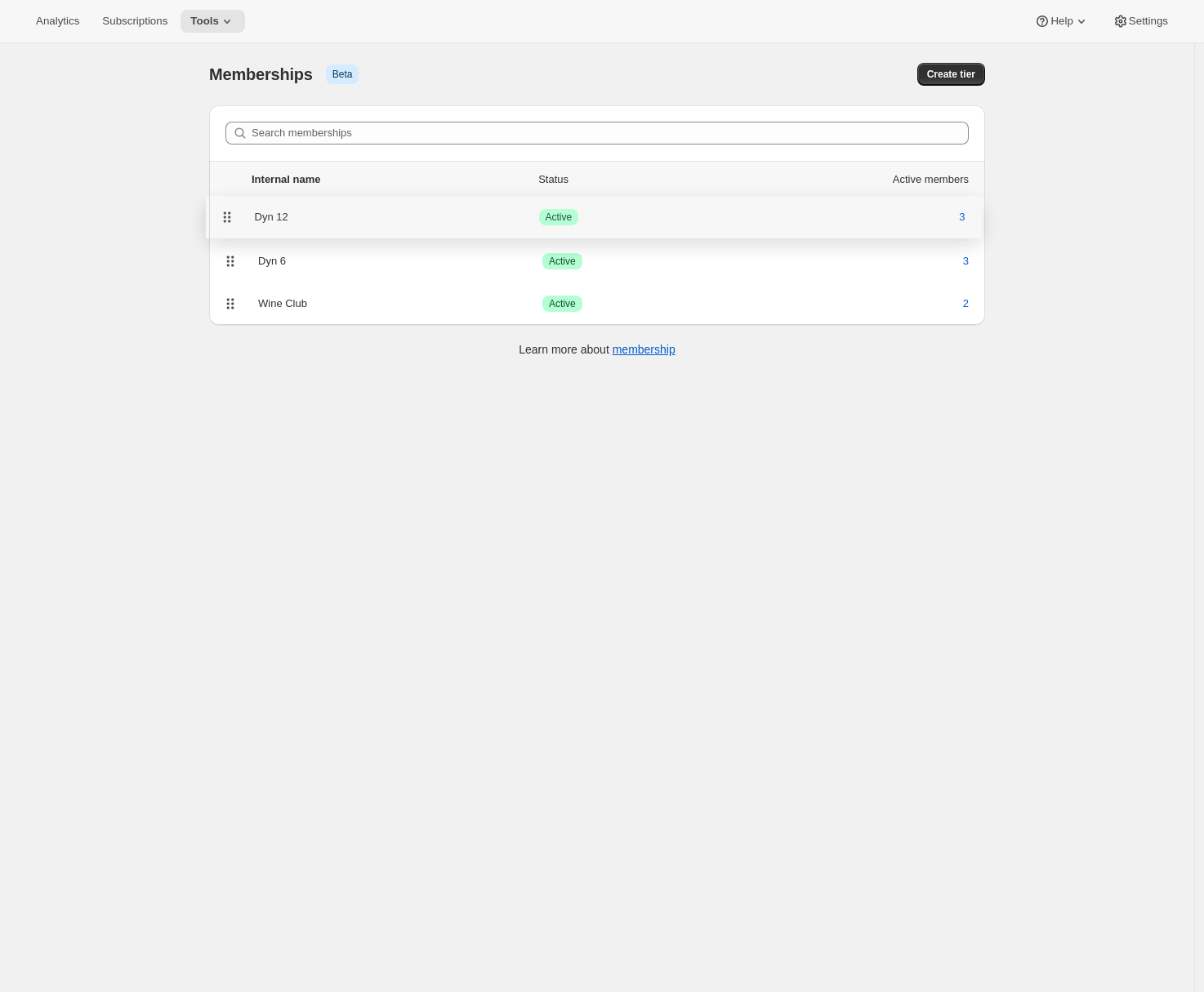
drag, startPoint x: 235, startPoint y: 261, endPoint x: 226, endPoint y: 213, distance: 48.8
click at [226, 213] on ul "Internal name Status Active members Dyn 6 Success Active 3 Dyn 12 Success Activ…" at bounding box center [597, 221] width 776 height 122
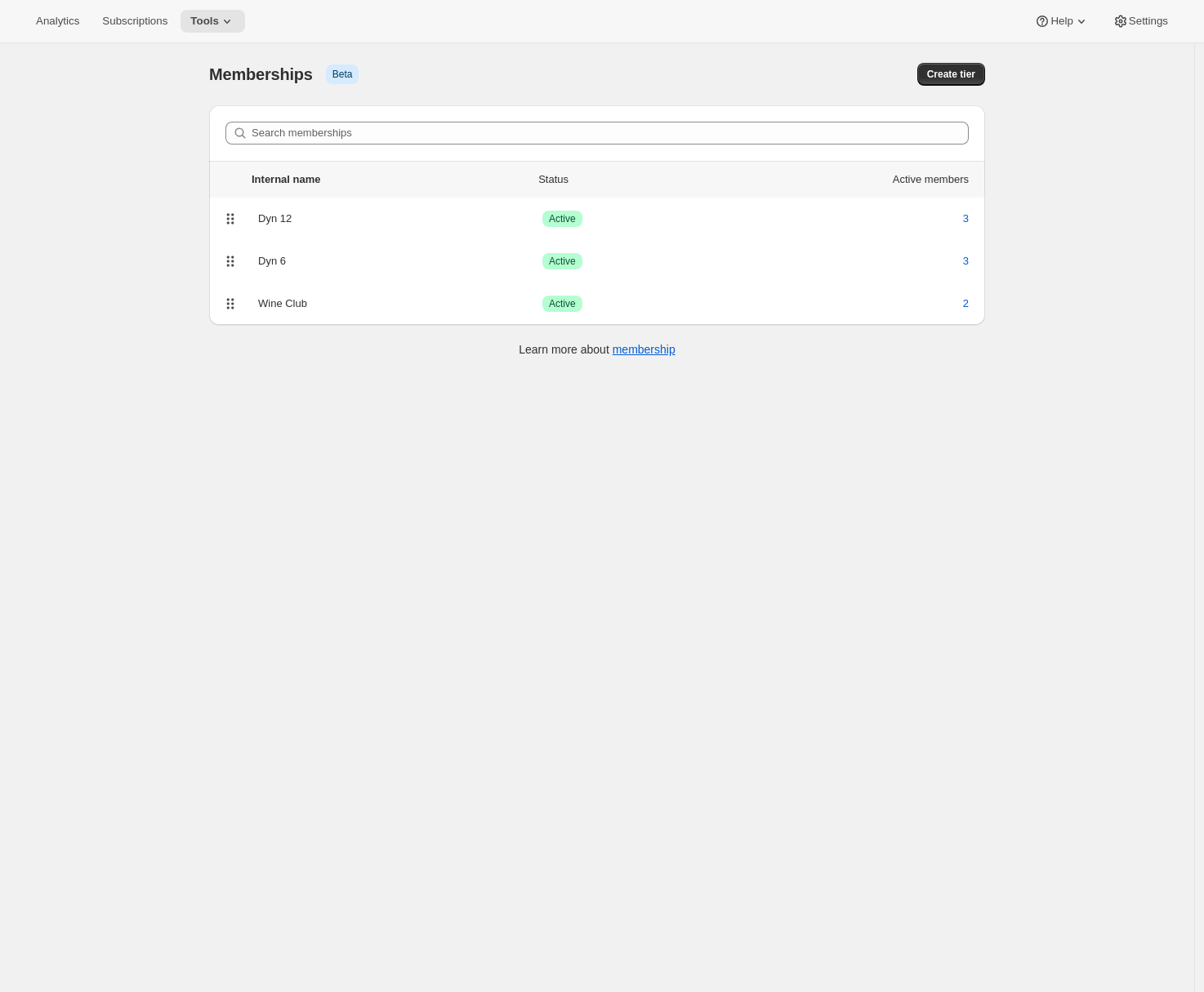
click at [101, 253] on div "[object Object]. This page is ready Memberships Info Beta Create tier Search me…" at bounding box center [597, 539] width 1194 height 992
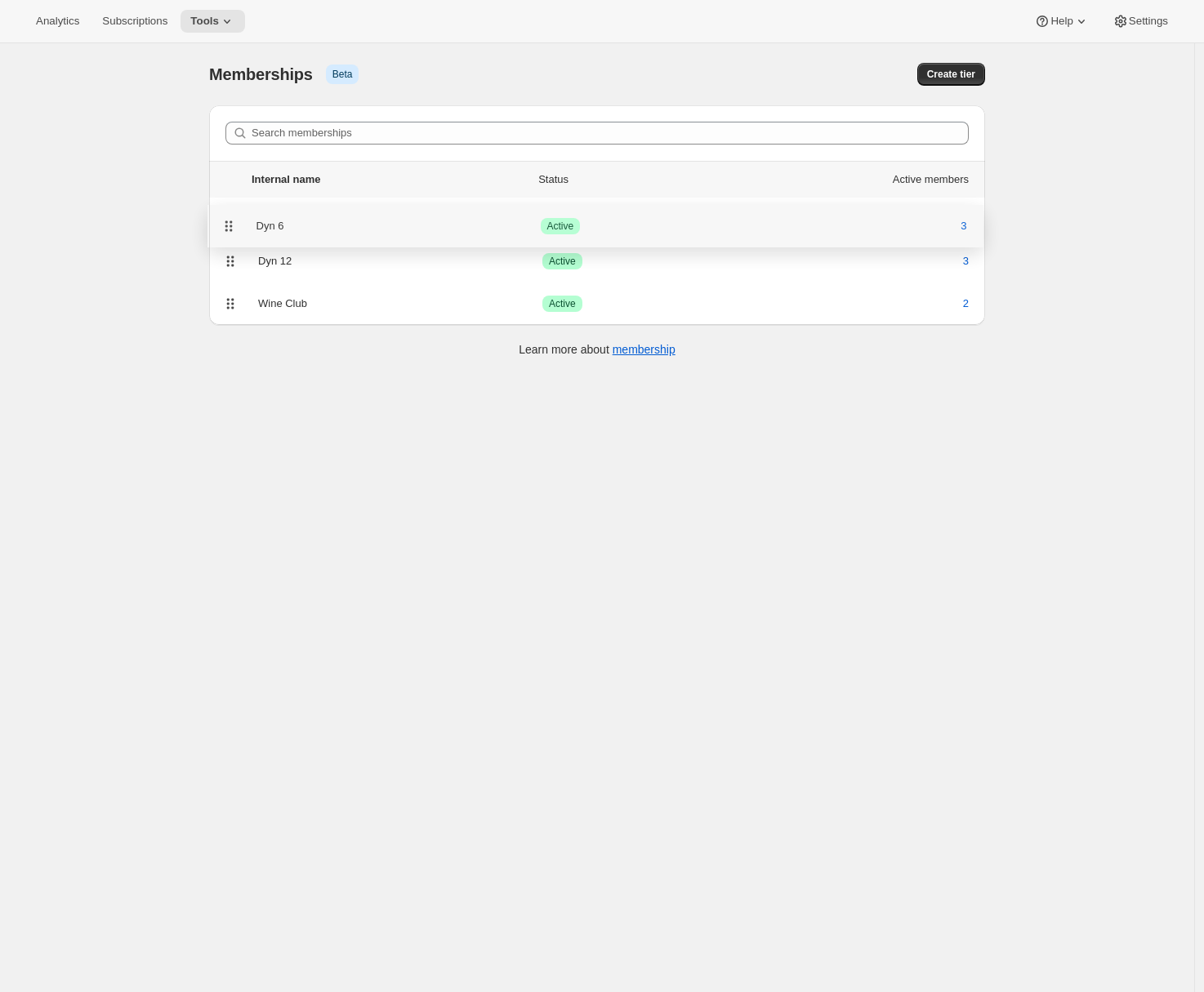
drag, startPoint x: 238, startPoint y: 256, endPoint x: 230, endPoint y: 215, distance: 41.8
click at [230, 215] on ul "Internal name Status Active members Dyn 12 Success Active 3 Dyn 6 Success Activ…" at bounding box center [597, 221] width 776 height 122
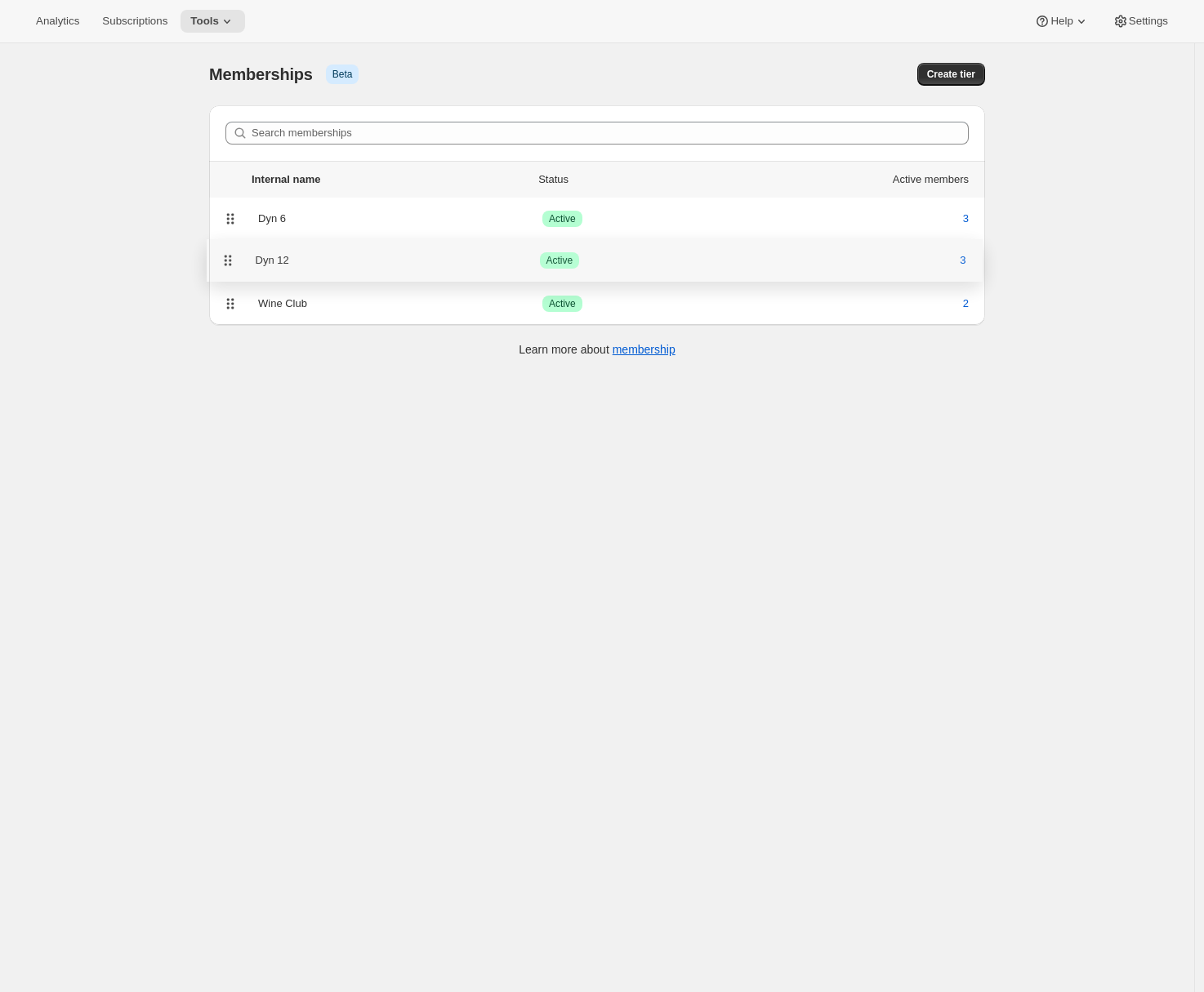
drag, startPoint x: 239, startPoint y: 264, endPoint x: 230, endPoint y: 259, distance: 10.3
click at [230, 259] on ul "Internal name Status Active members Dyn 6 Success Active 3 Dyn 12 Success Activ…" at bounding box center [597, 221] width 776 height 122
click at [340, 265] on div "Dyn 12" at bounding box center [400, 261] width 284 height 16
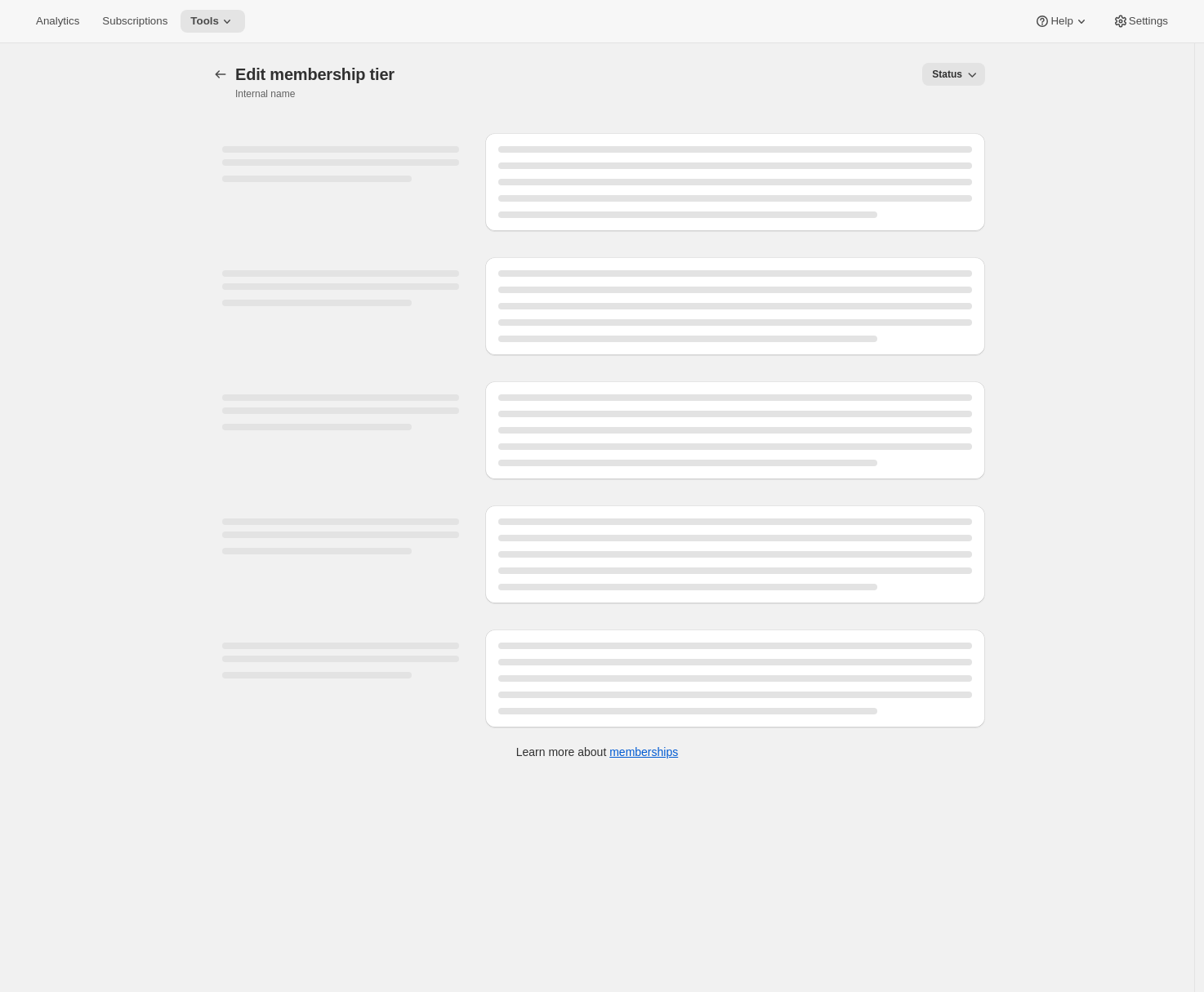
select select "variants"
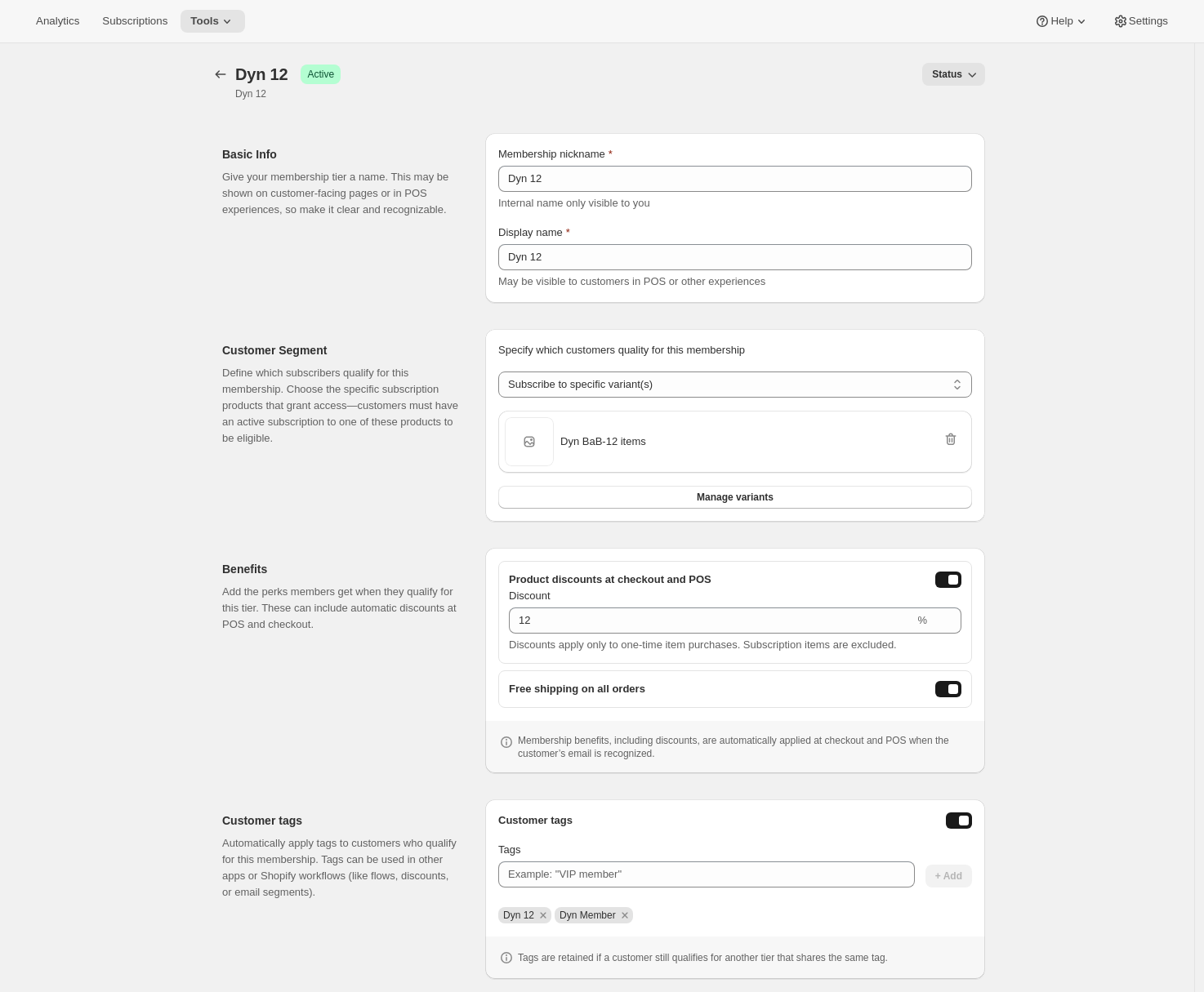
click at [954, 77] on span "Status" at bounding box center [947, 75] width 30 height 13
click at [947, 103] on span "Draft" at bounding box center [947, 108] width 23 height 13
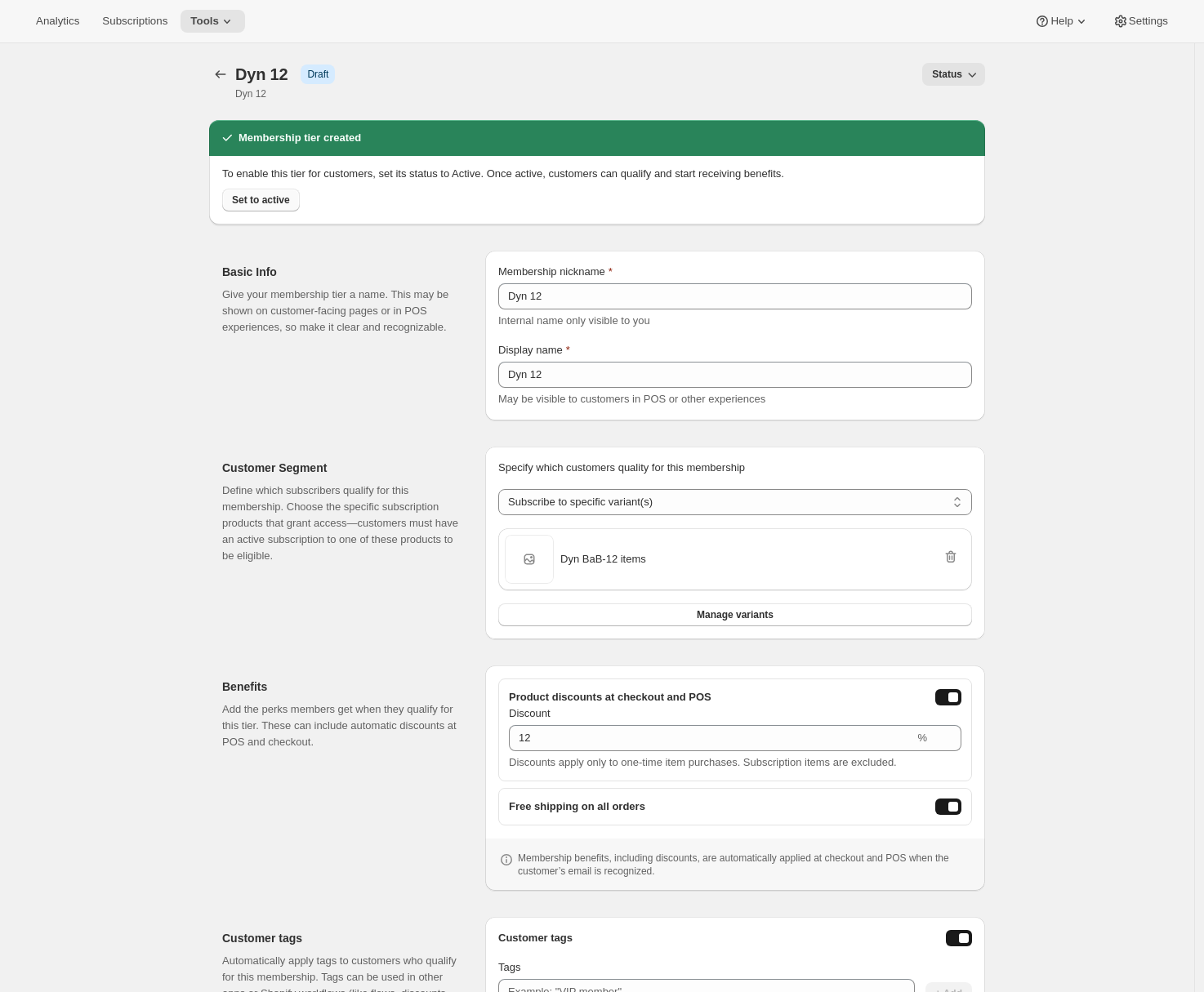
click at [260, 203] on span "Set to active" at bounding box center [261, 200] width 58 height 13
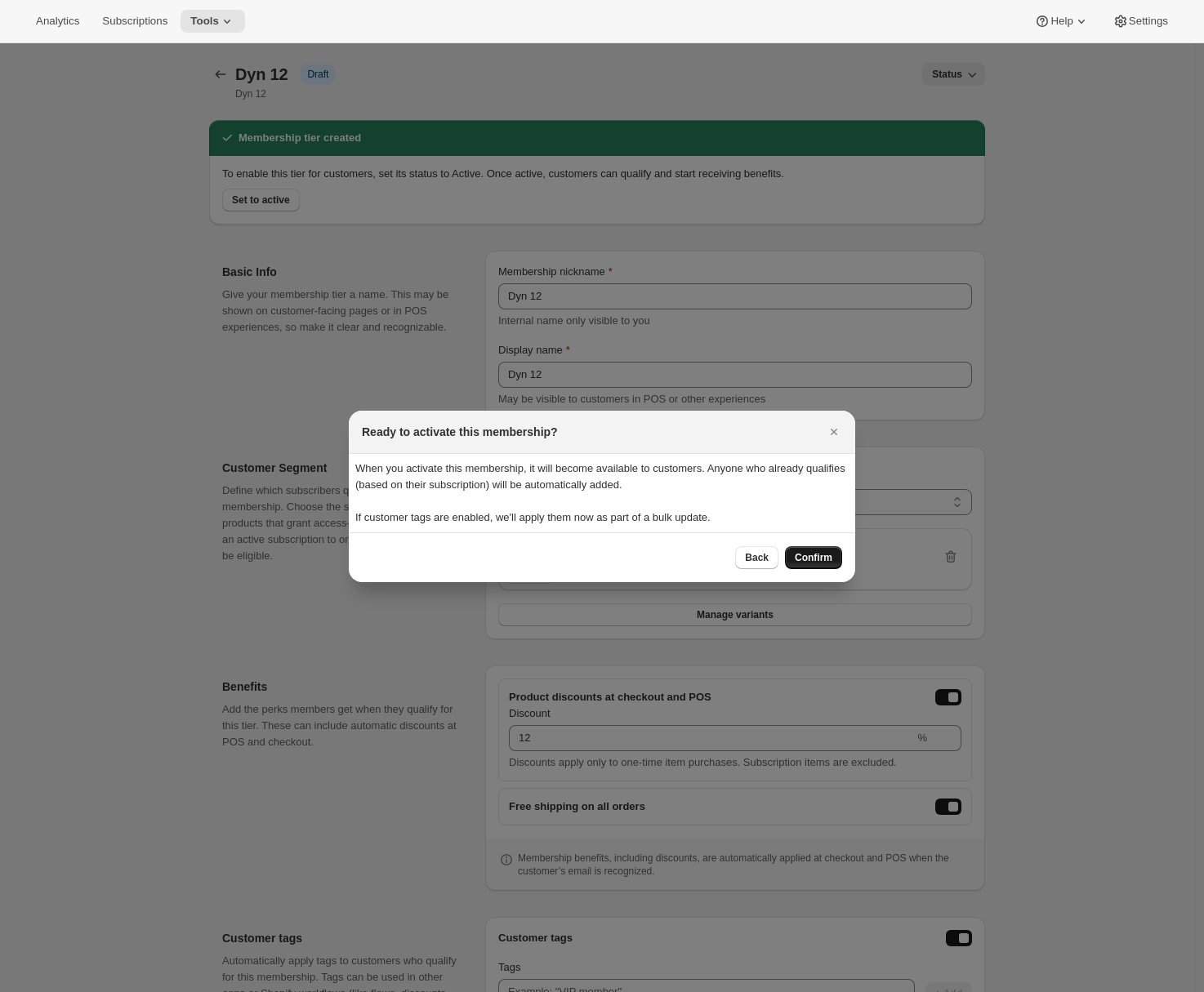
click at [816, 561] on span "Confirm" at bounding box center [813, 558] width 38 height 13
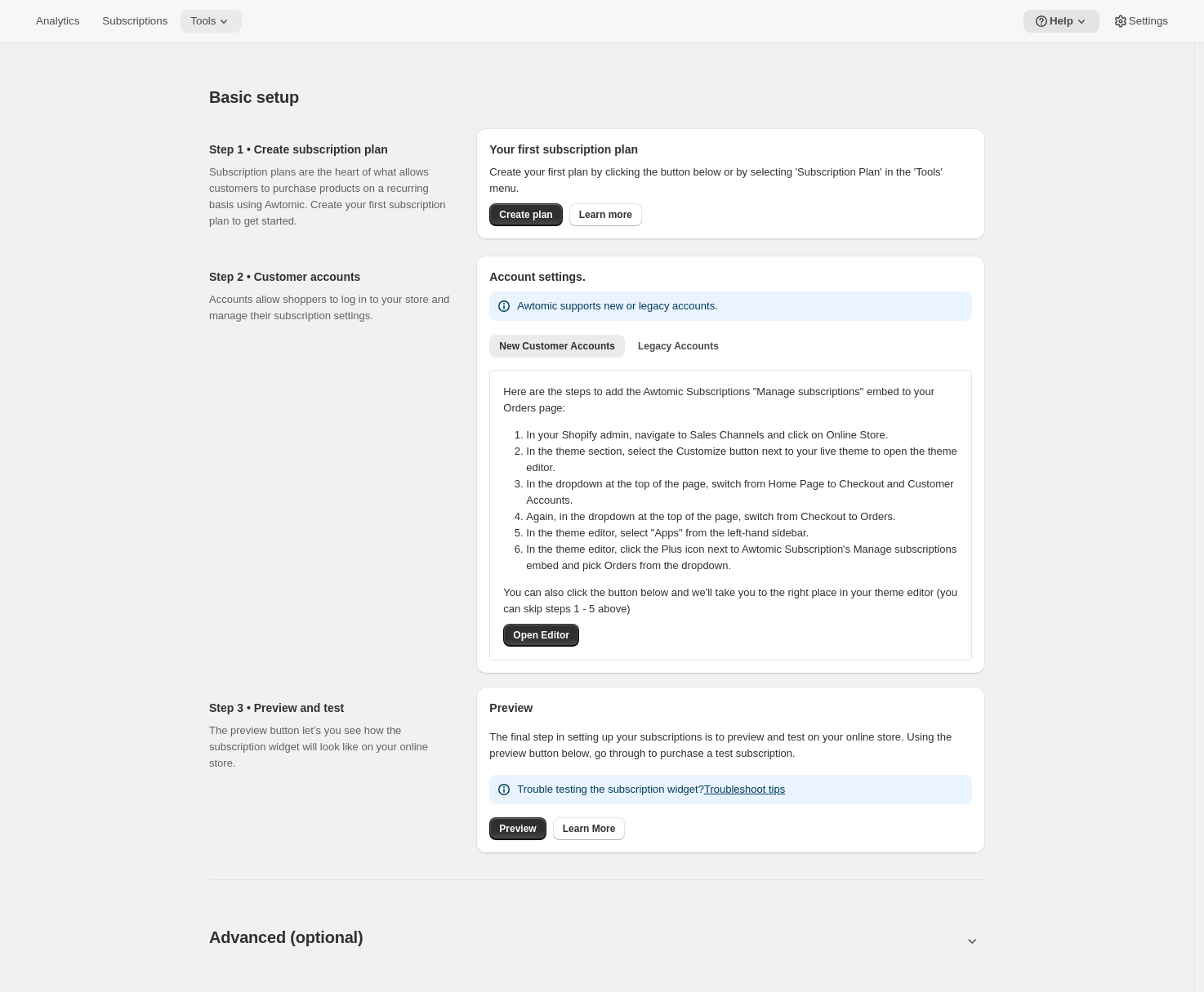
click at [215, 14] on span "Tools" at bounding box center [203, 21] width 25 height 13
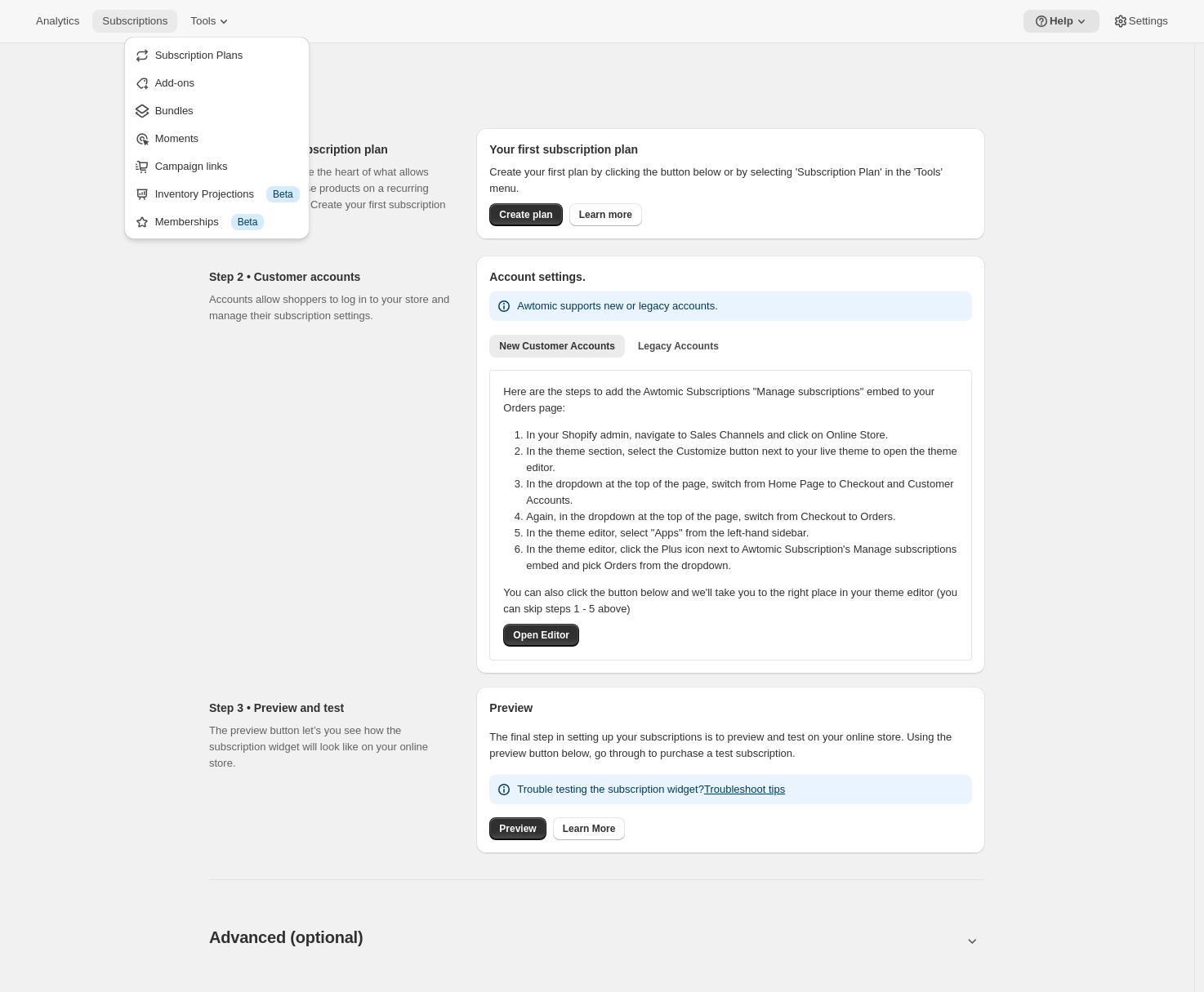
click at [150, 24] on span "Subscriptions" at bounding box center [135, 21] width 66 height 13
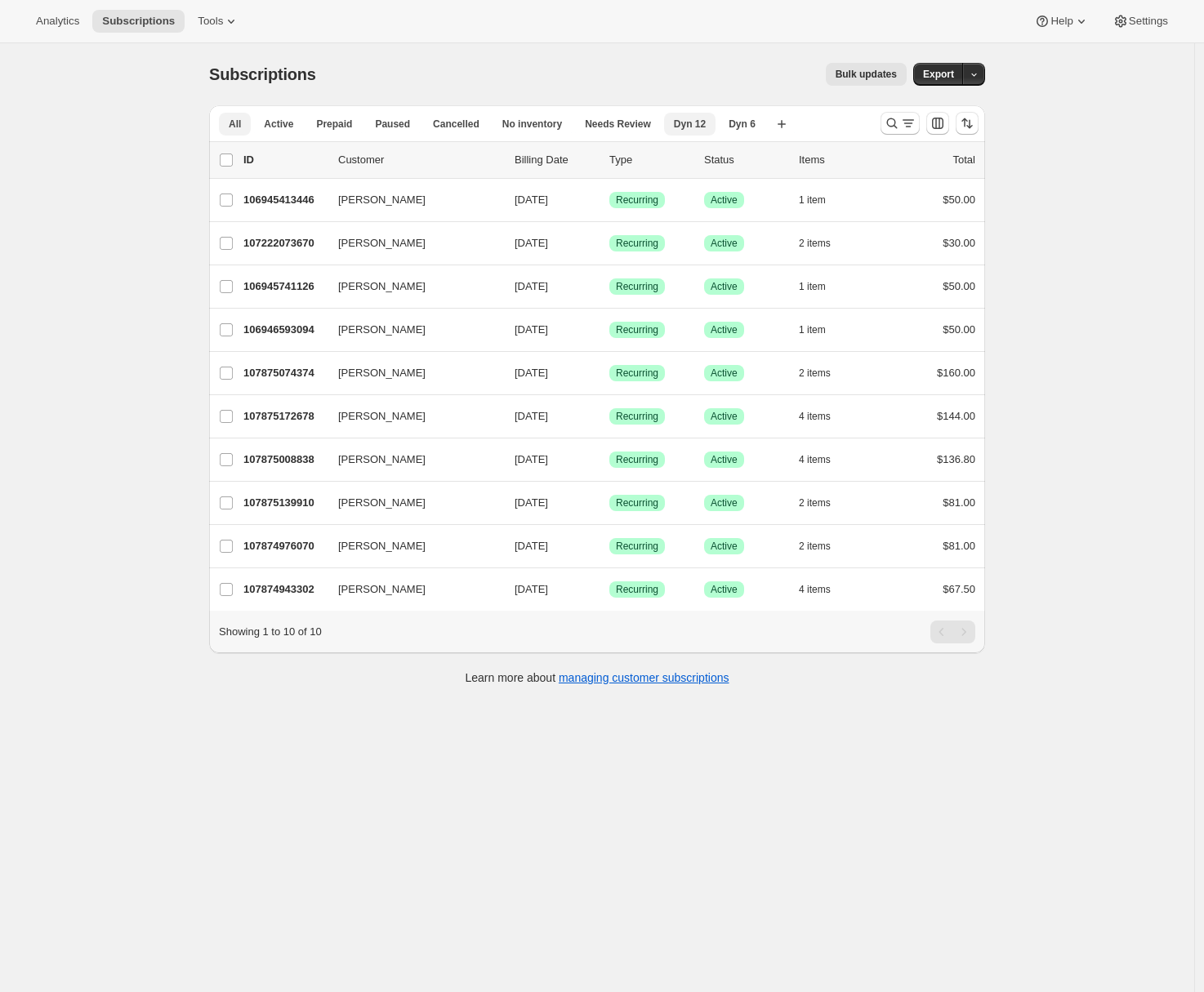
click at [705, 124] on span "Dyn 12" at bounding box center [689, 124] width 32 height 13
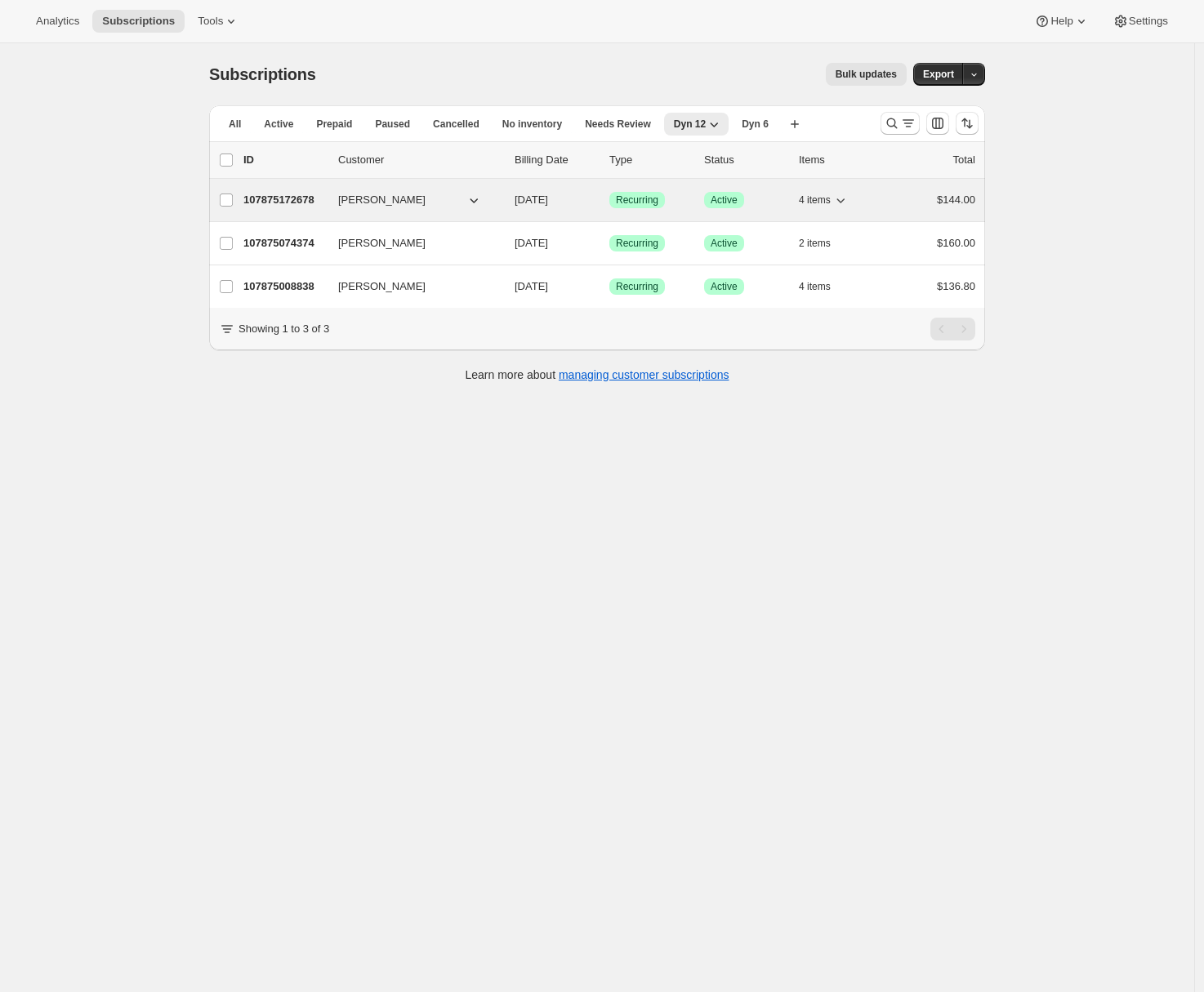
click at [298, 198] on p "107875172678" at bounding box center [283, 199] width 82 height 16
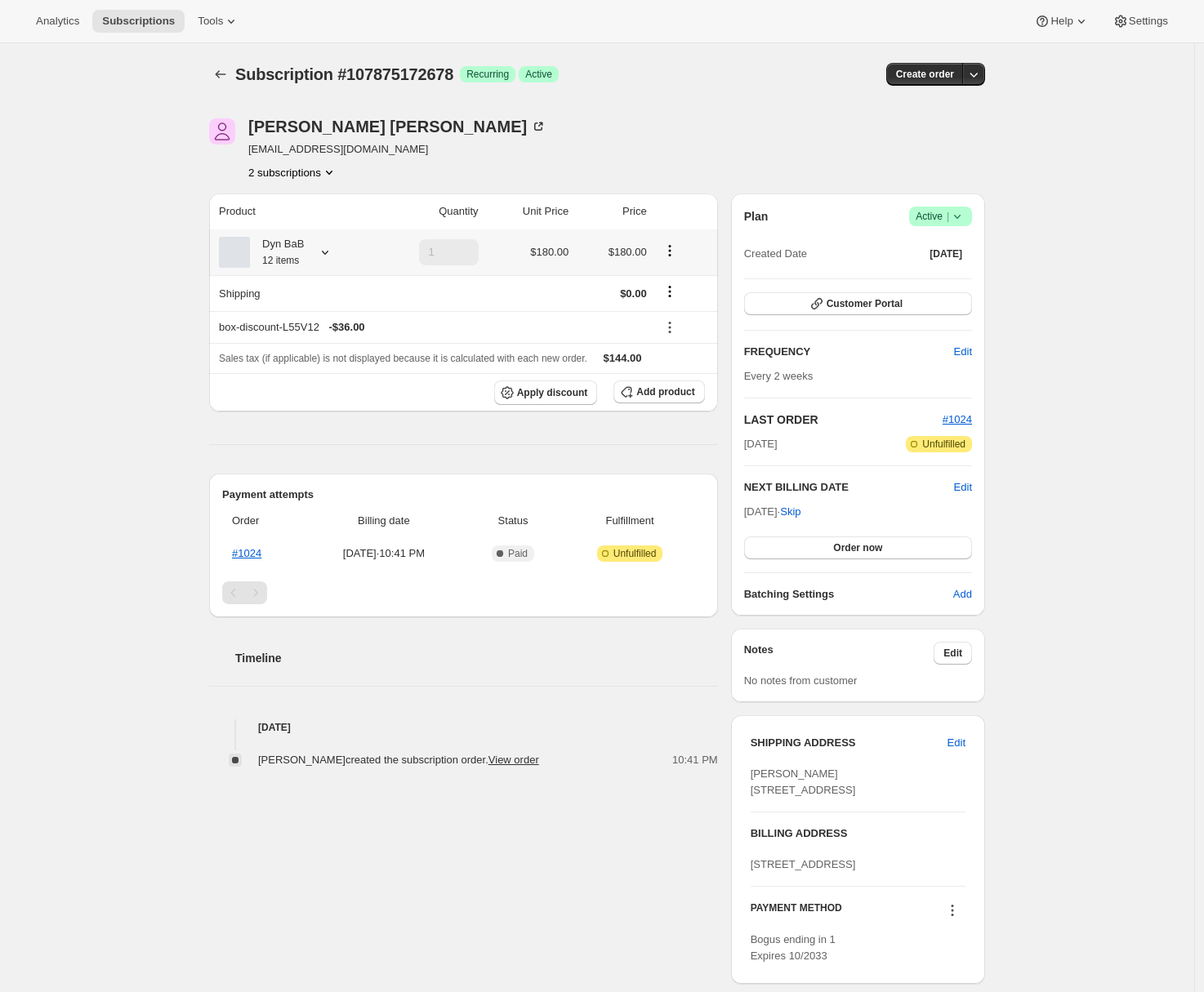
click at [330, 256] on icon at bounding box center [325, 251] width 16 height 16
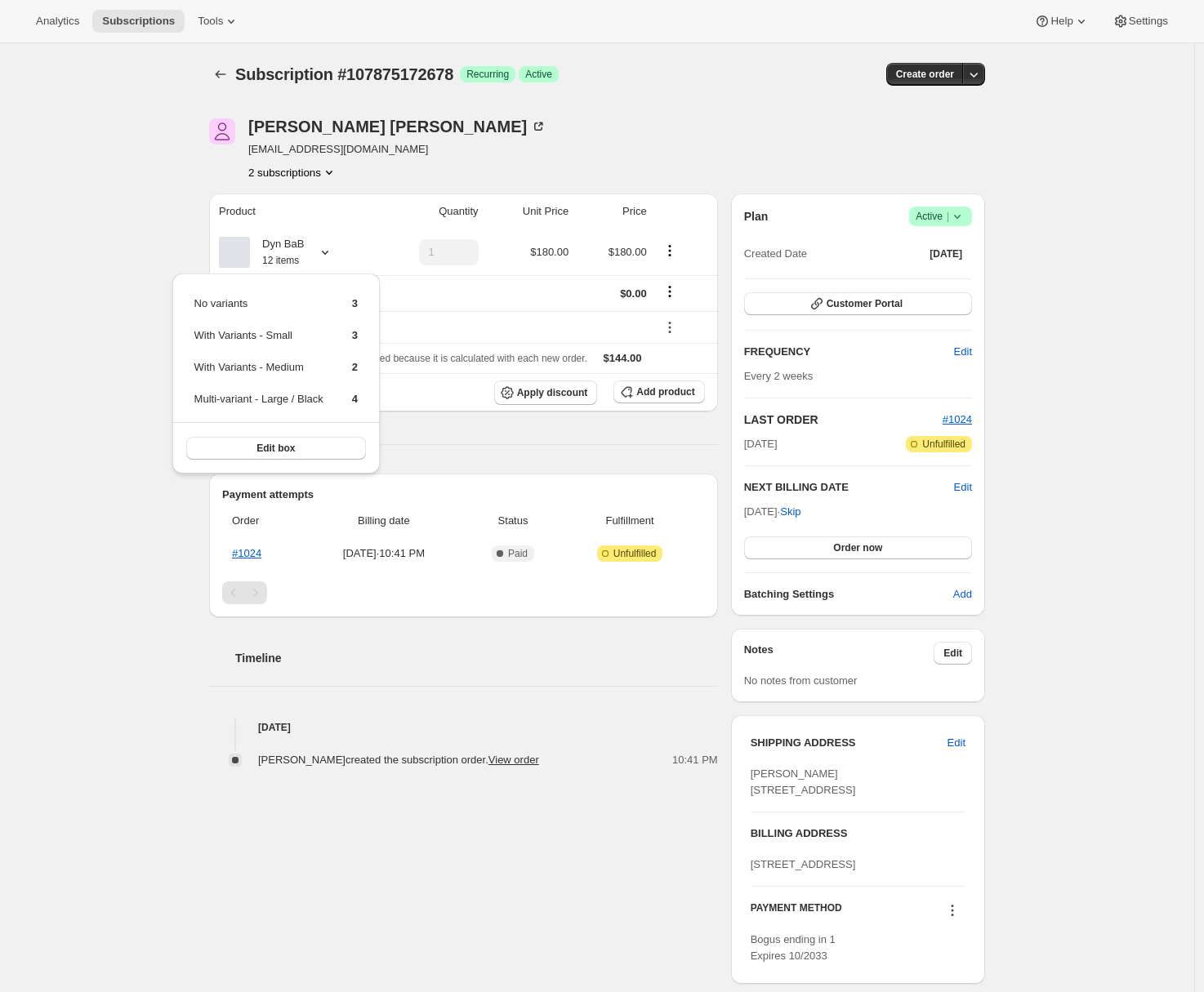
click at [118, 335] on div "Subscription #107875172678. This page is ready Subscription #107875172678 Succe…" at bounding box center [597, 595] width 1194 height 1105
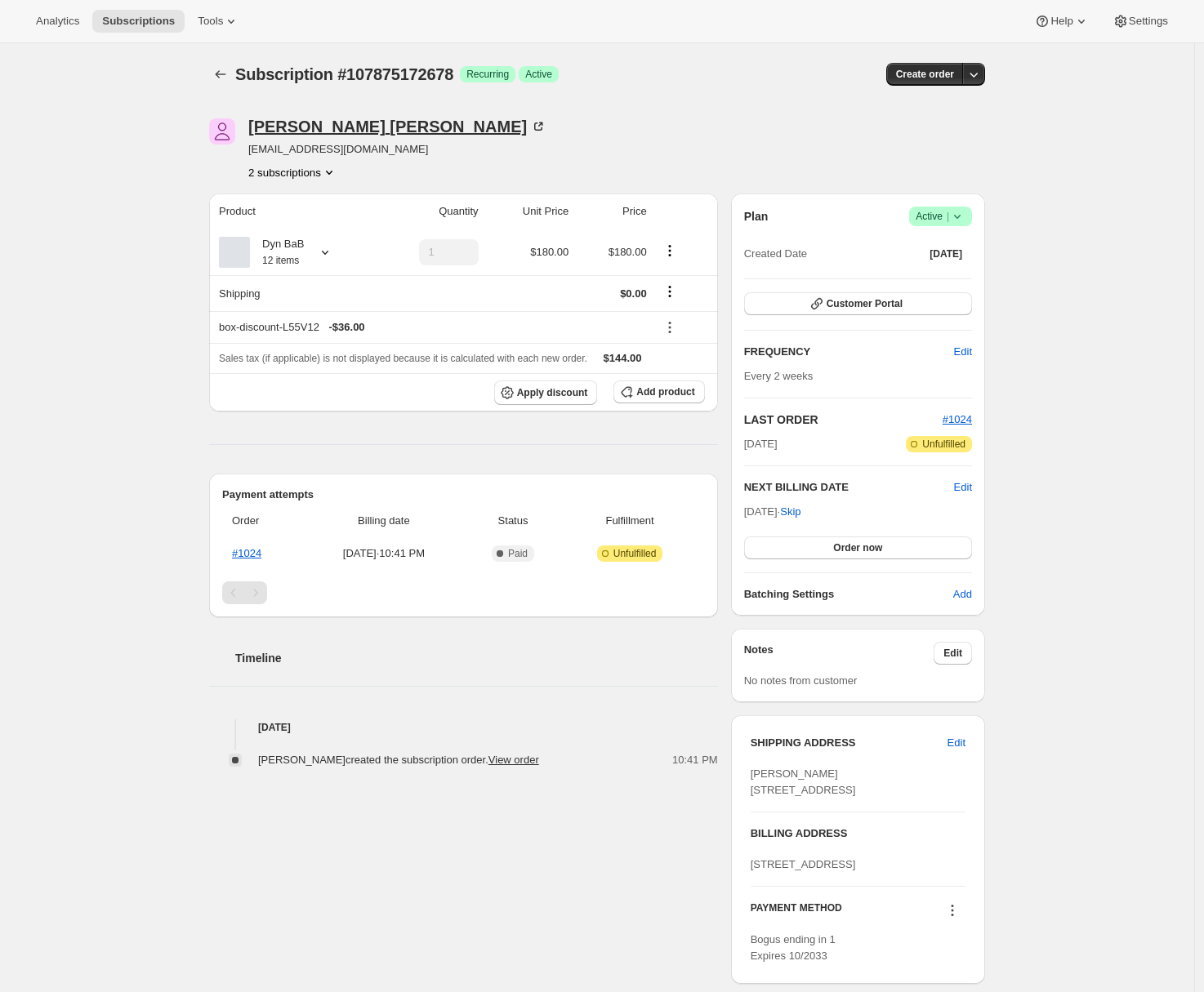
click at [334, 128] on div "[PERSON_NAME]" at bounding box center [397, 126] width 298 height 16
click at [137, 222] on div "Subscription #107875172678. This page is ready Subscription #107875172678 Succe…" at bounding box center [597, 595] width 1194 height 1105
click at [318, 255] on div at bounding box center [321, 251] width 23 height 16
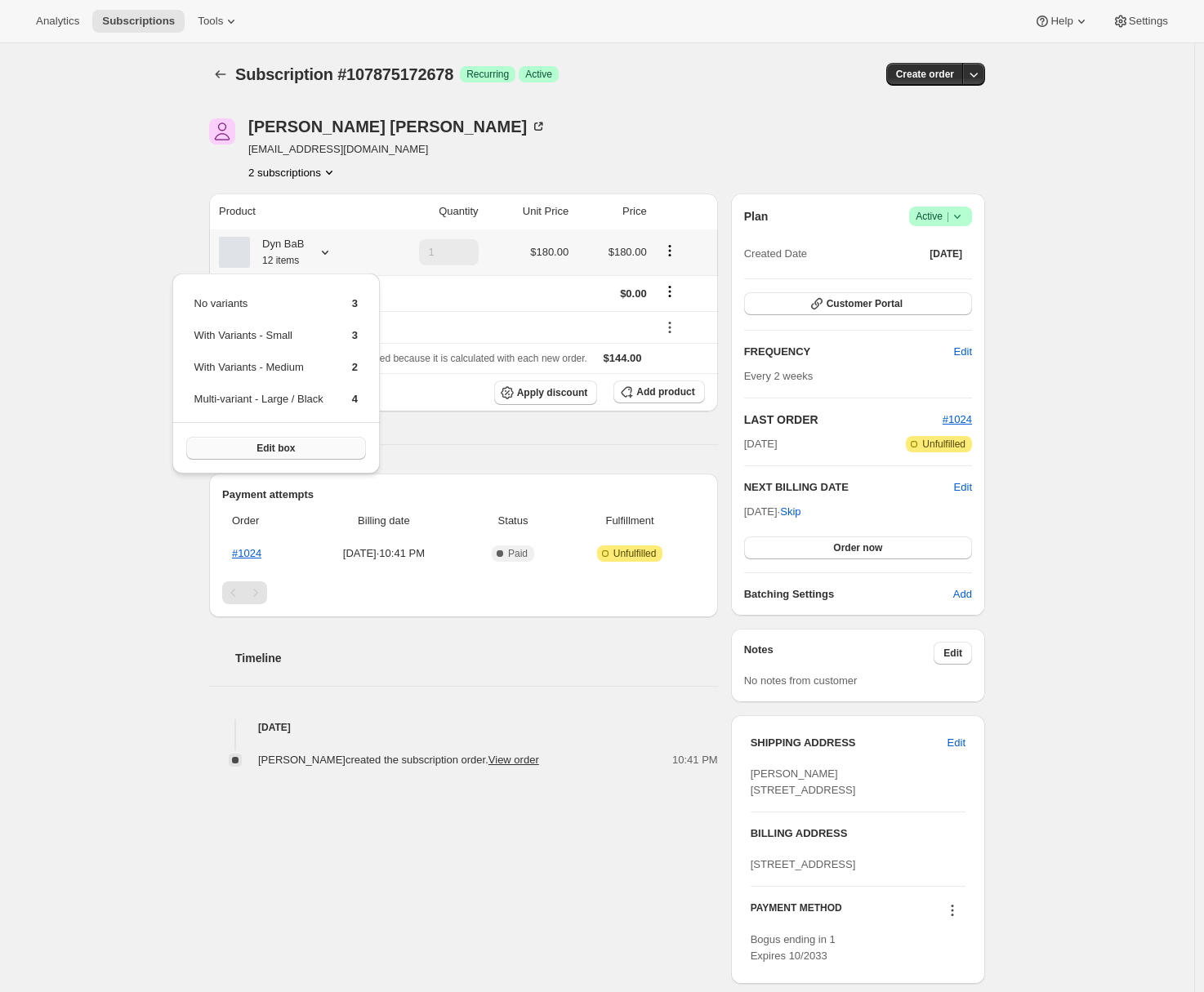
click at [274, 442] on span "Edit box" at bounding box center [276, 448] width 39 height 13
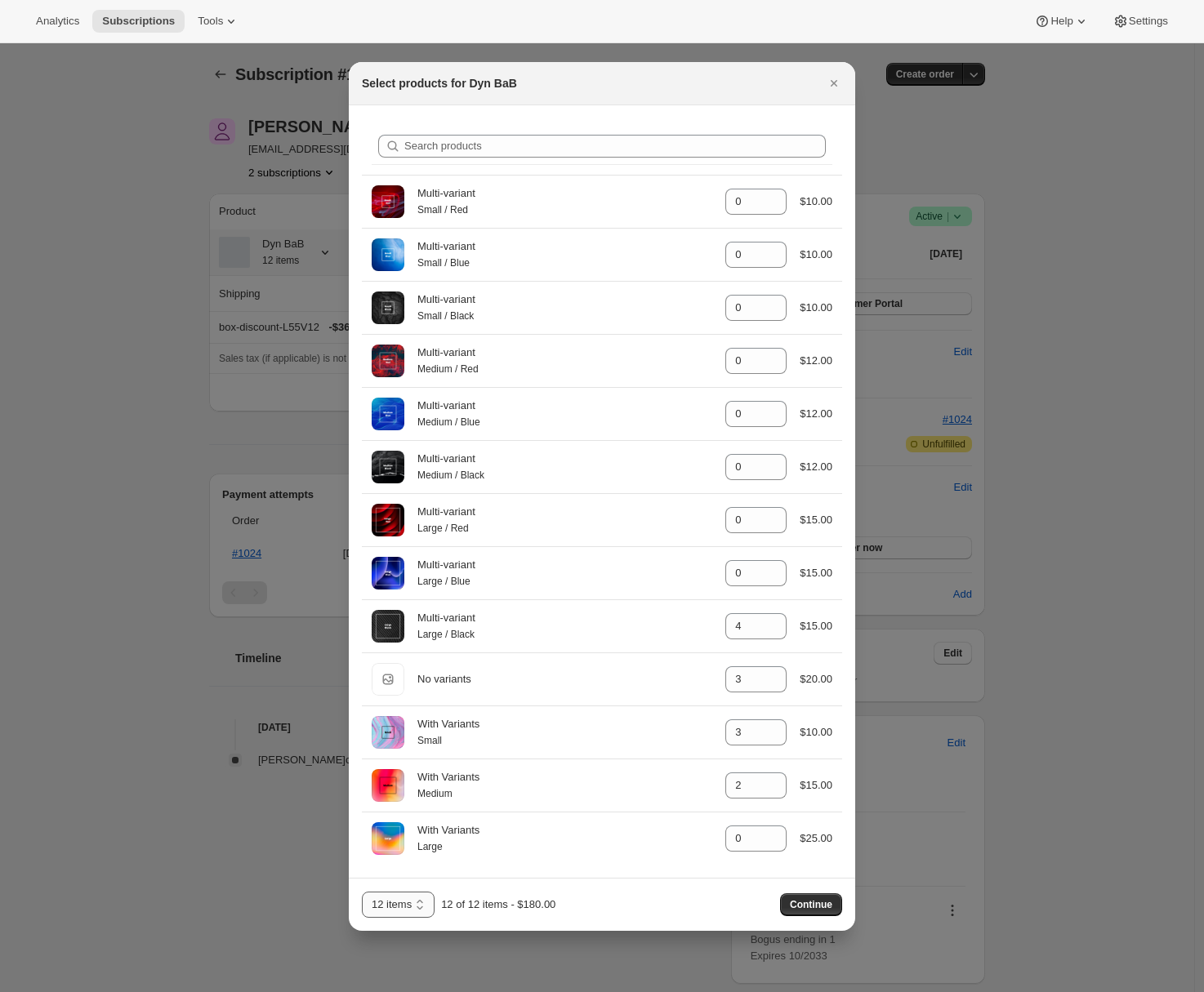
click at [391, 910] on select "6 items 12 items" at bounding box center [398, 905] width 72 height 26
select select "gid://shopify/ProductVariant/55024963387718"
click at [362, 895] on select "6 items 12 items" at bounding box center [398, 905] width 72 height 26
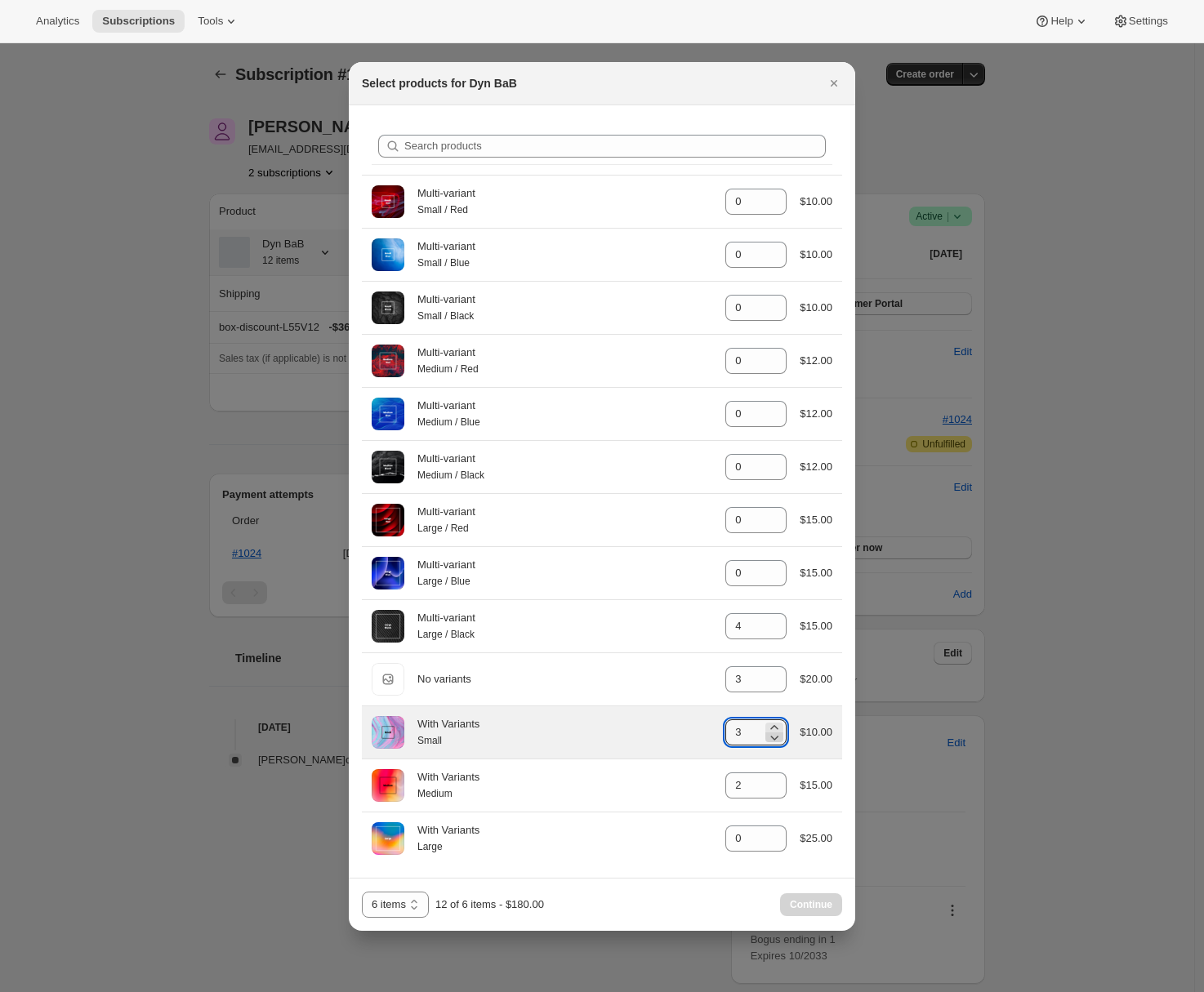
click at [778, 742] on icon ":r78:" at bounding box center [774, 736] width 16 height 16
type input "2"
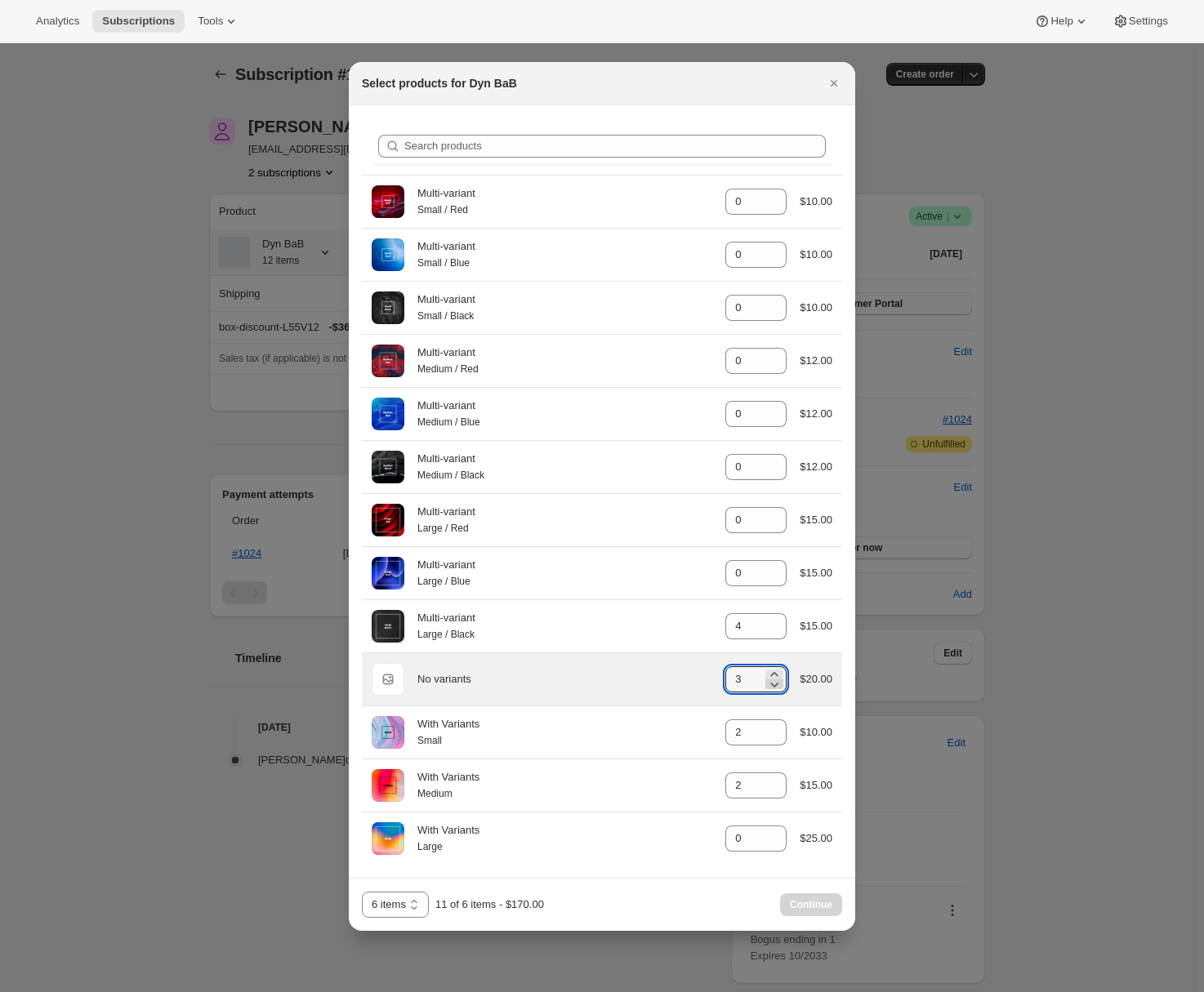
click at [774, 686] on icon ":r78:" at bounding box center [775, 685] width 8 height 5
type input "2"
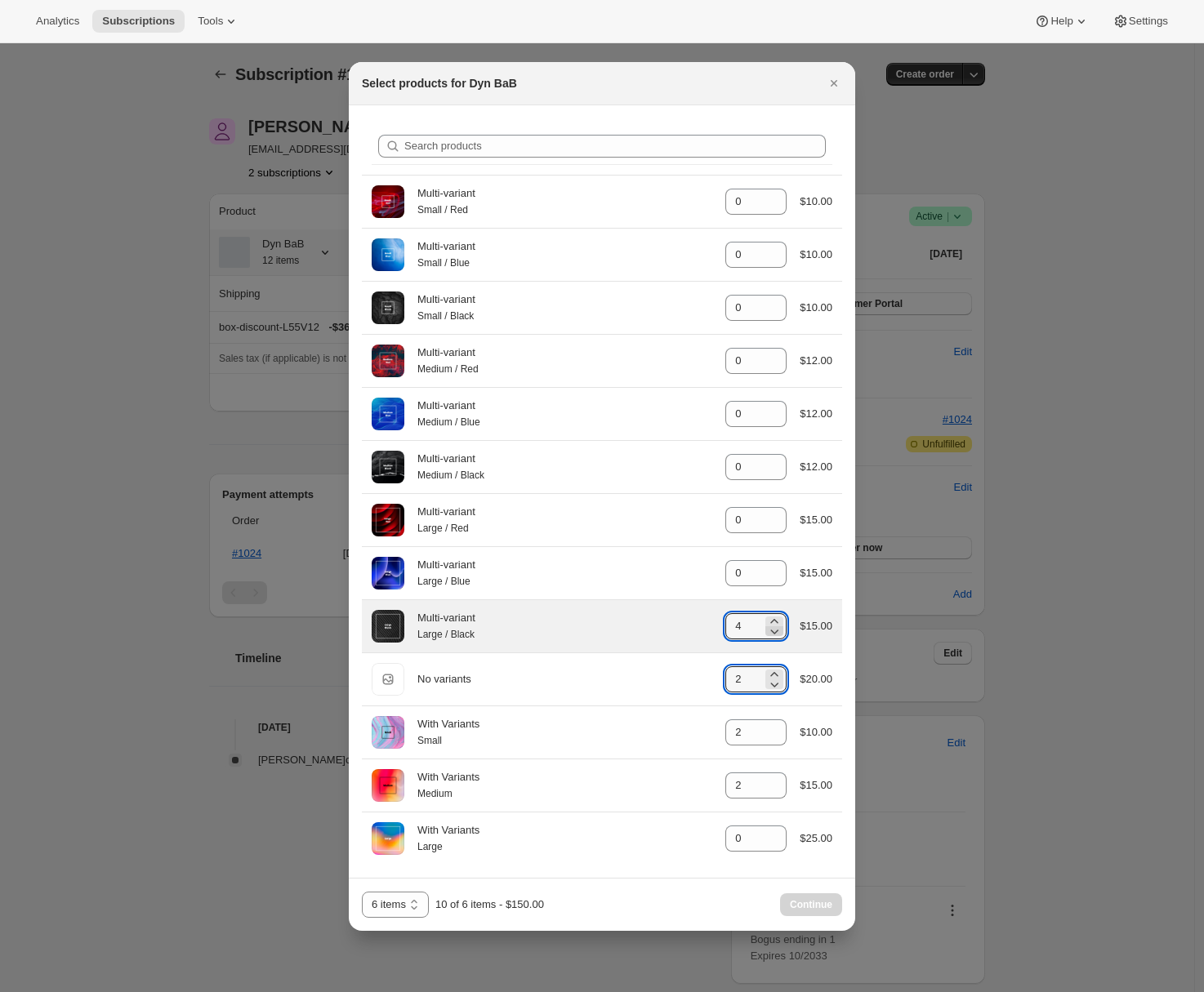
click at [776, 633] on icon ":r78:" at bounding box center [775, 632] width 8 height 5
click at [776, 633] on icon ":r78:" at bounding box center [774, 631] width 16 height 16
type input "0"
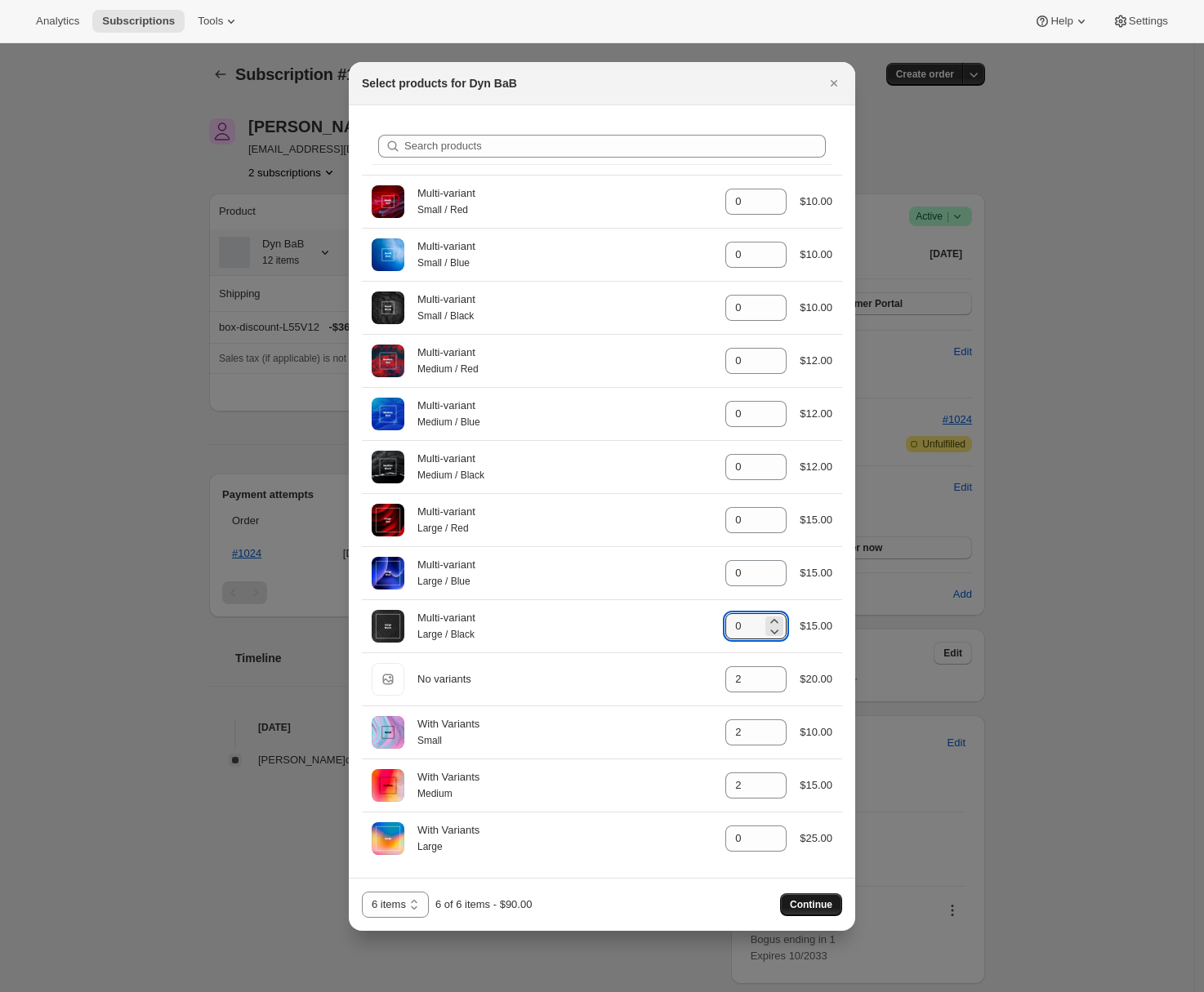
click at [832, 913] on button "Continue" at bounding box center [811, 905] width 62 height 23
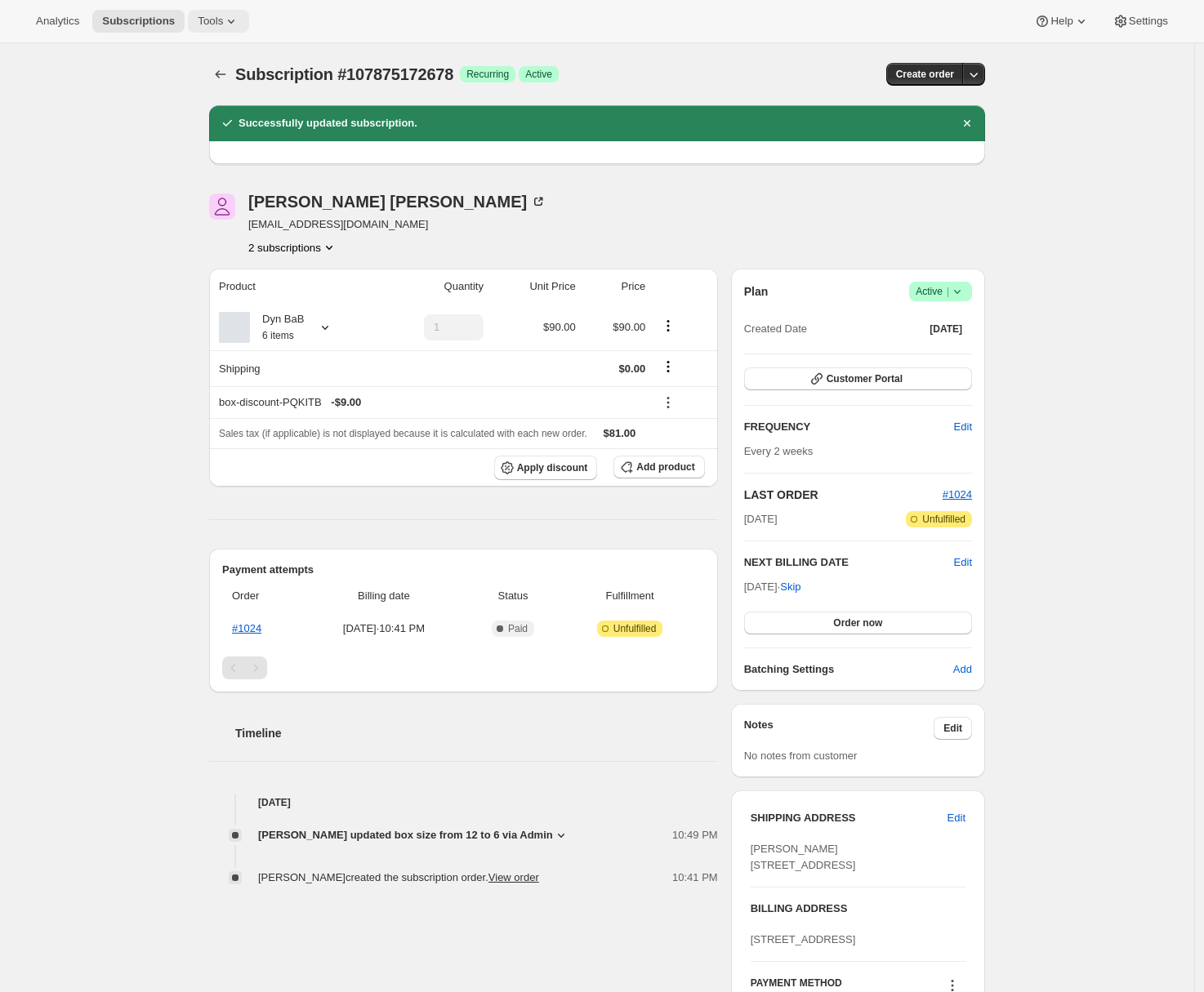
click at [217, 27] on span "Tools" at bounding box center [210, 21] width 25 height 13
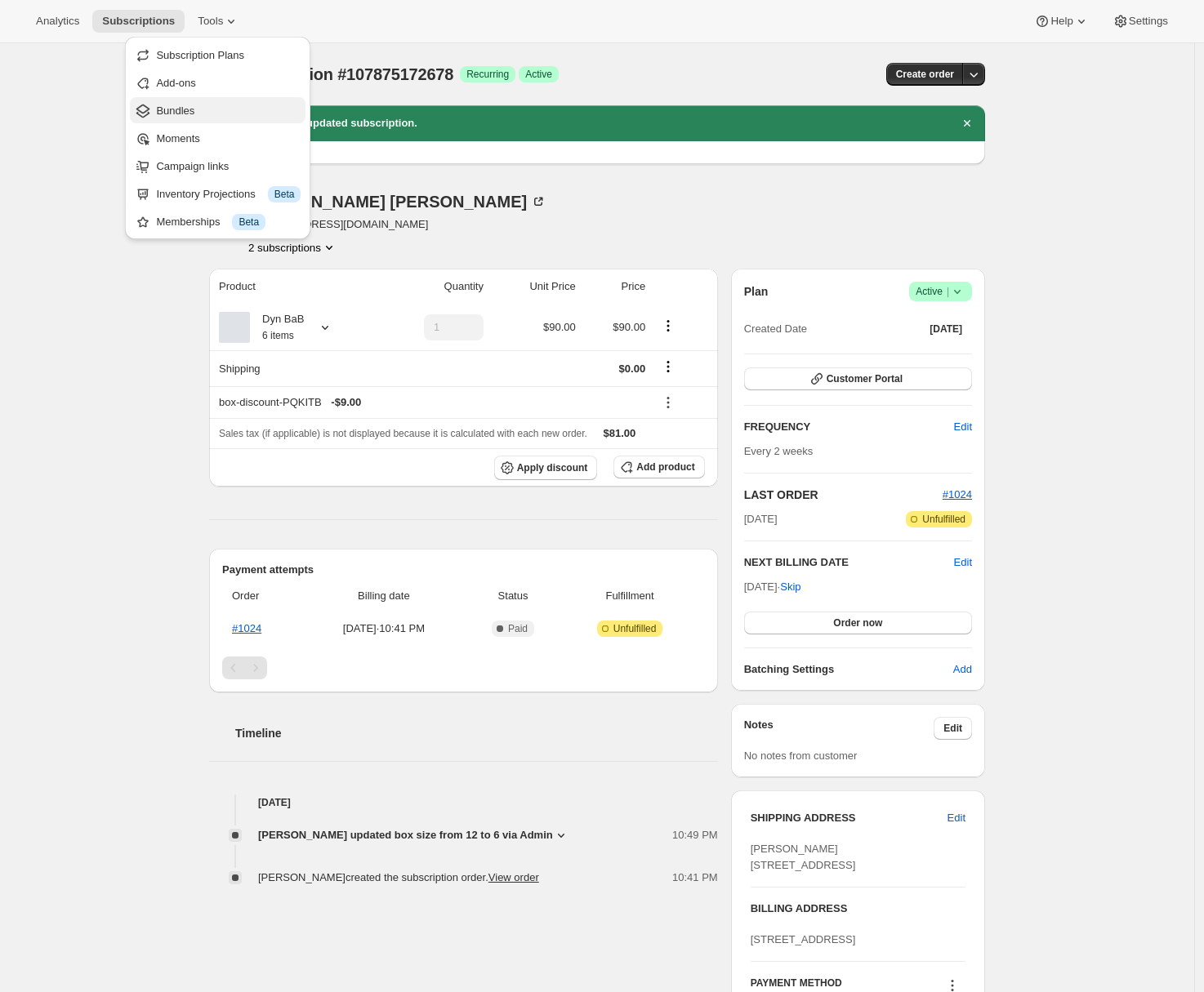
click at [177, 114] on span "Bundles" at bounding box center [176, 110] width 39 height 13
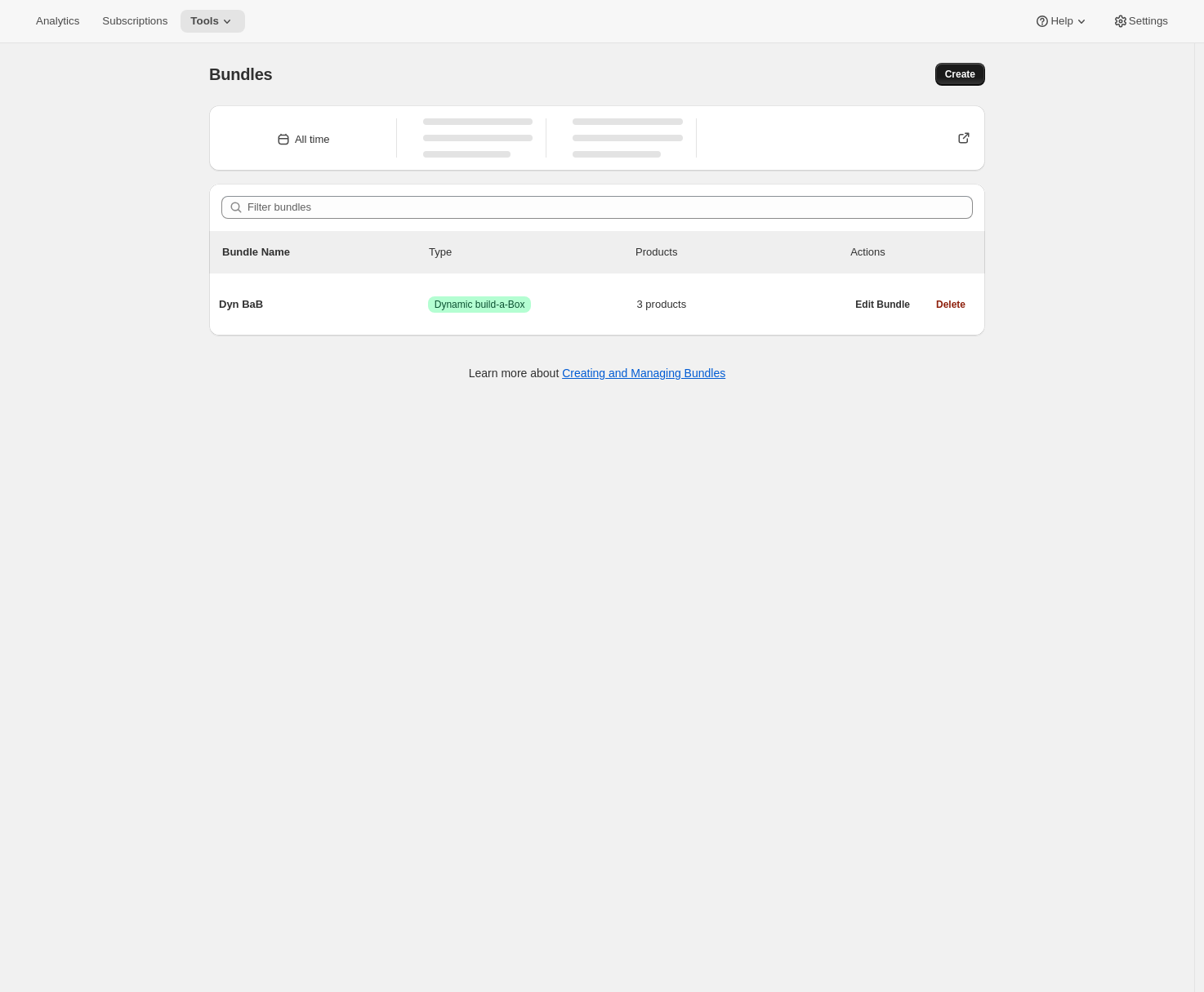
click at [975, 72] on span "Create" at bounding box center [960, 75] width 30 height 13
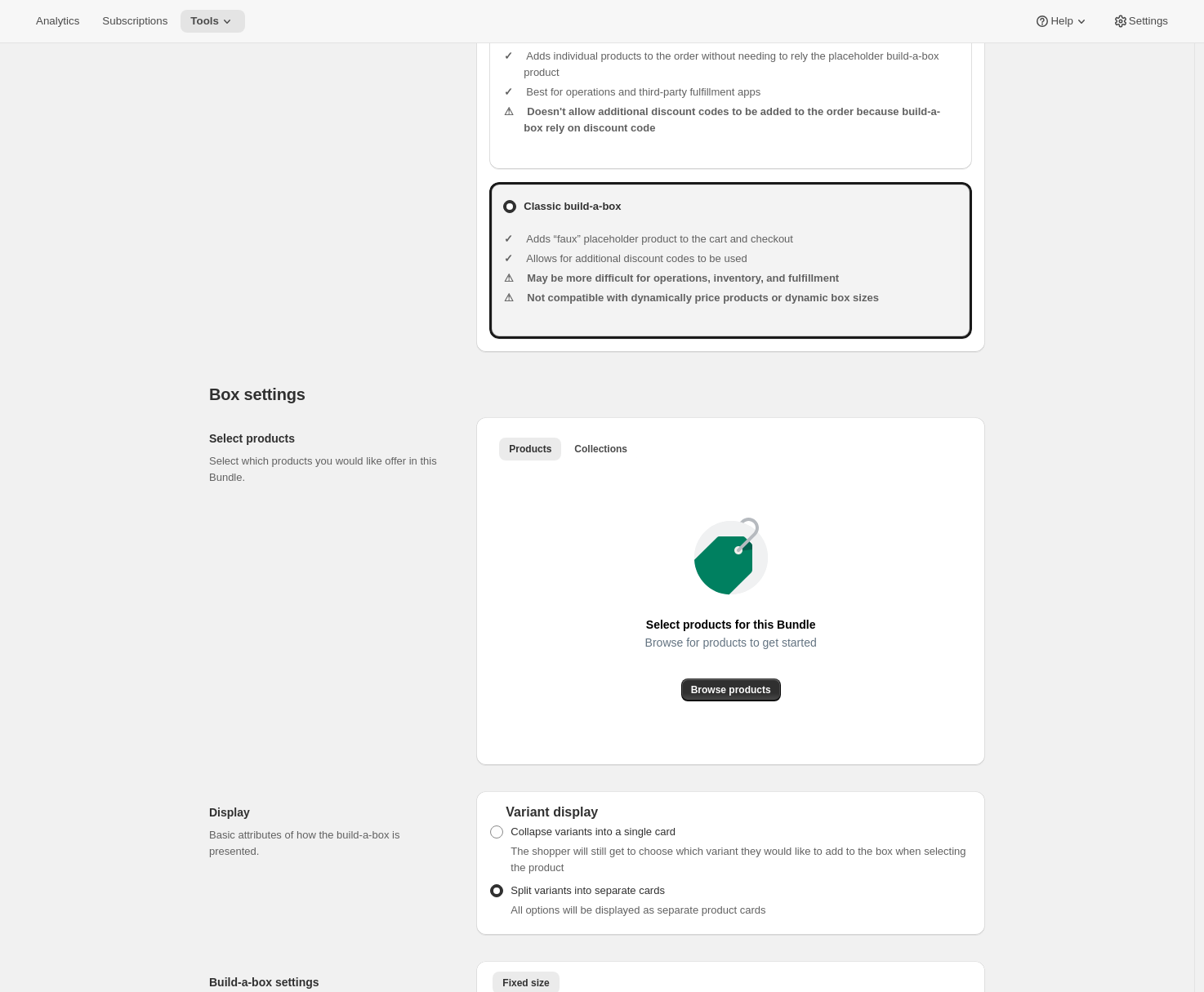
scroll to position [147, 0]
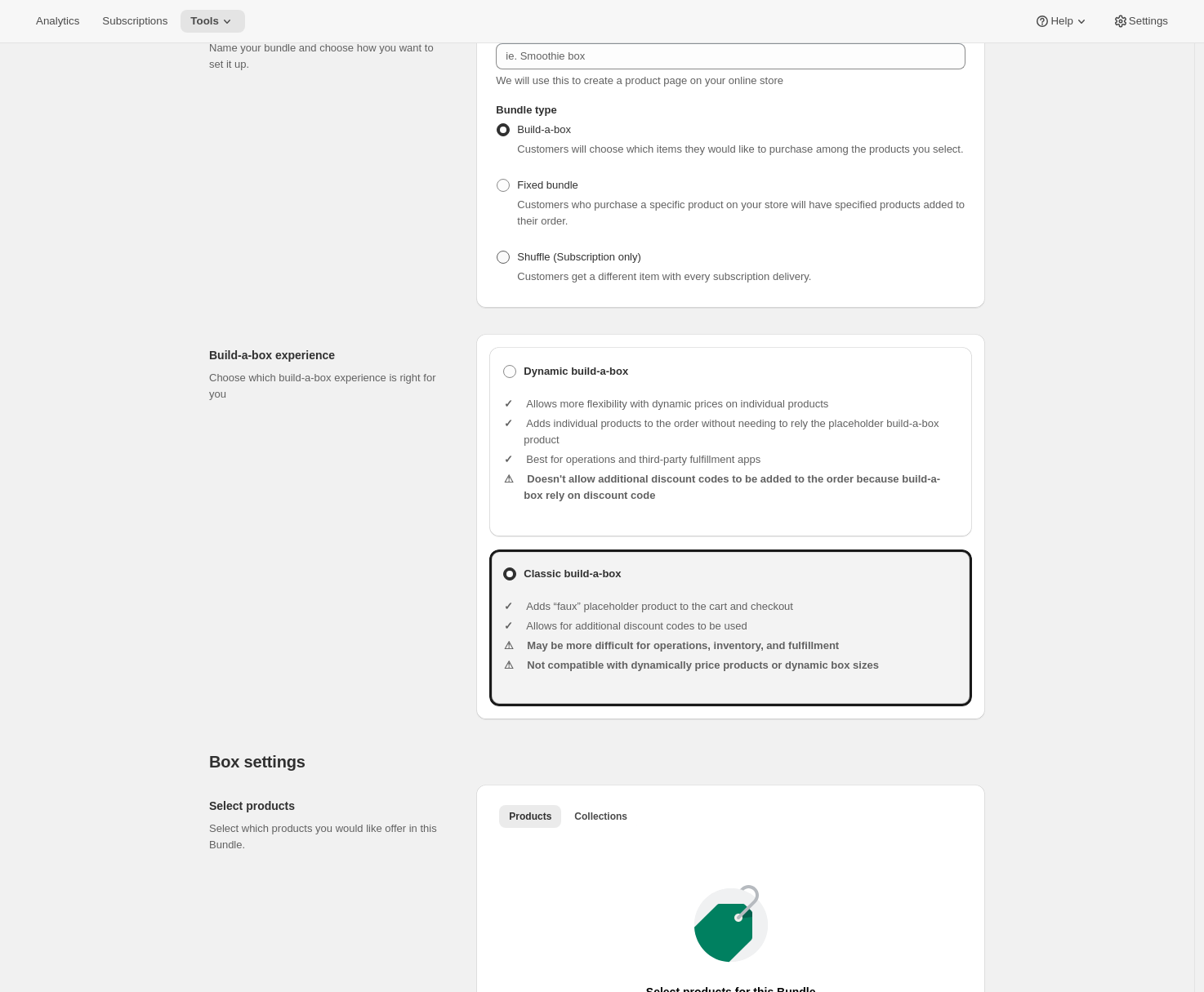
click at [527, 266] on span "Shuffle (Subscription only)" at bounding box center [579, 256] width 124 height 16
click at [497, 251] on input "Shuffle (Subscription only)" at bounding box center [496, 251] width 1 height 1
radio input "true"
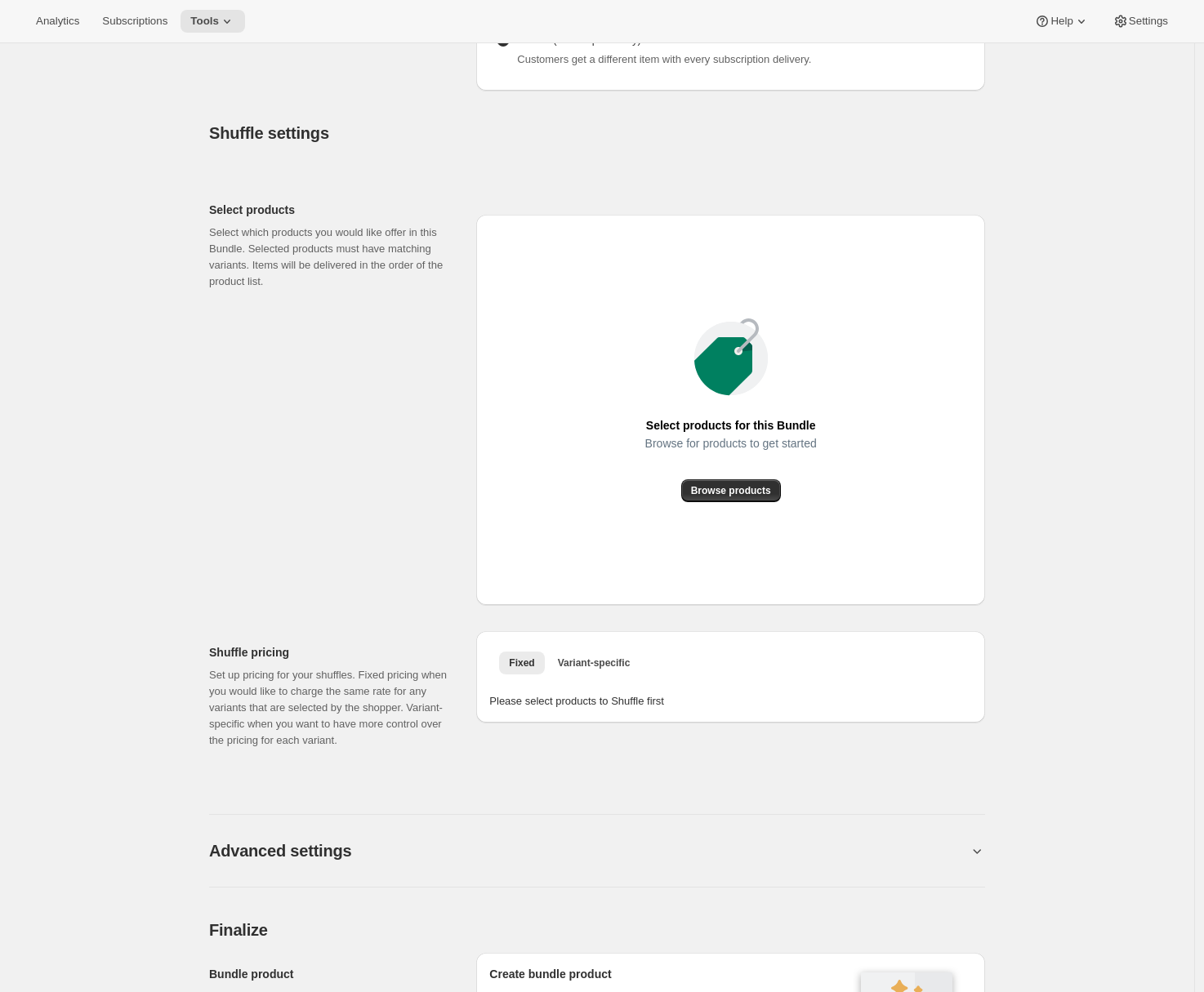
scroll to position [85, 0]
